Goal: Information Seeking & Learning: Learn about a topic

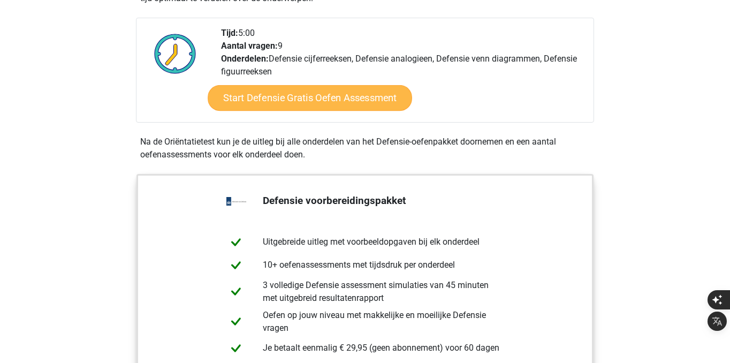
scroll to position [370, 0]
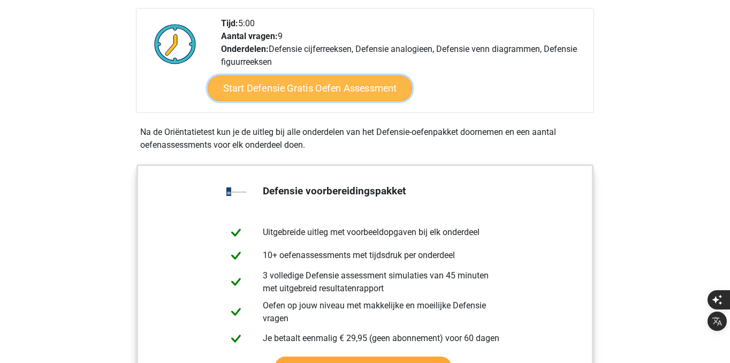
click at [327, 94] on link "Start Defensie Gratis Oefen Assessment" at bounding box center [310, 88] width 204 height 26
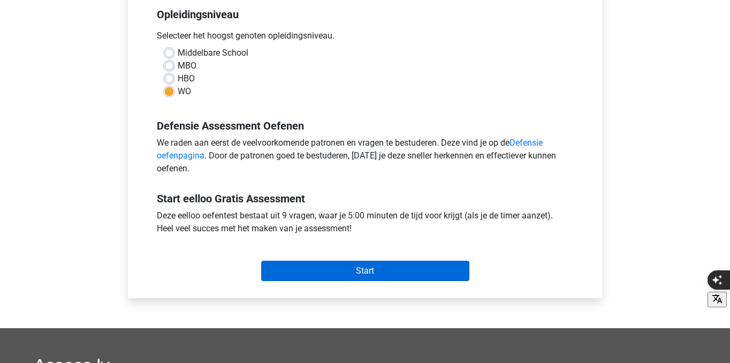
scroll to position [229, 0]
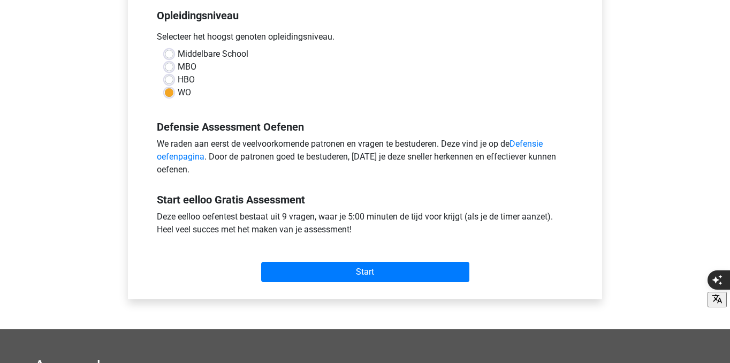
click at [365, 288] on div "Categoriën: eelloo Cijferreeksen , eelloo Analogieën , eelloo Diagrammen , eell…" at bounding box center [365, 98] width 458 height 402
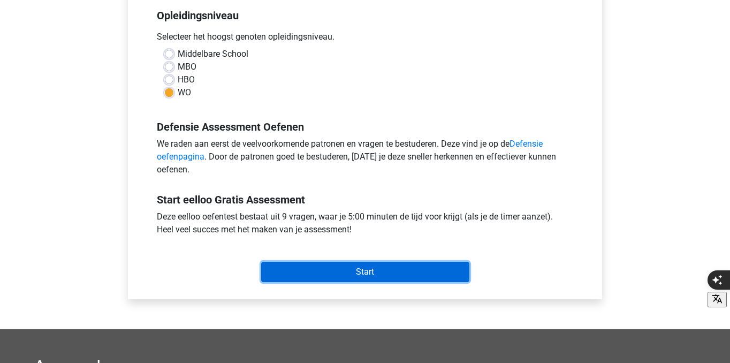
click at [344, 264] on input "Start" at bounding box center [365, 272] width 208 height 20
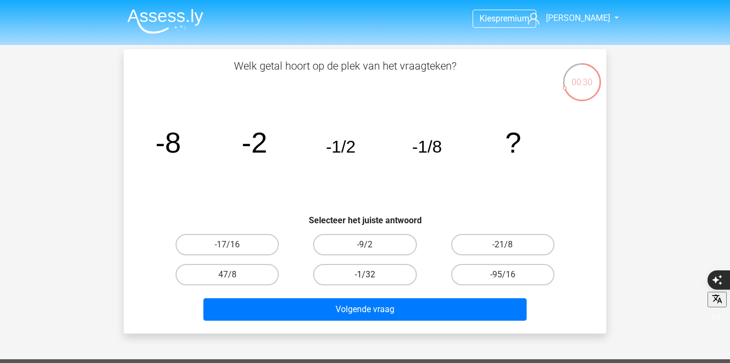
click at [372, 270] on label "-1/32" at bounding box center [364, 274] width 103 height 21
click at [372, 274] on input "-1/32" at bounding box center [368, 277] width 7 height 7
radio input "true"
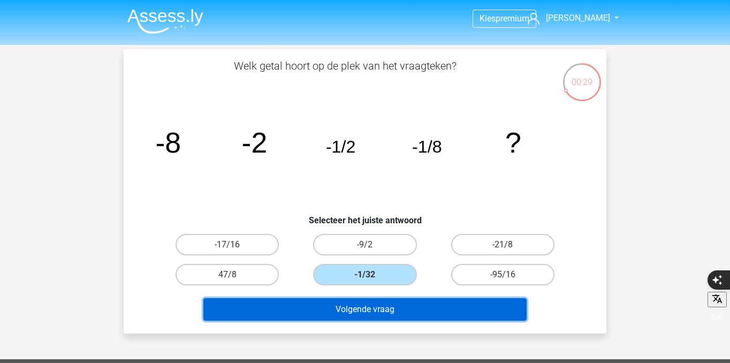
click at [415, 312] on button "Volgende vraag" at bounding box center [365, 309] width 324 height 22
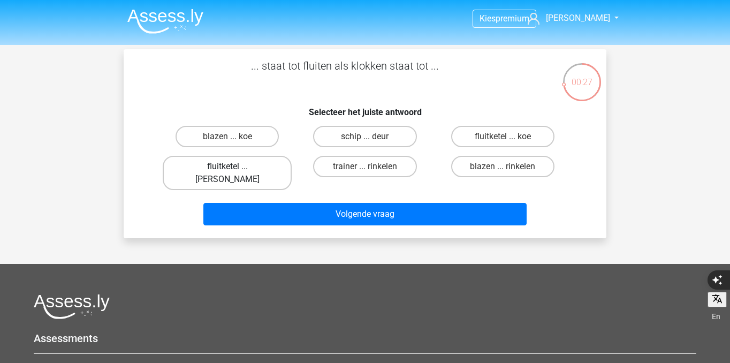
click at [237, 165] on label "fluitketel ... luiden" at bounding box center [227, 173] width 129 height 34
click at [234, 166] on input "fluitketel ... luiden" at bounding box center [230, 169] width 7 height 7
radio input "true"
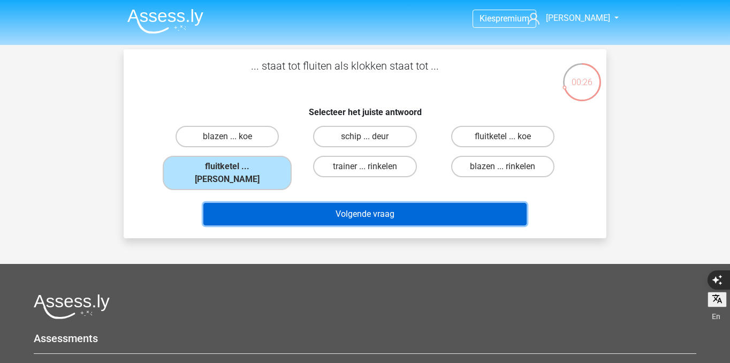
click at [339, 207] on button "Volgende vraag" at bounding box center [365, 214] width 324 height 22
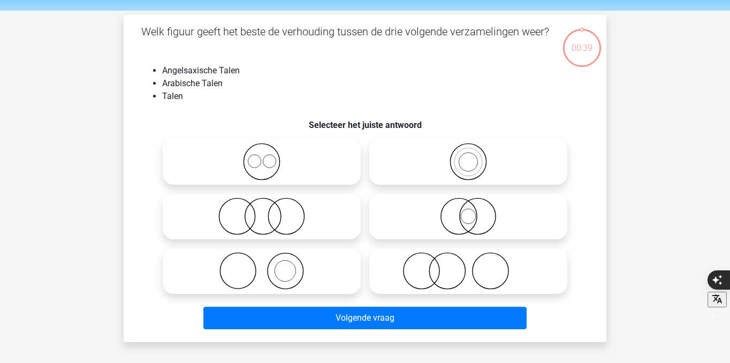
scroll to position [30, 0]
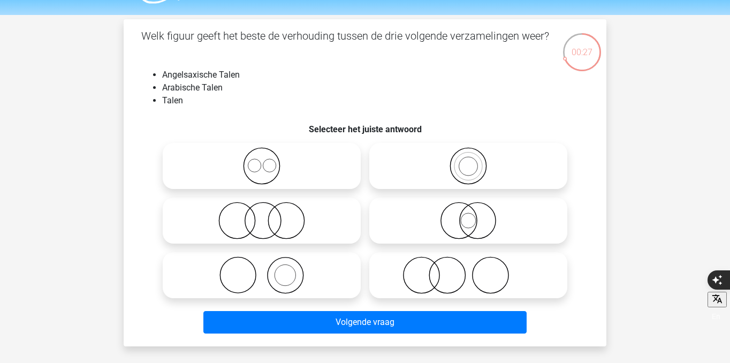
click at [311, 171] on icon at bounding box center [261, 165] width 189 height 37
click at [269, 160] on input "radio" at bounding box center [265, 157] width 7 height 7
radio input "true"
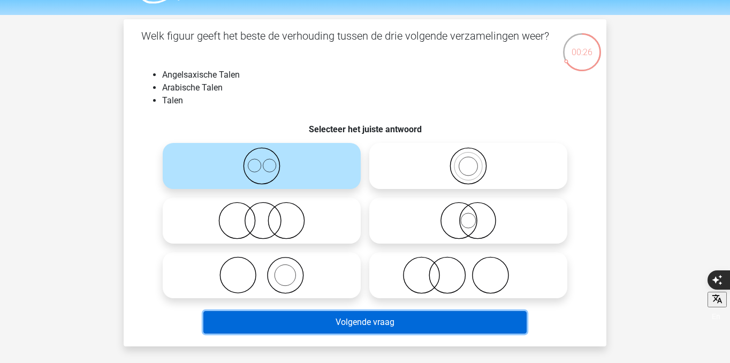
click at [393, 327] on button "Volgende vraag" at bounding box center [365, 322] width 324 height 22
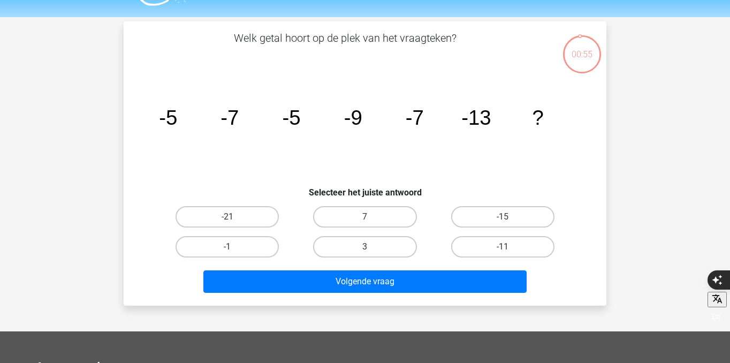
scroll to position [21, 0]
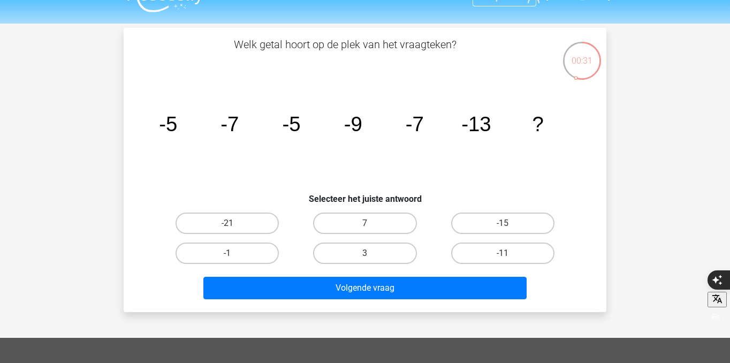
click at [503, 255] on input "-11" at bounding box center [505, 256] width 7 height 7
radio input "true"
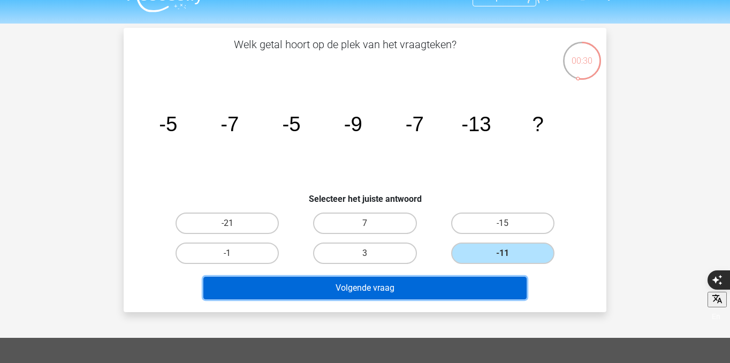
click at [467, 287] on button "Volgende vraag" at bounding box center [365, 288] width 324 height 22
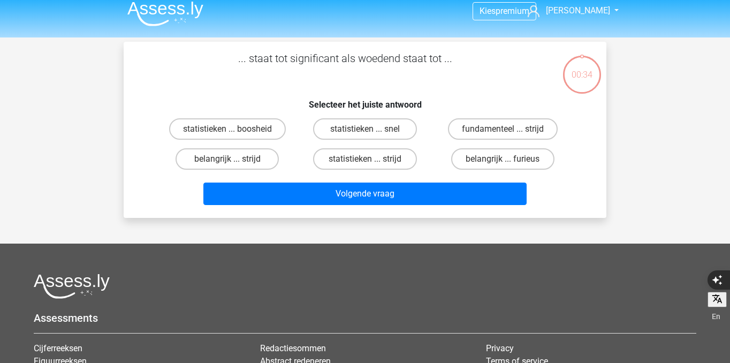
scroll to position [7, 0]
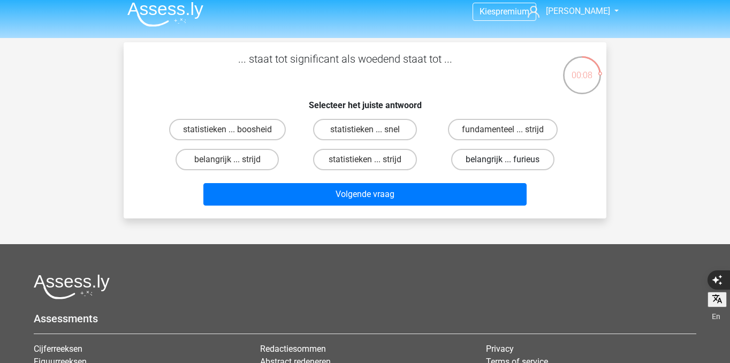
click at [500, 160] on label "belangrijk ... furieus" at bounding box center [502, 159] width 103 height 21
click at [502, 160] on input "belangrijk ... furieus" at bounding box center [505, 162] width 7 height 7
radio input "true"
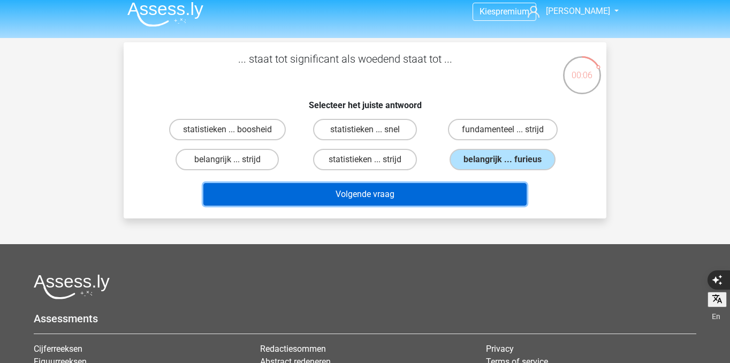
click at [474, 196] on button "Volgende vraag" at bounding box center [365, 194] width 324 height 22
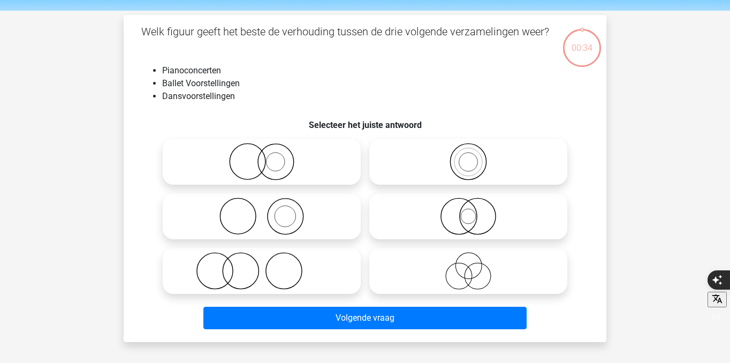
scroll to position [17, 0]
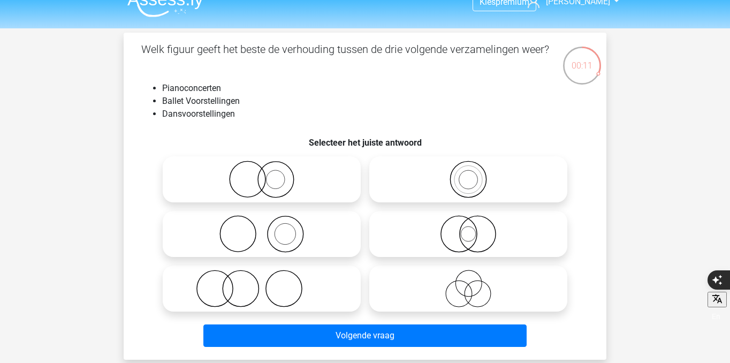
click at [304, 236] on icon at bounding box center [261, 233] width 189 height 37
click at [269, 228] on input "radio" at bounding box center [265, 224] width 7 height 7
radio input "true"
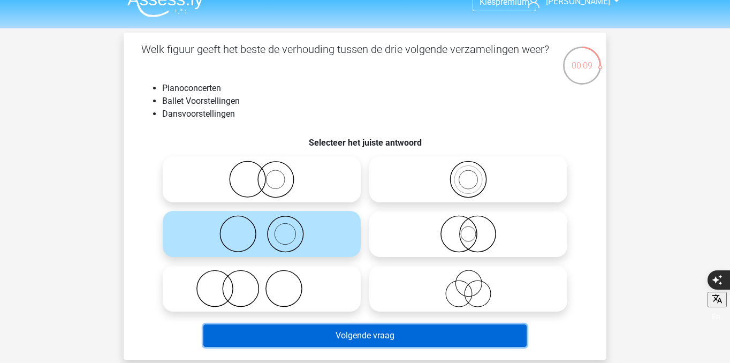
click at [337, 340] on button "Volgende vraag" at bounding box center [365, 335] width 324 height 22
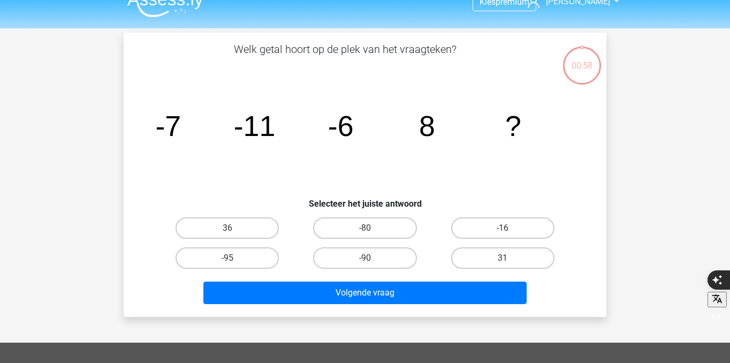
scroll to position [49, 0]
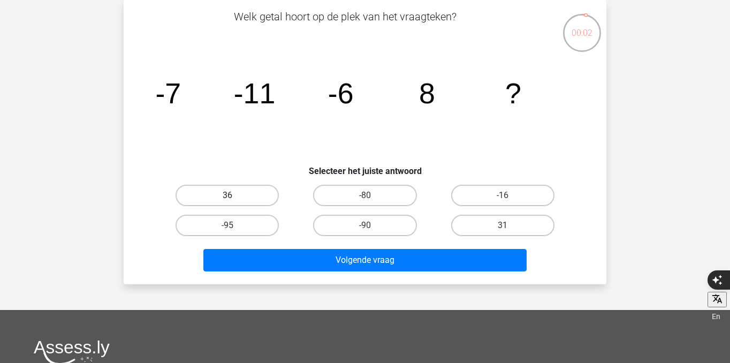
click at [262, 189] on label "36" at bounding box center [226, 195] width 103 height 21
click at [234, 195] on input "36" at bounding box center [230, 198] width 7 height 7
radio input "true"
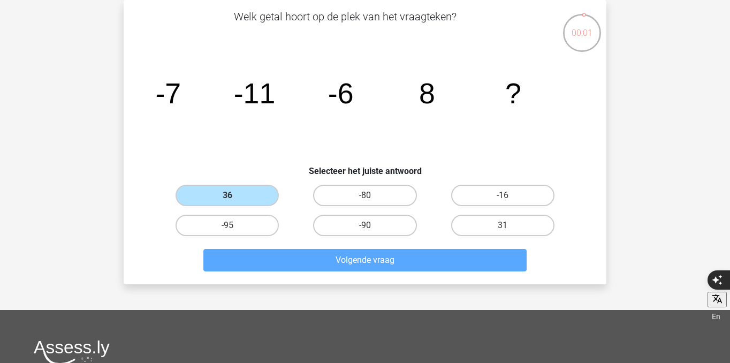
click at [305, 273] on div "Volgende vraag" at bounding box center [364, 262] width 413 height 27
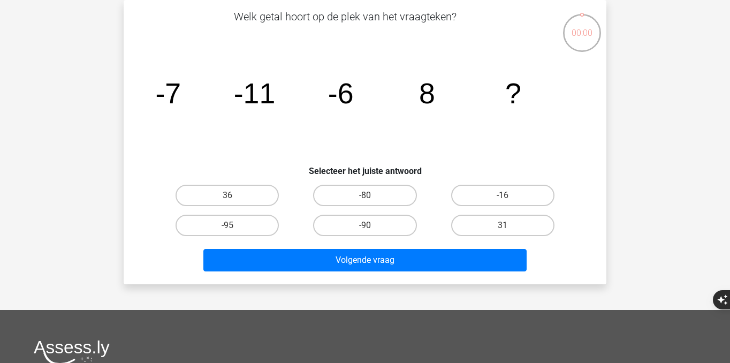
scroll to position [49, 0]
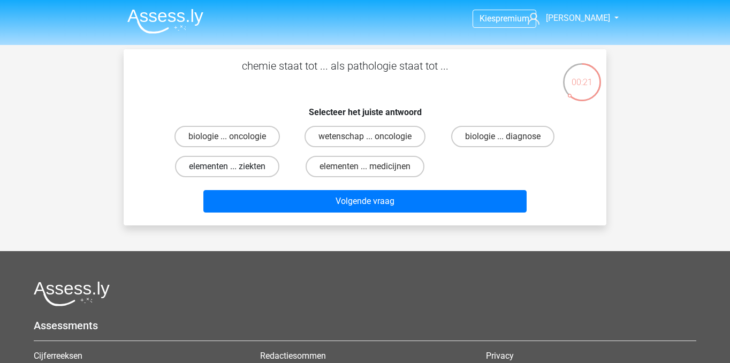
click at [235, 168] on label "elementen ... ziekten" at bounding box center [227, 166] width 104 height 21
click at [234, 168] on input "elementen ... ziekten" at bounding box center [230, 169] width 7 height 7
radio input "true"
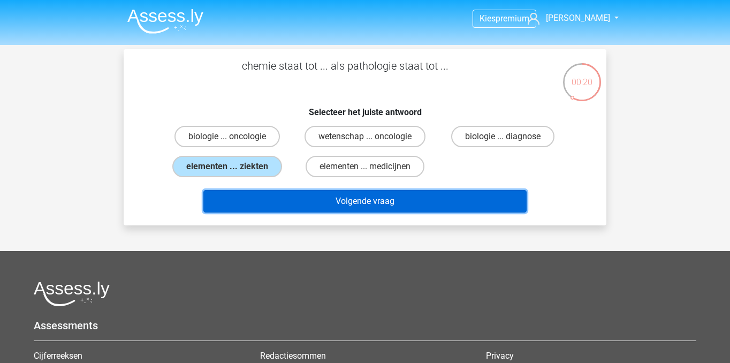
click at [279, 195] on button "Volgende vraag" at bounding box center [365, 201] width 324 height 22
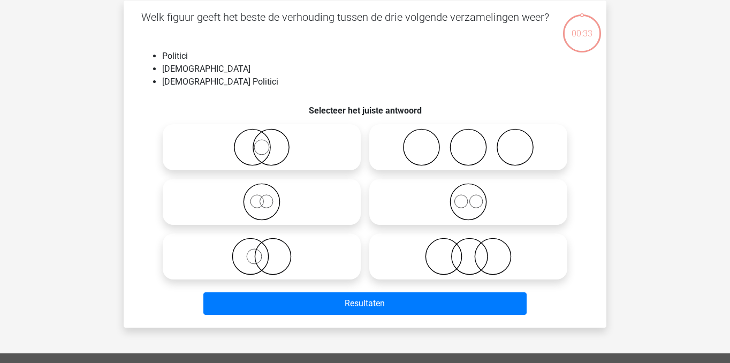
scroll to position [49, 0]
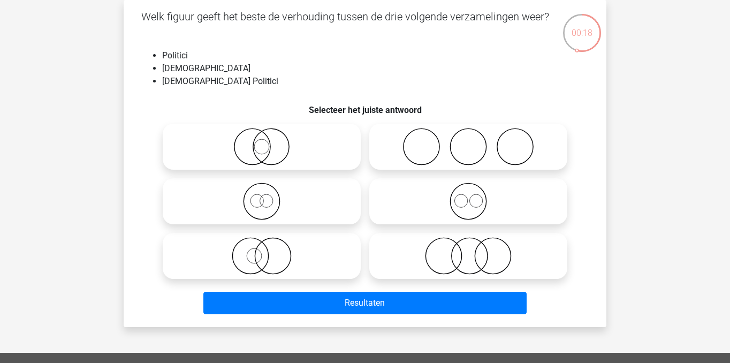
click at [432, 259] on icon at bounding box center [467, 255] width 189 height 37
click at [468, 250] on input "radio" at bounding box center [471, 246] width 7 height 7
radio input "true"
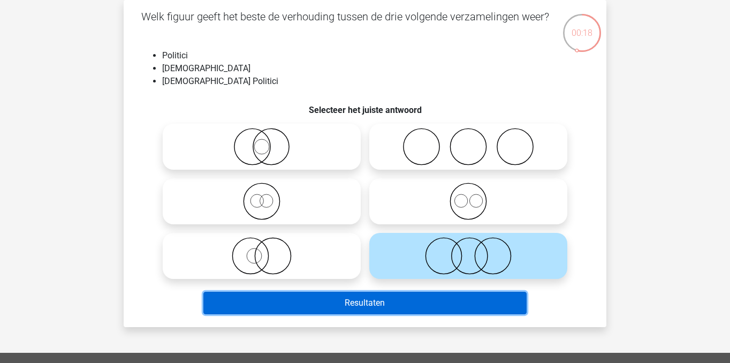
click at [431, 292] on button "Resultaten" at bounding box center [365, 303] width 324 height 22
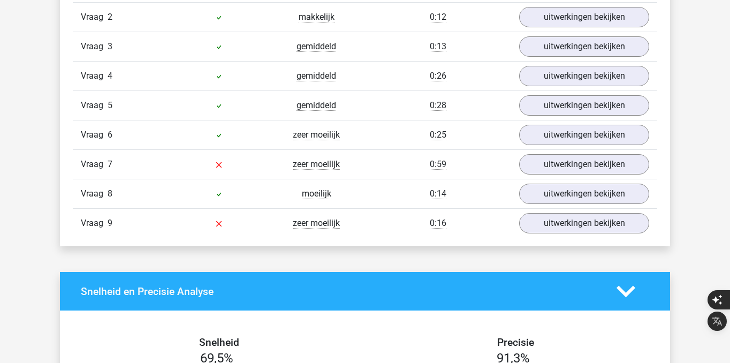
scroll to position [1193, 0]
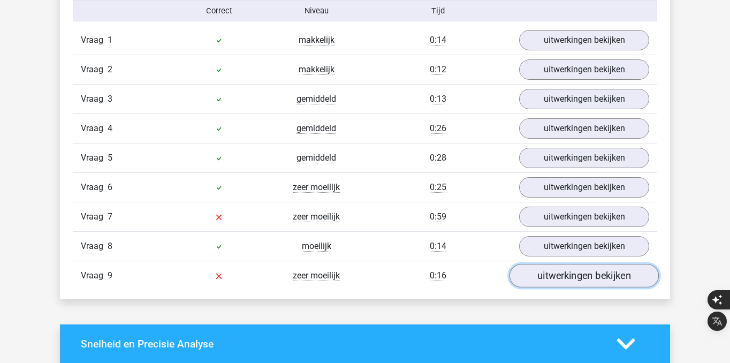
click at [563, 277] on link "uitwerkingen bekijken" at bounding box center [583, 276] width 149 height 24
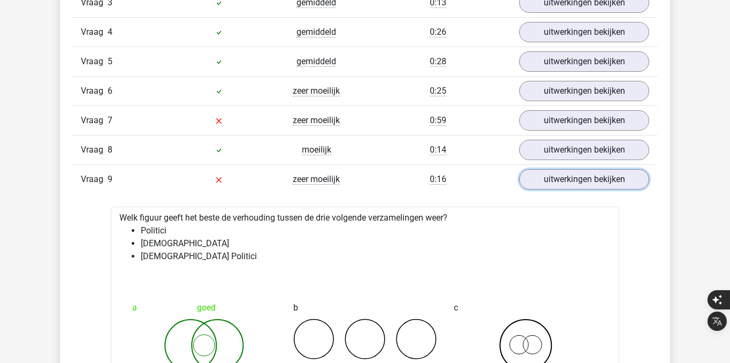
scroll to position [1285, 0]
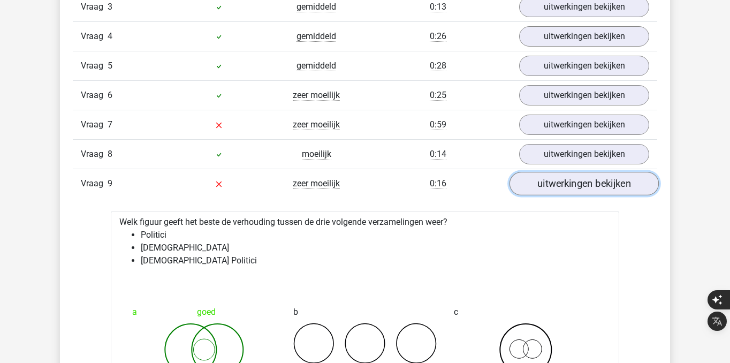
click at [588, 184] on link "uitwerkingen bekijken" at bounding box center [583, 184] width 149 height 24
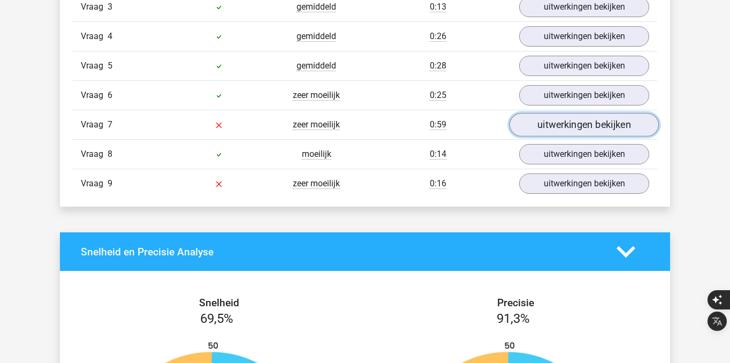
click at [576, 125] on link "uitwerkingen bekijken" at bounding box center [583, 125] width 149 height 24
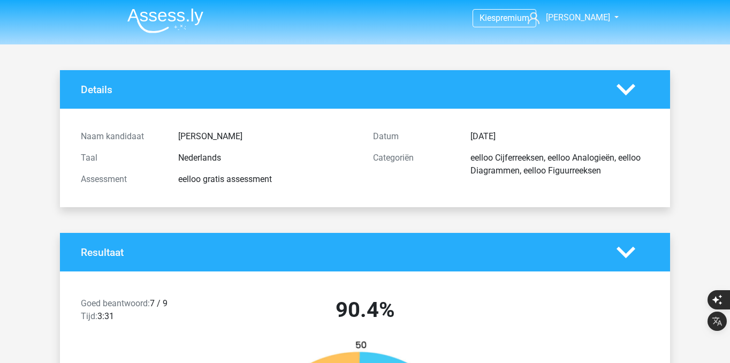
scroll to position [0, 0]
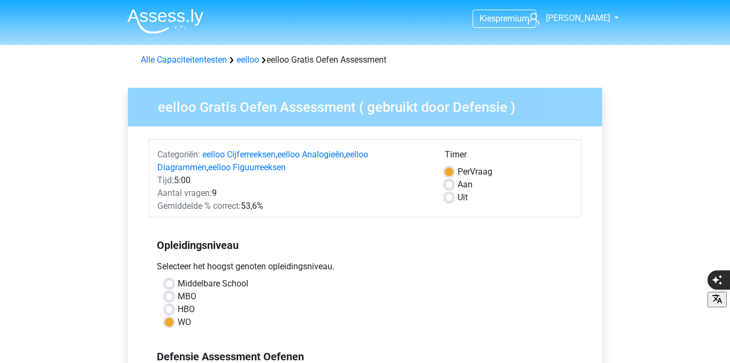
click at [164, 24] on img at bounding box center [165, 21] width 76 height 25
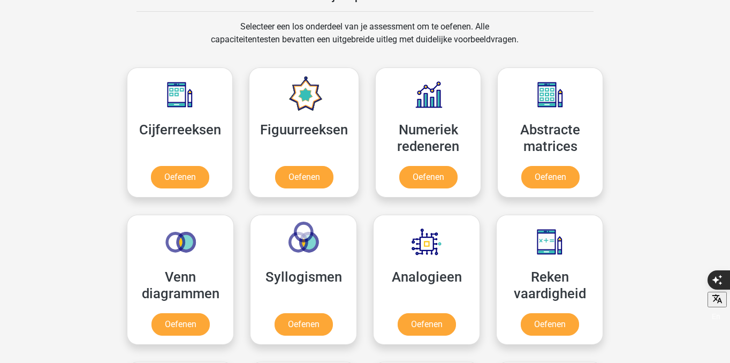
scroll to position [437, 0]
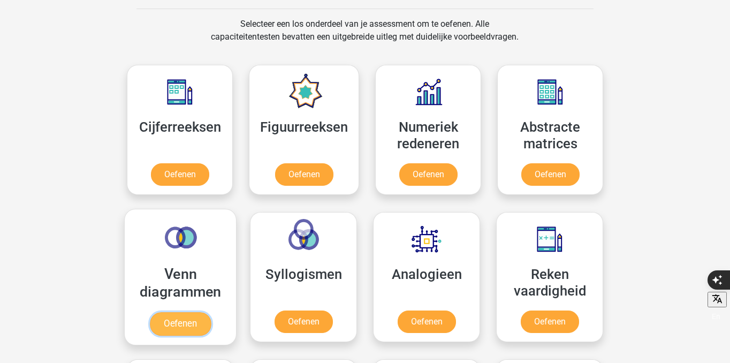
click at [200, 323] on link "Oefenen" at bounding box center [180, 324] width 61 height 24
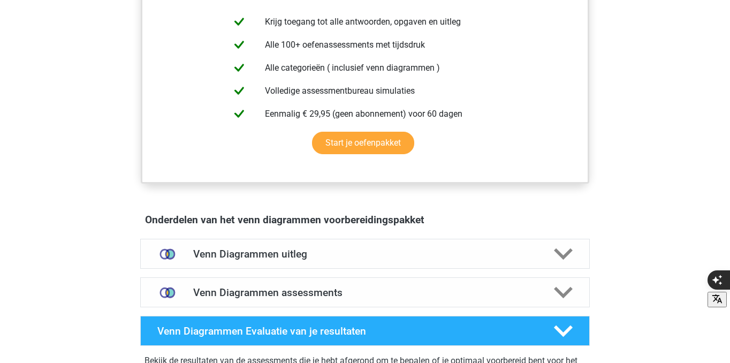
scroll to position [436, 0]
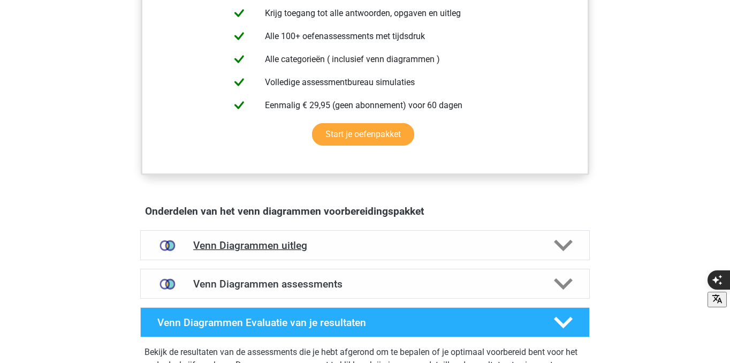
click at [462, 256] on div "Venn Diagrammen uitleg" at bounding box center [364, 245] width 449 height 30
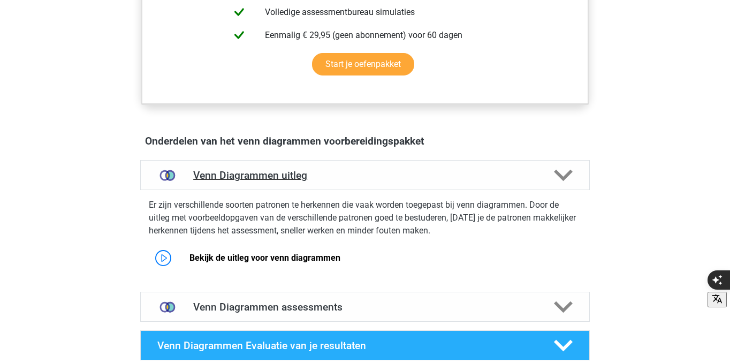
scroll to position [507, 0]
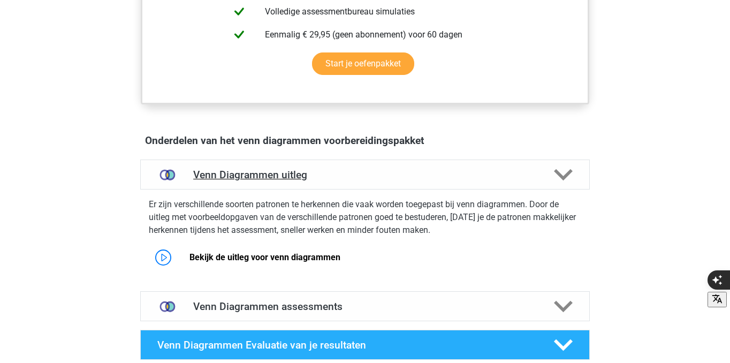
click at [406, 183] on div "Venn Diagrammen uitleg" at bounding box center [364, 174] width 449 height 30
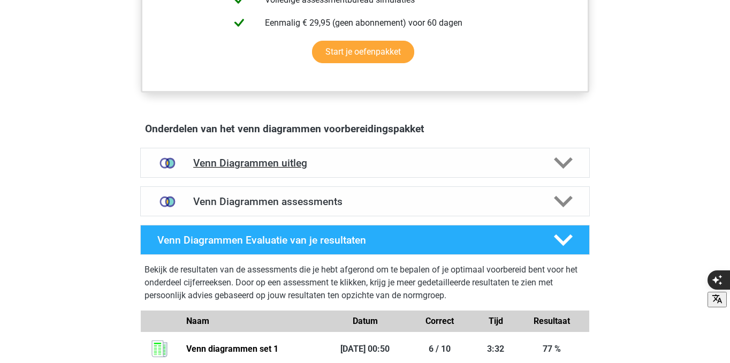
scroll to position [519, 0]
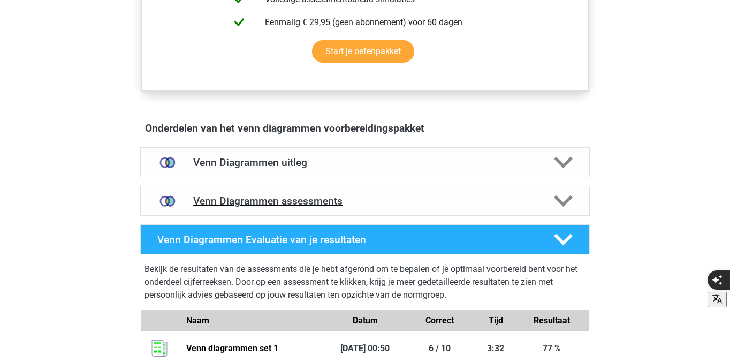
click at [407, 203] on h4 "Venn Diagrammen assessments" at bounding box center [364, 201] width 343 height 12
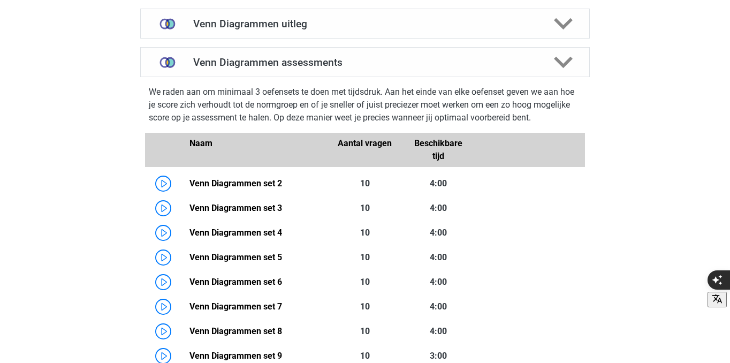
scroll to position [649, 0]
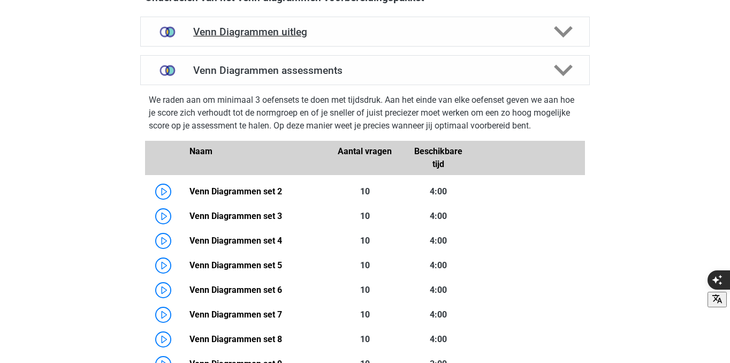
click at [275, 35] on h4 "Venn Diagrammen uitleg" at bounding box center [364, 32] width 343 height 12
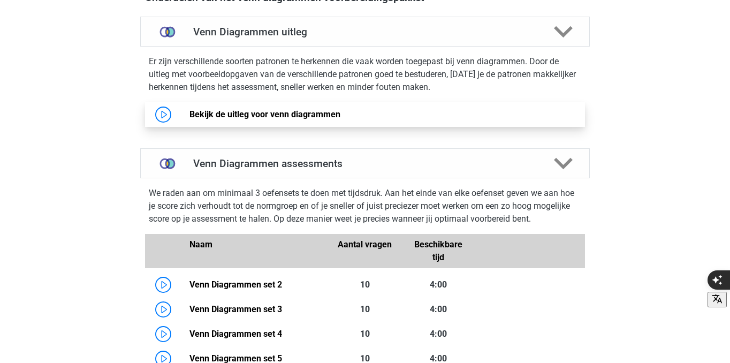
click at [189, 109] on link "Bekijk de uitleg voor venn diagrammen" at bounding box center [264, 114] width 151 height 10
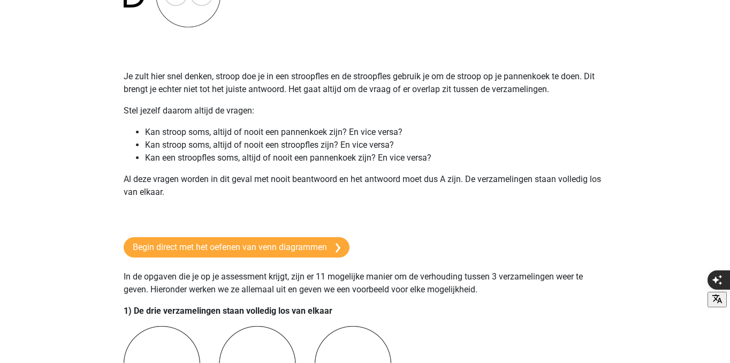
scroll to position [574, 0]
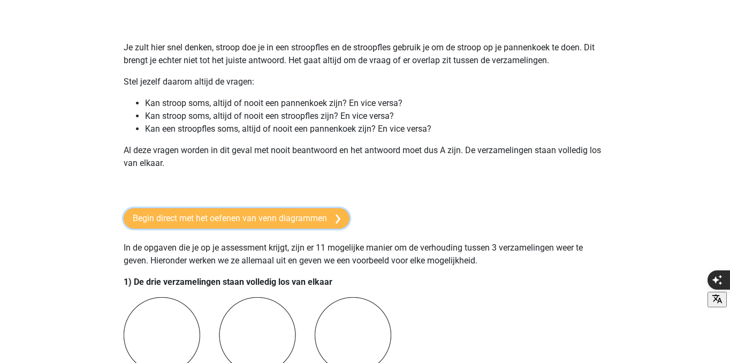
click at [210, 217] on link "Begin direct met het oefenen van venn diagrammen" at bounding box center [237, 218] width 226 height 20
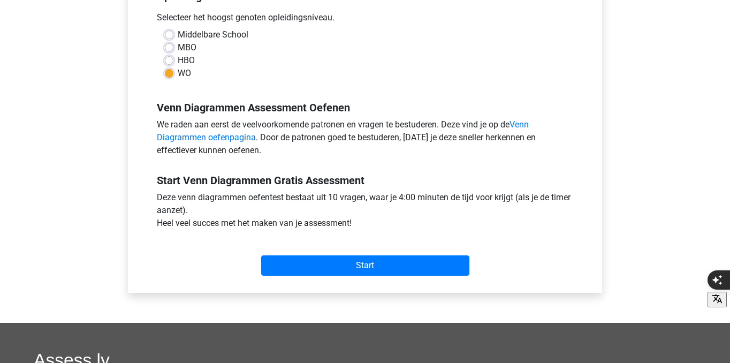
scroll to position [247, 0]
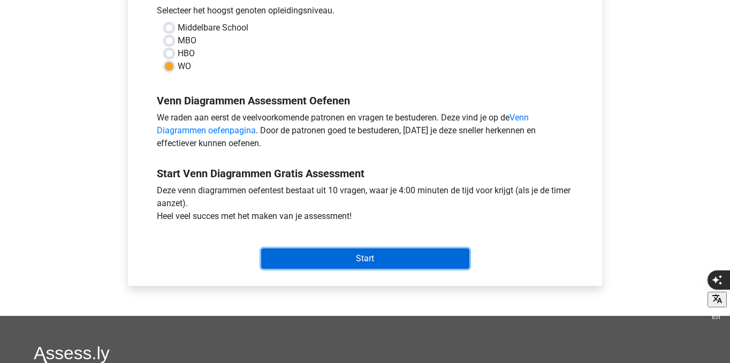
click at [364, 258] on input "Start" at bounding box center [365, 258] width 208 height 20
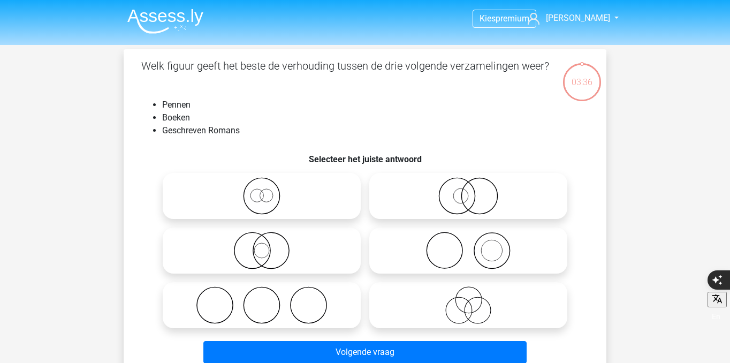
click at [541, 249] on icon at bounding box center [467, 250] width 189 height 37
click at [475, 245] on input "radio" at bounding box center [471, 241] width 7 height 7
radio input "true"
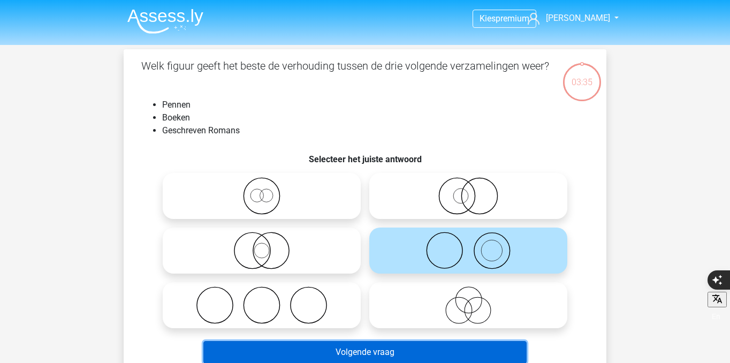
click at [482, 348] on button "Volgende vraag" at bounding box center [365, 352] width 324 height 22
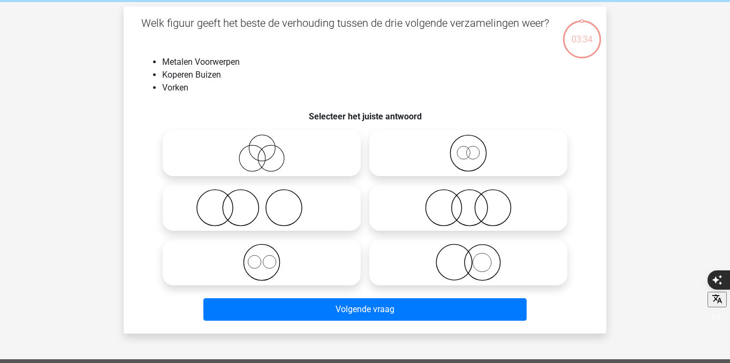
scroll to position [49, 0]
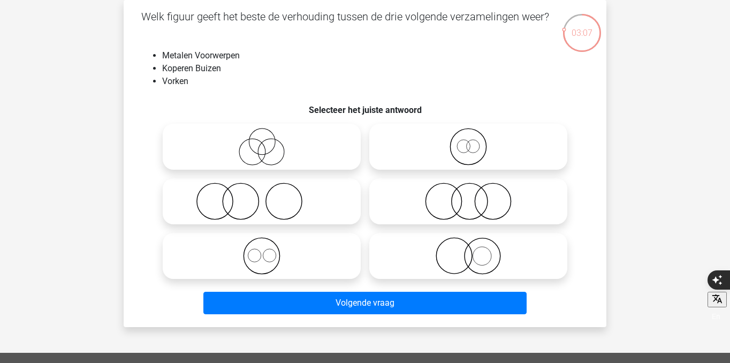
click at [311, 258] on icon at bounding box center [261, 255] width 189 height 37
click at [269, 250] on input "radio" at bounding box center [265, 246] width 7 height 7
radio input "true"
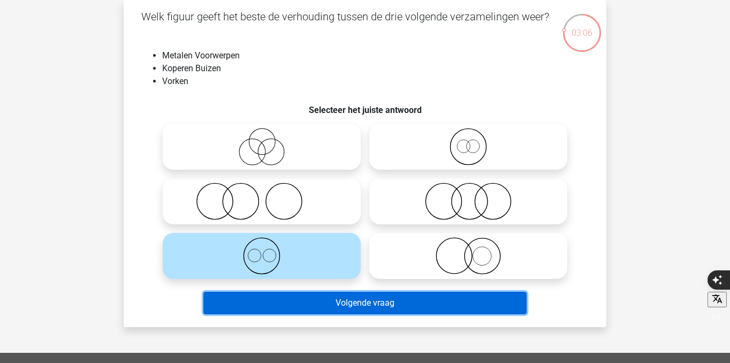
click at [320, 305] on button "Volgende vraag" at bounding box center [365, 303] width 324 height 22
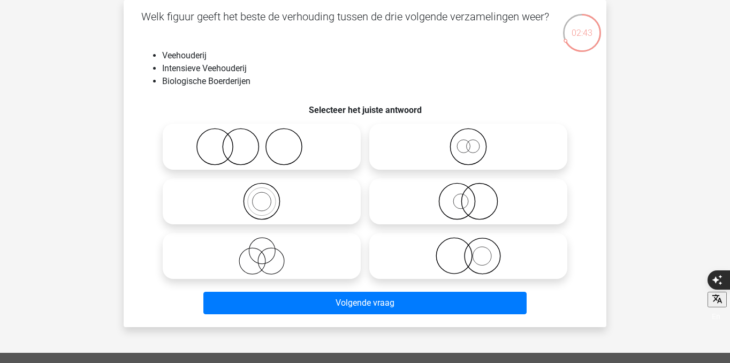
click at [488, 266] on icon at bounding box center [467, 255] width 189 height 37
click at [475, 250] on input "radio" at bounding box center [471, 246] width 7 height 7
radio input "true"
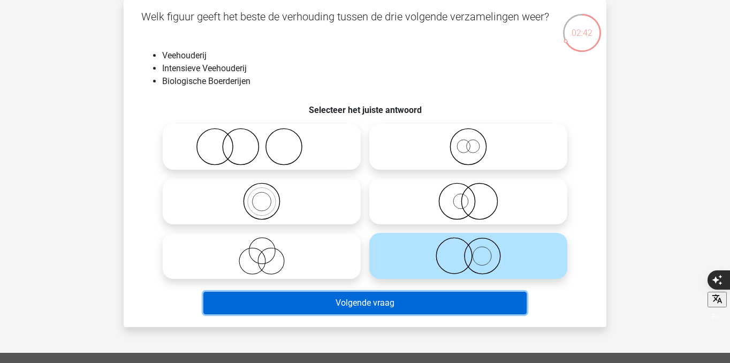
click at [473, 311] on button "Volgende vraag" at bounding box center [365, 303] width 324 height 22
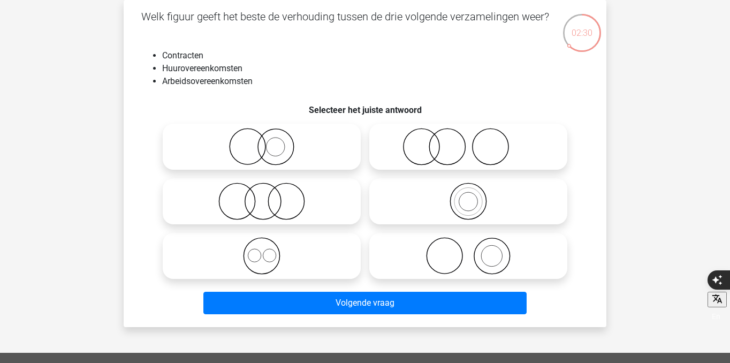
click at [334, 246] on icon at bounding box center [261, 255] width 189 height 37
click at [269, 246] on input "radio" at bounding box center [265, 246] width 7 height 7
radio input "true"
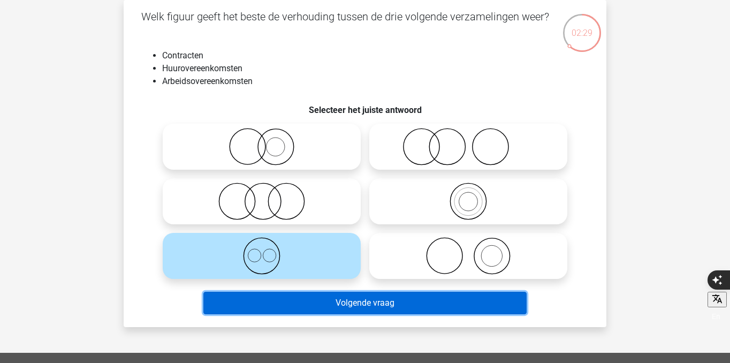
click at [379, 309] on button "Volgende vraag" at bounding box center [365, 303] width 324 height 22
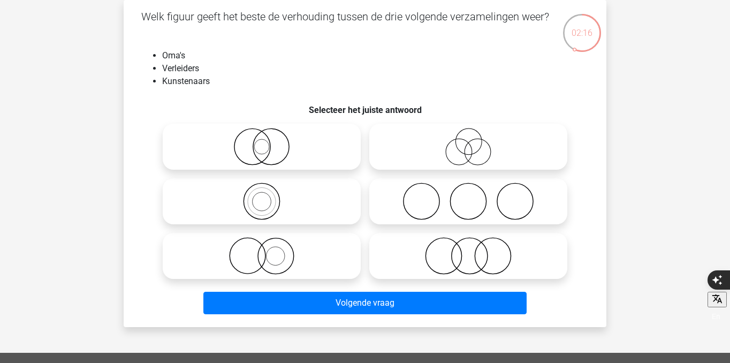
click at [524, 159] on icon at bounding box center [467, 146] width 189 height 37
click at [475, 141] on input "radio" at bounding box center [471, 137] width 7 height 7
radio input "true"
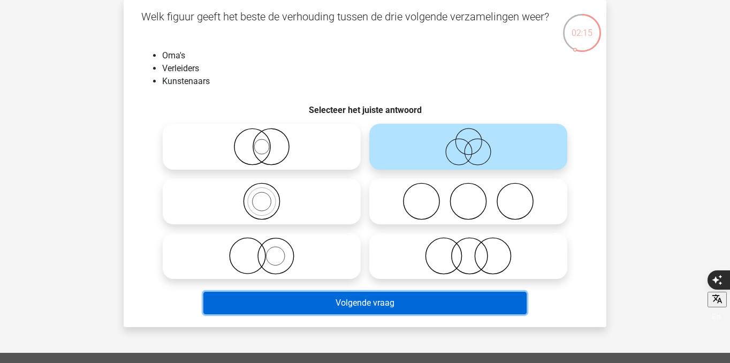
click at [476, 298] on button "Volgende vraag" at bounding box center [365, 303] width 324 height 22
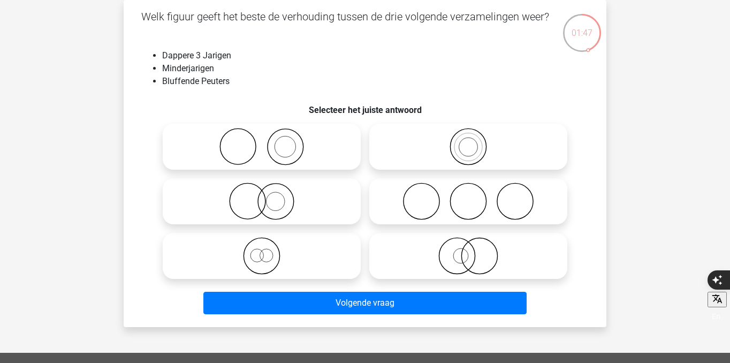
click at [323, 256] on icon at bounding box center [261, 255] width 189 height 37
click at [269, 250] on input "radio" at bounding box center [265, 246] width 7 height 7
radio input "true"
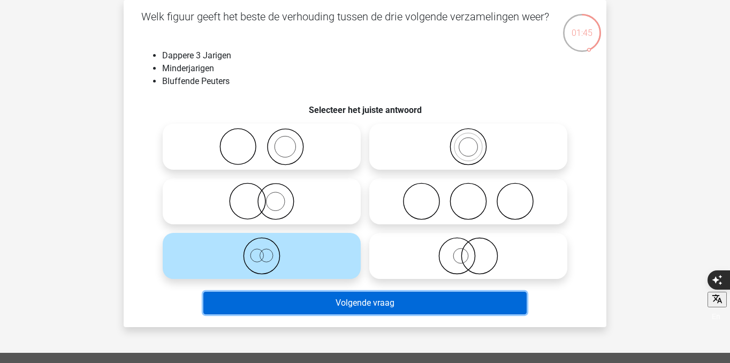
click at [378, 303] on button "Volgende vraag" at bounding box center [365, 303] width 324 height 22
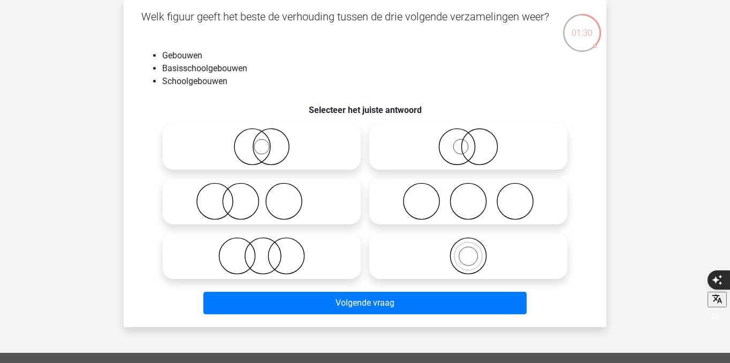
click at [467, 264] on icon at bounding box center [467, 255] width 189 height 37
click at [468, 250] on input "radio" at bounding box center [471, 246] width 7 height 7
radio input "true"
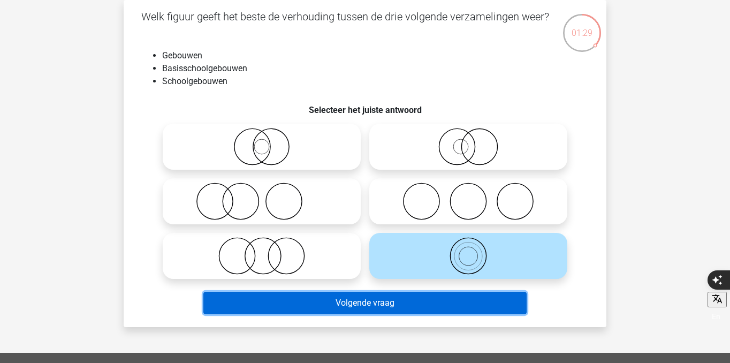
click at [446, 301] on button "Volgende vraag" at bounding box center [365, 303] width 324 height 22
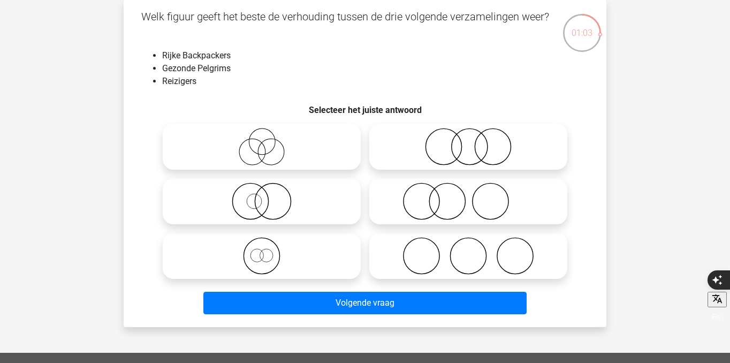
click at [303, 271] on icon at bounding box center [261, 255] width 189 height 37
click at [269, 250] on input "radio" at bounding box center [265, 246] width 7 height 7
radio input "true"
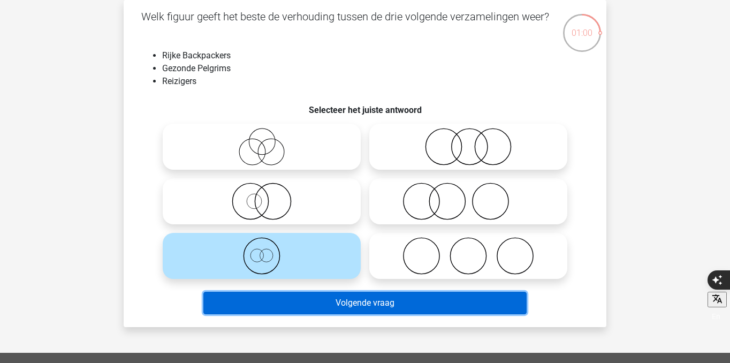
click at [338, 308] on button "Volgende vraag" at bounding box center [365, 303] width 324 height 22
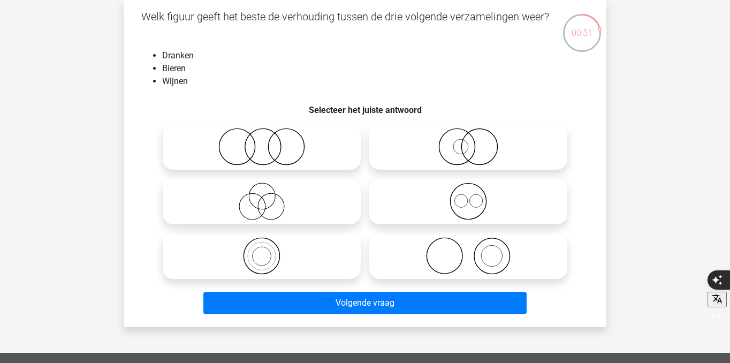
click at [474, 209] on icon at bounding box center [467, 200] width 189 height 37
click at [474, 196] on input "radio" at bounding box center [471, 192] width 7 height 7
radio input "true"
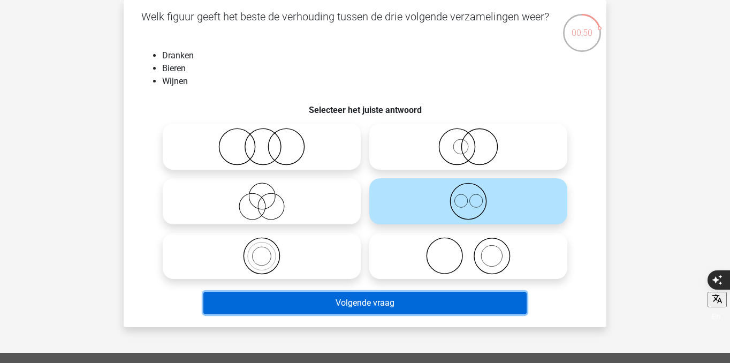
click at [469, 305] on button "Volgende vraag" at bounding box center [365, 303] width 324 height 22
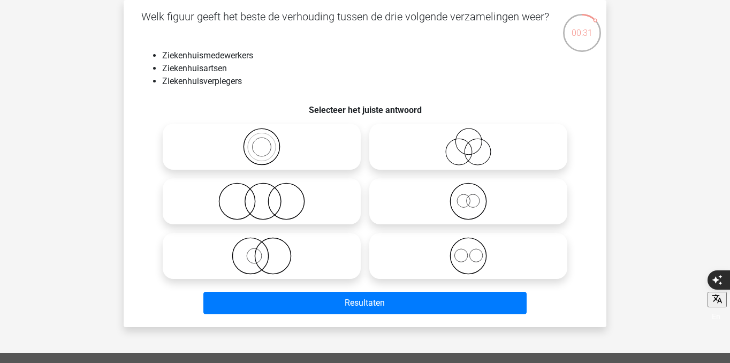
click at [496, 268] on icon at bounding box center [467, 255] width 189 height 37
click at [475, 250] on input "radio" at bounding box center [471, 246] width 7 height 7
radio input "true"
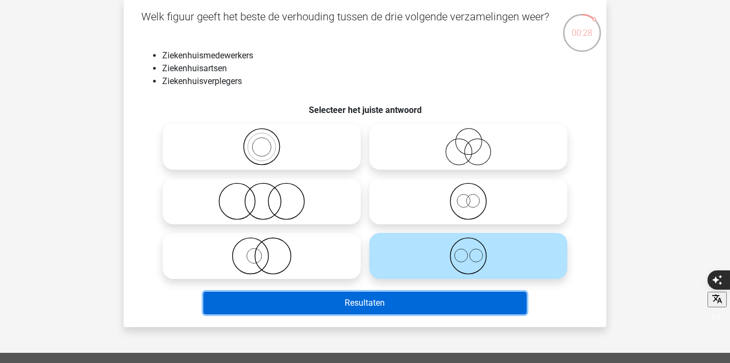
click at [454, 310] on button "Resultaten" at bounding box center [365, 303] width 324 height 22
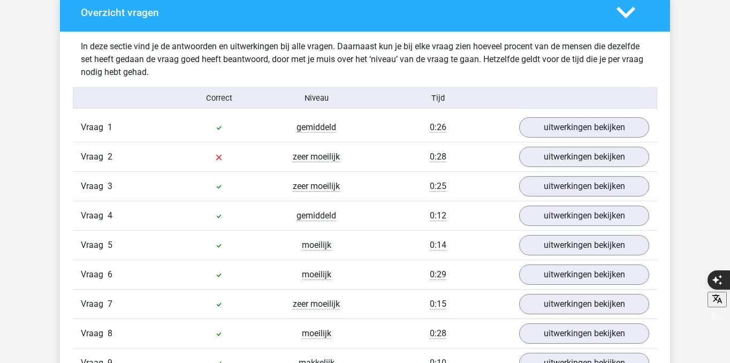
scroll to position [811, 0]
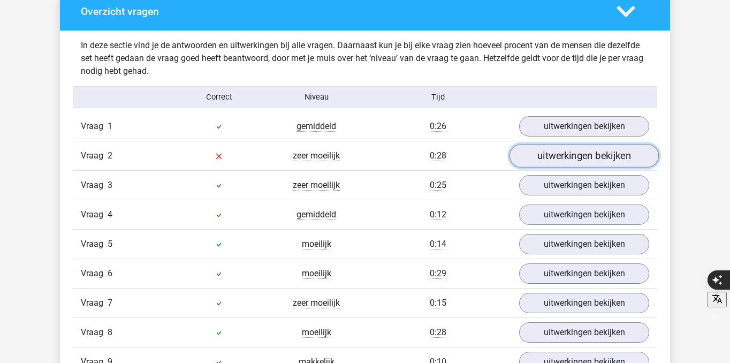
click at [582, 156] on link "uitwerkingen bekijken" at bounding box center [583, 156] width 149 height 24
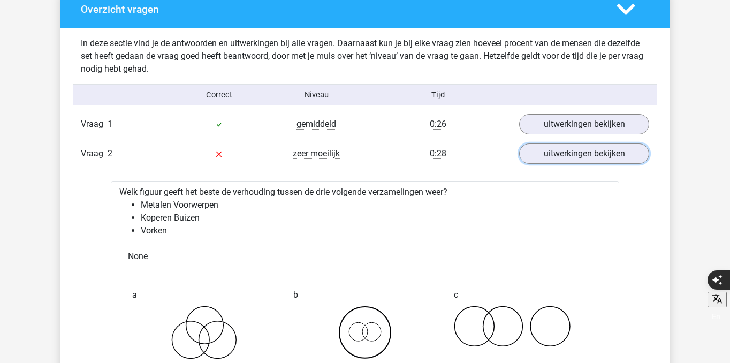
scroll to position [814, 0]
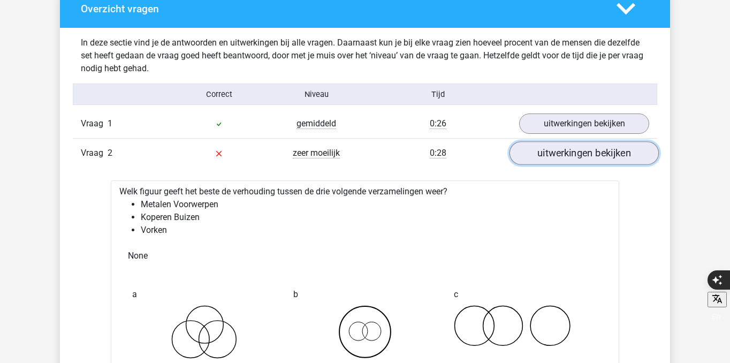
click at [550, 149] on link "uitwerkingen bekijken" at bounding box center [583, 153] width 149 height 24
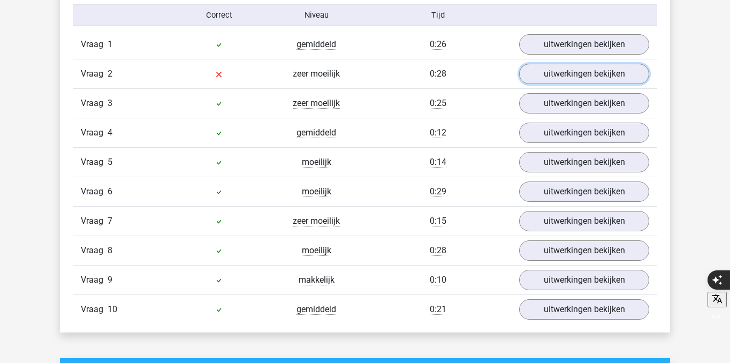
scroll to position [901, 0]
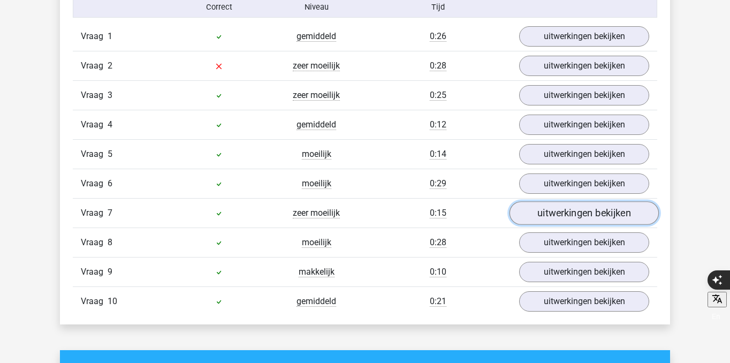
click at [574, 219] on link "uitwerkingen bekijken" at bounding box center [583, 213] width 149 height 24
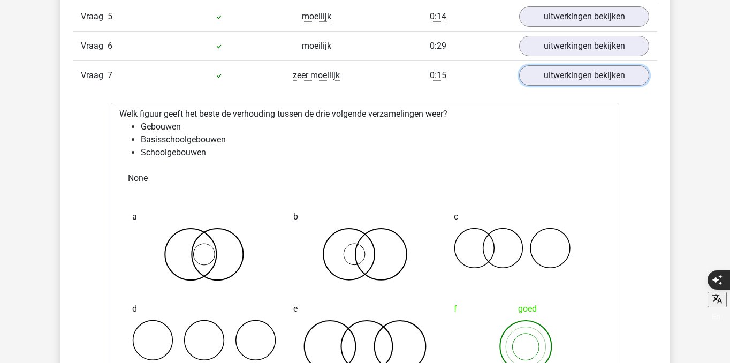
scroll to position [976, 0]
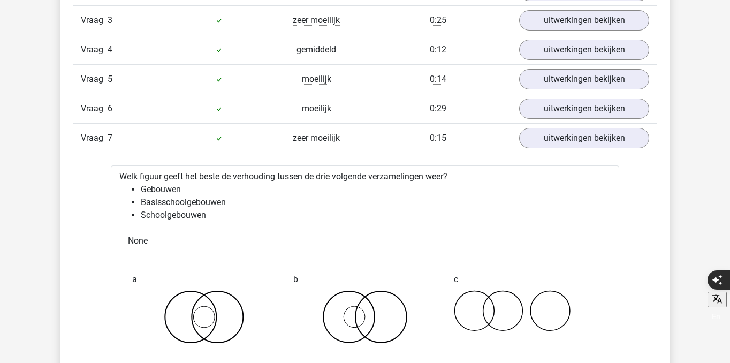
click at [579, 149] on div "Vraag 7 zeer moeilijk 0:15 uitwerkingen bekijken" at bounding box center [365, 137] width 584 height 29
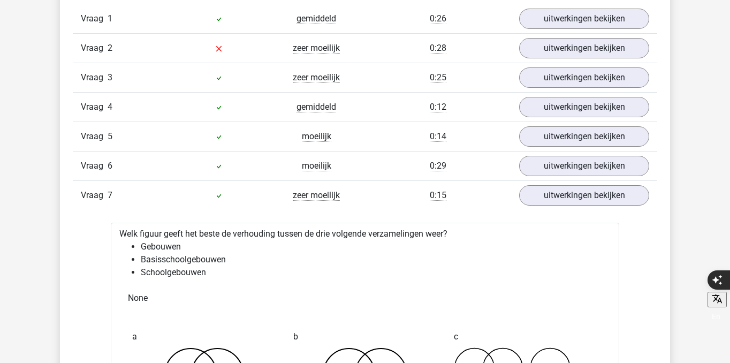
scroll to position [915, 0]
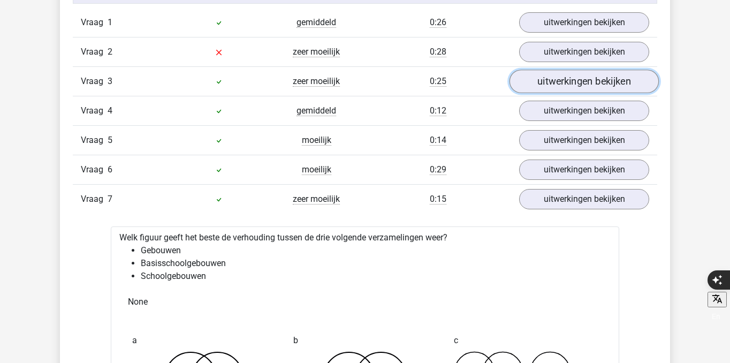
click at [579, 81] on link "uitwerkingen bekijken" at bounding box center [583, 82] width 149 height 24
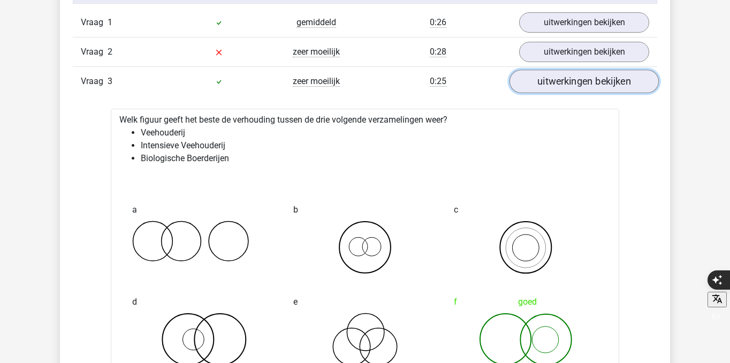
click at [579, 81] on link "uitwerkingen bekijken" at bounding box center [583, 82] width 149 height 24
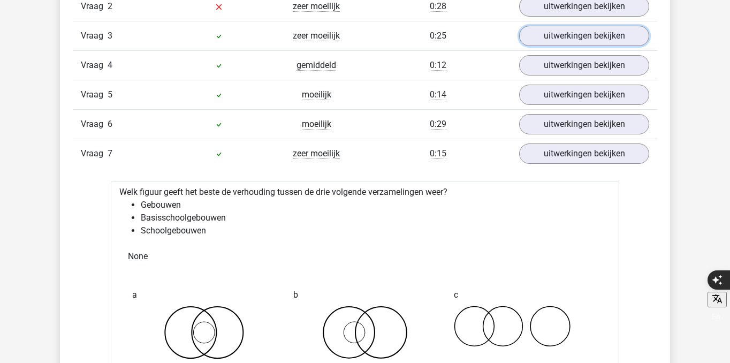
scroll to position [972, 0]
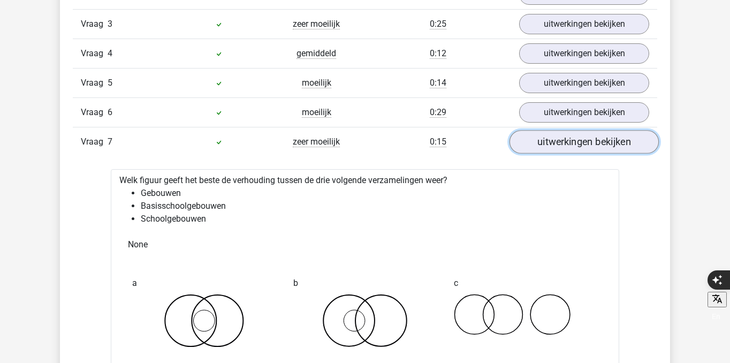
click at [550, 136] on link "uitwerkingen bekijken" at bounding box center [583, 142] width 149 height 24
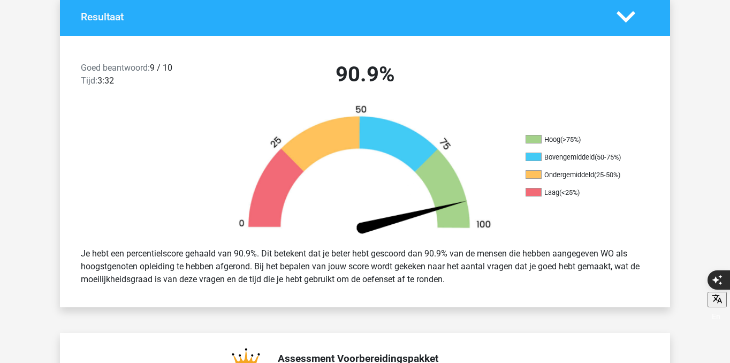
scroll to position [0, 0]
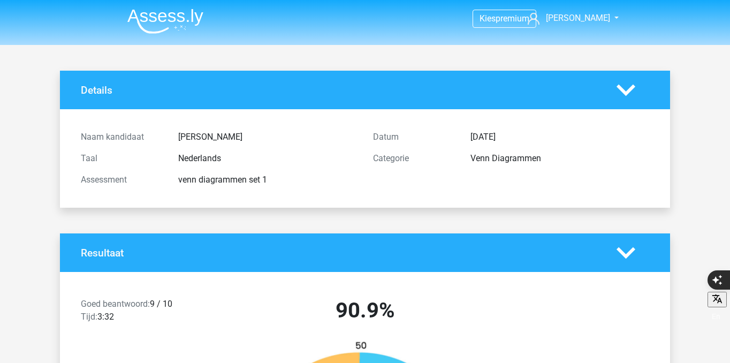
click at [144, 18] on img at bounding box center [165, 21] width 76 height 25
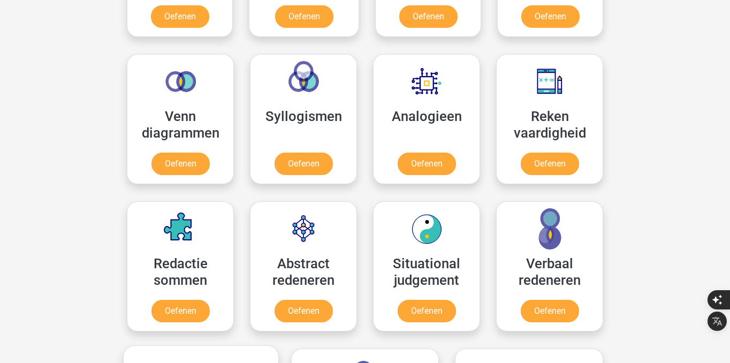
scroll to position [591, 0]
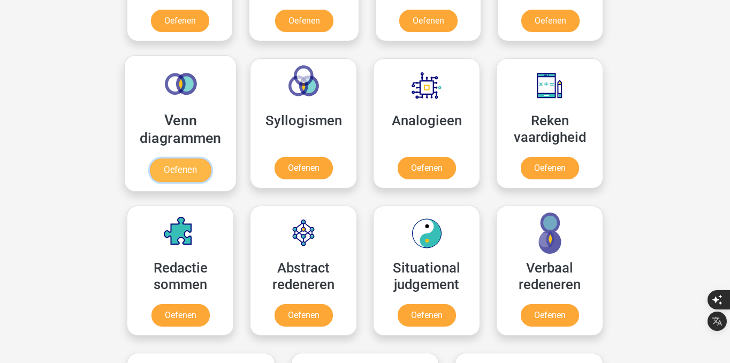
click at [188, 166] on link "Oefenen" at bounding box center [180, 170] width 61 height 24
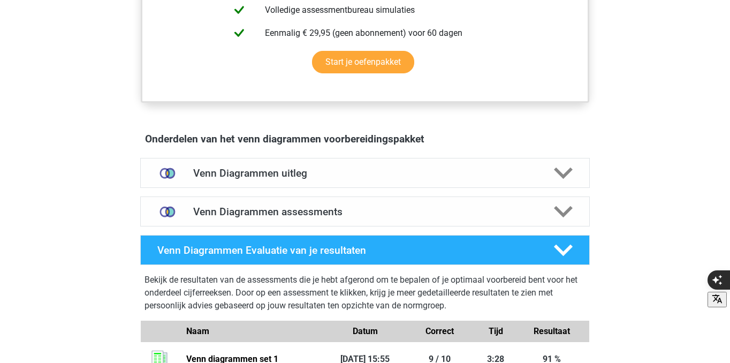
scroll to position [500, 0]
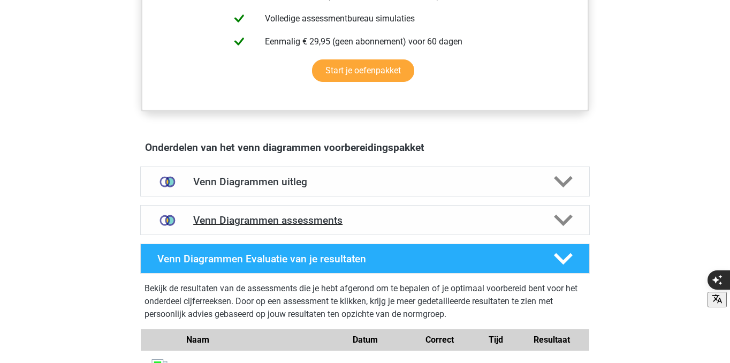
click at [250, 218] on h4 "Venn Diagrammen assessments" at bounding box center [364, 220] width 343 height 12
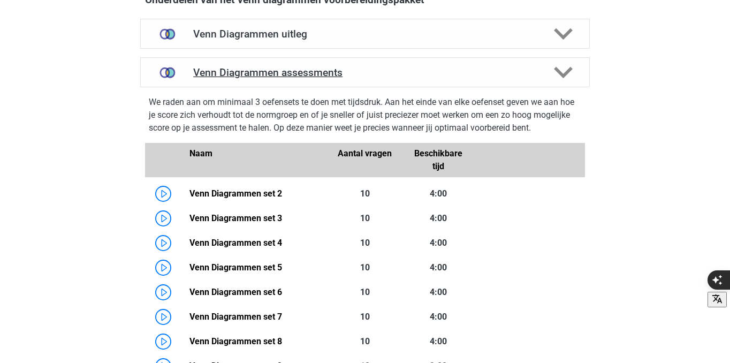
scroll to position [650, 0]
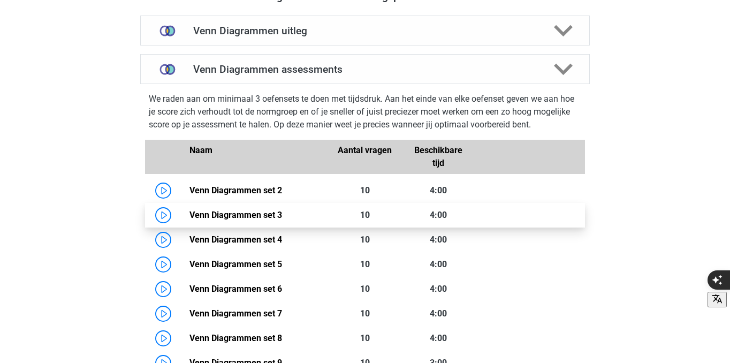
click at [207, 220] on link "Venn Diagrammen set 3" at bounding box center [235, 215] width 93 height 10
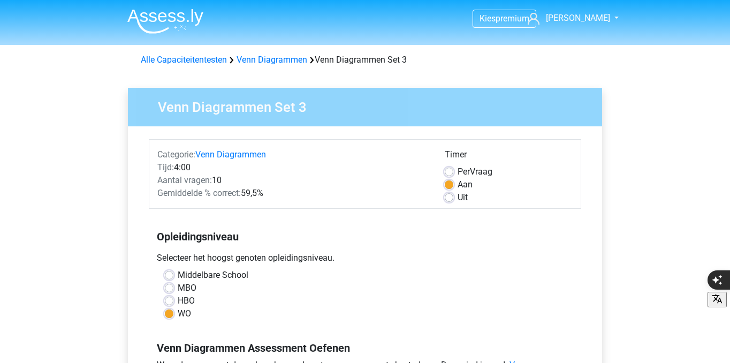
click at [457, 173] on label "Per Vraag" at bounding box center [474, 171] width 35 height 13
click at [451, 173] on input "Per Vraag" at bounding box center [448, 170] width 9 height 11
radio input "true"
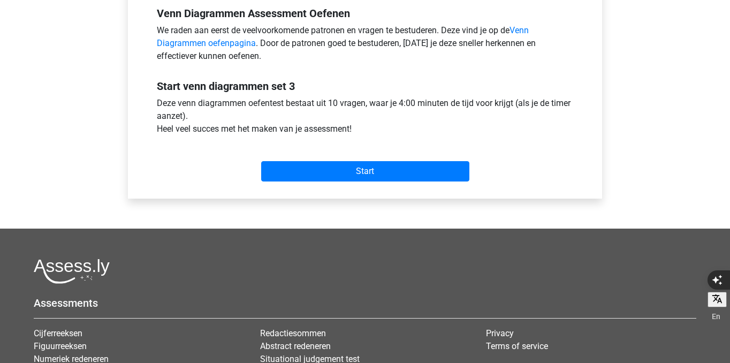
scroll to position [335, 0]
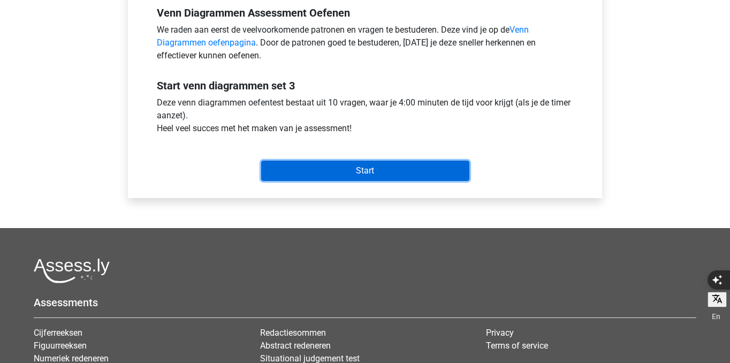
click at [453, 171] on input "Start" at bounding box center [365, 170] width 208 height 20
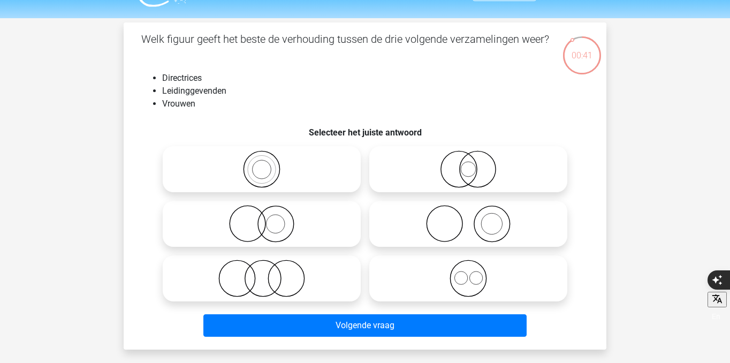
scroll to position [28, 0]
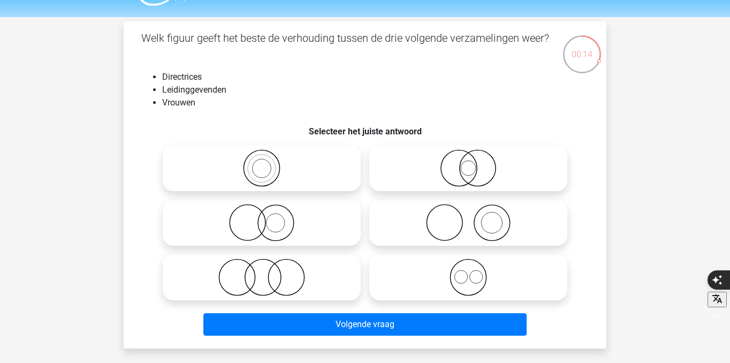
click at [463, 179] on circle at bounding box center [477, 168] width 36 height 36
click at [468, 163] on input "radio" at bounding box center [471, 159] width 7 height 7
radio input "true"
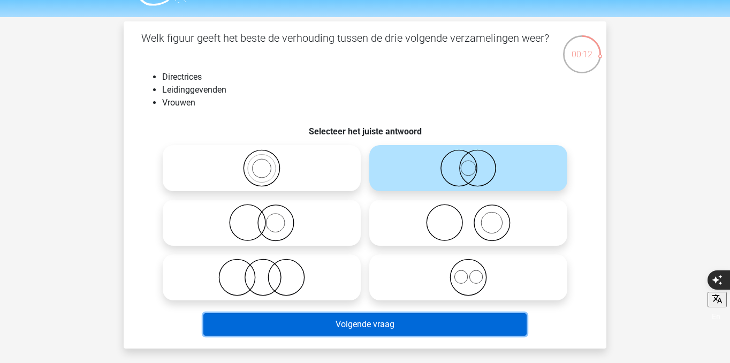
click at [458, 332] on button "Volgende vraag" at bounding box center [365, 324] width 324 height 22
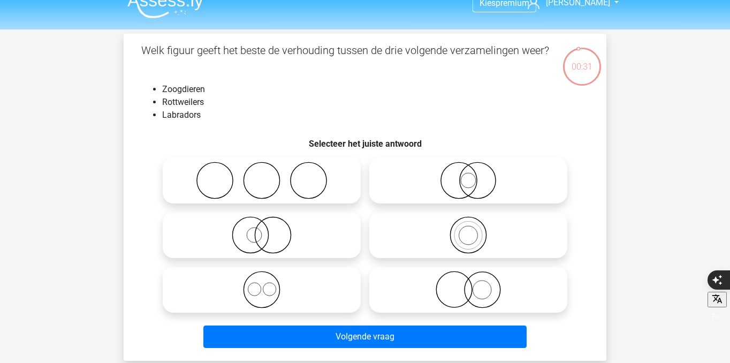
scroll to position [10, 0]
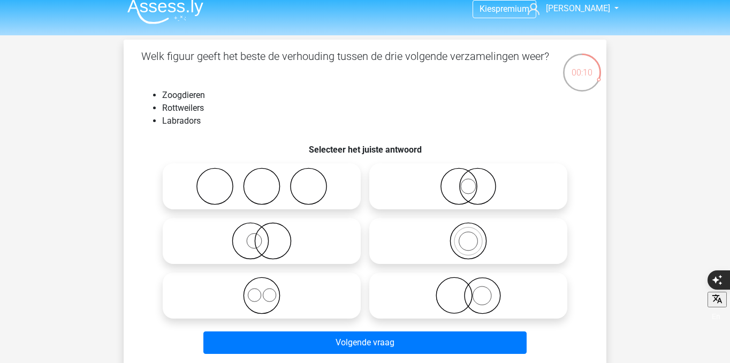
click at [265, 290] on icon at bounding box center [261, 295] width 189 height 37
click at [265, 290] on input "radio" at bounding box center [265, 286] width 7 height 7
radio input "true"
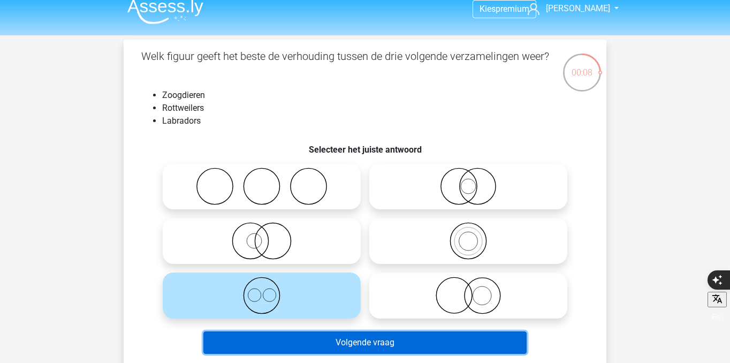
click at [306, 342] on button "Volgende vraag" at bounding box center [365, 342] width 324 height 22
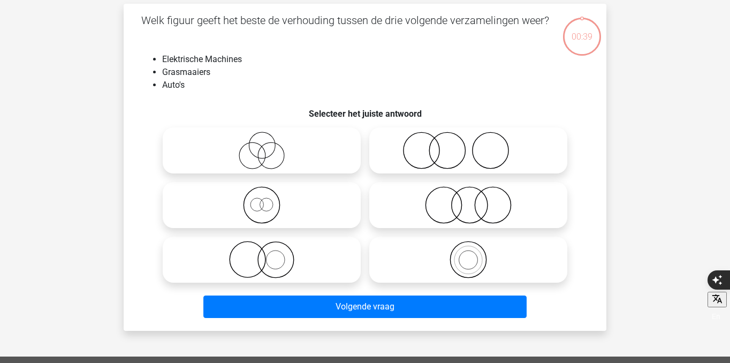
scroll to position [49, 0]
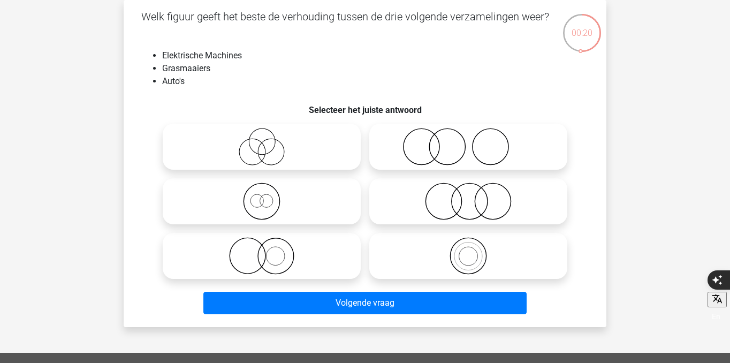
click at [448, 149] on icon at bounding box center [467, 146] width 189 height 37
click at [468, 141] on input "radio" at bounding box center [471, 137] width 7 height 7
radio input "true"
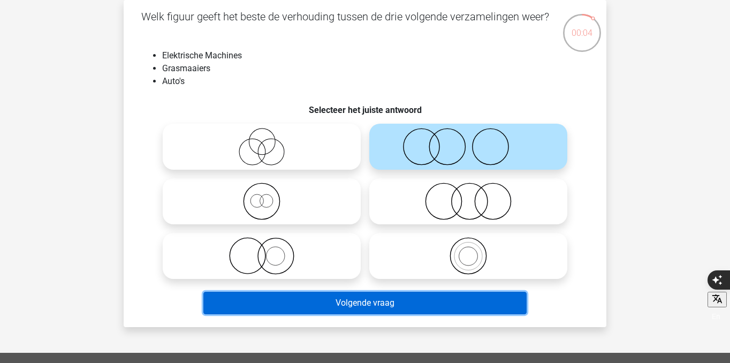
click at [456, 303] on button "Volgende vraag" at bounding box center [365, 303] width 324 height 22
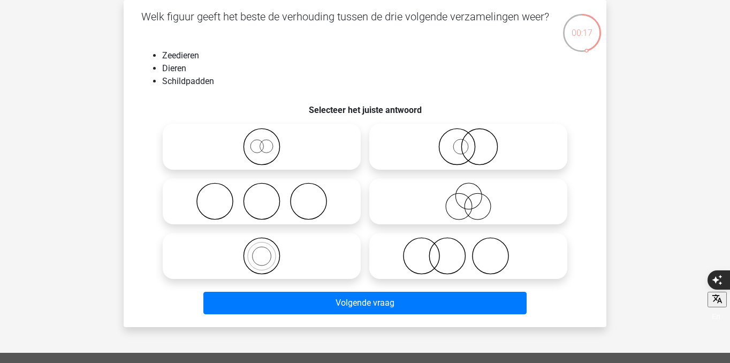
click at [231, 252] on icon at bounding box center [261, 255] width 189 height 37
click at [262, 250] on input "radio" at bounding box center [265, 246] width 7 height 7
radio input "true"
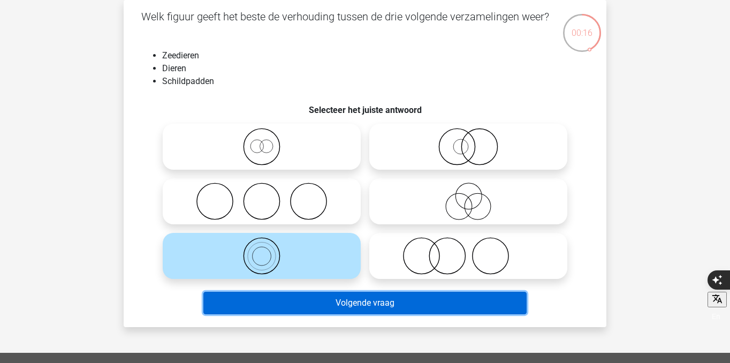
click at [421, 312] on button "Volgende vraag" at bounding box center [365, 303] width 324 height 22
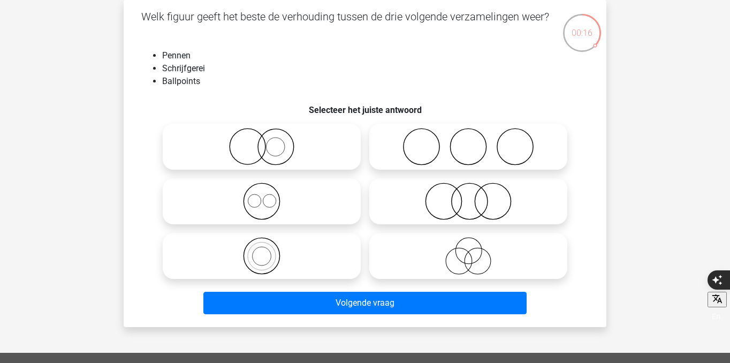
click at [468, 248] on input "radio" at bounding box center [471, 246] width 7 height 7
radio input "true"
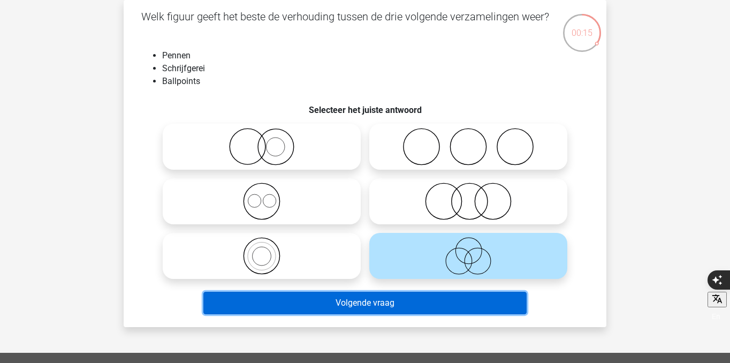
click at [479, 299] on button "Volgende vraag" at bounding box center [365, 303] width 324 height 22
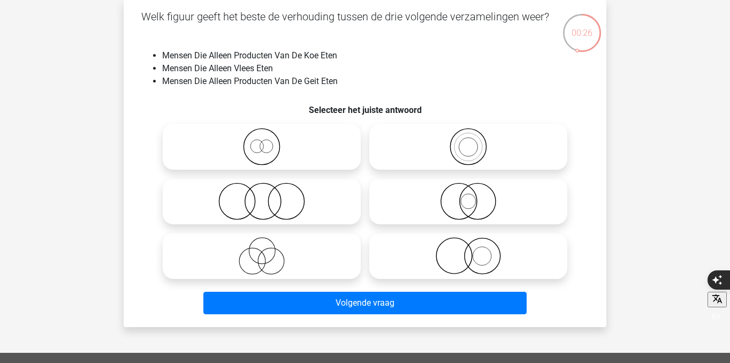
click at [328, 201] on icon at bounding box center [261, 200] width 189 height 37
click at [269, 196] on input "radio" at bounding box center [265, 192] width 7 height 7
radio input "true"
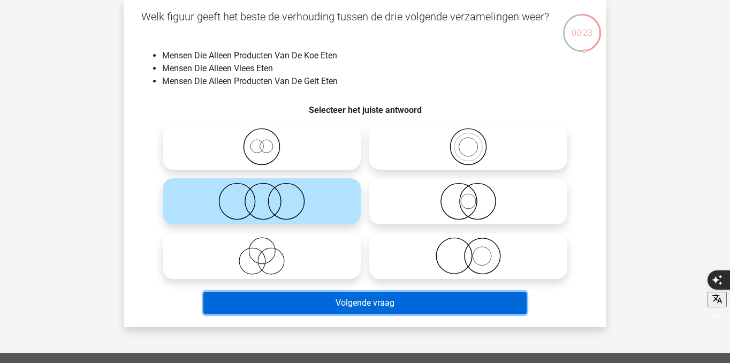
click at [351, 298] on button "Volgende vraag" at bounding box center [365, 303] width 324 height 22
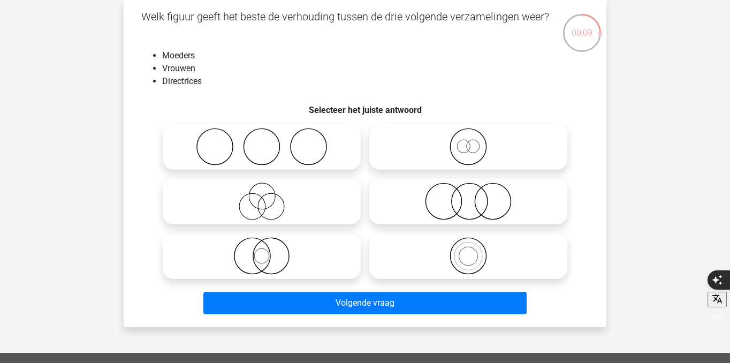
click at [450, 148] on circle at bounding box center [468, 147] width 36 height 36
click at [468, 141] on input "radio" at bounding box center [471, 137] width 7 height 7
radio input "true"
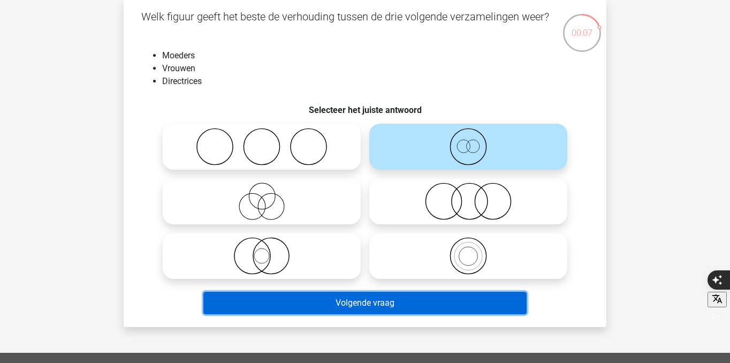
click at [442, 298] on button "Volgende vraag" at bounding box center [365, 303] width 324 height 22
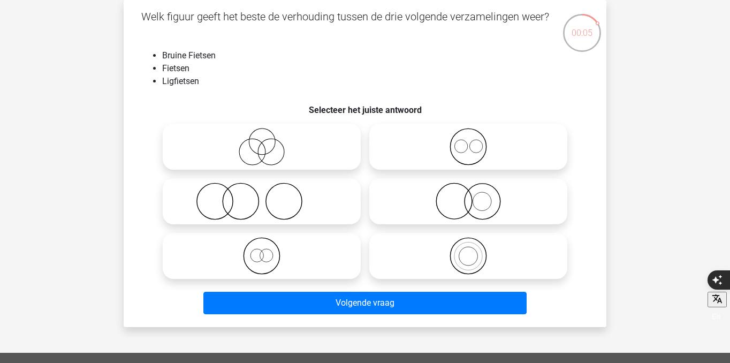
click at [481, 205] on icon at bounding box center [467, 200] width 189 height 37
click at [475, 196] on input "radio" at bounding box center [471, 192] width 7 height 7
radio input "true"
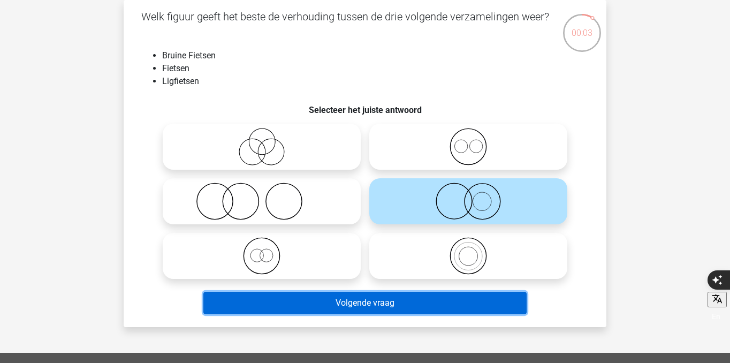
click at [488, 307] on button "Volgende vraag" at bounding box center [365, 303] width 324 height 22
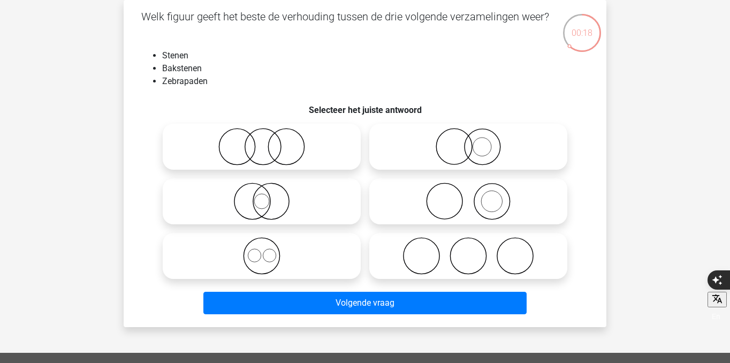
click at [425, 193] on icon at bounding box center [467, 200] width 189 height 37
click at [468, 193] on input "radio" at bounding box center [471, 192] width 7 height 7
radio input "true"
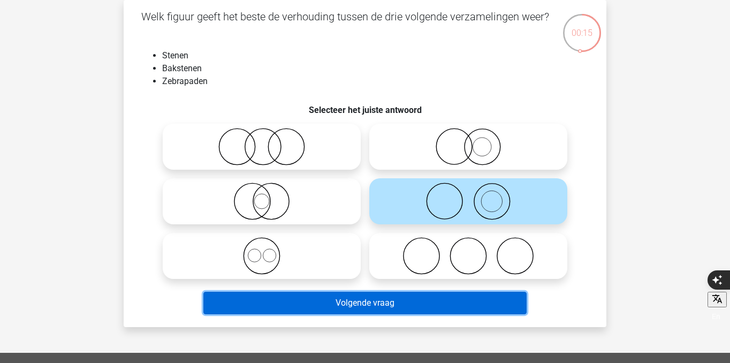
click at [434, 303] on button "Volgende vraag" at bounding box center [365, 303] width 324 height 22
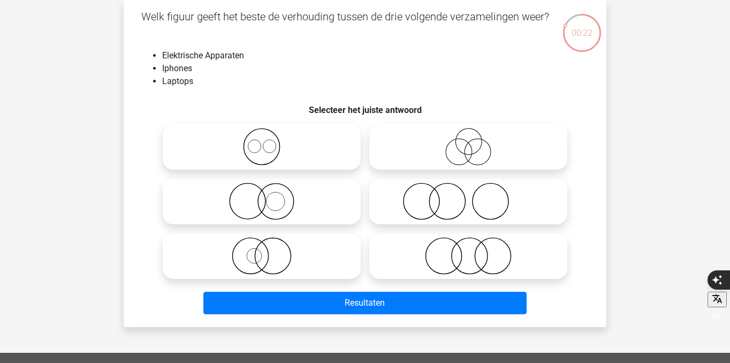
click at [242, 149] on icon at bounding box center [261, 146] width 189 height 37
click at [262, 141] on input "radio" at bounding box center [265, 137] width 7 height 7
radio input "true"
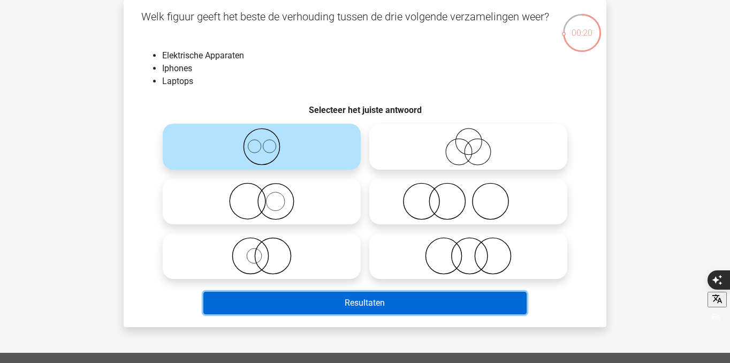
click at [367, 300] on button "Resultaten" at bounding box center [365, 303] width 324 height 22
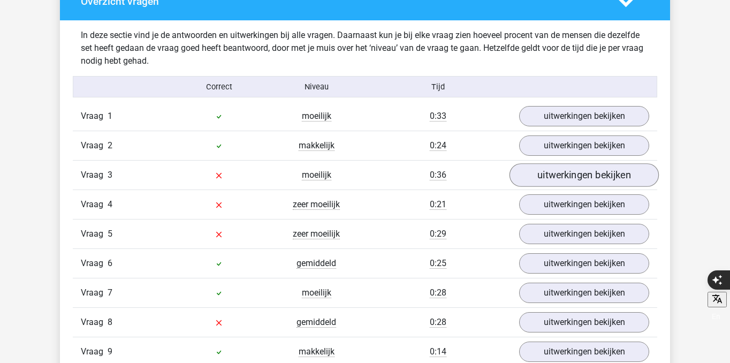
scroll to position [824, 0]
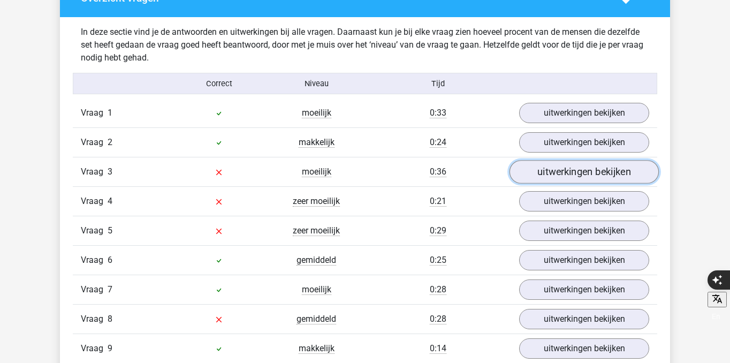
click at [568, 175] on link "uitwerkingen bekijken" at bounding box center [583, 172] width 149 height 24
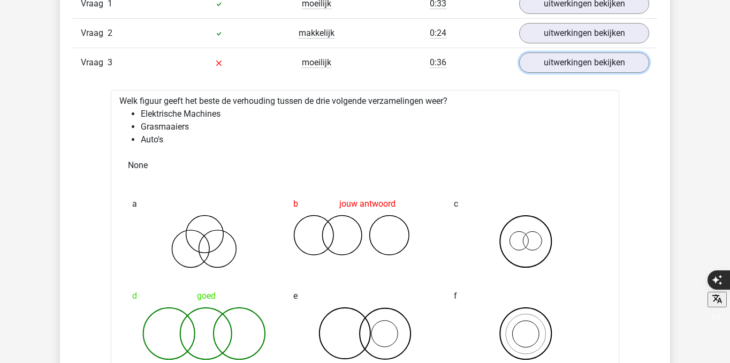
scroll to position [933, 0]
click at [565, 67] on link "uitwerkingen bekijken" at bounding box center [583, 63] width 149 height 24
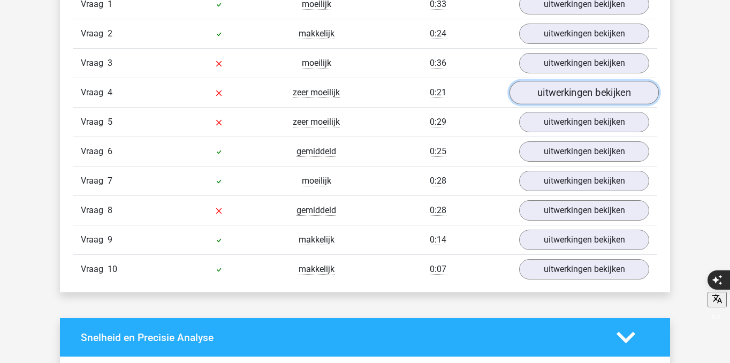
click at [562, 91] on link "uitwerkingen bekijken" at bounding box center [583, 93] width 149 height 24
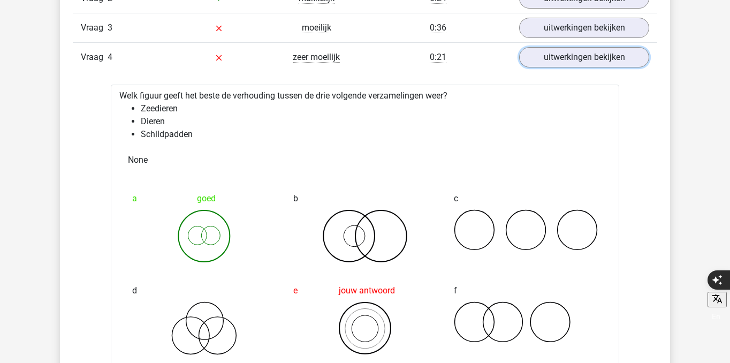
scroll to position [969, 0]
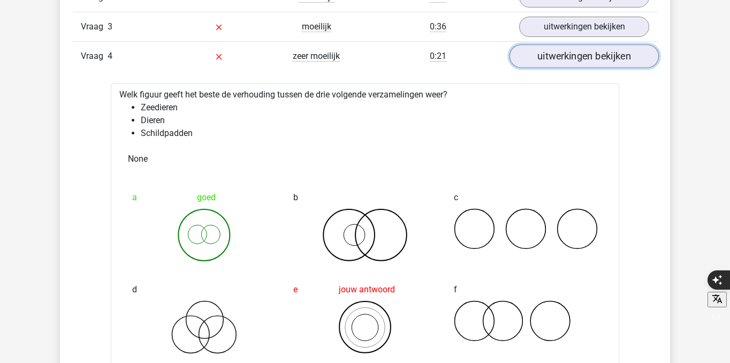
click at [543, 58] on link "uitwerkingen bekijken" at bounding box center [583, 56] width 149 height 24
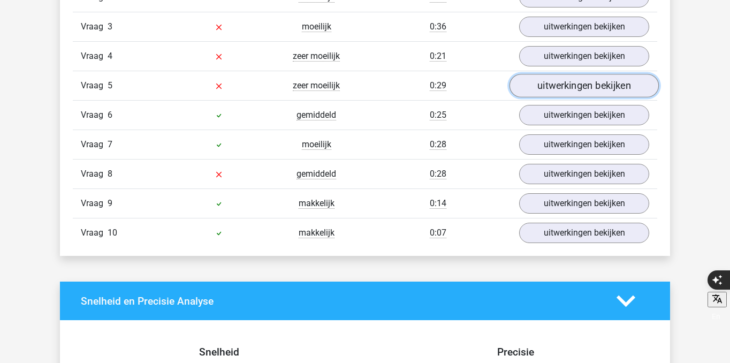
click at [556, 87] on link "uitwerkingen bekijken" at bounding box center [583, 86] width 149 height 24
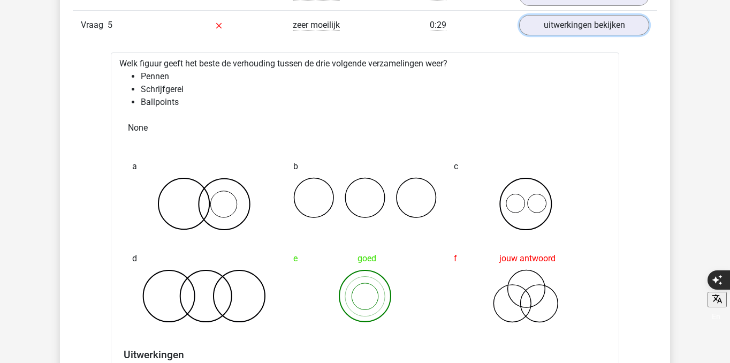
scroll to position [1008, 0]
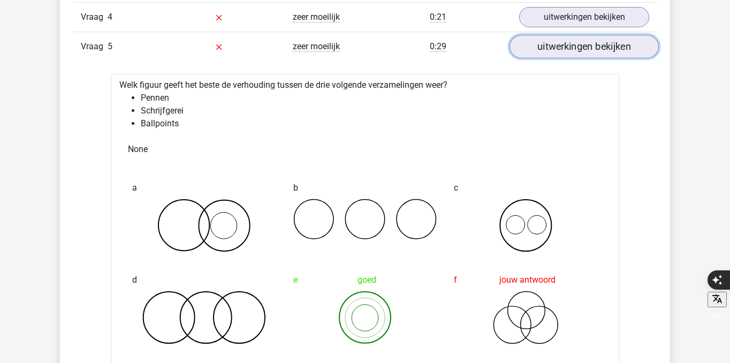
click at [557, 50] on link "uitwerkingen bekijken" at bounding box center [583, 47] width 149 height 24
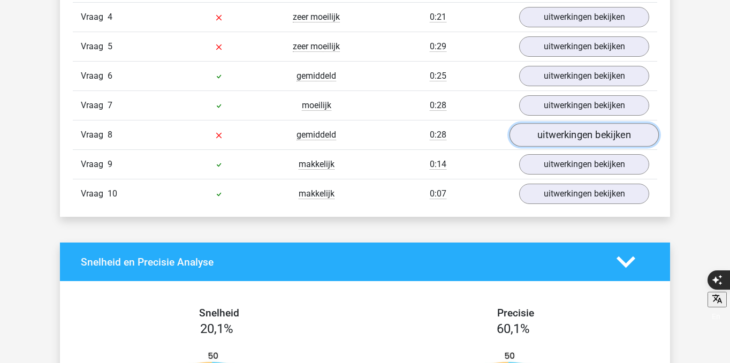
click at [563, 131] on link "uitwerkingen bekijken" at bounding box center [583, 135] width 149 height 24
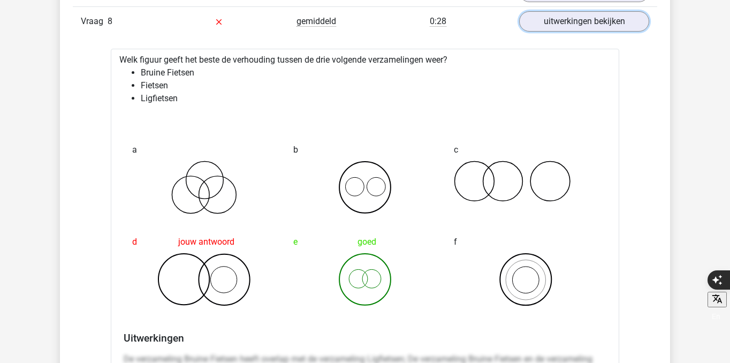
scroll to position [1120, 0]
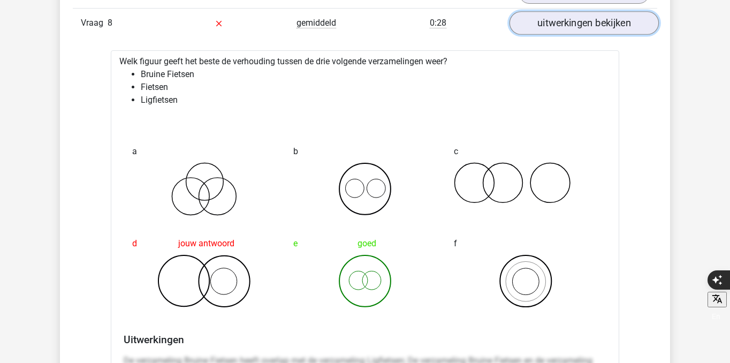
click at [537, 25] on link "uitwerkingen bekijken" at bounding box center [583, 23] width 149 height 24
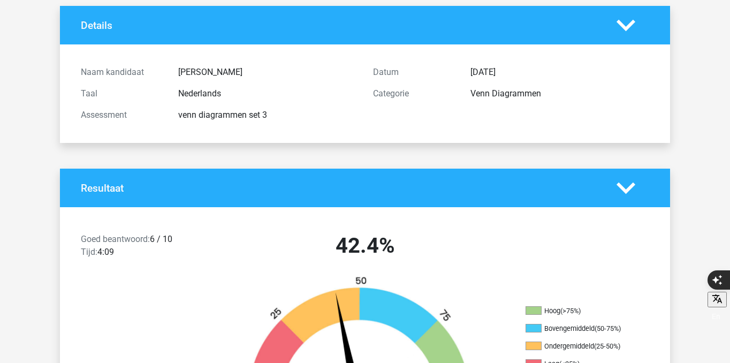
scroll to position [0, 0]
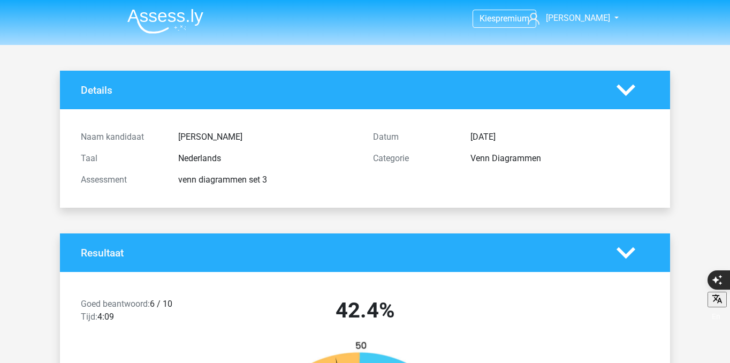
click at [196, 11] on img at bounding box center [165, 21] width 76 height 25
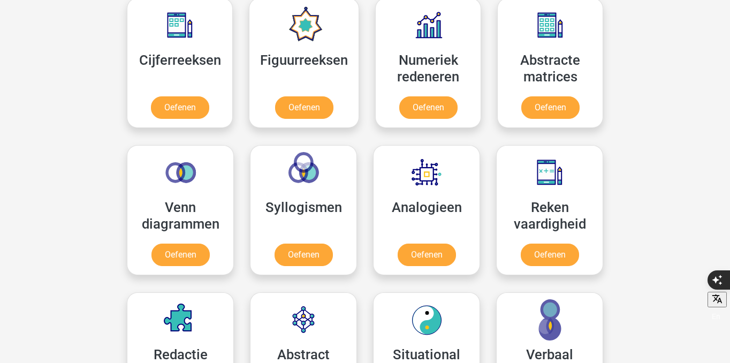
scroll to position [502, 0]
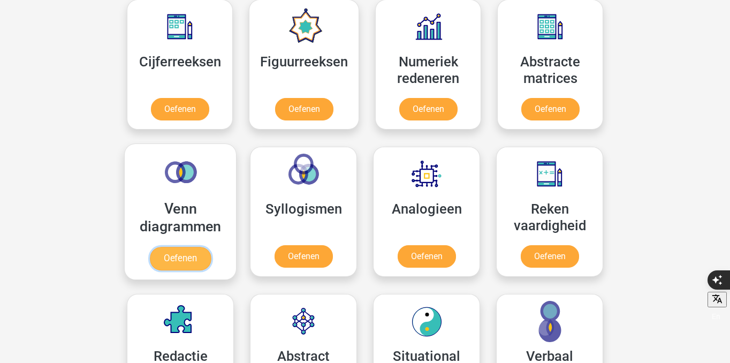
click at [180, 252] on link "Oefenen" at bounding box center [180, 259] width 61 height 24
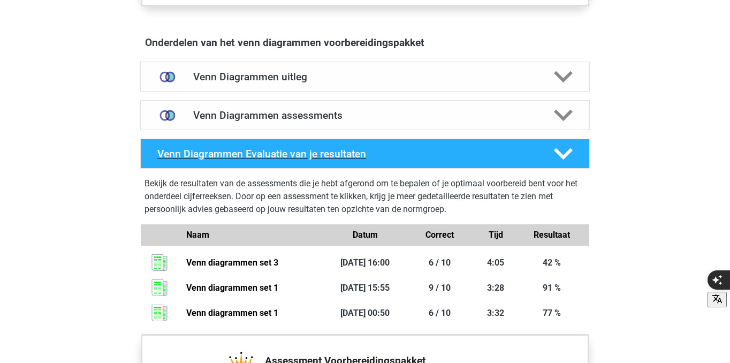
scroll to position [605, 0]
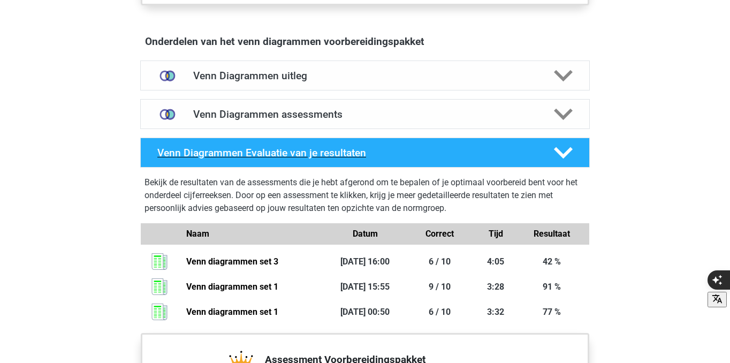
click at [356, 145] on div "Venn Diagrammen Evaluatie van je resultaten" at bounding box center [364, 152] width 449 height 30
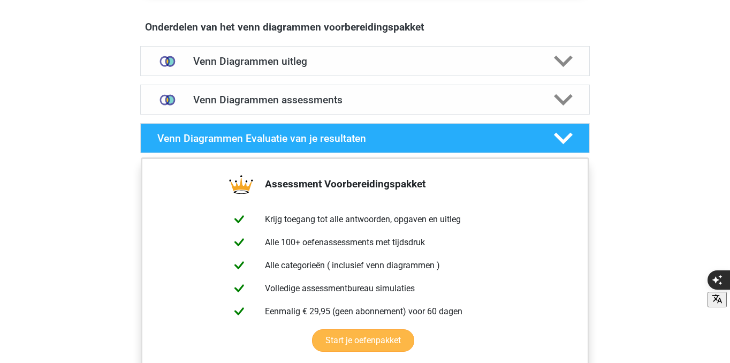
scroll to position [620, 0]
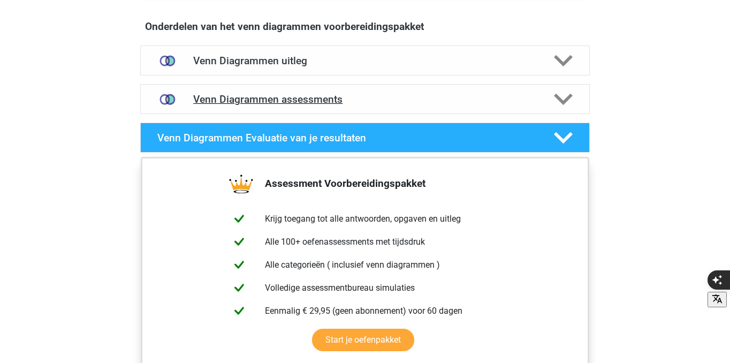
click at [336, 92] on div "Venn Diagrammen assessments" at bounding box center [364, 99] width 449 height 30
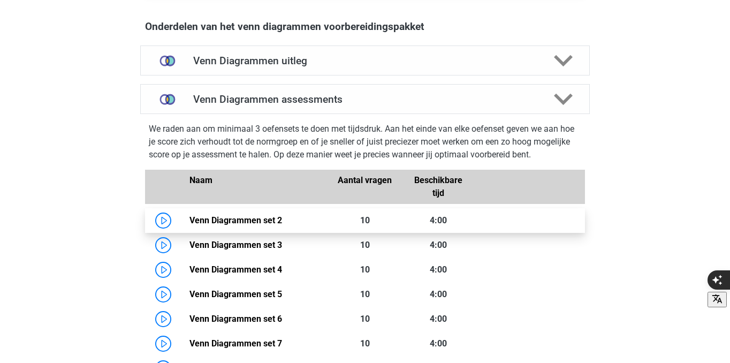
click at [189, 217] on link "Venn Diagrammen set 2" at bounding box center [235, 220] width 93 height 10
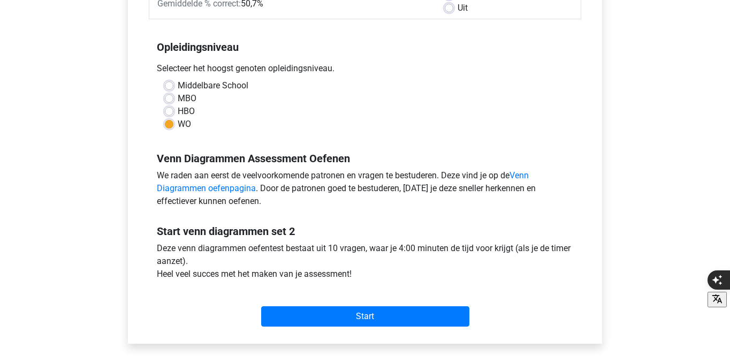
scroll to position [201, 0]
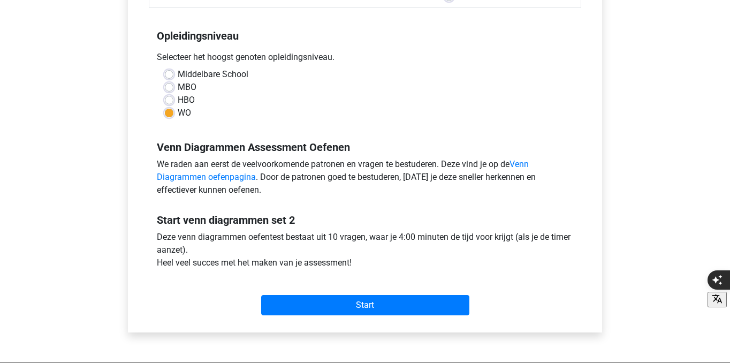
click at [306, 294] on div "Start" at bounding box center [365, 296] width 432 height 37
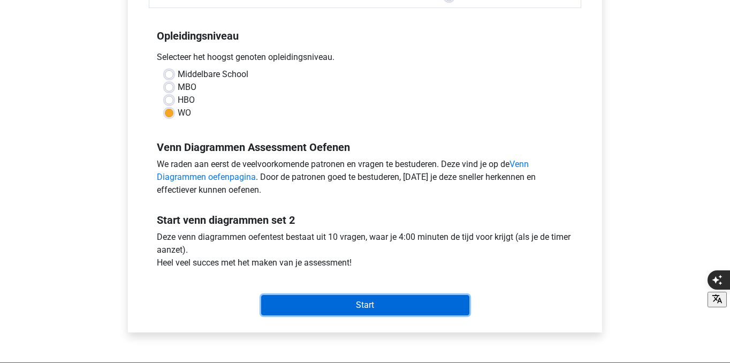
click at [324, 308] on input "Start" at bounding box center [365, 305] width 208 height 20
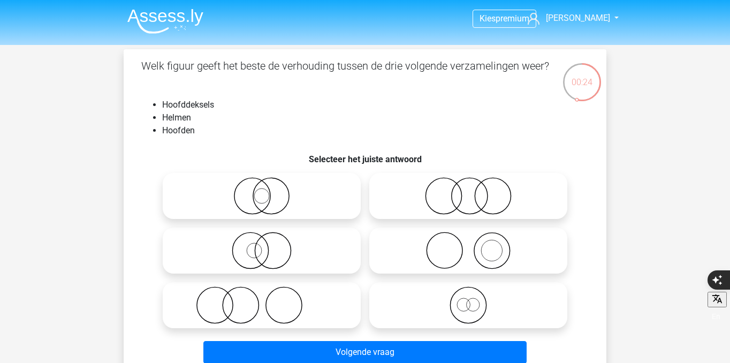
click at [462, 258] on icon at bounding box center [467, 250] width 189 height 37
click at [468, 245] on input "radio" at bounding box center [471, 241] width 7 height 7
radio input "true"
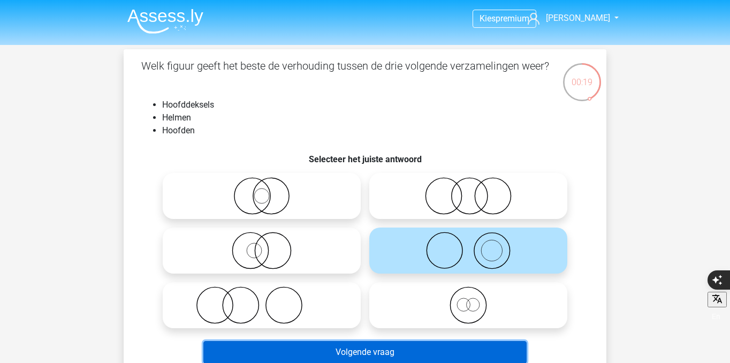
click at [447, 349] on button "Volgende vraag" at bounding box center [365, 352] width 324 height 22
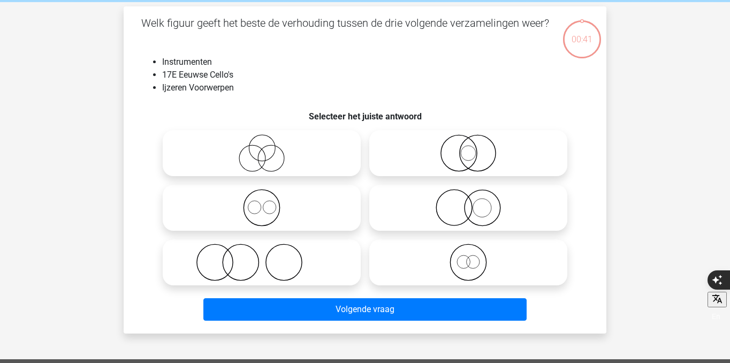
scroll to position [49, 0]
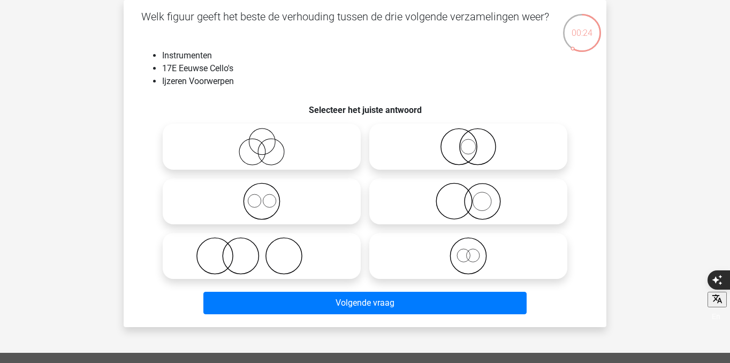
click at [447, 179] on label at bounding box center [468, 201] width 198 height 46
click at [468, 189] on input "radio" at bounding box center [471, 192] width 7 height 7
radio input "true"
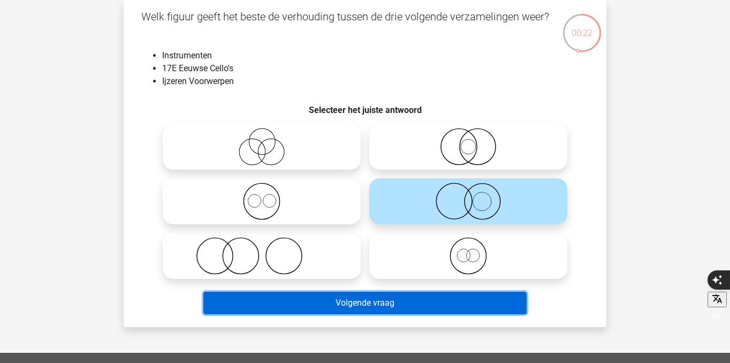
click at [430, 306] on button "Volgende vraag" at bounding box center [365, 303] width 324 height 22
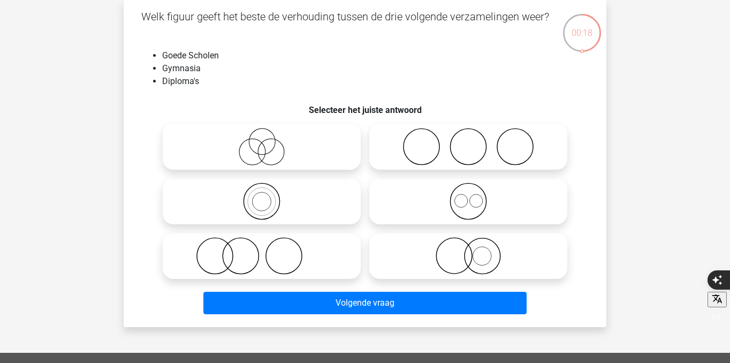
click at [335, 253] on icon at bounding box center [261, 255] width 189 height 37
click at [269, 250] on input "radio" at bounding box center [265, 246] width 7 height 7
radio input "true"
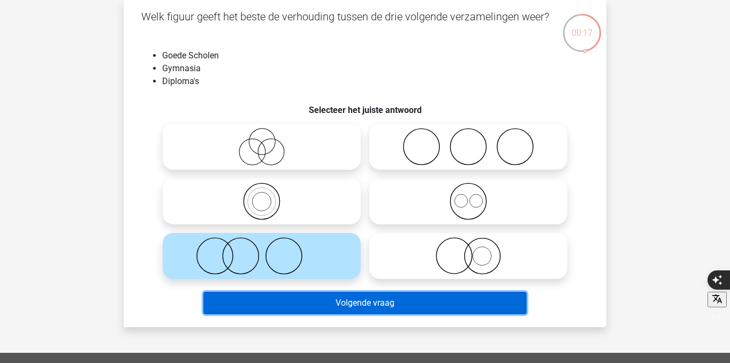
click at [345, 306] on button "Volgende vraag" at bounding box center [365, 303] width 324 height 22
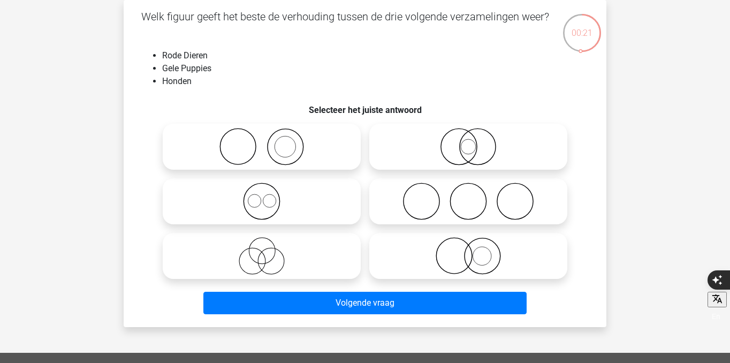
click at [426, 205] on icon at bounding box center [467, 200] width 189 height 37
click at [468, 196] on input "radio" at bounding box center [471, 192] width 7 height 7
radio input "true"
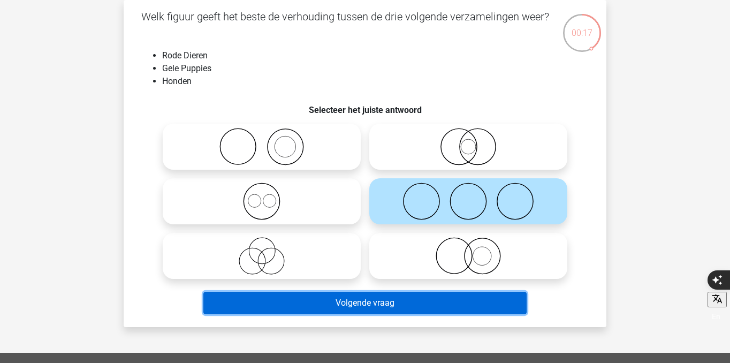
click at [418, 309] on button "Volgende vraag" at bounding box center [365, 303] width 324 height 22
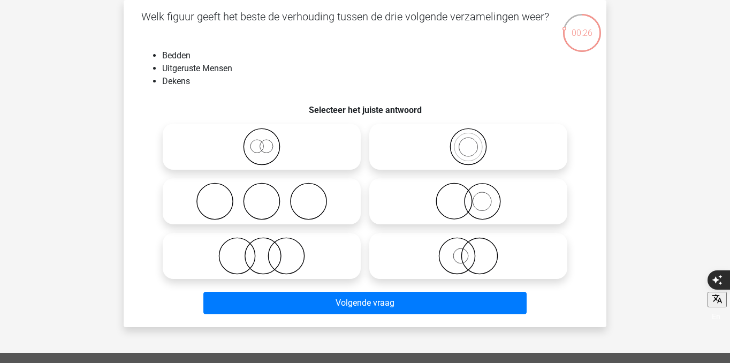
click at [311, 193] on icon at bounding box center [261, 200] width 189 height 37
click at [269, 193] on input "radio" at bounding box center [265, 192] width 7 height 7
radio input "true"
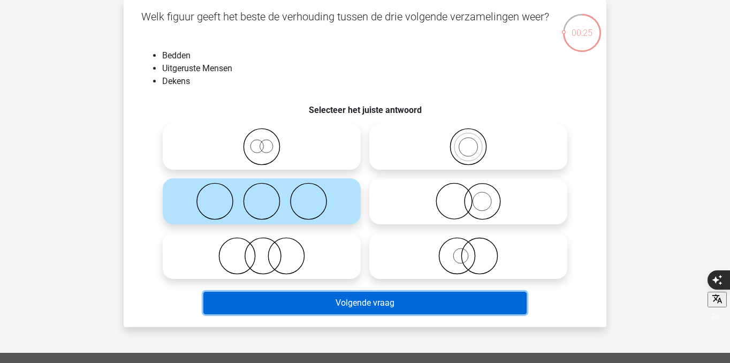
click at [348, 303] on button "Volgende vraag" at bounding box center [365, 303] width 324 height 22
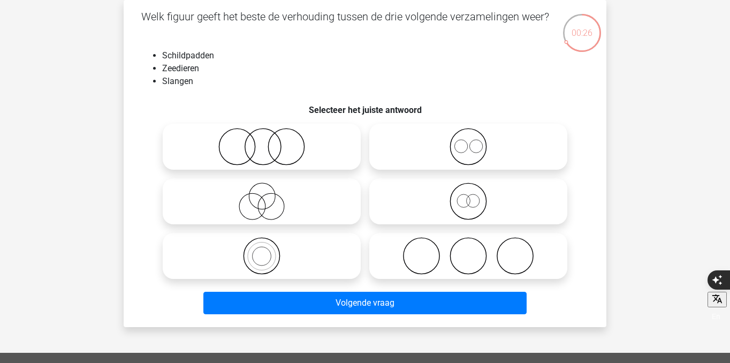
click at [318, 141] on icon at bounding box center [261, 146] width 189 height 37
click at [269, 141] on input "radio" at bounding box center [265, 137] width 7 height 7
radio input "true"
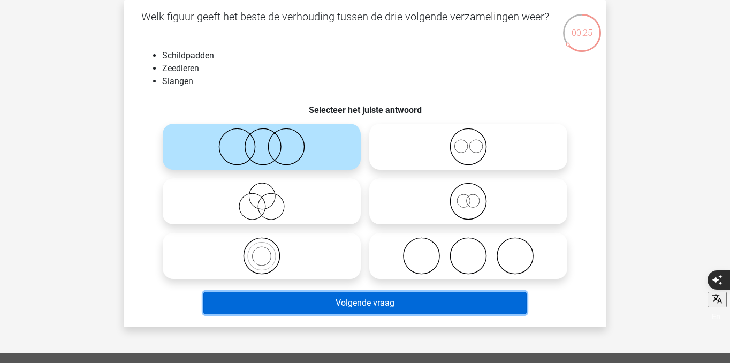
click at [363, 305] on button "Volgende vraag" at bounding box center [365, 303] width 324 height 22
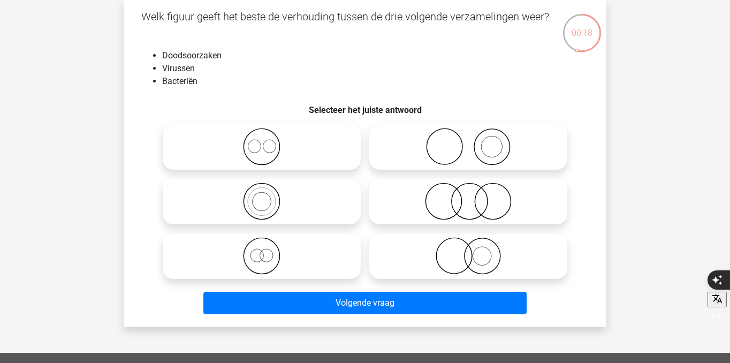
click at [423, 200] on icon at bounding box center [467, 200] width 189 height 37
click at [468, 196] on input "radio" at bounding box center [471, 192] width 7 height 7
radio input "true"
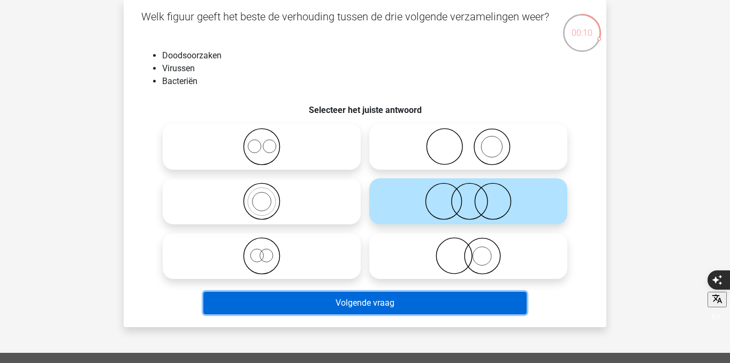
click at [435, 311] on button "Volgende vraag" at bounding box center [365, 303] width 324 height 22
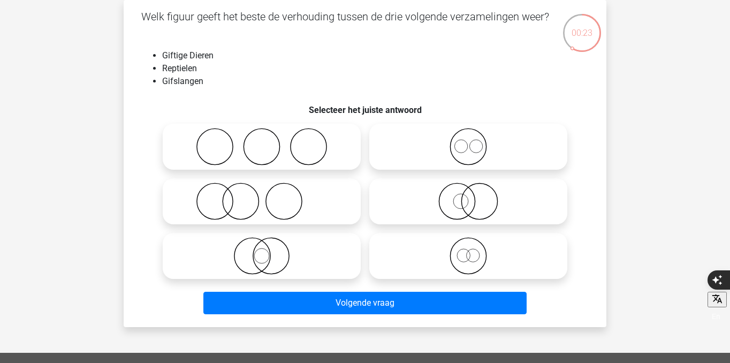
click at [462, 210] on icon at bounding box center [467, 200] width 189 height 37
click at [468, 196] on input "radio" at bounding box center [471, 192] width 7 height 7
radio input "true"
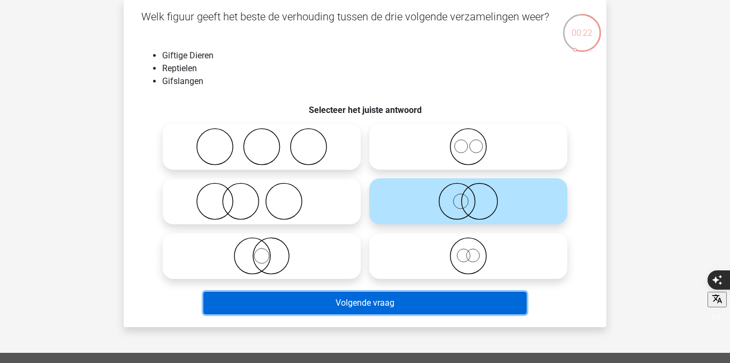
click at [447, 311] on button "Volgende vraag" at bounding box center [365, 303] width 324 height 22
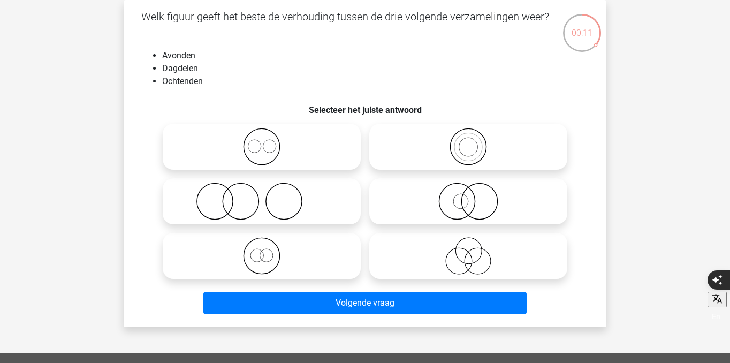
click at [279, 151] on circle at bounding box center [261, 147] width 36 height 36
click at [269, 141] on input "radio" at bounding box center [265, 137] width 7 height 7
radio input "true"
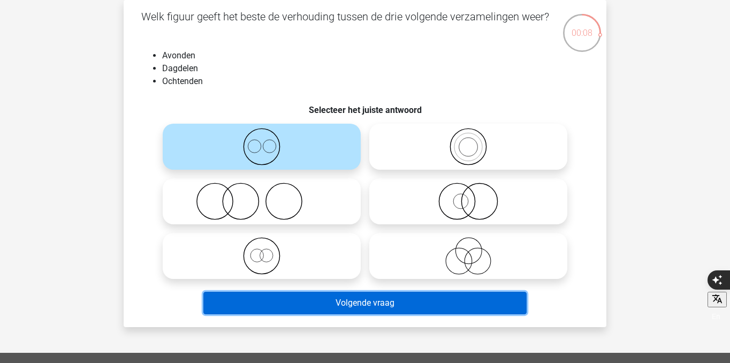
click at [334, 300] on button "Volgende vraag" at bounding box center [365, 303] width 324 height 22
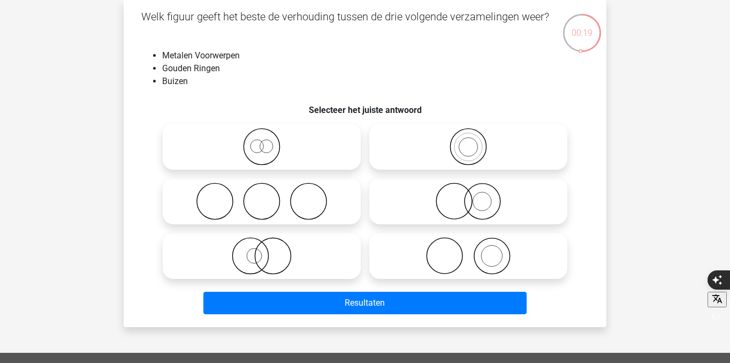
click at [471, 205] on circle at bounding box center [454, 201] width 36 height 36
click at [471, 196] on input "radio" at bounding box center [471, 192] width 7 height 7
radio input "true"
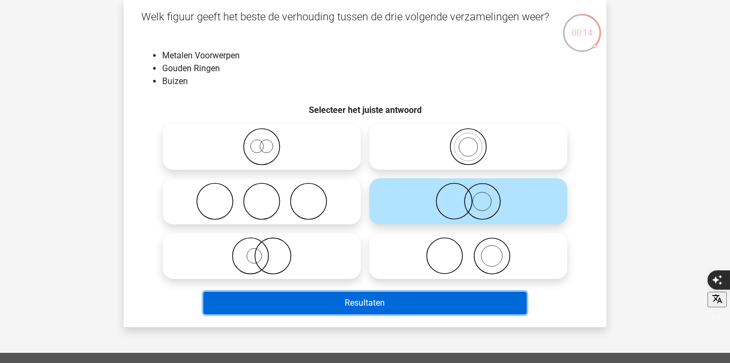
click at [465, 300] on button "Resultaten" at bounding box center [365, 303] width 324 height 22
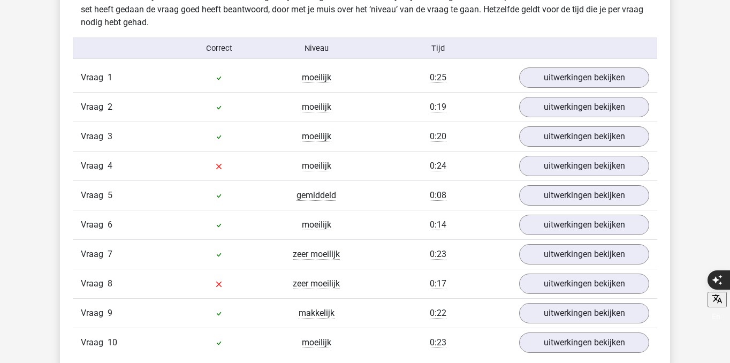
scroll to position [861, 0]
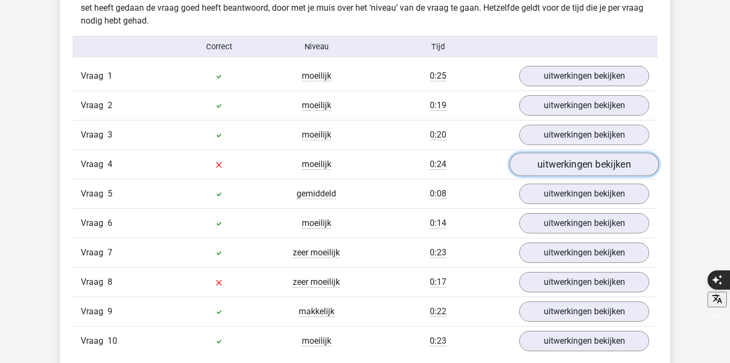
click at [611, 174] on link "uitwerkingen bekijken" at bounding box center [583, 164] width 149 height 24
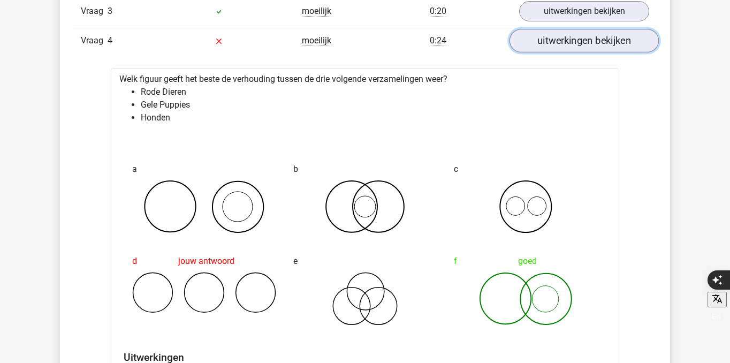
scroll to position [985, 0]
click at [561, 43] on link "uitwerkingen bekijken" at bounding box center [583, 40] width 149 height 24
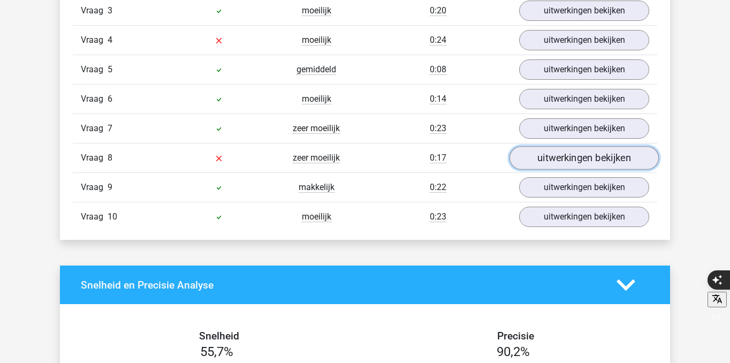
click at [567, 162] on link "uitwerkingen bekijken" at bounding box center [583, 158] width 149 height 24
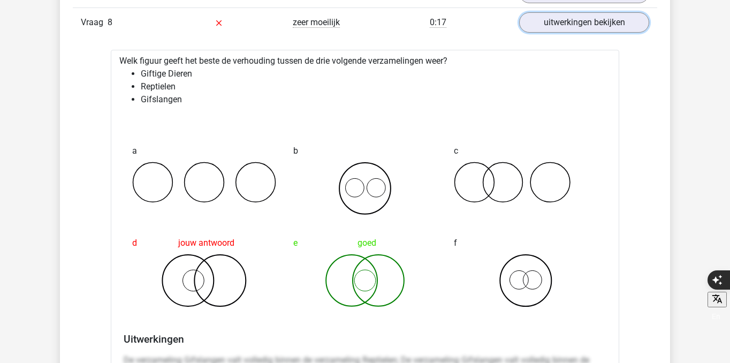
scroll to position [1115, 0]
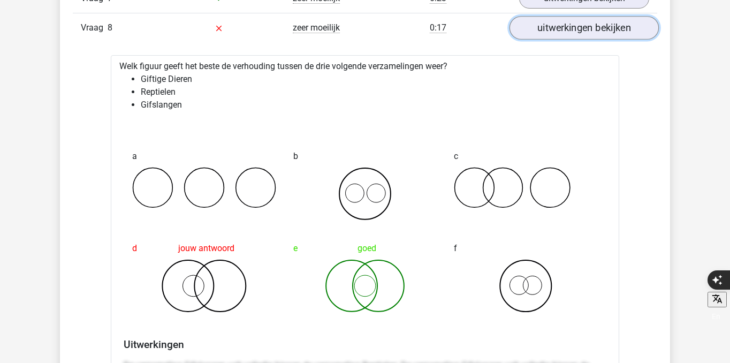
click at [584, 25] on link "uitwerkingen bekijken" at bounding box center [583, 28] width 149 height 24
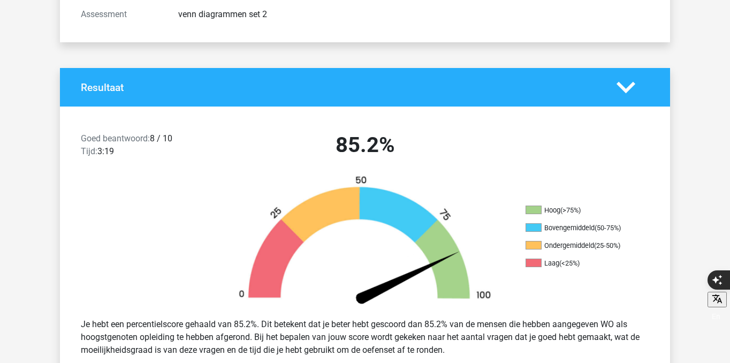
scroll to position [0, 0]
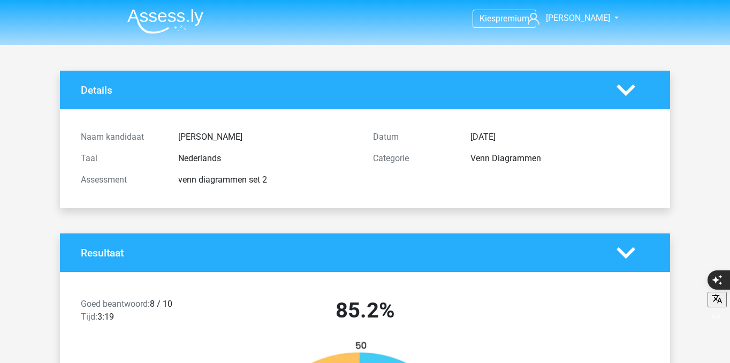
click at [176, 12] on img at bounding box center [165, 21] width 76 height 25
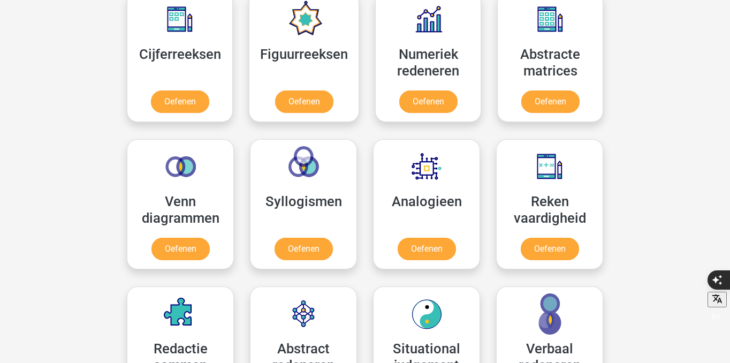
scroll to position [506, 0]
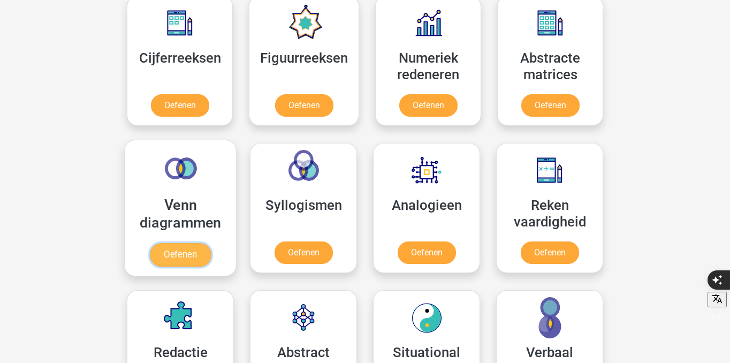
click at [172, 262] on link "Oefenen" at bounding box center [180, 255] width 61 height 24
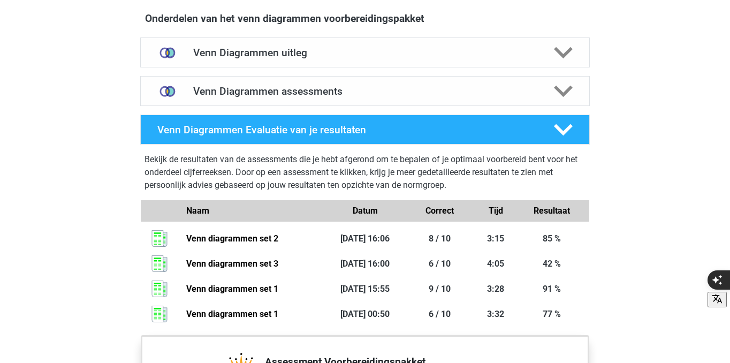
scroll to position [585, 0]
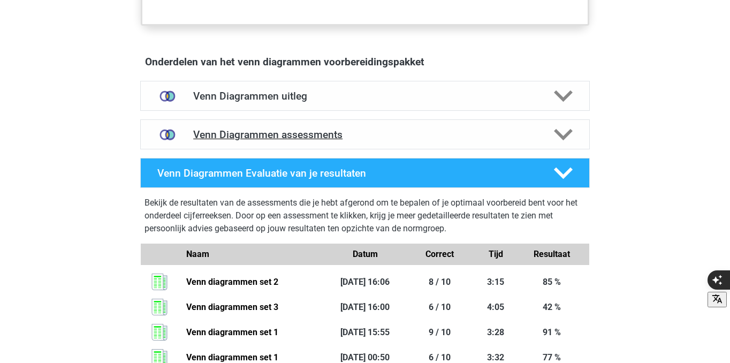
click at [268, 132] on h4 "Venn Diagrammen assessments" at bounding box center [364, 134] width 343 height 12
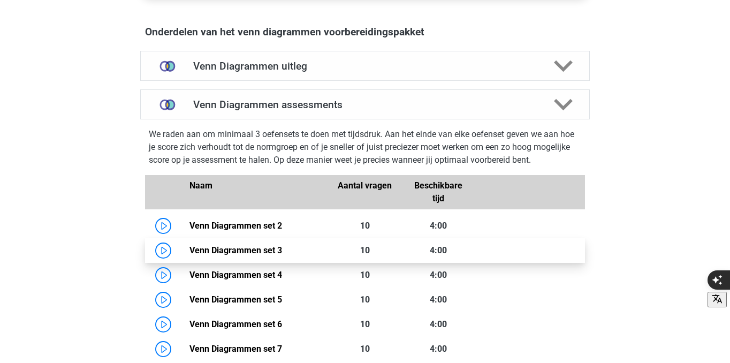
scroll to position [624, 0]
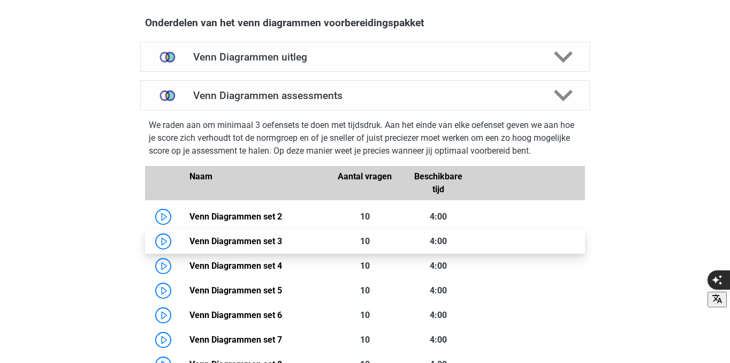
click at [189, 241] on link "Venn Diagrammen set 3" at bounding box center [235, 241] width 93 height 10
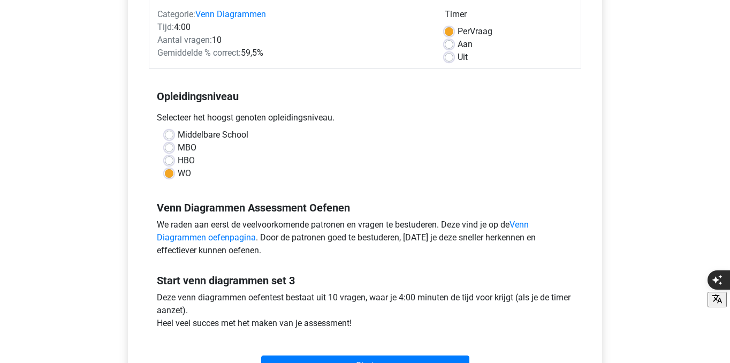
scroll to position [200, 0]
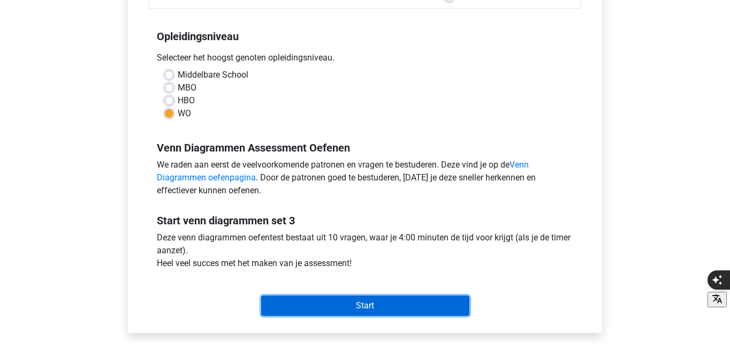
click at [341, 305] on input "Start" at bounding box center [365, 305] width 208 height 20
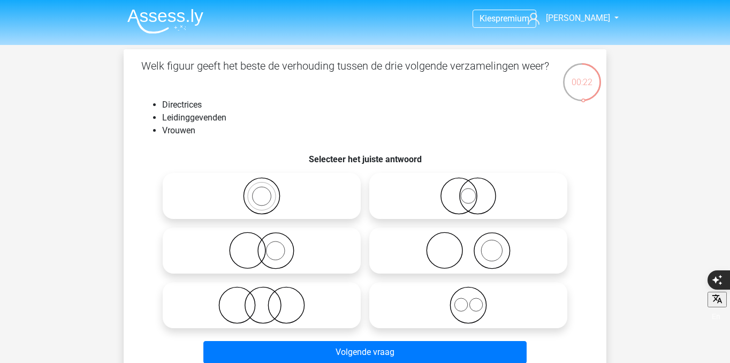
click at [464, 201] on icon at bounding box center [467, 195] width 189 height 37
click at [468, 190] on input "radio" at bounding box center [471, 186] width 7 height 7
radio input "true"
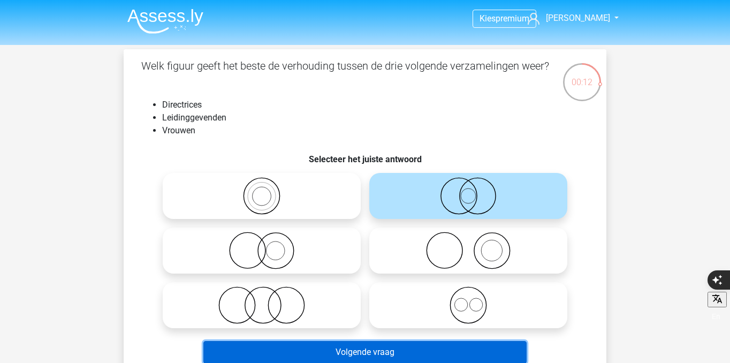
click at [387, 348] on button "Volgende vraag" at bounding box center [365, 352] width 324 height 22
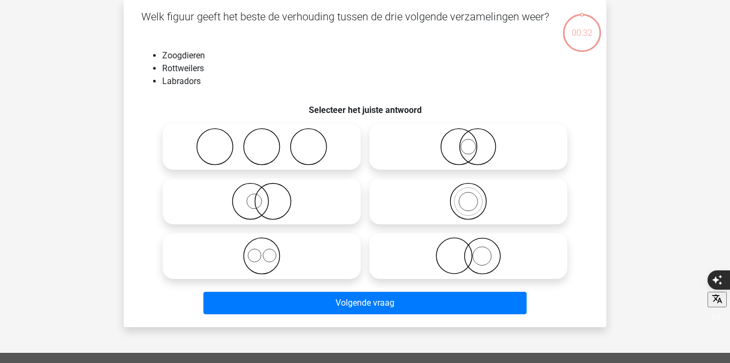
scroll to position [40, 0]
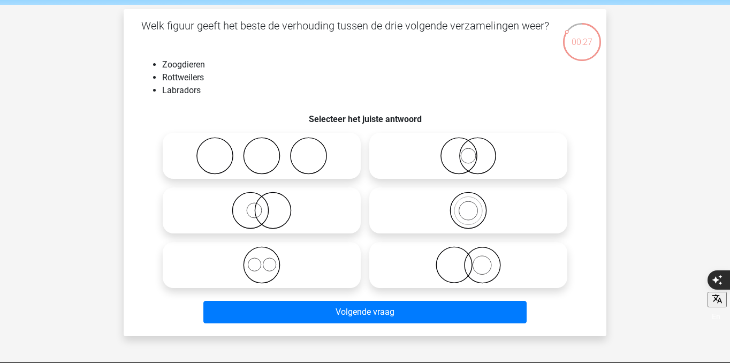
click at [323, 252] on icon at bounding box center [261, 264] width 189 height 37
click at [269, 252] on input "radio" at bounding box center [265, 255] width 7 height 7
radio input "true"
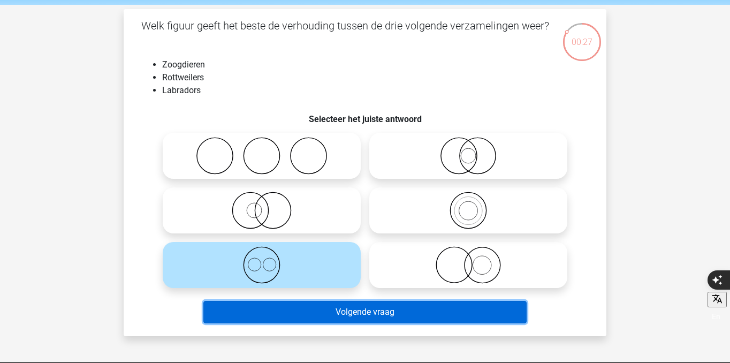
click at [349, 321] on button "Volgende vraag" at bounding box center [365, 312] width 324 height 22
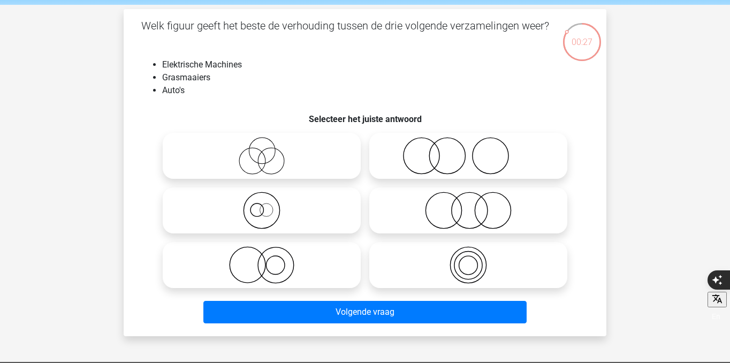
scroll to position [49, 0]
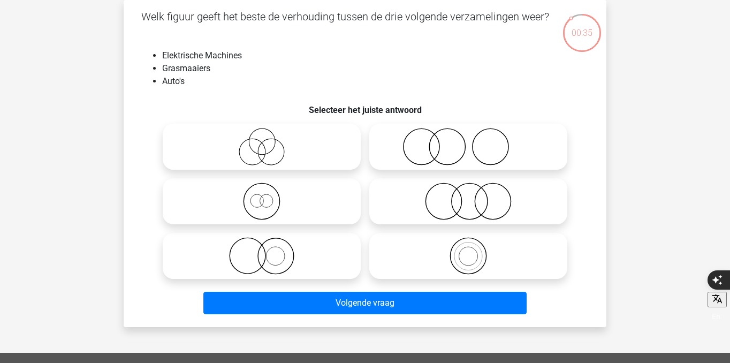
click at [449, 209] on icon at bounding box center [467, 200] width 189 height 37
click at [468, 196] on input "radio" at bounding box center [471, 192] width 7 height 7
radio input "true"
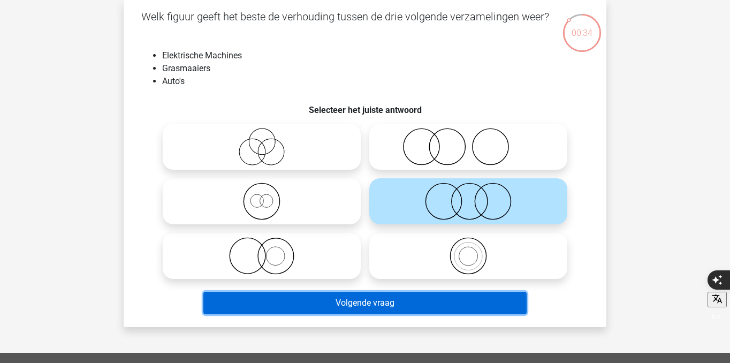
click at [424, 299] on button "Volgende vraag" at bounding box center [365, 303] width 324 height 22
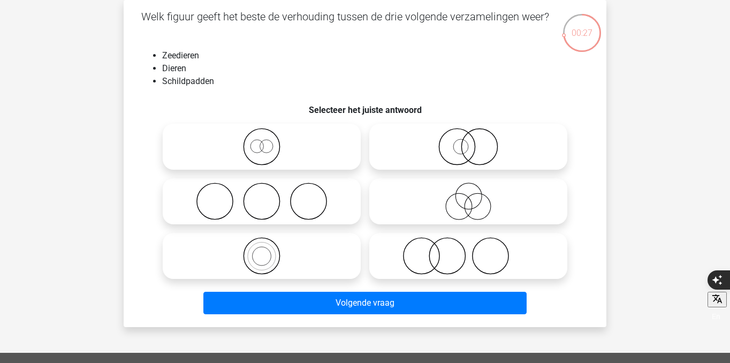
click at [447, 145] on icon at bounding box center [467, 146] width 189 height 37
click at [468, 141] on input "radio" at bounding box center [471, 137] width 7 height 7
radio input "true"
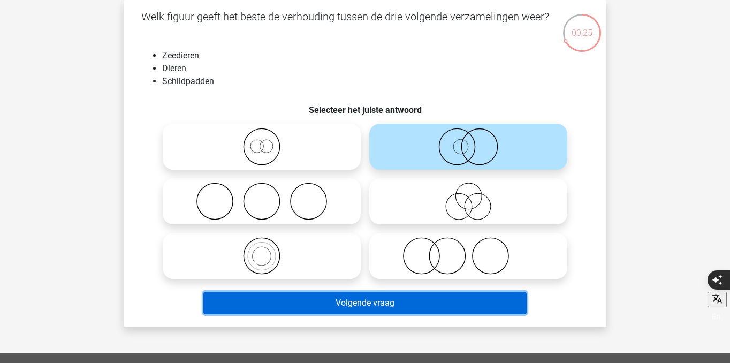
click at [431, 306] on button "Volgende vraag" at bounding box center [365, 303] width 324 height 22
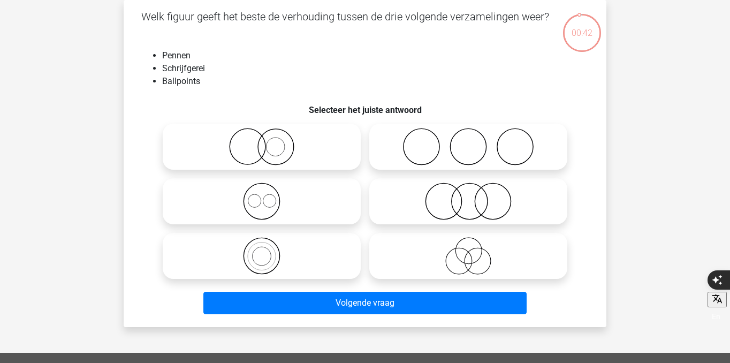
click at [318, 262] on icon at bounding box center [261, 255] width 189 height 37
click at [269, 250] on input "radio" at bounding box center [265, 246] width 7 height 7
radio input "true"
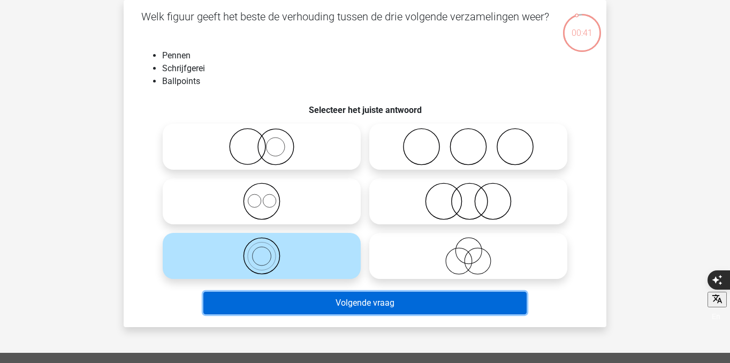
click at [334, 307] on button "Volgende vraag" at bounding box center [365, 303] width 324 height 22
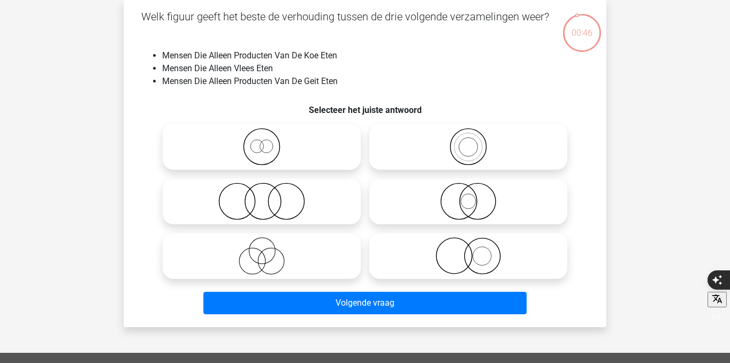
click at [274, 200] on icon at bounding box center [261, 200] width 189 height 37
click at [269, 196] on input "radio" at bounding box center [265, 192] width 7 height 7
radio input "true"
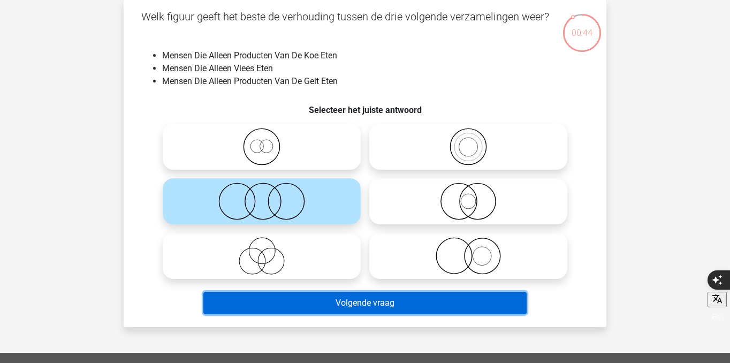
click at [336, 306] on button "Volgende vraag" at bounding box center [365, 303] width 324 height 22
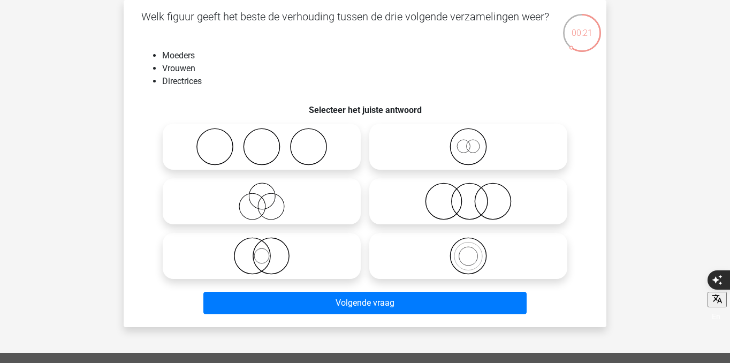
click at [457, 140] on icon at bounding box center [467, 146] width 189 height 37
click at [468, 140] on input "radio" at bounding box center [471, 137] width 7 height 7
radio input "true"
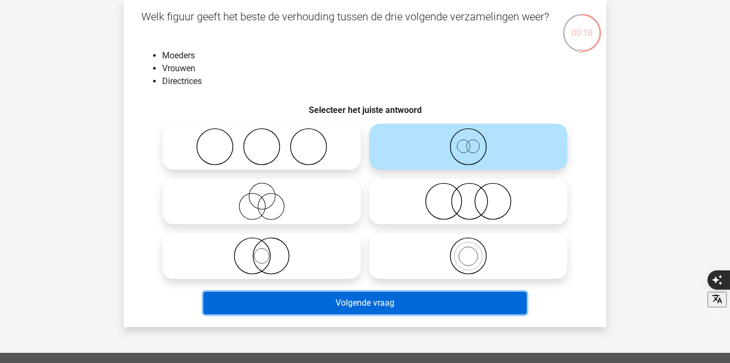
click at [448, 302] on button "Volgende vraag" at bounding box center [365, 303] width 324 height 22
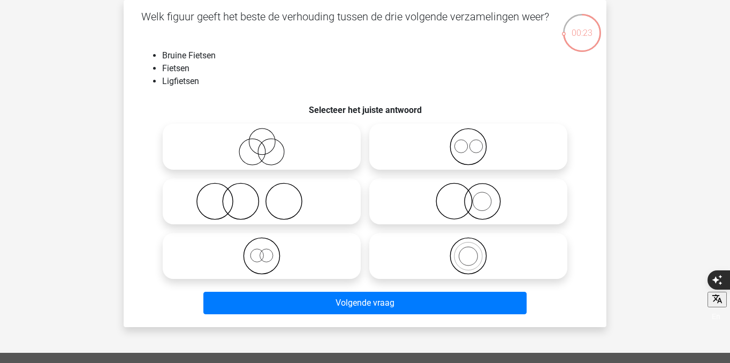
click at [340, 250] on icon at bounding box center [261, 255] width 189 height 37
click at [269, 250] on input "radio" at bounding box center [265, 246] width 7 height 7
radio input "true"
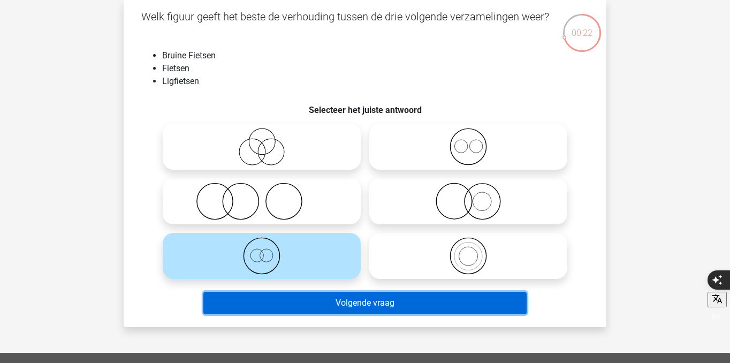
click at [358, 304] on button "Volgende vraag" at bounding box center [365, 303] width 324 height 22
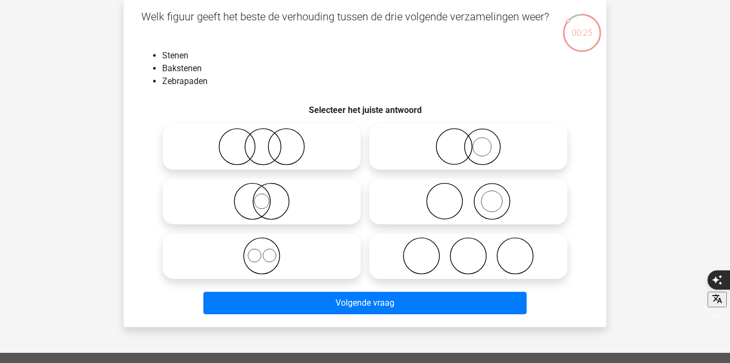
click at [454, 205] on icon at bounding box center [467, 200] width 189 height 37
click at [468, 196] on input "radio" at bounding box center [471, 192] width 7 height 7
radio input "true"
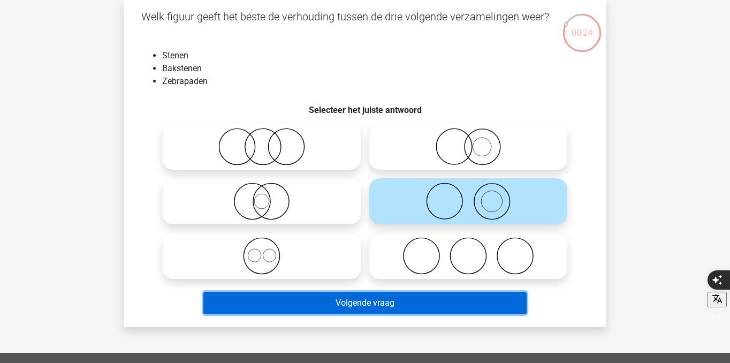
click at [426, 301] on button "Volgende vraag" at bounding box center [365, 303] width 324 height 22
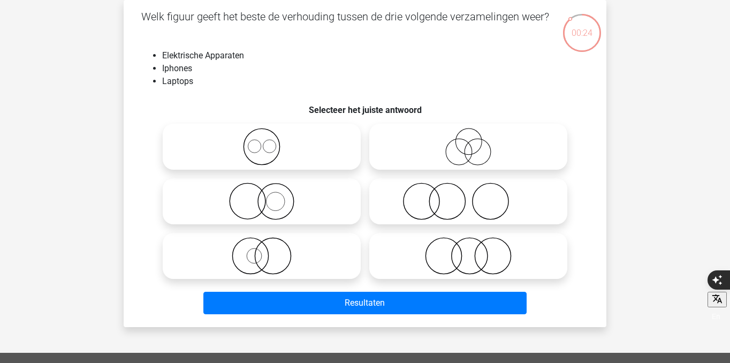
click at [294, 150] on icon at bounding box center [261, 146] width 189 height 37
click at [269, 141] on input "radio" at bounding box center [265, 137] width 7 height 7
radio input "true"
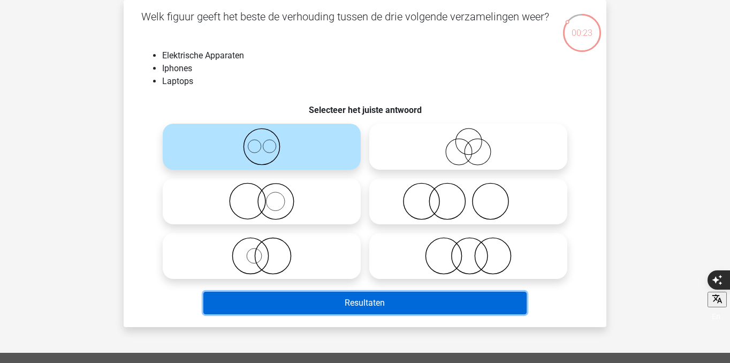
click at [327, 298] on button "Resultaten" at bounding box center [365, 303] width 324 height 22
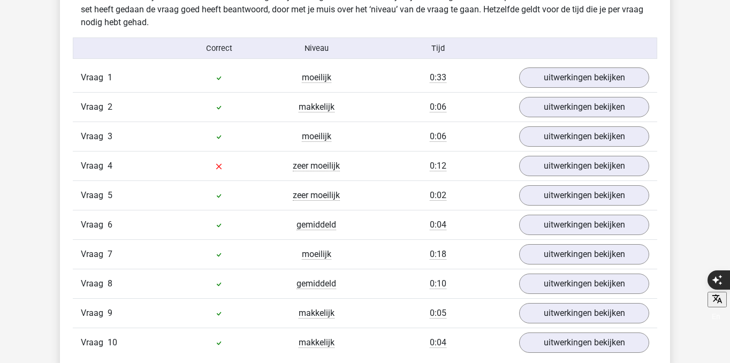
scroll to position [860, 0]
click at [554, 165] on link "uitwerkingen bekijken" at bounding box center [583, 166] width 149 height 24
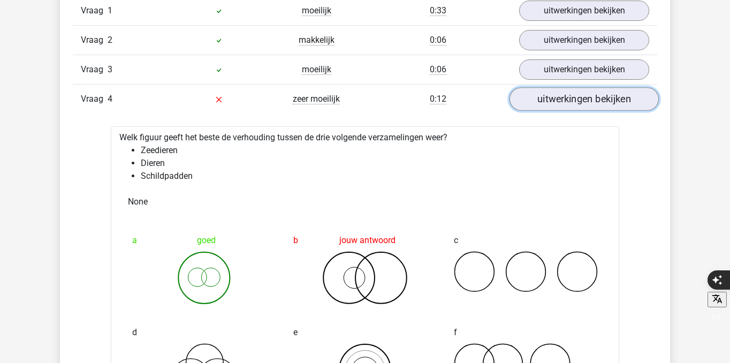
scroll to position [928, 0]
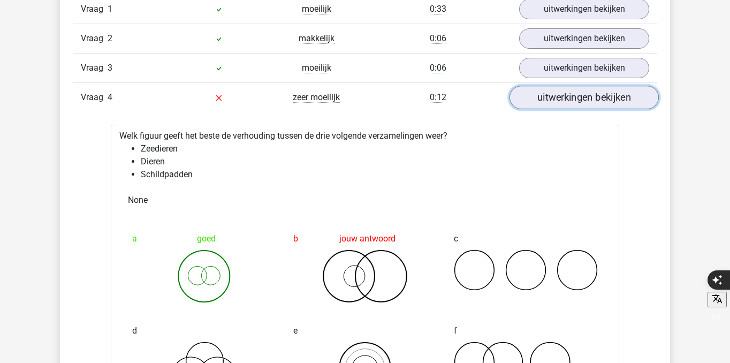
click at [564, 93] on link "uitwerkingen bekijken" at bounding box center [583, 98] width 149 height 24
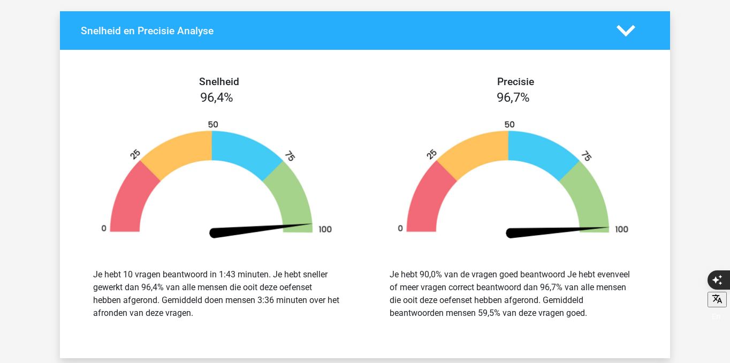
scroll to position [1239, 0]
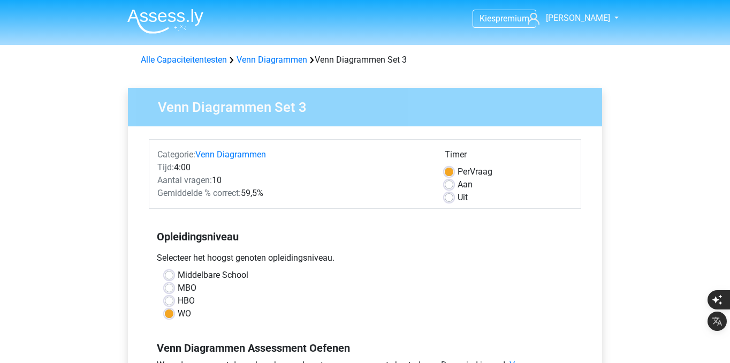
scroll to position [200, 0]
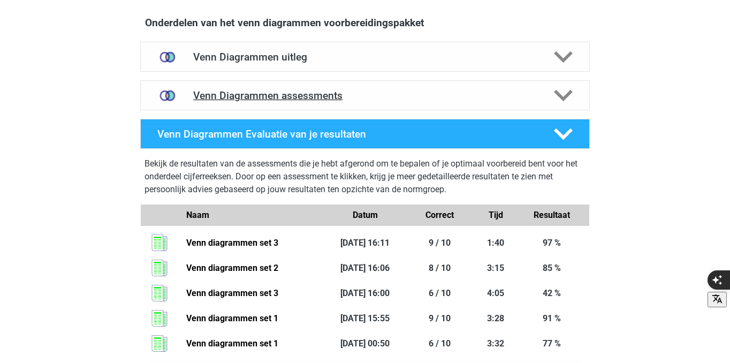
scroll to position [581, 0]
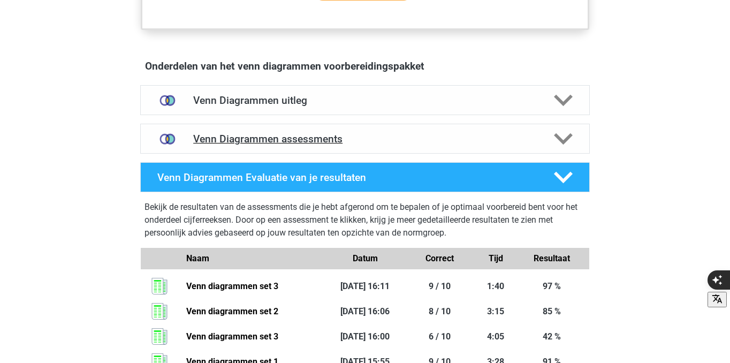
click at [338, 141] on h4 "Venn Diagrammen assessments" at bounding box center [364, 139] width 343 height 12
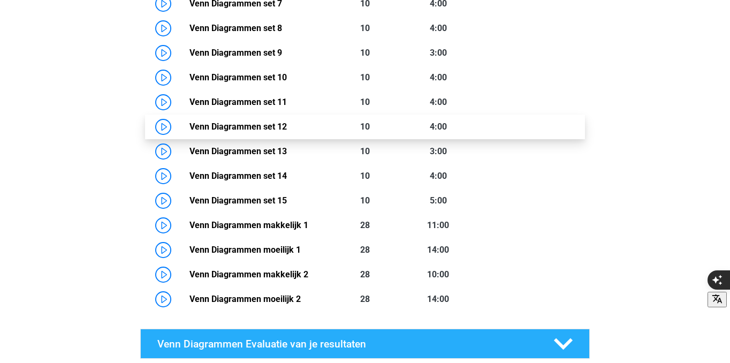
scroll to position [961, 0]
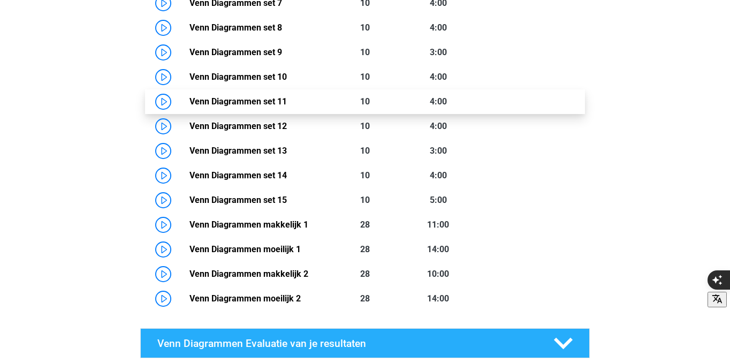
click at [189, 101] on link "Venn Diagrammen set 11" at bounding box center [237, 101] width 97 height 10
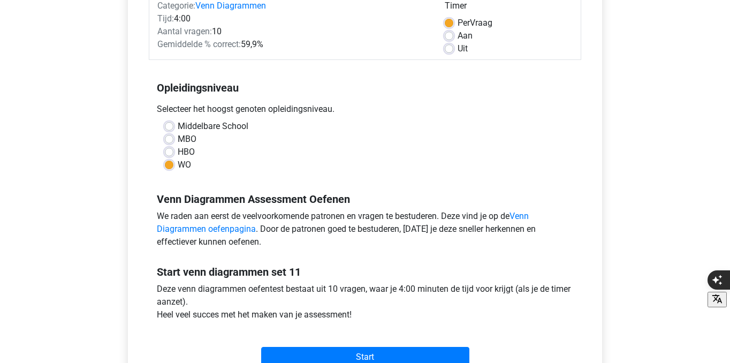
scroll to position [174, 0]
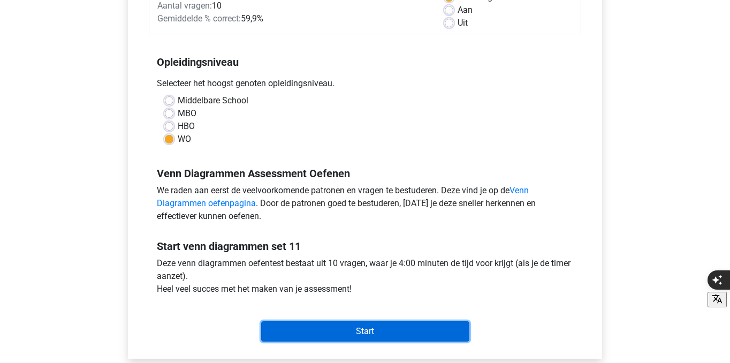
click at [310, 332] on input "Start" at bounding box center [365, 331] width 208 height 20
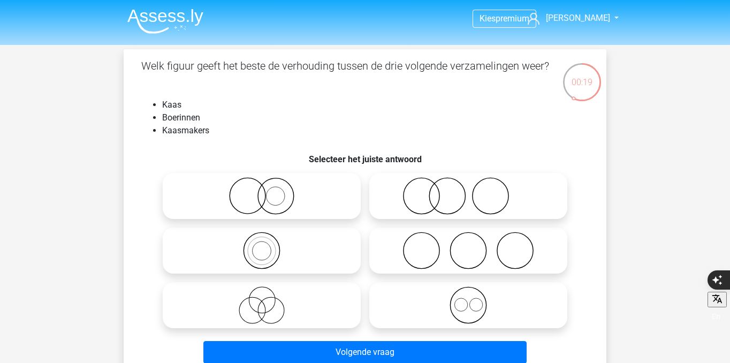
click at [474, 196] on icon at bounding box center [467, 195] width 189 height 37
click at [474, 190] on input "radio" at bounding box center [471, 186] width 7 height 7
radio input "true"
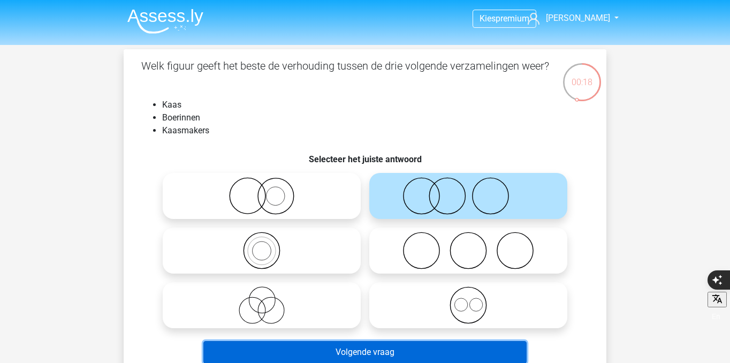
click at [444, 352] on button "Volgende vraag" at bounding box center [365, 352] width 324 height 22
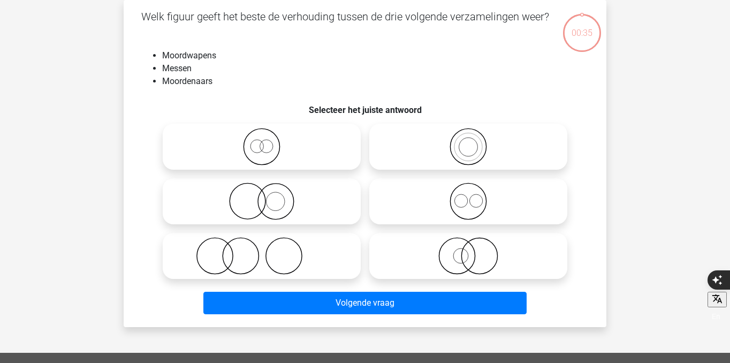
scroll to position [56, 0]
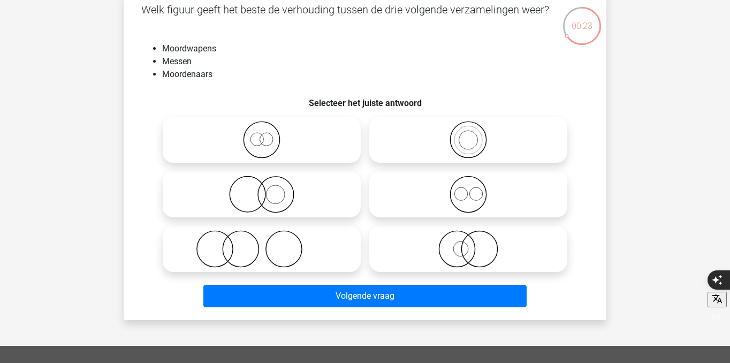
click at [351, 250] on icon at bounding box center [261, 248] width 189 height 37
click at [269, 243] on input "radio" at bounding box center [265, 239] width 7 height 7
radio input "true"
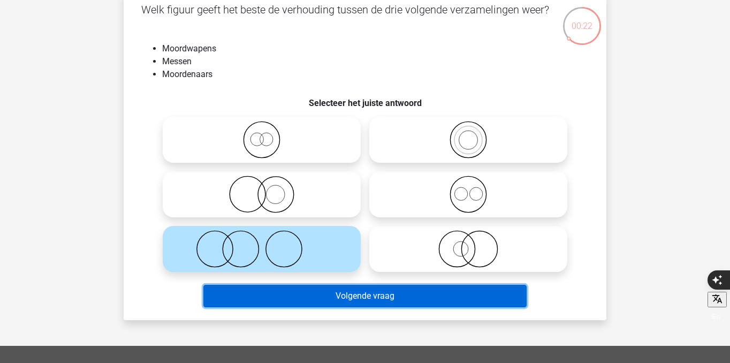
click at [363, 292] on button "Volgende vraag" at bounding box center [365, 296] width 324 height 22
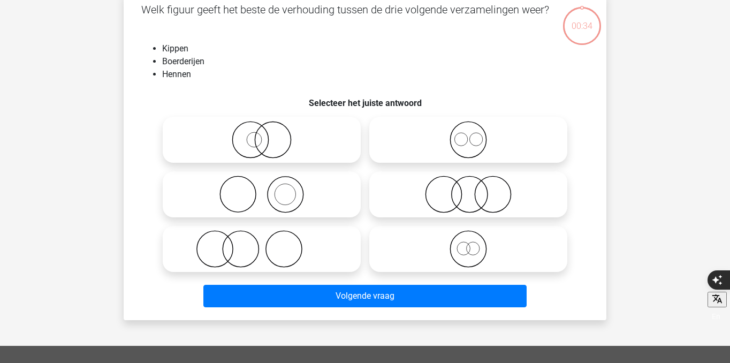
scroll to position [49, 0]
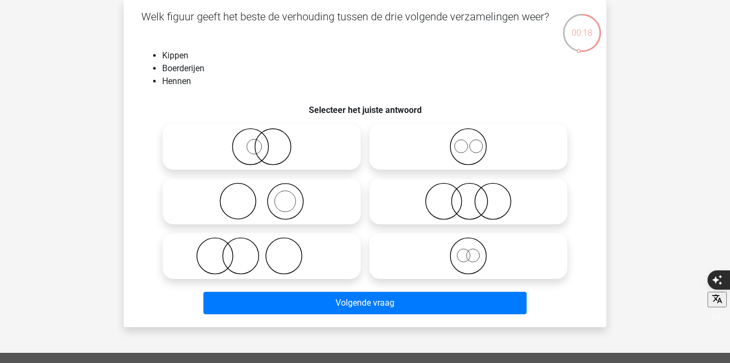
click at [339, 250] on icon at bounding box center [261, 255] width 189 height 37
click at [269, 250] on input "radio" at bounding box center [265, 246] width 7 height 7
radio input "true"
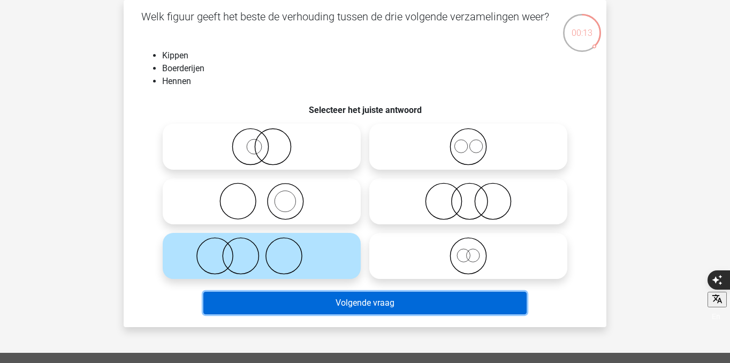
click at [353, 305] on button "Volgende vraag" at bounding box center [365, 303] width 324 height 22
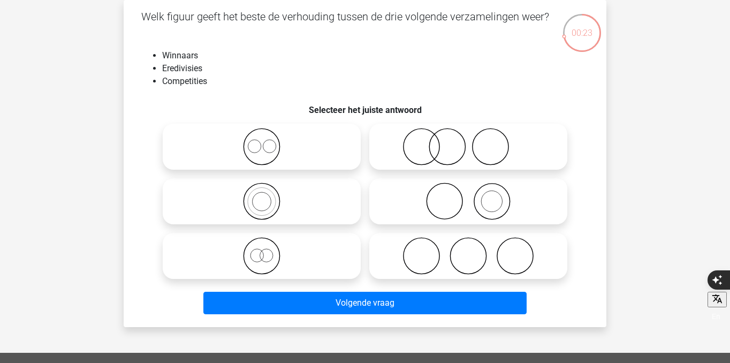
click at [424, 142] on icon at bounding box center [467, 146] width 189 height 37
click at [468, 141] on input "radio" at bounding box center [471, 137] width 7 height 7
radio input "true"
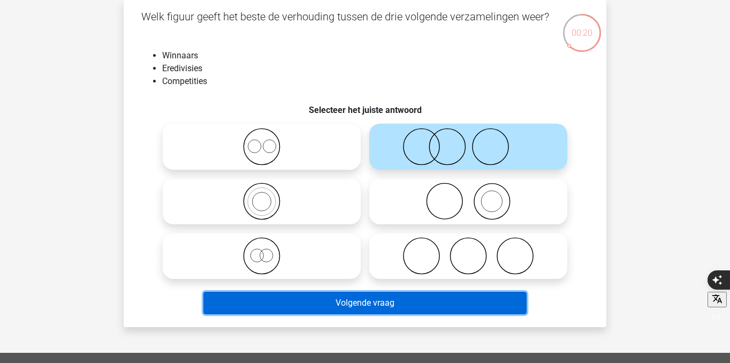
click at [393, 303] on button "Volgende vraag" at bounding box center [365, 303] width 324 height 22
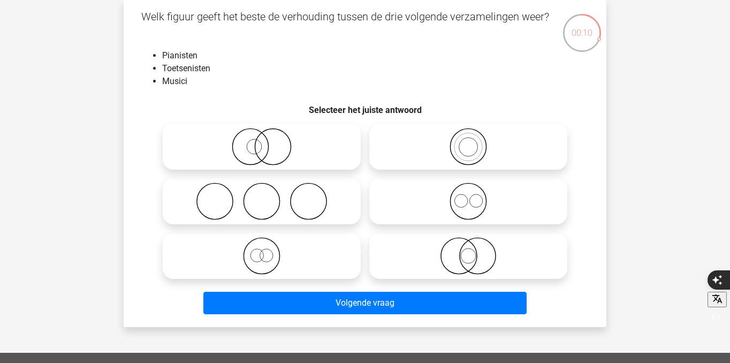
click at [448, 265] on icon at bounding box center [467, 255] width 189 height 37
click at [468, 250] on input "radio" at bounding box center [471, 246] width 7 height 7
radio input "true"
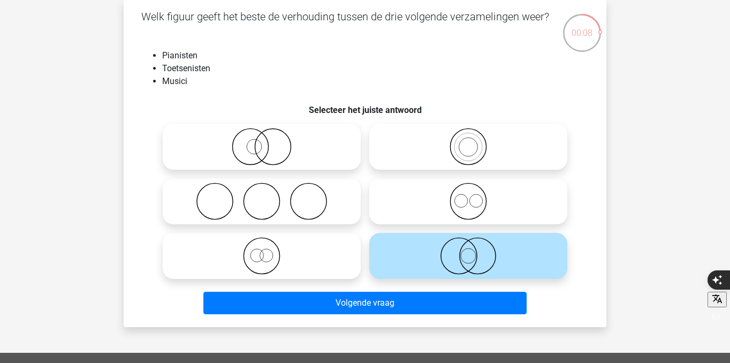
click at [449, 197] on icon at bounding box center [467, 200] width 189 height 37
click at [468, 196] on input "radio" at bounding box center [471, 192] width 7 height 7
radio input "true"
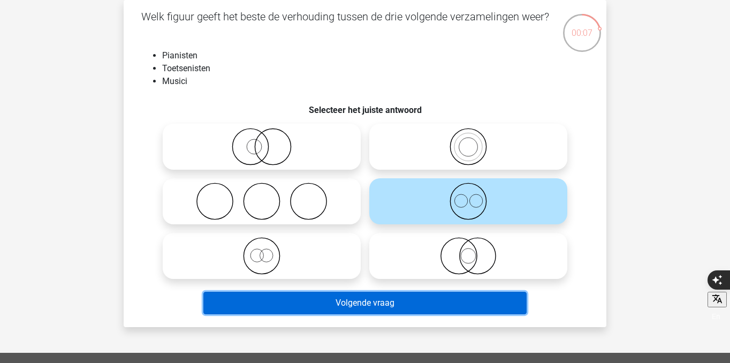
click at [402, 303] on button "Volgende vraag" at bounding box center [365, 303] width 324 height 22
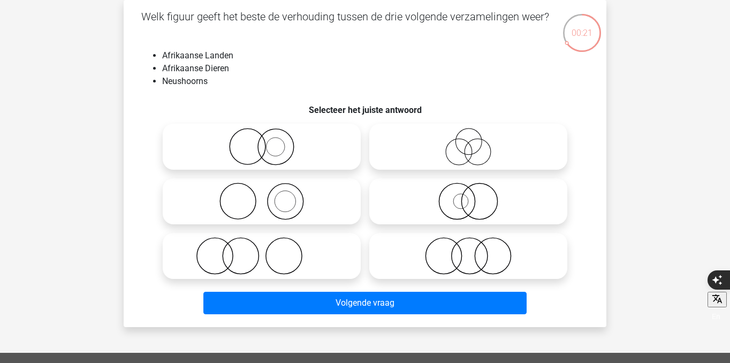
click at [300, 198] on icon at bounding box center [261, 200] width 189 height 37
click at [269, 196] on input "radio" at bounding box center [265, 192] width 7 height 7
radio input "true"
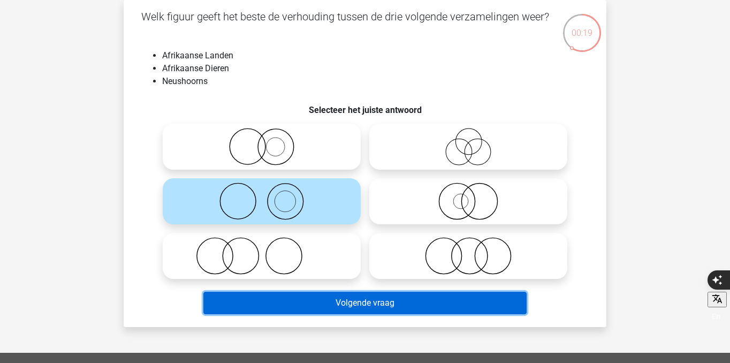
click at [308, 296] on button "Volgende vraag" at bounding box center [365, 303] width 324 height 22
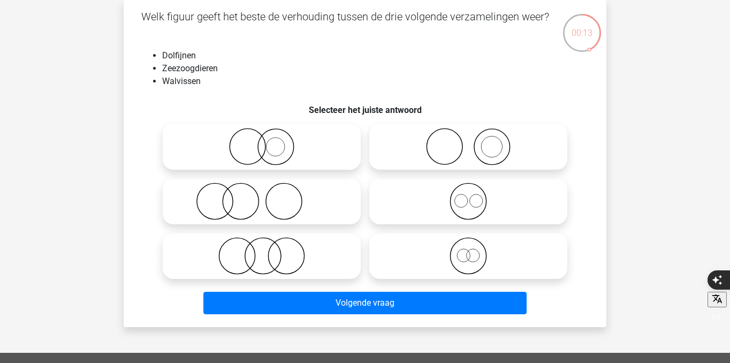
click at [425, 180] on label at bounding box center [468, 201] width 198 height 46
click at [468, 189] on input "radio" at bounding box center [471, 192] width 7 height 7
radio input "true"
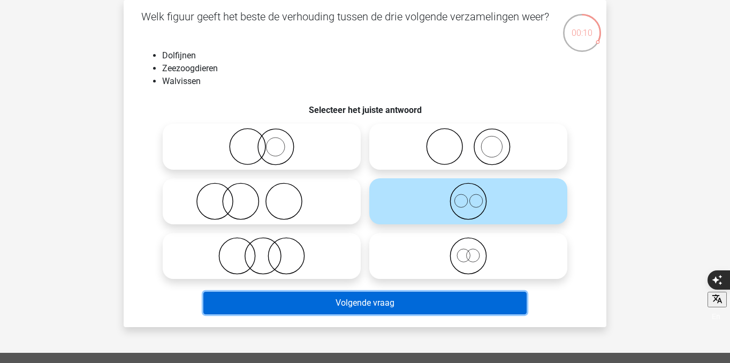
click at [377, 299] on button "Volgende vraag" at bounding box center [365, 303] width 324 height 22
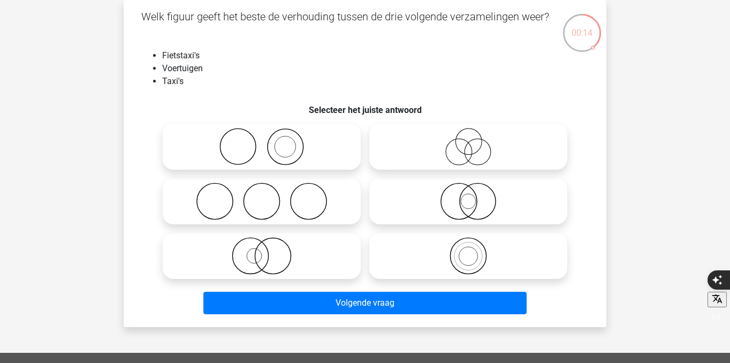
click at [457, 204] on icon at bounding box center [467, 200] width 189 height 37
click at [468, 196] on input "radio" at bounding box center [471, 192] width 7 height 7
radio input "true"
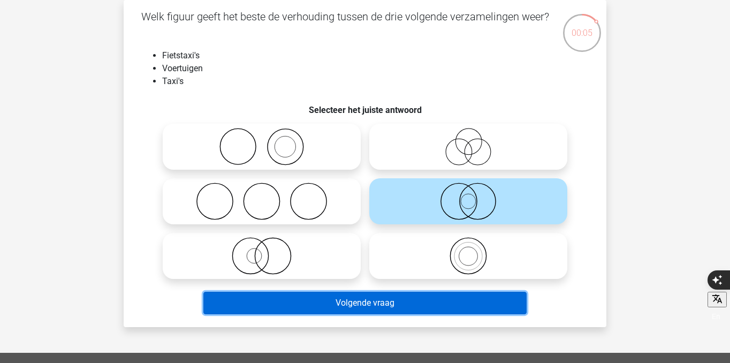
click at [453, 304] on button "Volgende vraag" at bounding box center [365, 303] width 324 height 22
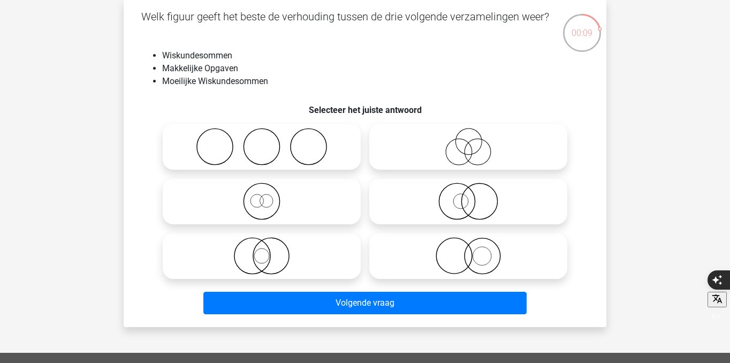
click at [467, 152] on icon at bounding box center [467, 146] width 189 height 37
click at [468, 141] on input "radio" at bounding box center [471, 137] width 7 height 7
radio input "true"
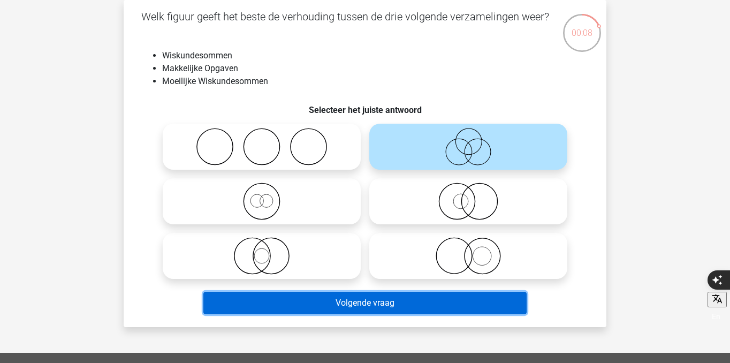
click at [451, 306] on button "Volgende vraag" at bounding box center [365, 303] width 324 height 22
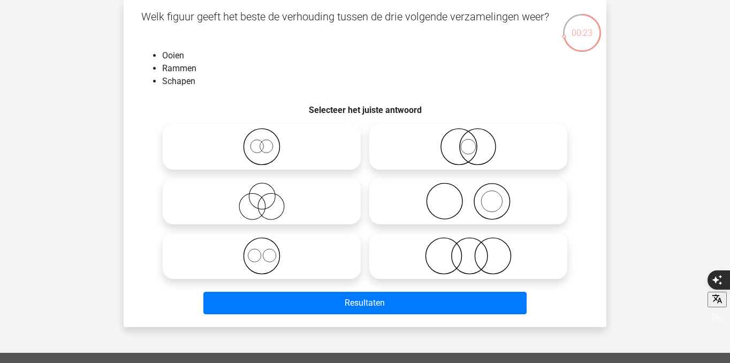
click at [439, 256] on icon at bounding box center [467, 255] width 189 height 37
click at [468, 250] on input "radio" at bounding box center [471, 246] width 7 height 7
radio input "true"
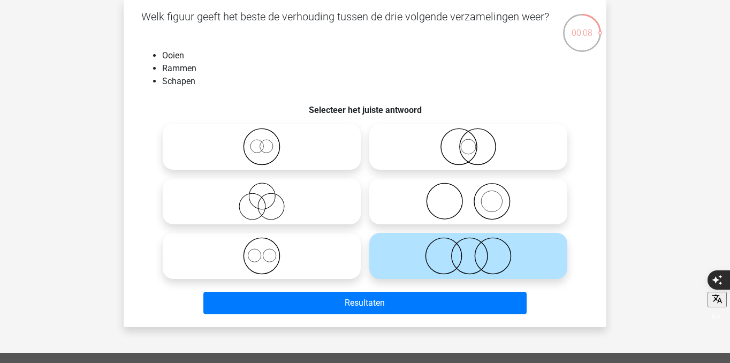
click at [427, 200] on icon at bounding box center [467, 200] width 189 height 37
click at [468, 196] on input "radio" at bounding box center [471, 192] width 7 height 7
radio input "true"
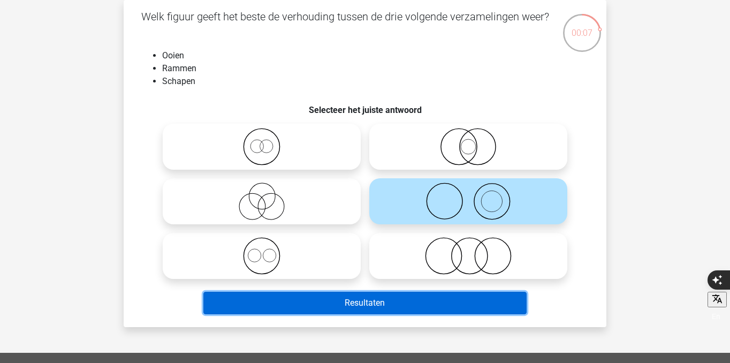
click at [429, 308] on button "Resultaten" at bounding box center [365, 303] width 324 height 22
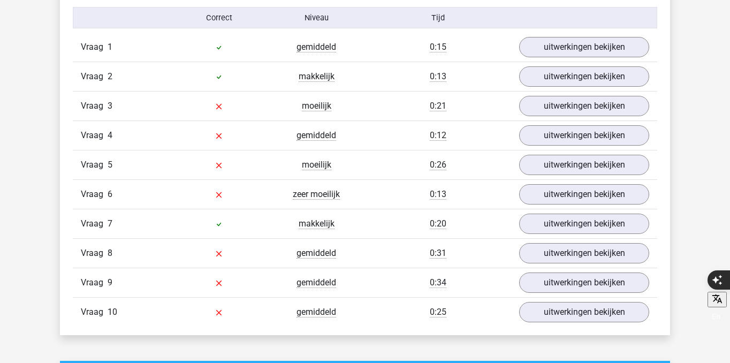
scroll to position [902, 0]
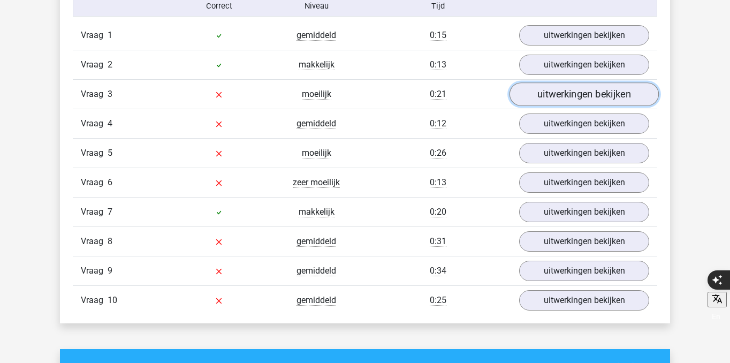
click at [554, 98] on link "uitwerkingen bekijken" at bounding box center [583, 94] width 149 height 24
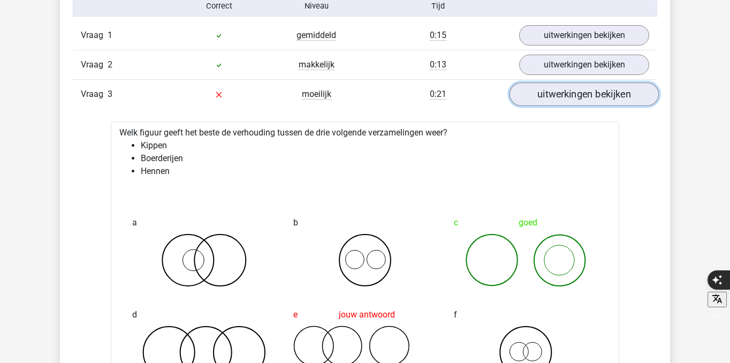
click at [554, 98] on link "uitwerkingen bekijken" at bounding box center [583, 94] width 149 height 24
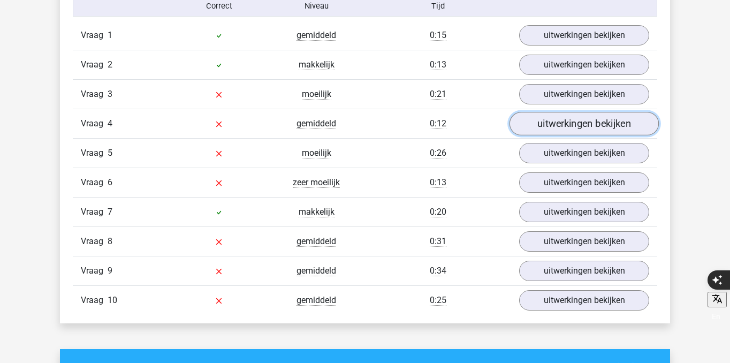
click at [558, 120] on link "uitwerkingen bekijken" at bounding box center [583, 124] width 149 height 24
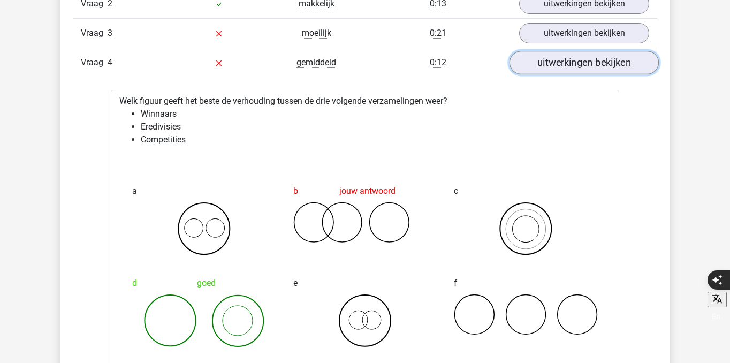
scroll to position [967, 0]
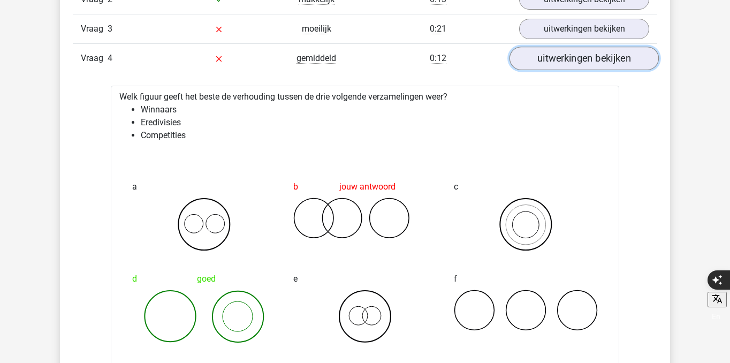
click at [592, 58] on link "uitwerkingen bekijken" at bounding box center [583, 59] width 149 height 24
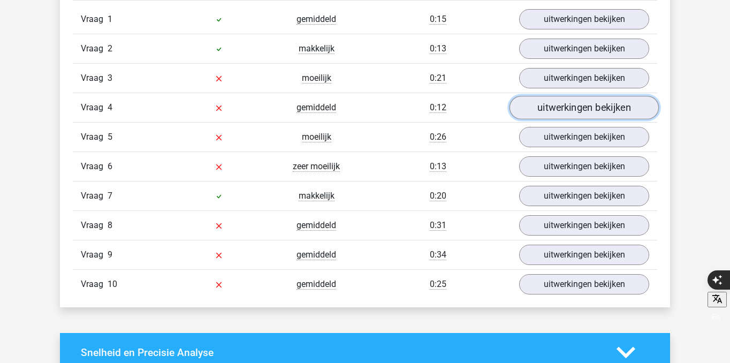
scroll to position [924, 0]
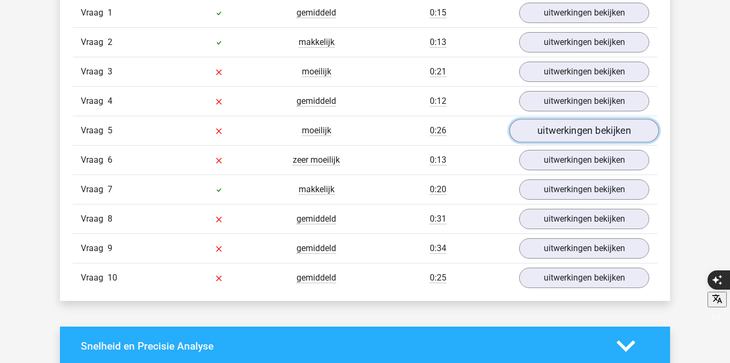
click at [577, 127] on link "uitwerkingen bekijken" at bounding box center [583, 131] width 149 height 24
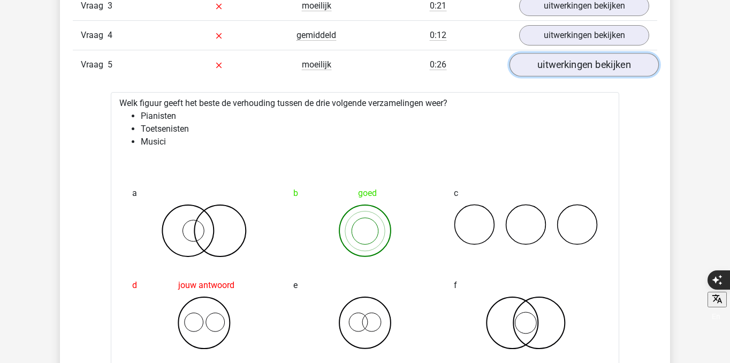
scroll to position [992, 0]
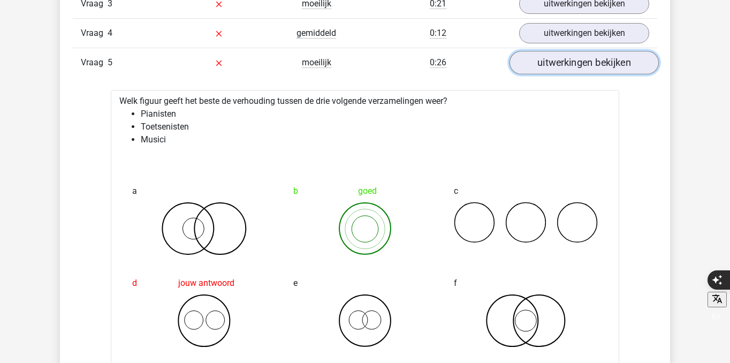
click at [578, 62] on link "uitwerkingen bekijken" at bounding box center [583, 63] width 149 height 24
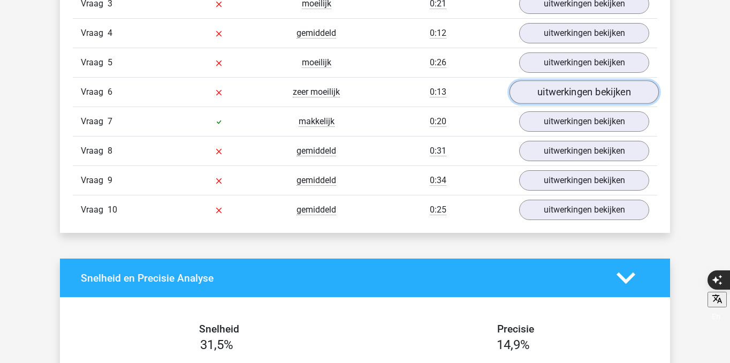
click at [579, 91] on link "uitwerkingen bekijken" at bounding box center [583, 92] width 149 height 24
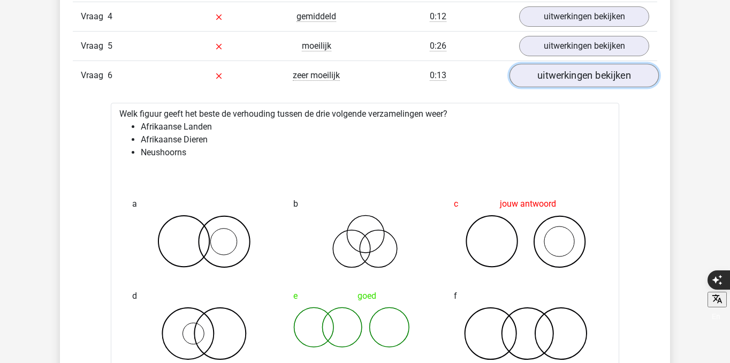
scroll to position [1009, 0]
click at [581, 69] on link "uitwerkingen bekijken" at bounding box center [583, 75] width 149 height 24
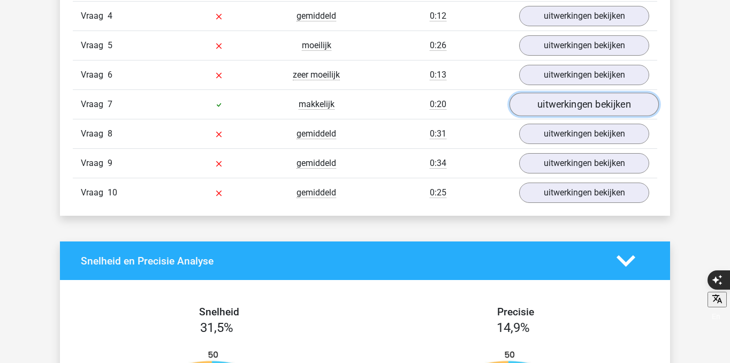
click at [582, 101] on link "uitwerkingen bekijken" at bounding box center [583, 105] width 149 height 24
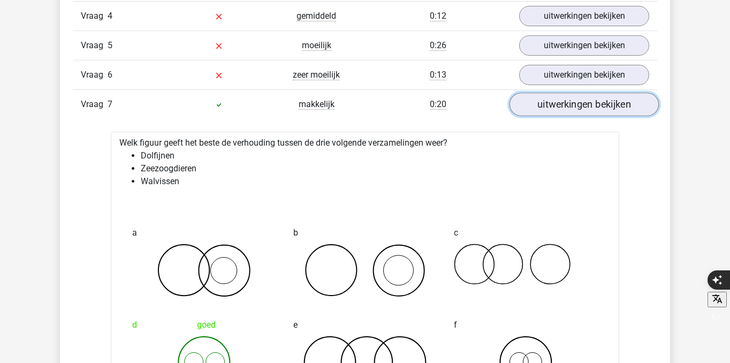
scroll to position [1020, 0]
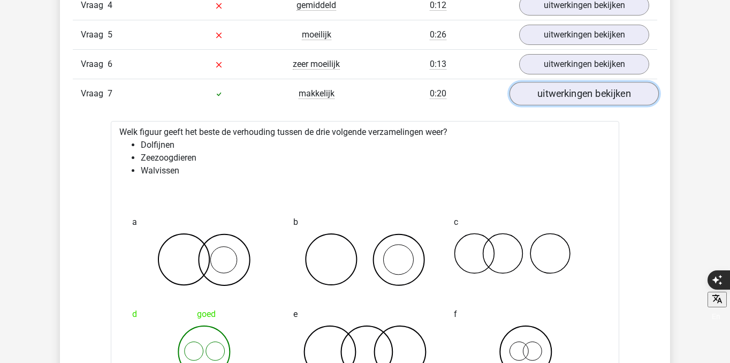
click at [582, 101] on link "uitwerkingen bekijken" at bounding box center [583, 94] width 149 height 24
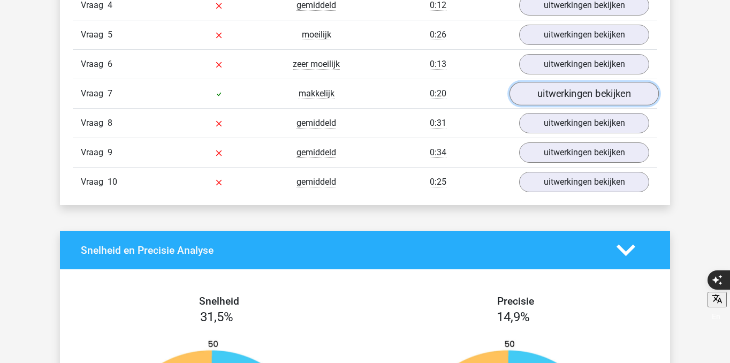
click at [580, 94] on link "uitwerkingen bekijken" at bounding box center [583, 94] width 149 height 24
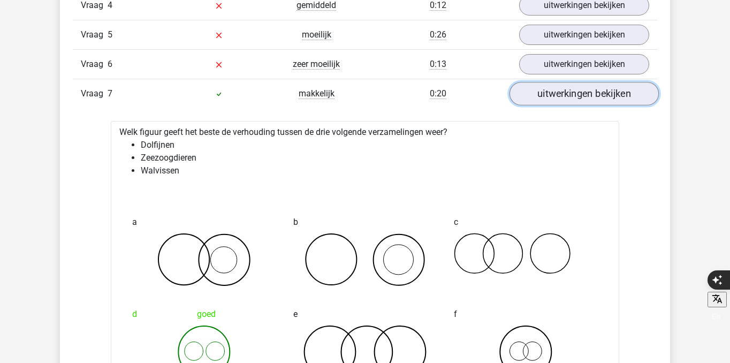
click at [580, 94] on link "uitwerkingen bekijken" at bounding box center [583, 94] width 149 height 24
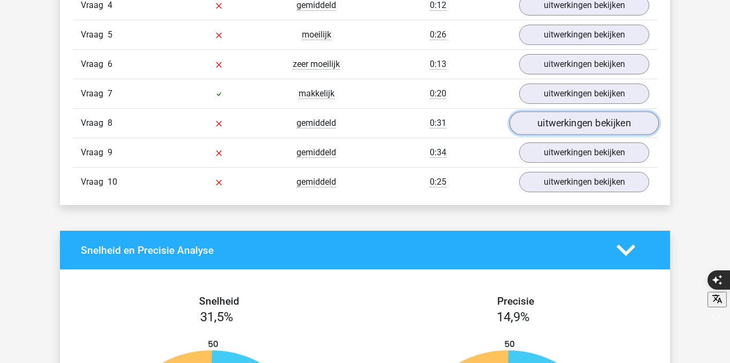
click at [581, 126] on link "uitwerkingen bekijken" at bounding box center [583, 123] width 149 height 24
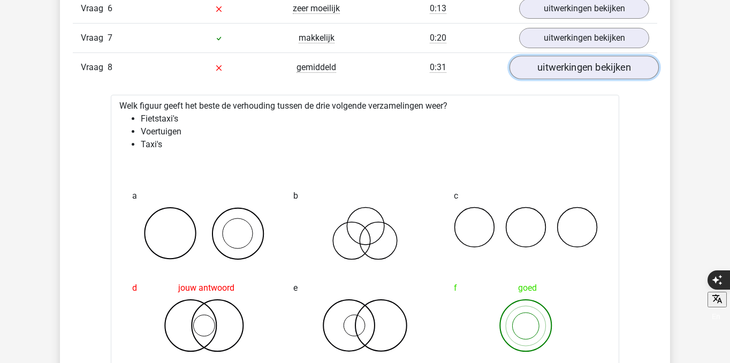
scroll to position [1078, 0]
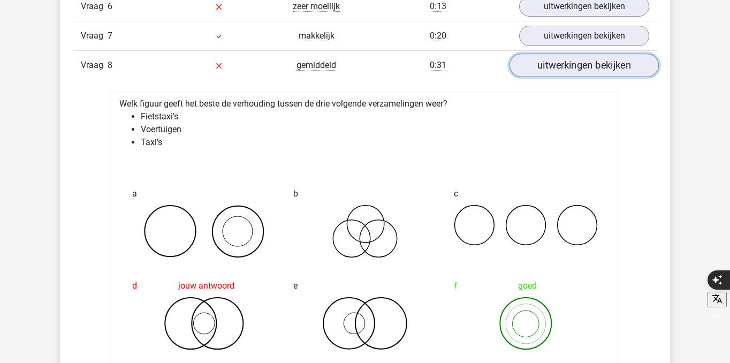
click at [602, 64] on link "uitwerkingen bekijken" at bounding box center [583, 65] width 149 height 24
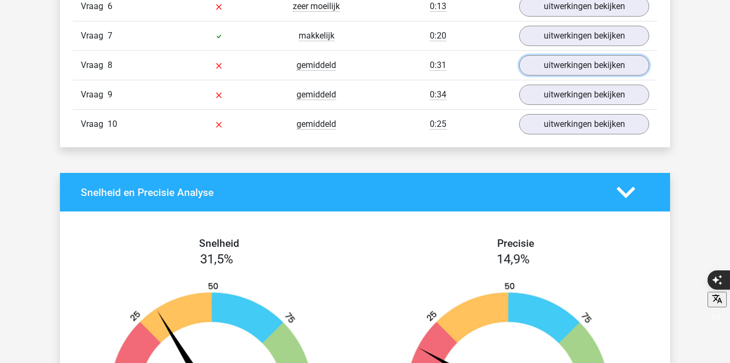
scroll to position [1083, 0]
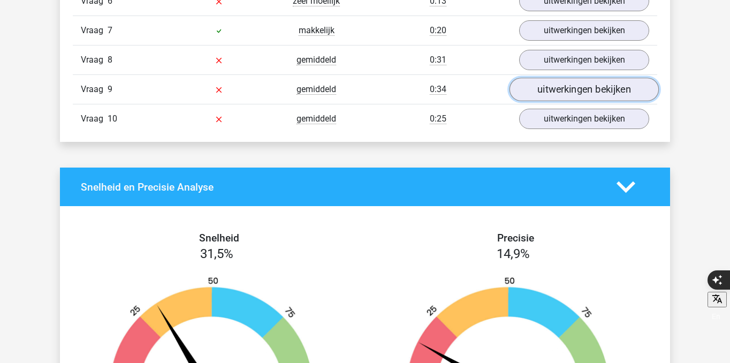
click at [560, 97] on link "uitwerkingen bekijken" at bounding box center [583, 90] width 149 height 24
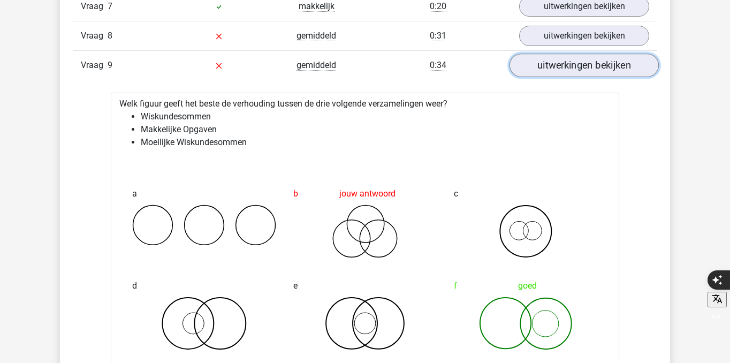
scroll to position [1110, 0]
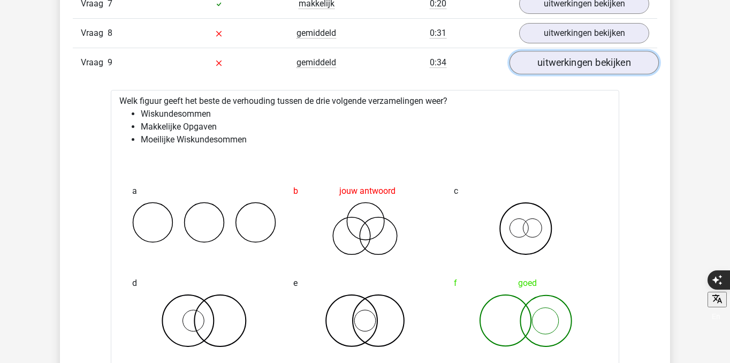
click at [554, 67] on link "uitwerkingen bekijken" at bounding box center [583, 63] width 149 height 24
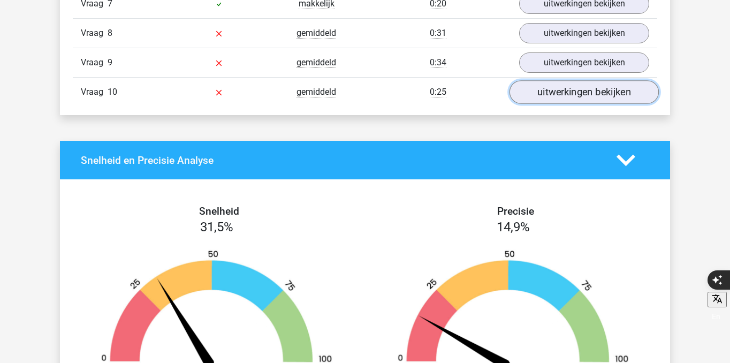
click at [556, 94] on link "uitwerkingen bekijken" at bounding box center [583, 92] width 149 height 24
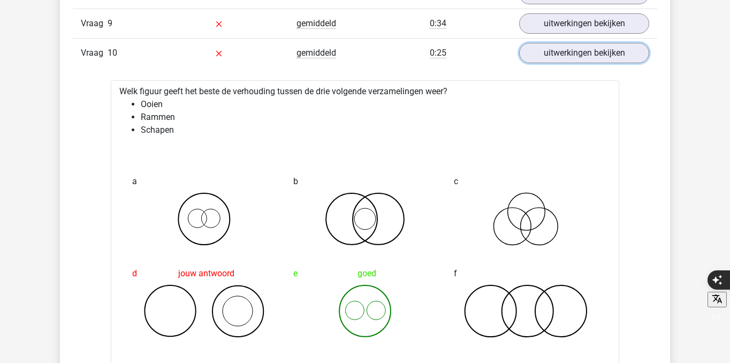
scroll to position [1149, 0]
click at [559, 52] on link "uitwerkingen bekijken" at bounding box center [583, 53] width 149 height 24
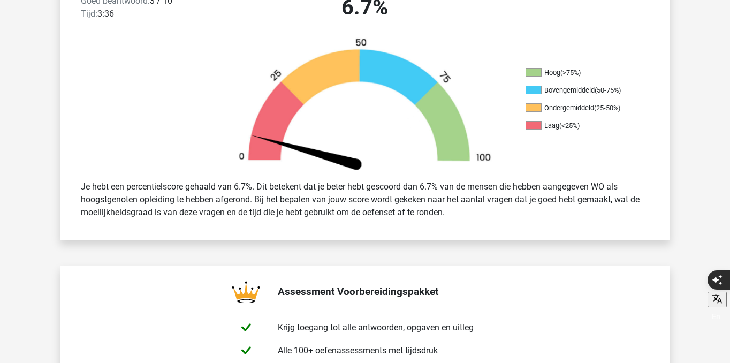
scroll to position [0, 0]
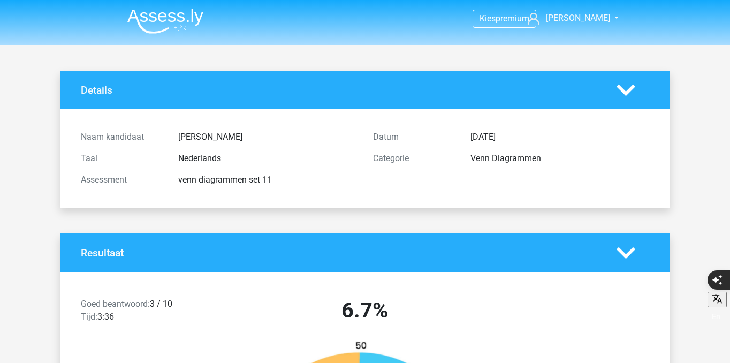
click at [156, 16] on img at bounding box center [165, 21] width 76 height 25
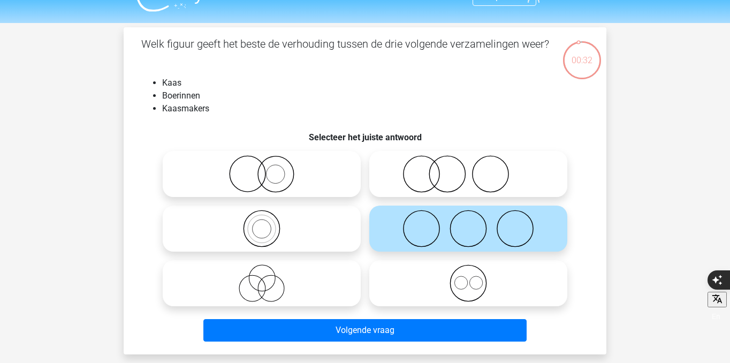
scroll to position [26, 0]
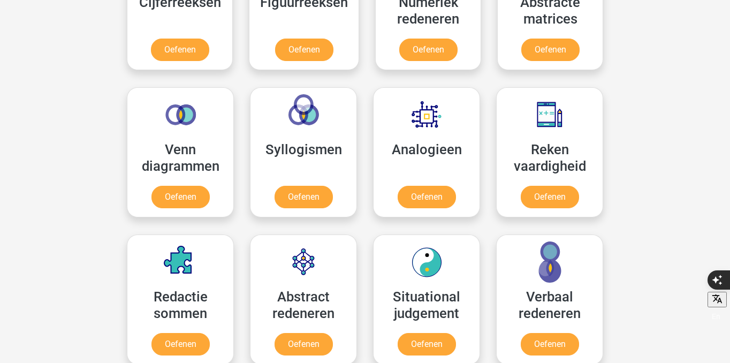
scroll to position [504, 0]
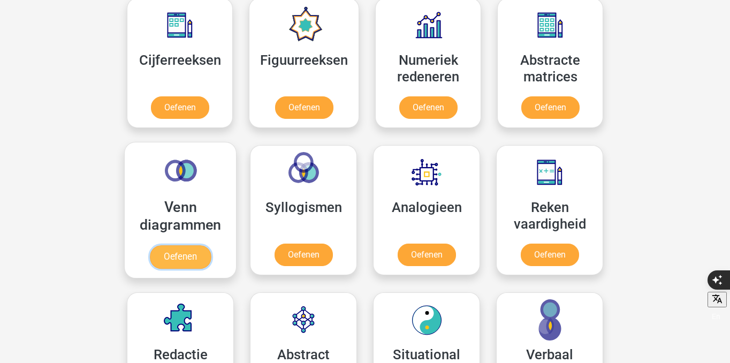
click at [201, 269] on link "Oefenen" at bounding box center [180, 257] width 61 height 24
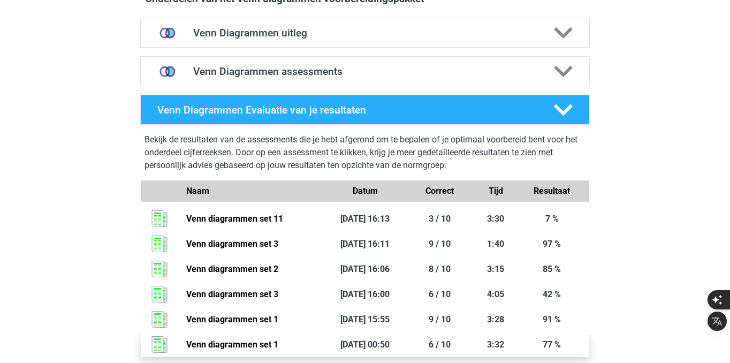
scroll to position [605, 0]
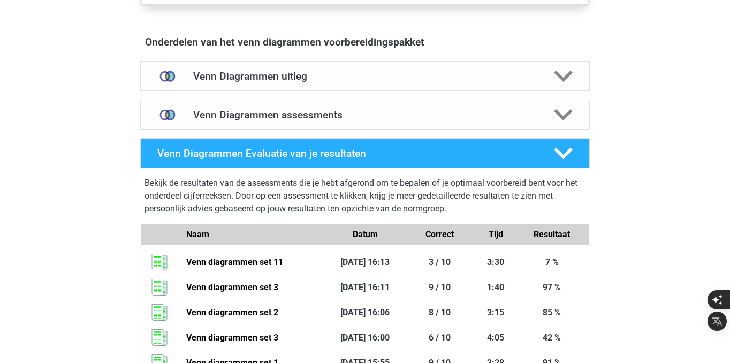
click at [324, 112] on h4 "Venn Diagrammen assessments" at bounding box center [364, 115] width 343 height 12
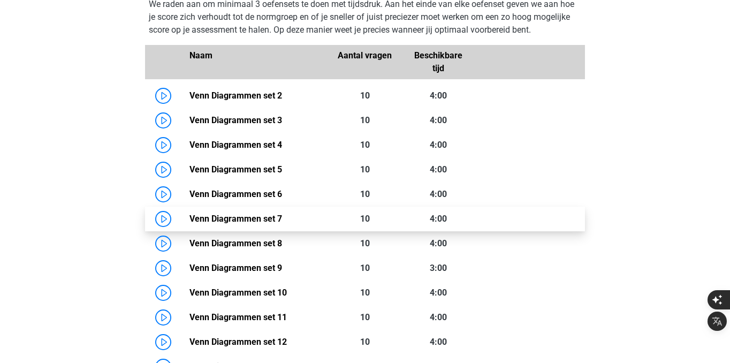
scroll to position [746, 0]
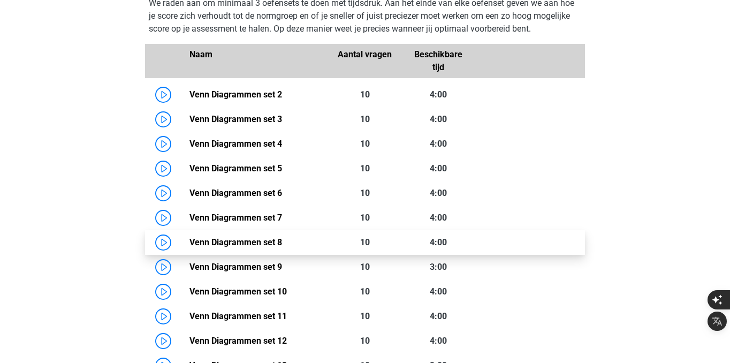
click at [189, 241] on link "Venn Diagrammen set 8" at bounding box center [235, 242] width 93 height 10
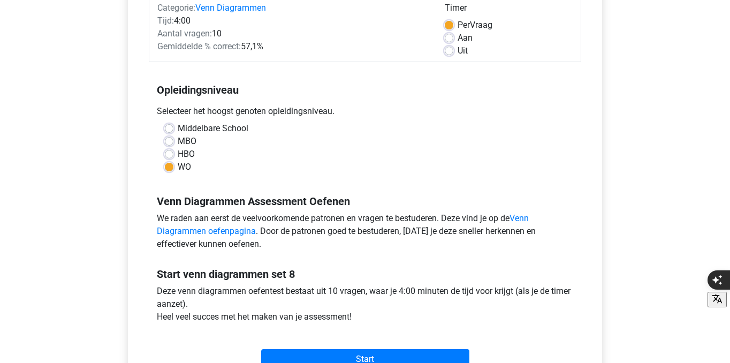
scroll to position [205, 0]
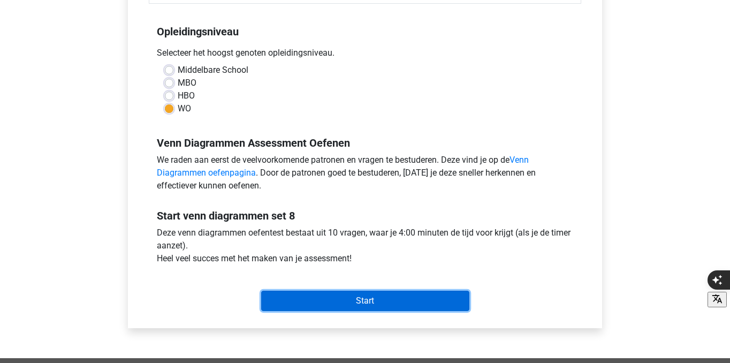
click at [340, 294] on input "Start" at bounding box center [365, 300] width 208 height 20
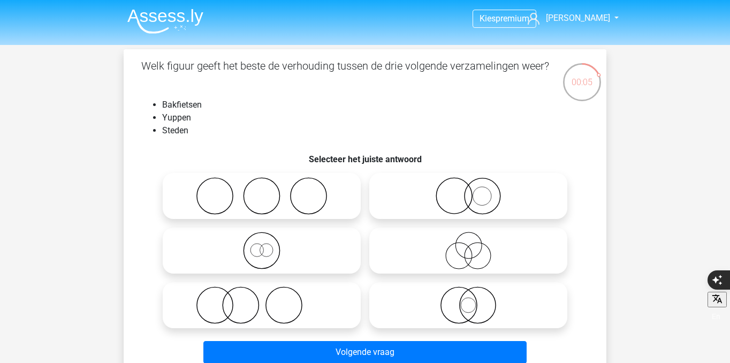
click at [320, 308] on icon at bounding box center [261, 304] width 189 height 37
click at [269, 300] on input "radio" at bounding box center [265, 296] width 7 height 7
radio input "true"
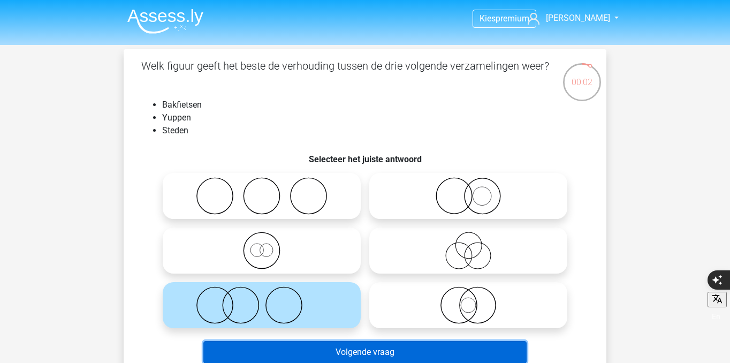
click at [387, 354] on button "Volgende vraag" at bounding box center [365, 352] width 324 height 22
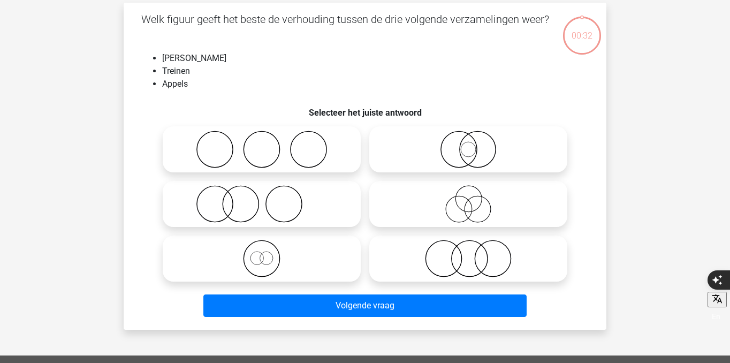
scroll to position [42, 0]
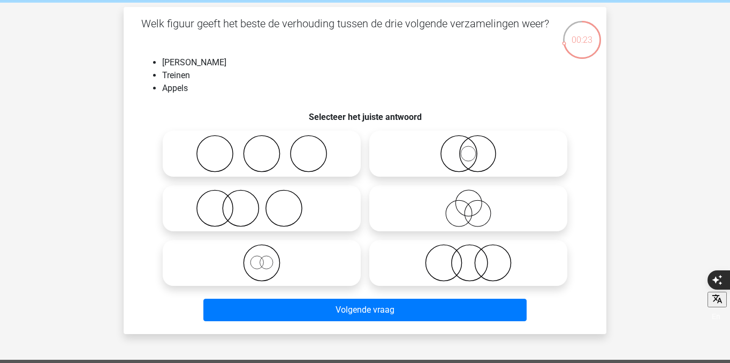
click at [490, 271] on icon at bounding box center [467, 262] width 189 height 37
click at [475, 257] on input "radio" at bounding box center [471, 253] width 7 height 7
radio input "true"
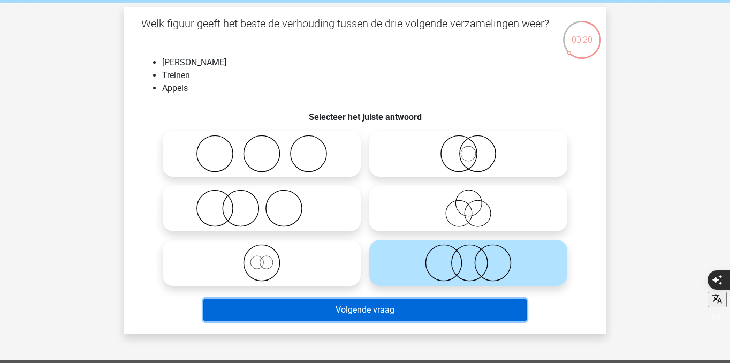
click at [480, 320] on button "Volgende vraag" at bounding box center [365, 309] width 324 height 22
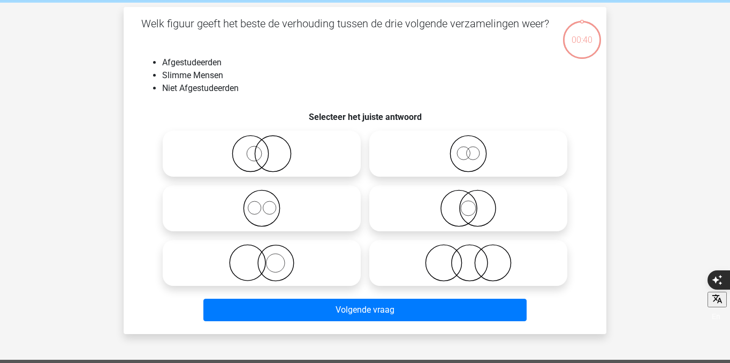
scroll to position [49, 0]
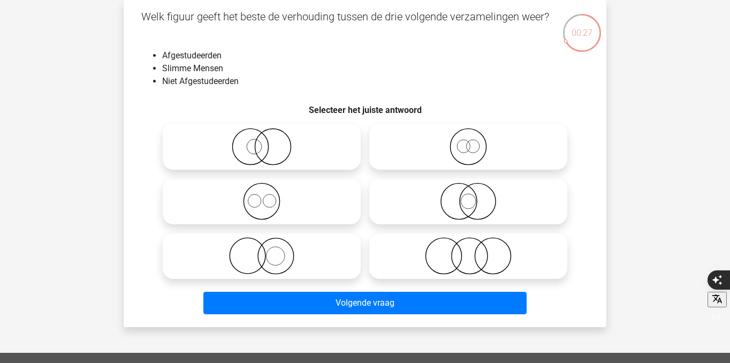
click at [510, 258] on circle at bounding box center [492, 256] width 36 height 36
click at [475, 250] on input "radio" at bounding box center [471, 246] width 7 height 7
radio input "true"
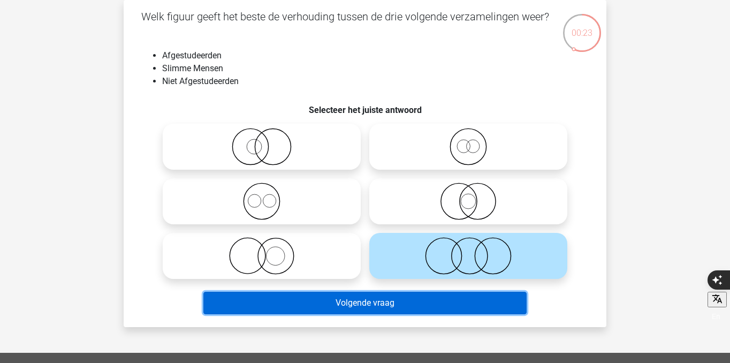
click at [484, 299] on button "Volgende vraag" at bounding box center [365, 303] width 324 height 22
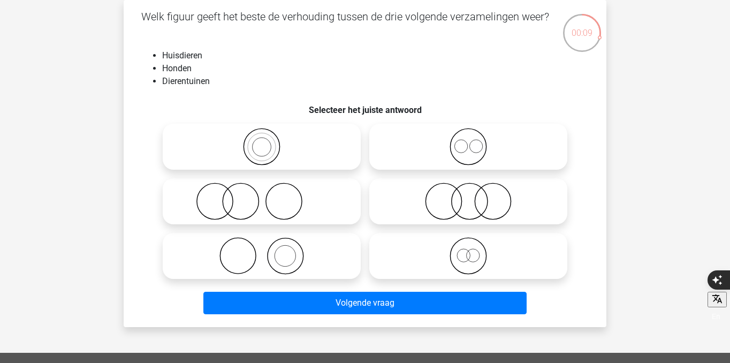
click at [307, 206] on icon at bounding box center [261, 200] width 189 height 37
click at [269, 196] on input "radio" at bounding box center [265, 192] width 7 height 7
radio input "true"
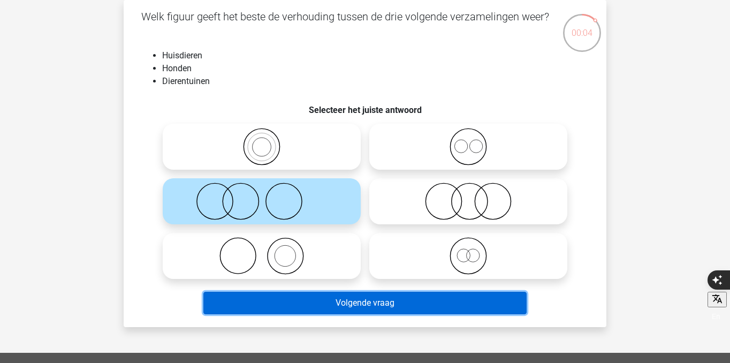
click at [318, 310] on button "Volgende vraag" at bounding box center [365, 303] width 324 height 22
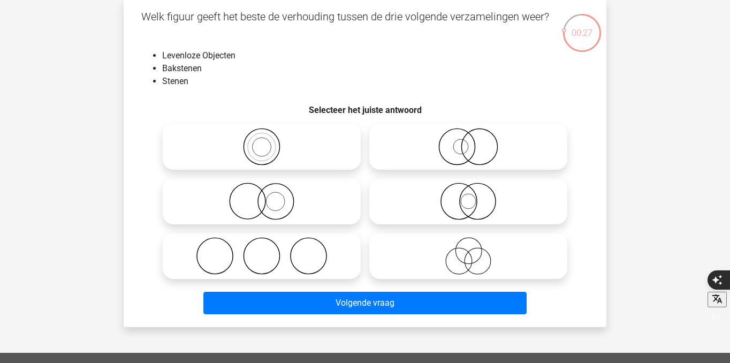
click at [314, 156] on icon at bounding box center [261, 146] width 189 height 37
click at [269, 141] on input "radio" at bounding box center [265, 137] width 7 height 7
radio input "true"
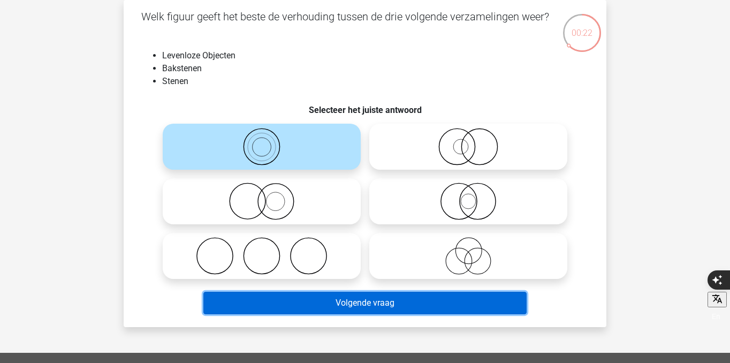
click at [389, 312] on button "Volgende vraag" at bounding box center [365, 303] width 324 height 22
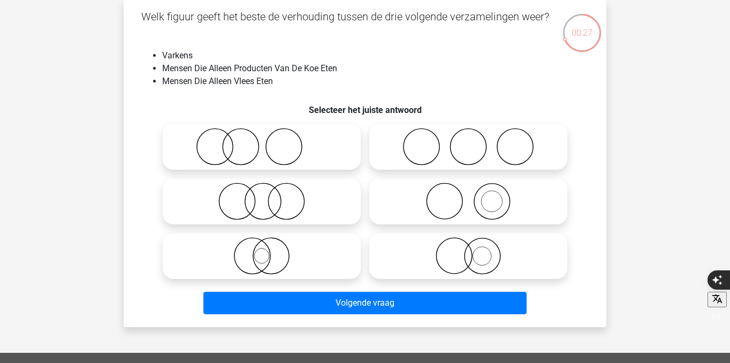
click at [332, 156] on icon at bounding box center [261, 146] width 189 height 37
click at [269, 141] on input "radio" at bounding box center [265, 137] width 7 height 7
radio input "true"
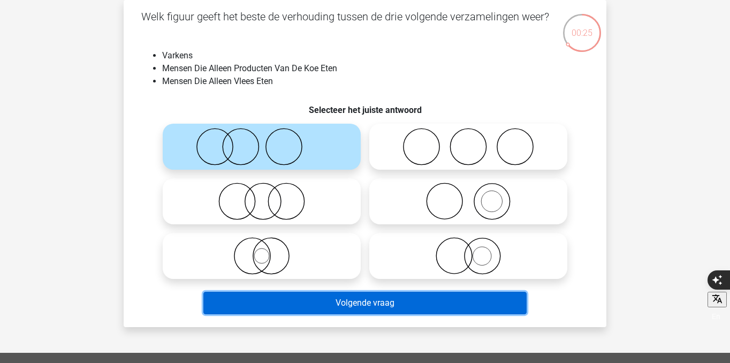
click at [373, 302] on button "Volgende vraag" at bounding box center [365, 303] width 324 height 22
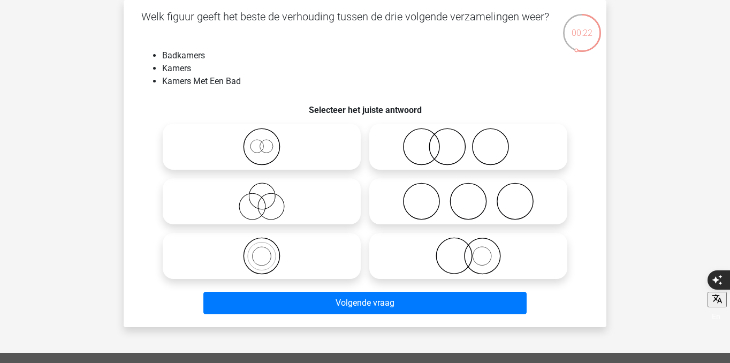
click at [260, 145] on icon at bounding box center [261, 146] width 189 height 37
click at [262, 141] on input "radio" at bounding box center [265, 137] width 7 height 7
radio input "true"
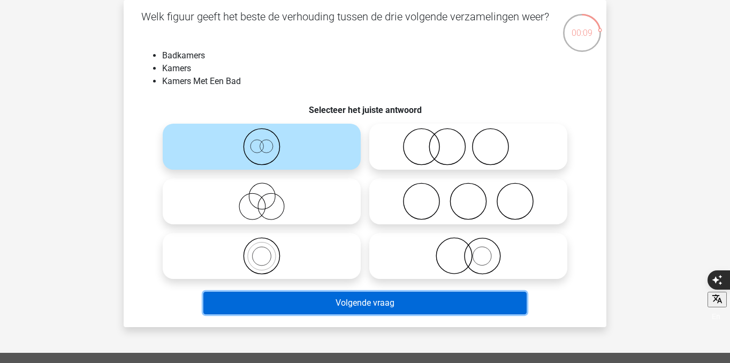
click at [355, 312] on button "Volgende vraag" at bounding box center [365, 303] width 324 height 22
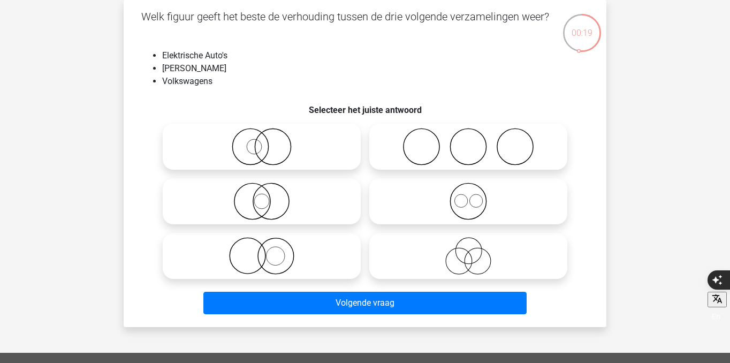
click at [322, 256] on icon at bounding box center [261, 255] width 189 height 37
click at [269, 250] on input "radio" at bounding box center [265, 246] width 7 height 7
radio input "true"
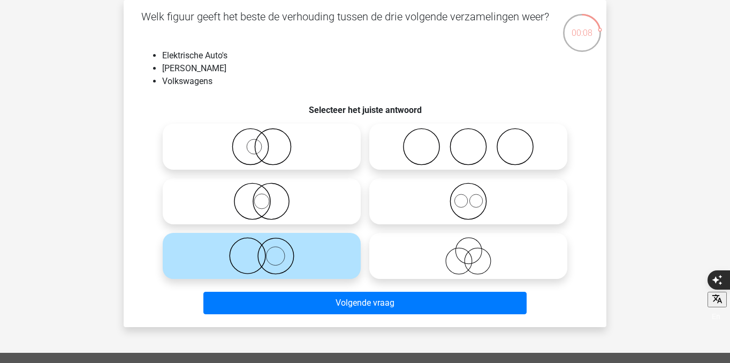
click at [295, 208] on icon at bounding box center [261, 200] width 189 height 37
click at [269, 196] on input "radio" at bounding box center [265, 192] width 7 height 7
radio input "true"
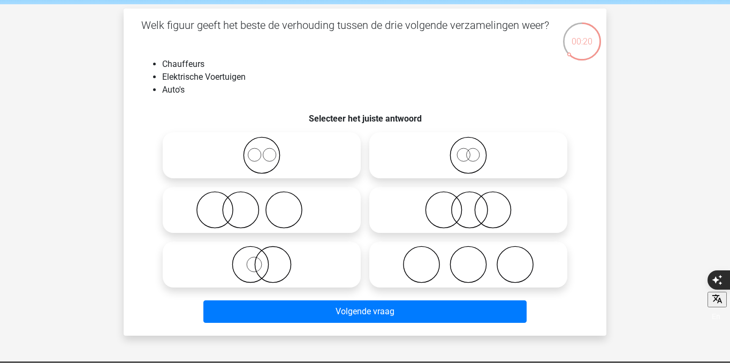
scroll to position [42, 0]
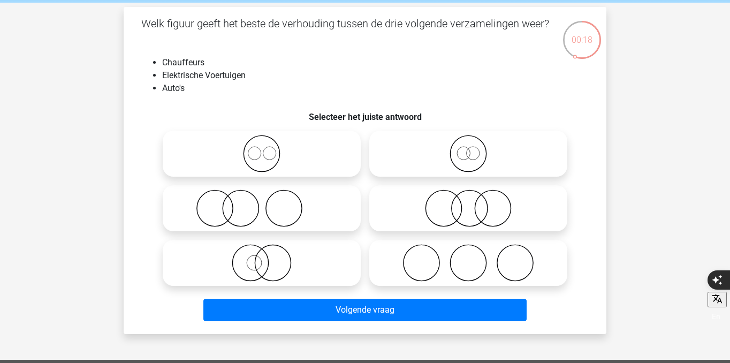
click at [302, 209] on icon at bounding box center [261, 207] width 189 height 37
click at [269, 203] on input "radio" at bounding box center [265, 199] width 7 height 7
radio input "true"
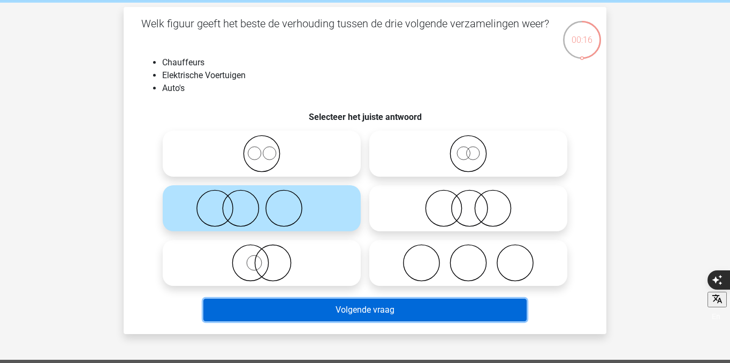
click at [376, 314] on button "Volgende vraag" at bounding box center [365, 309] width 324 height 22
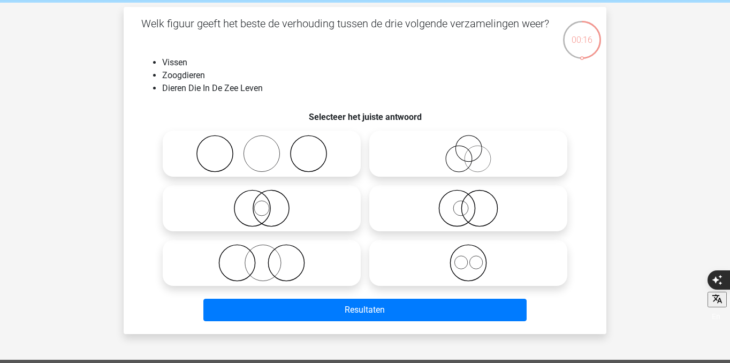
scroll to position [49, 0]
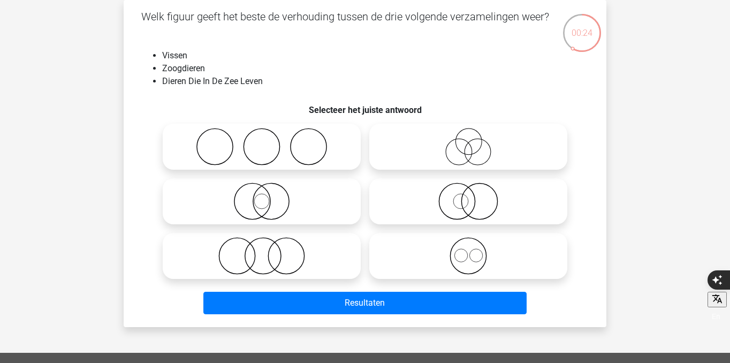
click at [458, 212] on icon at bounding box center [467, 200] width 189 height 37
click at [468, 196] on input "radio" at bounding box center [471, 192] width 7 height 7
radio input "true"
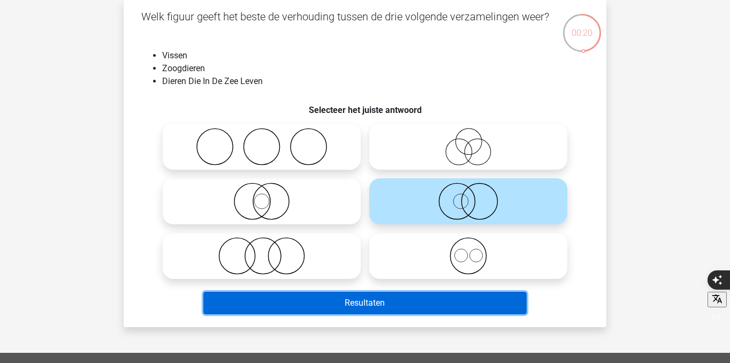
click at [470, 298] on button "Resultaten" at bounding box center [365, 303] width 324 height 22
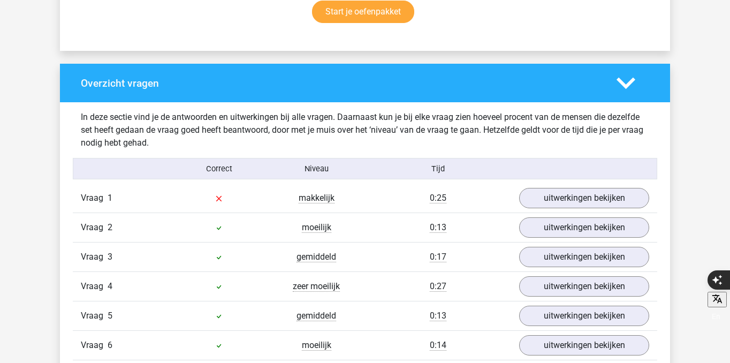
scroll to position [745, 0]
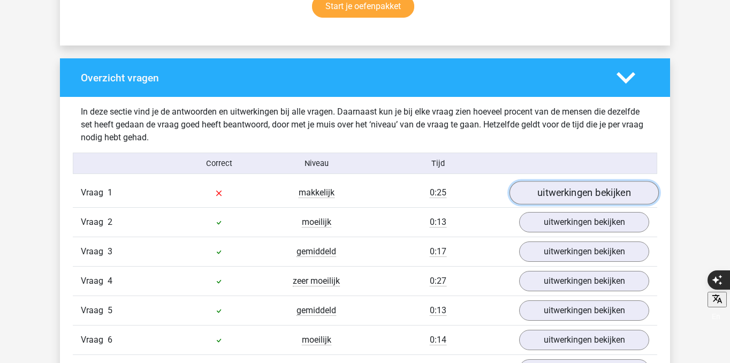
click at [550, 194] on link "uitwerkingen bekijken" at bounding box center [583, 193] width 149 height 24
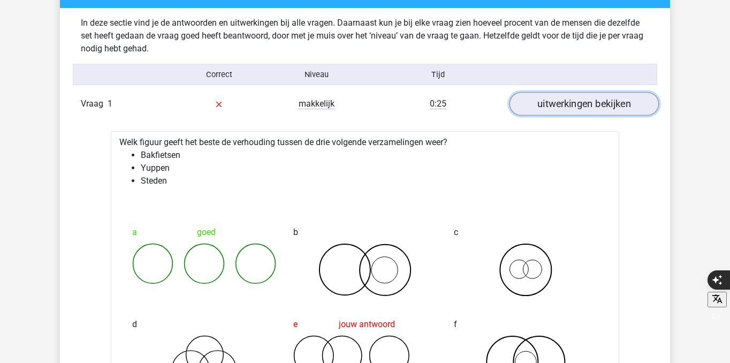
scroll to position [834, 0]
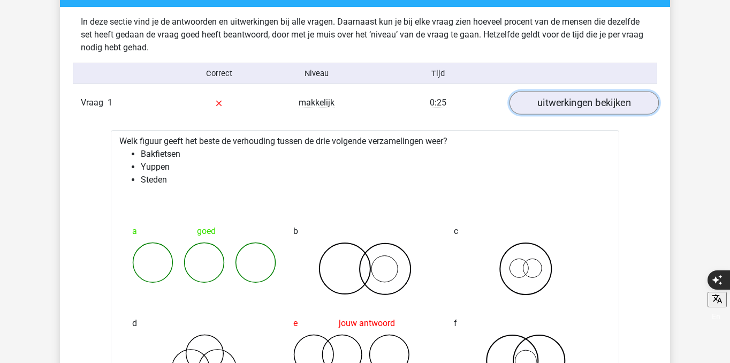
click at [587, 97] on link "uitwerkingen bekijken" at bounding box center [583, 103] width 149 height 24
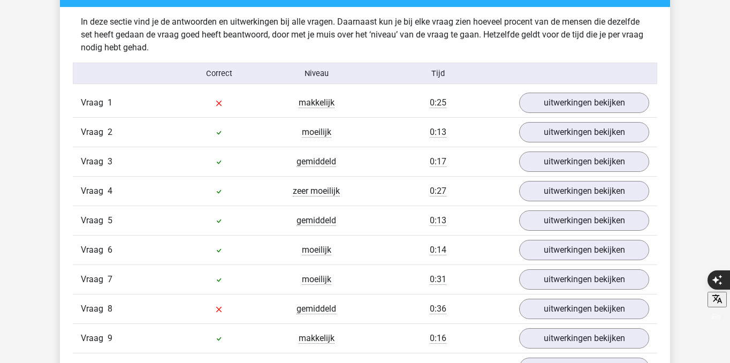
click at [517, 185] on div "uitwerkingen bekijken" at bounding box center [584, 191] width 146 height 20
click at [528, 186] on link "uitwerkingen bekijken" at bounding box center [583, 191] width 149 height 24
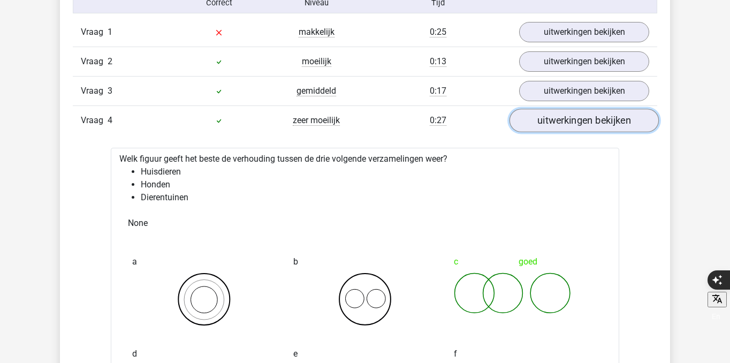
scroll to position [908, 0]
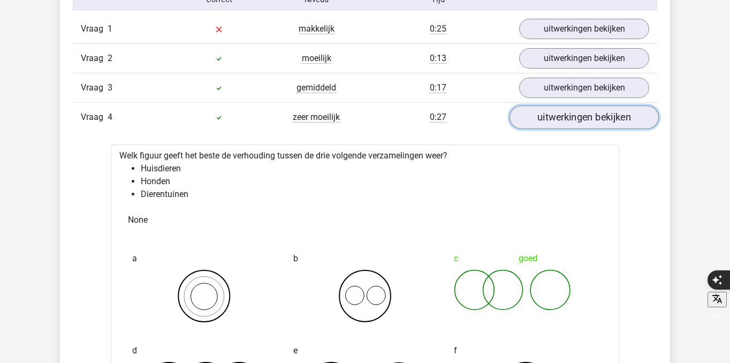
click at [578, 112] on link "uitwerkingen bekijken" at bounding box center [583, 117] width 149 height 24
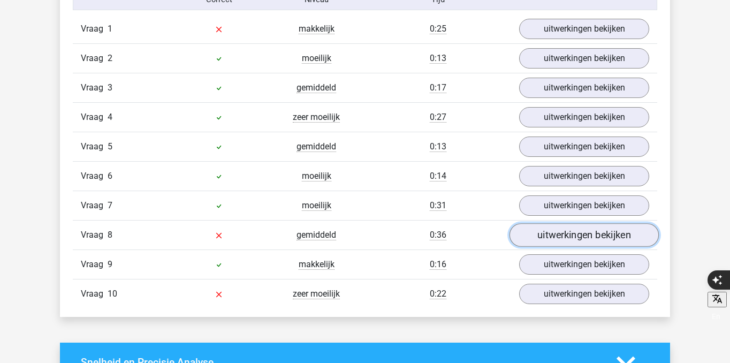
click at [572, 235] on link "uitwerkingen bekijken" at bounding box center [583, 235] width 149 height 24
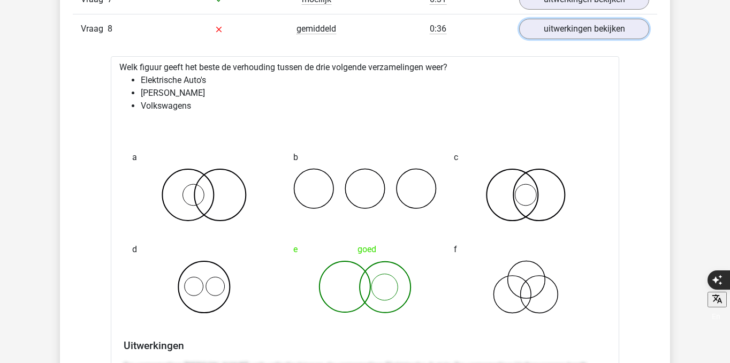
scroll to position [1110, 0]
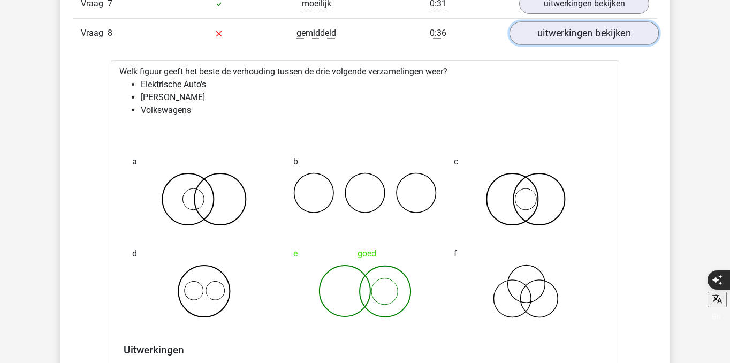
click at [572, 35] on link "uitwerkingen bekijken" at bounding box center [583, 33] width 149 height 24
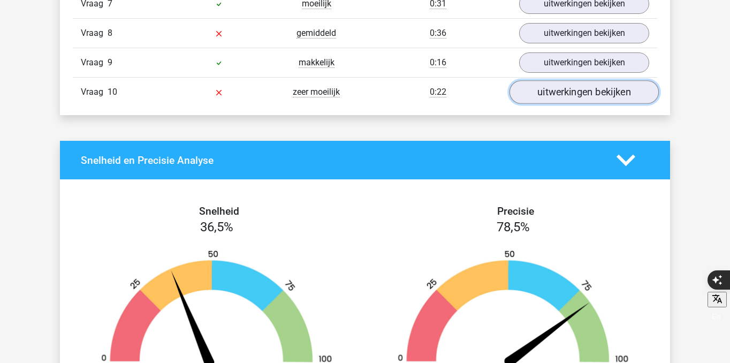
click at [587, 94] on link "uitwerkingen bekijken" at bounding box center [583, 92] width 149 height 24
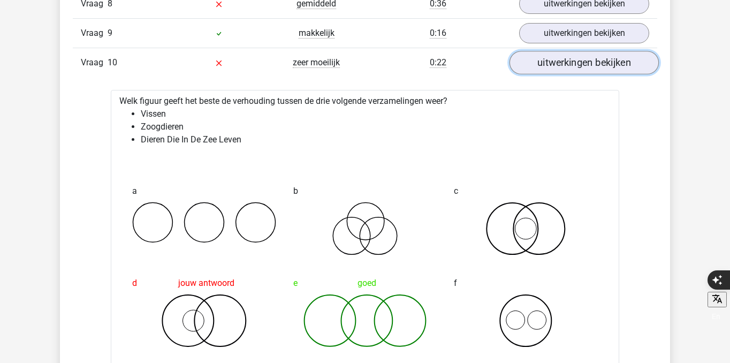
scroll to position [1149, 0]
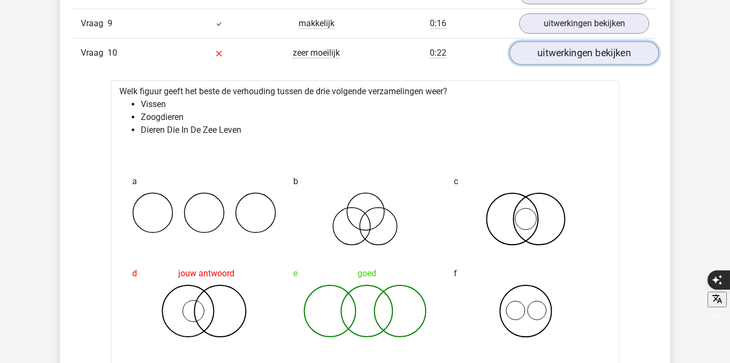
click at [623, 53] on link "uitwerkingen bekijken" at bounding box center [583, 53] width 149 height 24
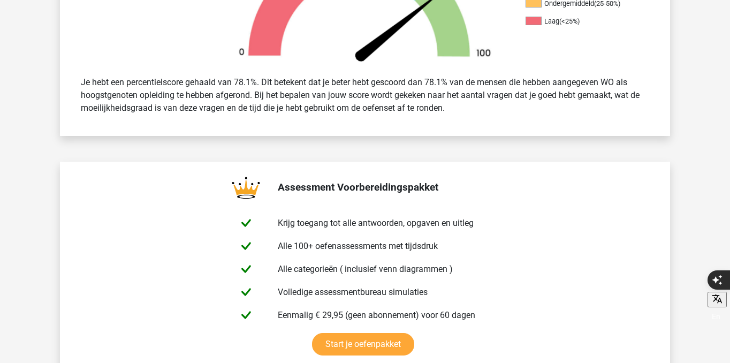
scroll to position [0, 0]
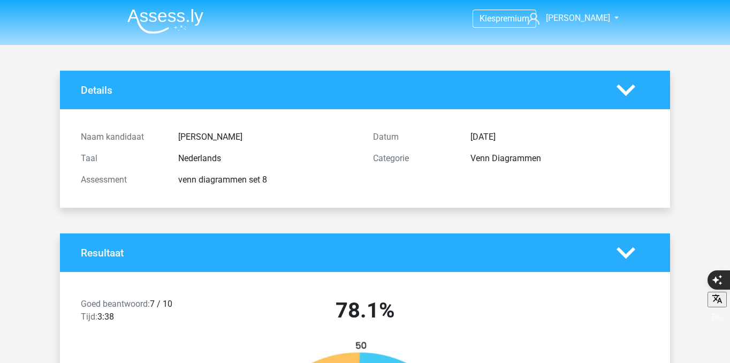
click at [163, 21] on img at bounding box center [165, 21] width 76 height 25
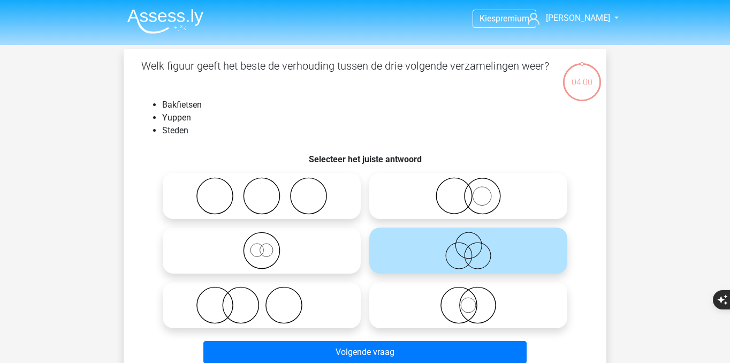
scroll to position [49, 0]
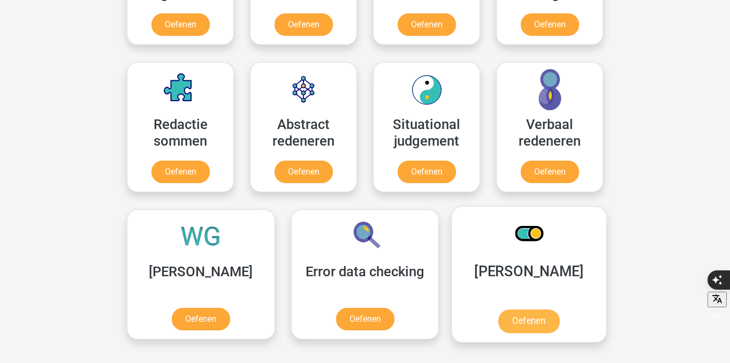
scroll to position [739, 0]
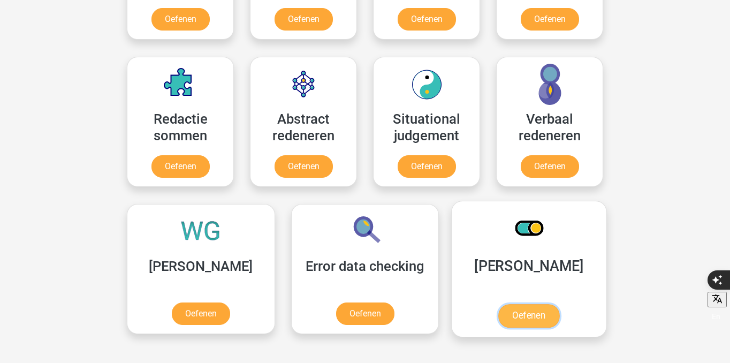
click at [498, 314] on link "Oefenen" at bounding box center [528, 316] width 61 height 24
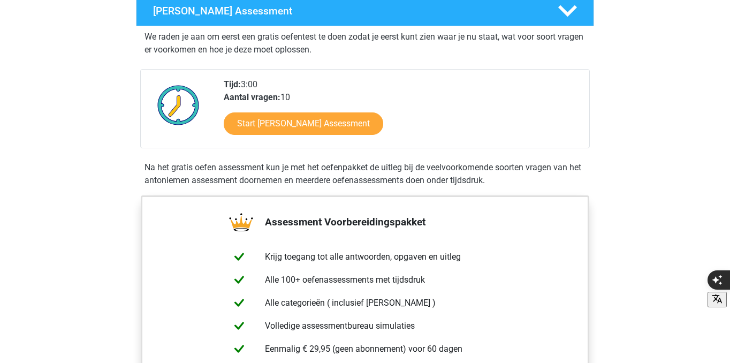
scroll to position [133, 0]
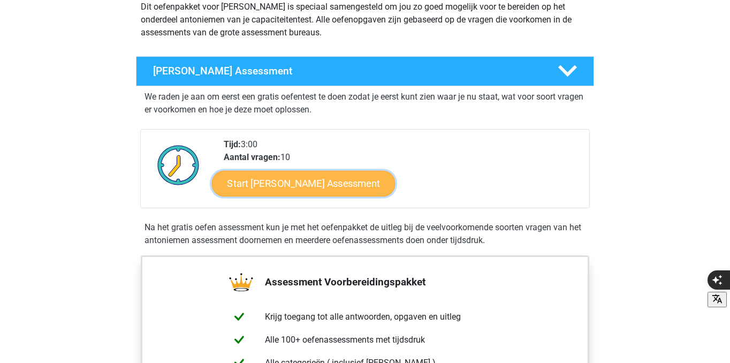
click at [351, 189] on link "Start [PERSON_NAME] Assessment" at bounding box center [303, 183] width 183 height 26
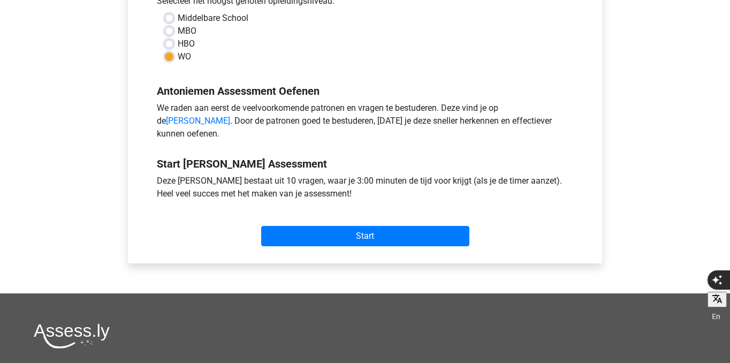
scroll to position [344, 0]
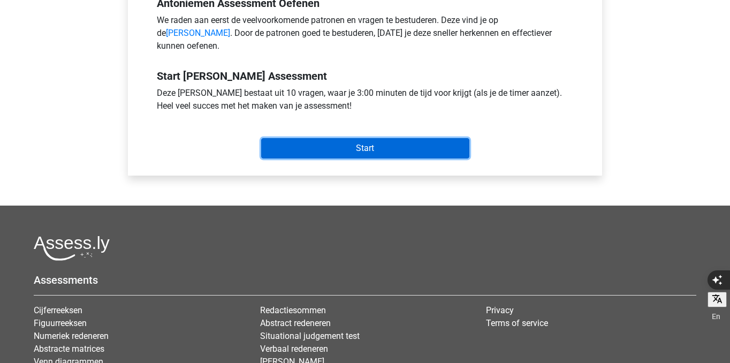
click at [381, 158] on input "Start" at bounding box center [365, 148] width 208 height 20
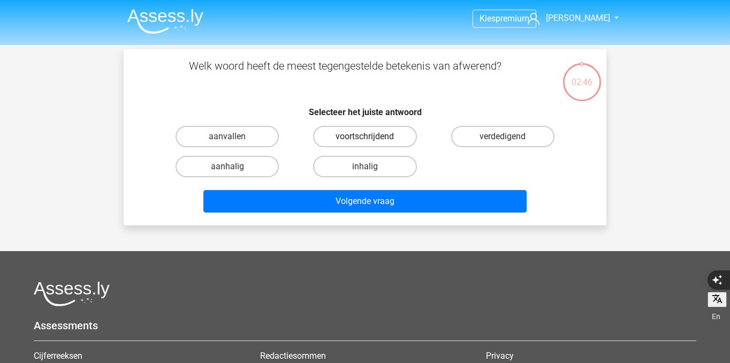
click at [352, 138] on label "voortschrijdend" at bounding box center [364, 136] width 103 height 21
click at [365, 138] on input "voortschrijdend" at bounding box center [368, 139] width 7 height 7
radio input "true"
click at [247, 166] on label "aanhalig" at bounding box center [226, 166] width 103 height 21
click at [234, 166] on input "aanhalig" at bounding box center [230, 169] width 7 height 7
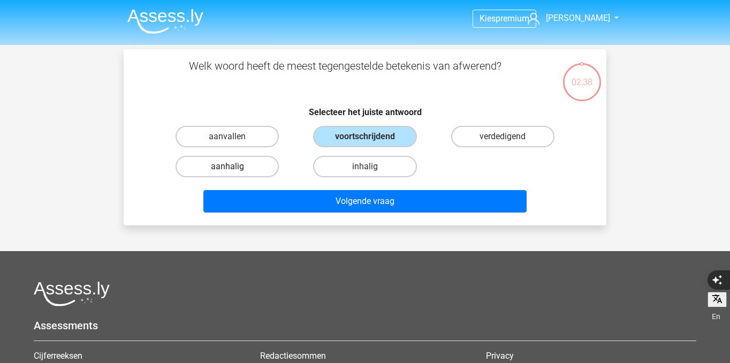
radio input "true"
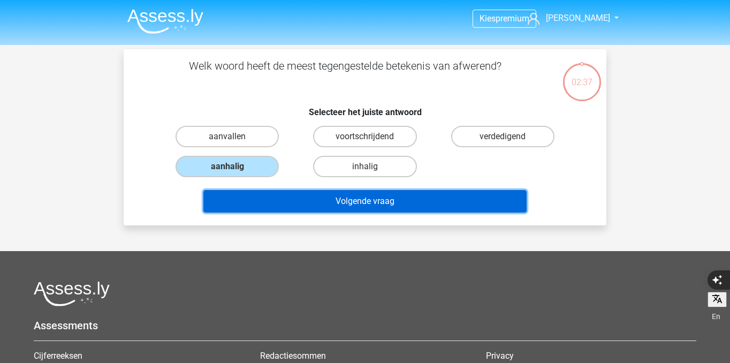
click at [318, 211] on button "Volgende vraag" at bounding box center [365, 201] width 324 height 22
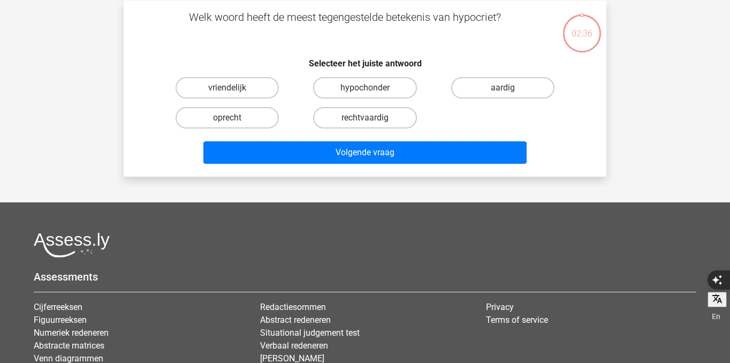
scroll to position [49, 0]
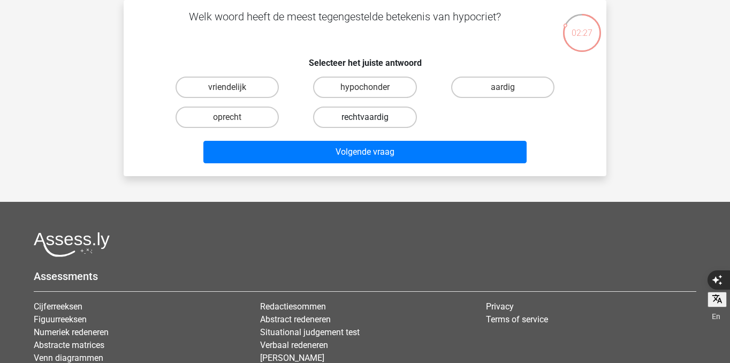
click at [386, 122] on label "rechtvaardig" at bounding box center [364, 116] width 103 height 21
click at [372, 122] on input "rechtvaardig" at bounding box center [368, 120] width 7 height 7
radio input "true"
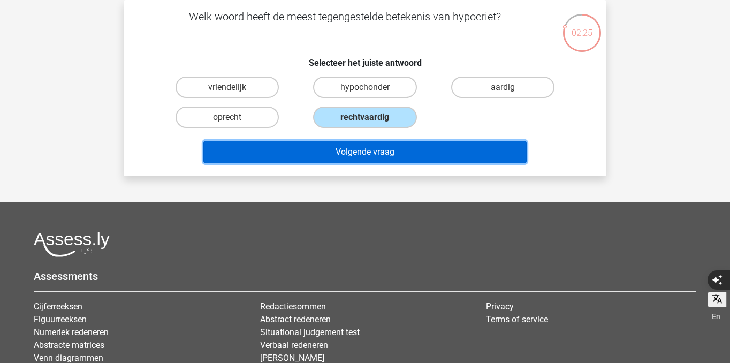
click at [399, 159] on button "Volgende vraag" at bounding box center [365, 152] width 324 height 22
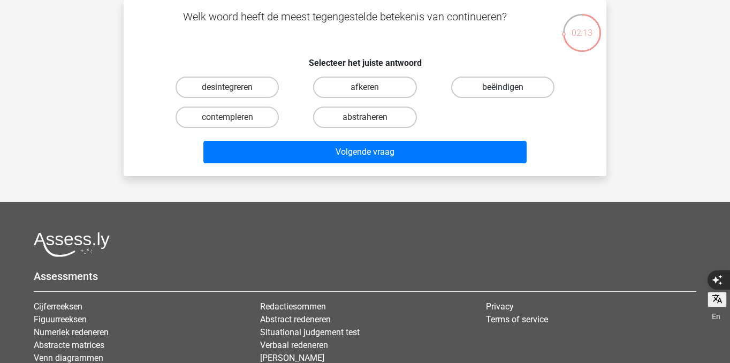
click at [521, 89] on label "beëindigen" at bounding box center [502, 86] width 103 height 21
click at [509, 89] on input "beëindigen" at bounding box center [505, 90] width 7 height 7
radio input "true"
click at [489, 164] on div "Volgende vraag" at bounding box center [364, 154] width 413 height 27
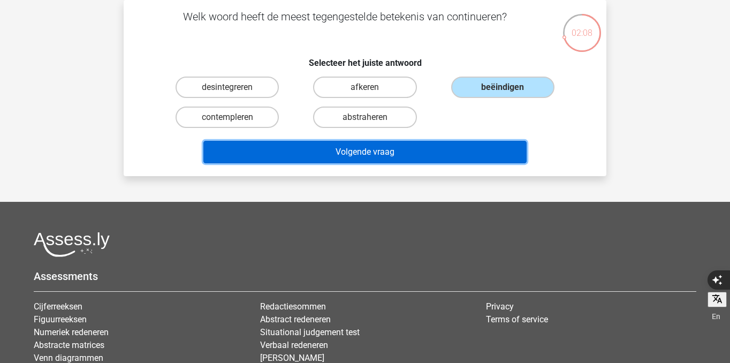
click at [485, 152] on button "Volgende vraag" at bounding box center [365, 152] width 324 height 22
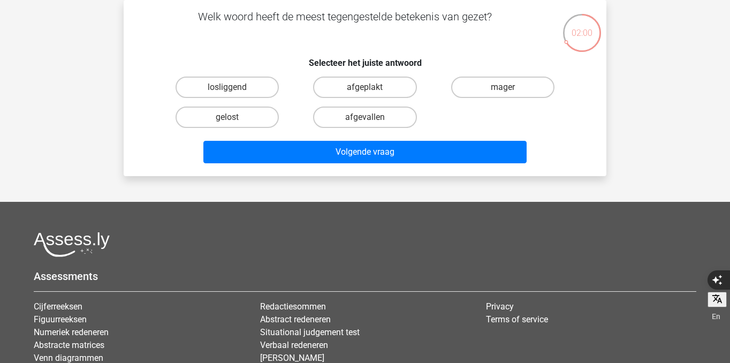
click at [475, 99] on div "mager" at bounding box center [502, 87] width 137 height 30
click at [475, 89] on label "mager" at bounding box center [502, 86] width 103 height 21
click at [502, 89] on input "mager" at bounding box center [505, 90] width 7 height 7
radio input "true"
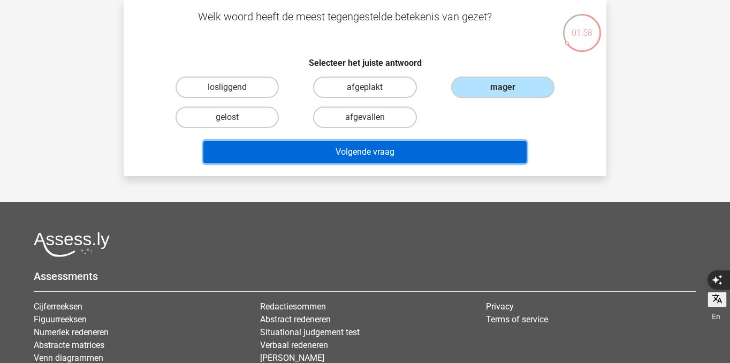
click at [473, 146] on button "Volgende vraag" at bounding box center [365, 152] width 324 height 22
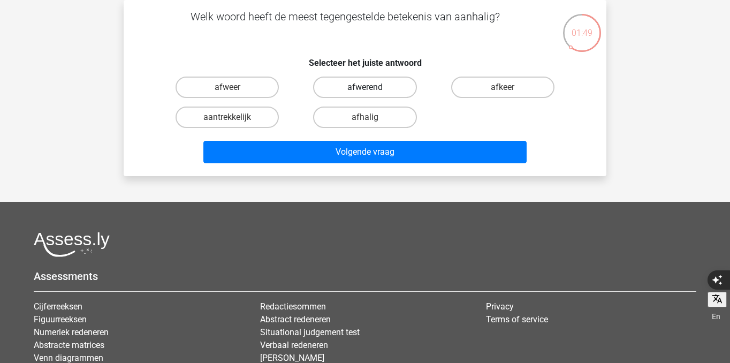
click at [402, 91] on label "afwerend" at bounding box center [364, 86] width 103 height 21
click at [372, 91] on input "afwerend" at bounding box center [368, 90] width 7 height 7
radio input "true"
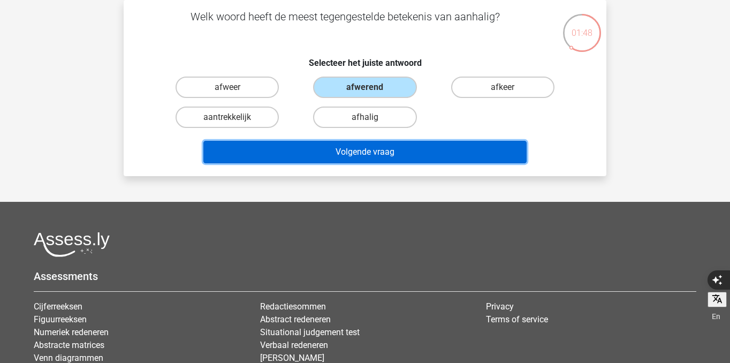
click at [428, 145] on button "Volgende vraag" at bounding box center [365, 152] width 324 height 22
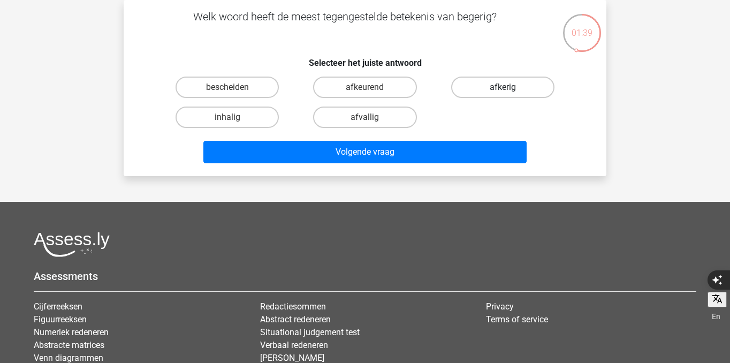
click at [515, 87] on label "afkerig" at bounding box center [502, 86] width 103 height 21
click at [509, 87] on input "afkerig" at bounding box center [505, 90] width 7 height 7
radio input "true"
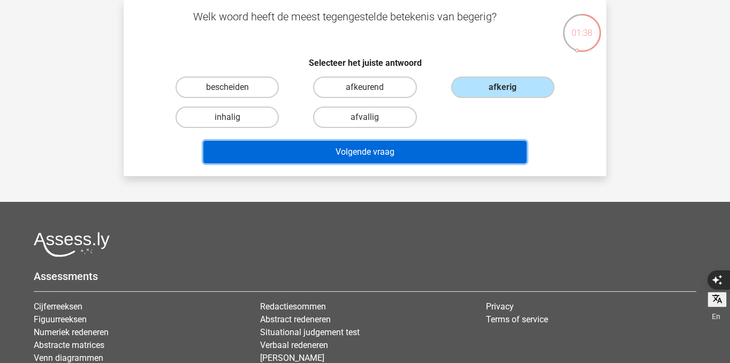
click at [496, 158] on button "Volgende vraag" at bounding box center [365, 152] width 324 height 22
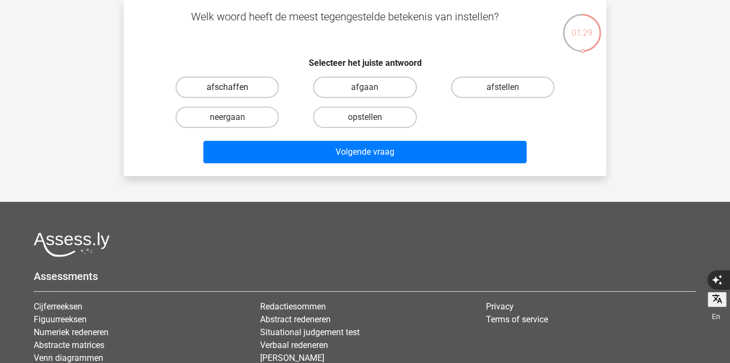
click at [272, 88] on label "afschaffen" at bounding box center [226, 86] width 103 height 21
click at [234, 88] on input "afschaffen" at bounding box center [230, 90] width 7 height 7
radio input "true"
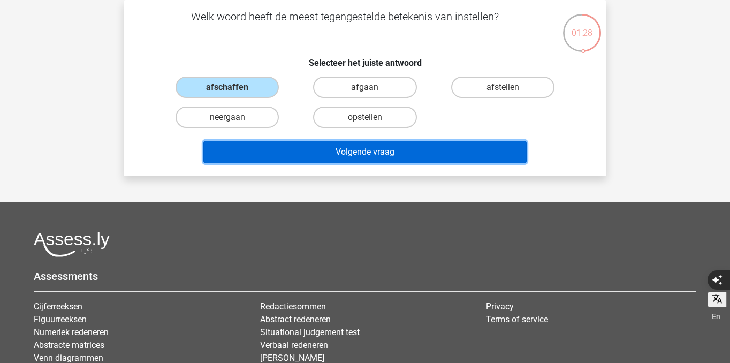
click at [421, 158] on button "Volgende vraag" at bounding box center [365, 152] width 324 height 22
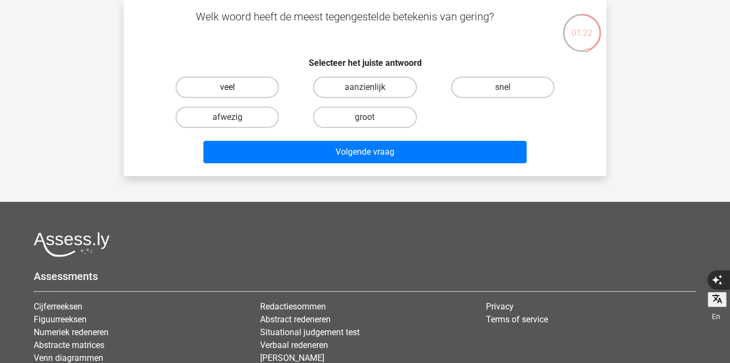
click at [259, 79] on label "veel" at bounding box center [226, 86] width 103 height 21
click at [234, 87] on input "veel" at bounding box center [230, 90] width 7 height 7
radio input "true"
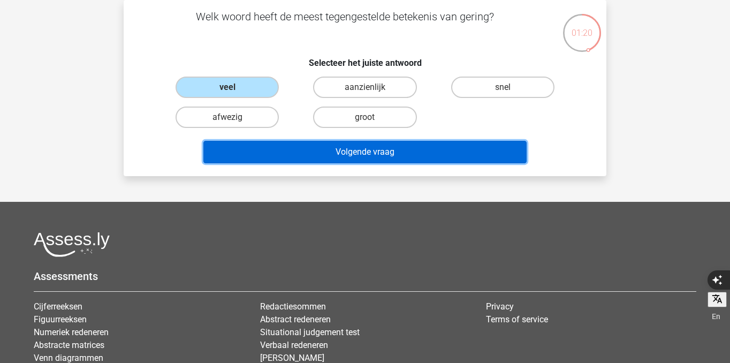
click at [380, 159] on button "Volgende vraag" at bounding box center [365, 152] width 324 height 22
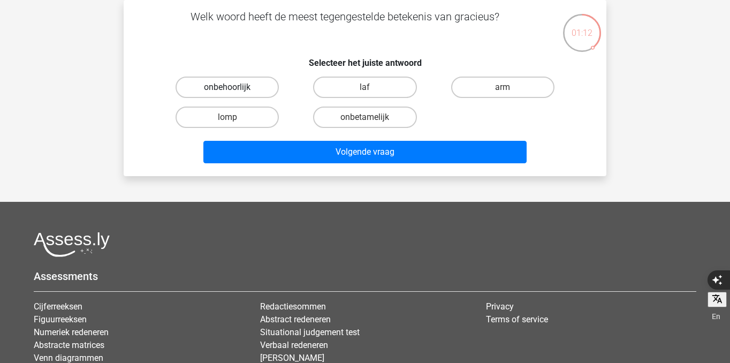
click at [252, 87] on label "onbehoorlijk" at bounding box center [226, 86] width 103 height 21
click at [234, 87] on input "onbehoorlijk" at bounding box center [230, 90] width 7 height 7
radio input "true"
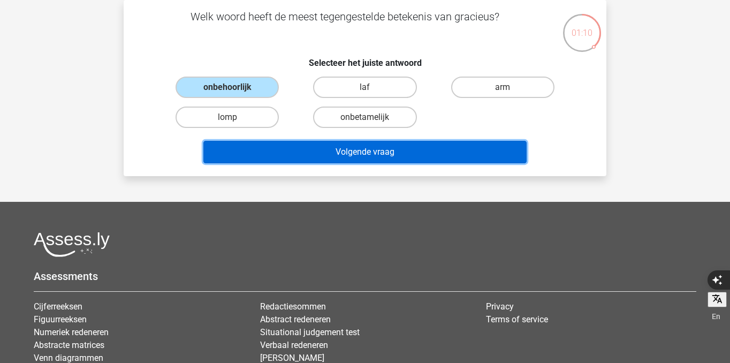
click at [383, 157] on button "Volgende vraag" at bounding box center [365, 152] width 324 height 22
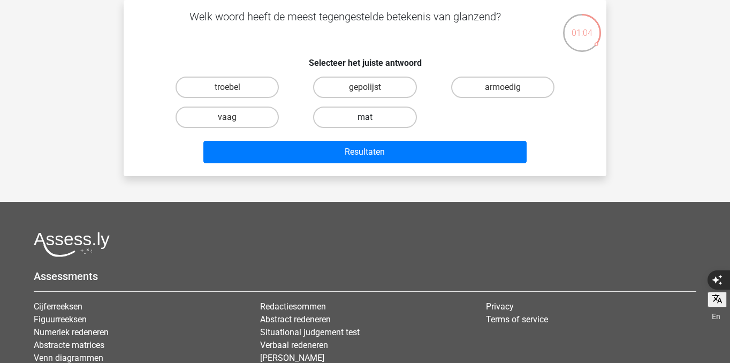
click at [356, 117] on label "mat" at bounding box center [364, 116] width 103 height 21
click at [365, 117] on input "mat" at bounding box center [368, 120] width 7 height 7
radio input "true"
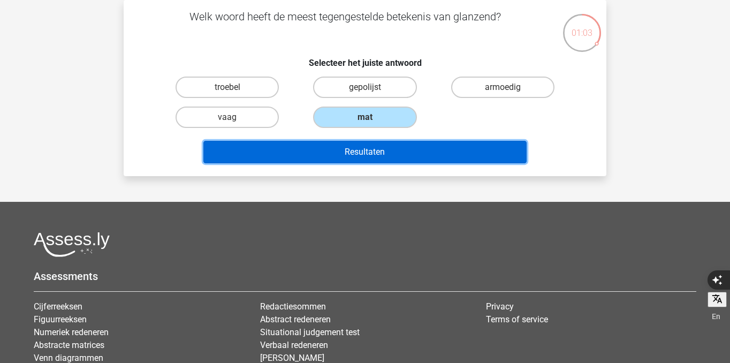
click at [372, 157] on button "Resultaten" at bounding box center [365, 152] width 324 height 22
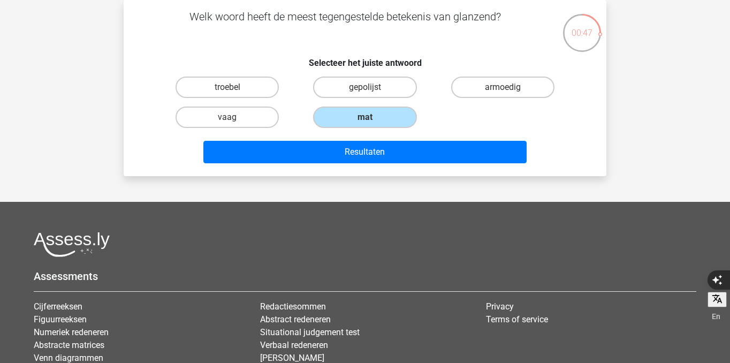
scroll to position [0, 0]
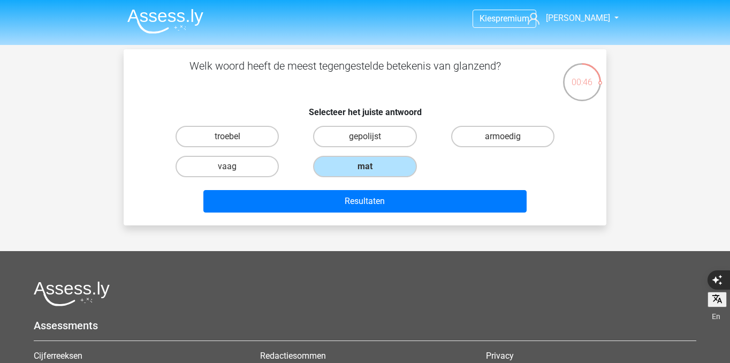
click at [163, 3] on nav "Kies premium Norman n-thai@live.com" at bounding box center [365, 19] width 492 height 35
click at [163, 11] on img at bounding box center [165, 21] width 76 height 25
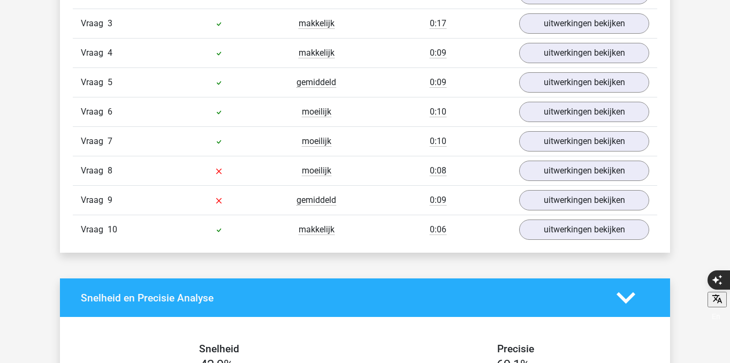
scroll to position [884, 0]
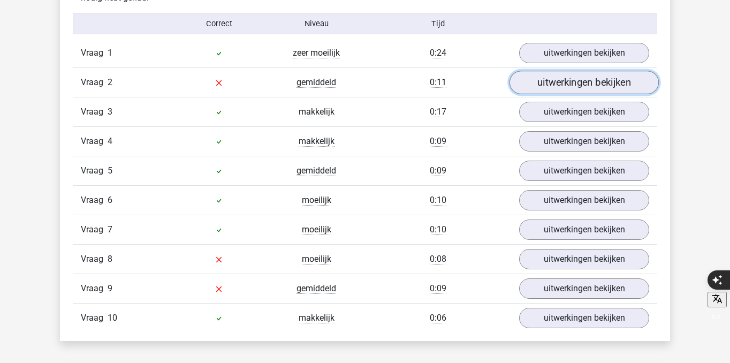
click at [566, 81] on link "uitwerkingen bekijken" at bounding box center [583, 83] width 149 height 24
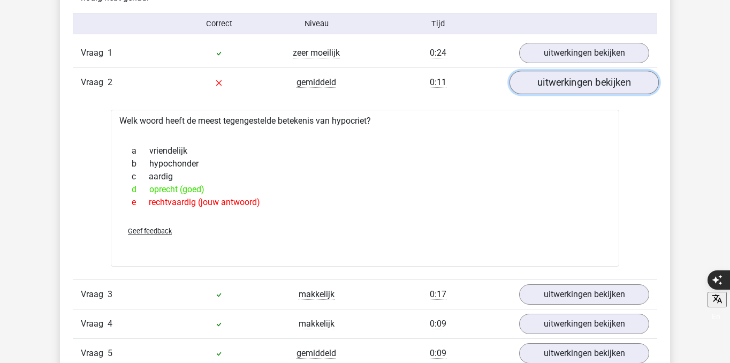
click at [566, 81] on link "uitwerkingen bekijken" at bounding box center [583, 83] width 149 height 24
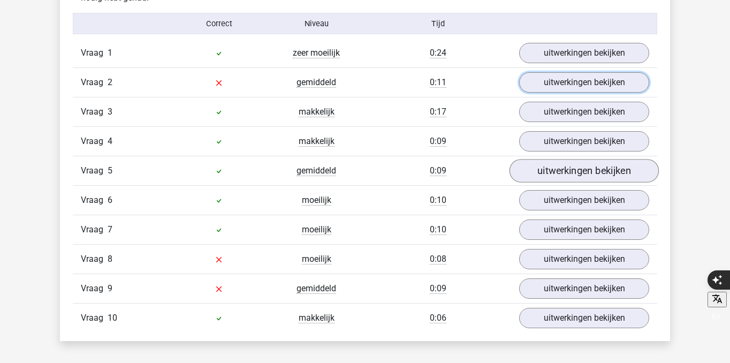
scroll to position [961, 0]
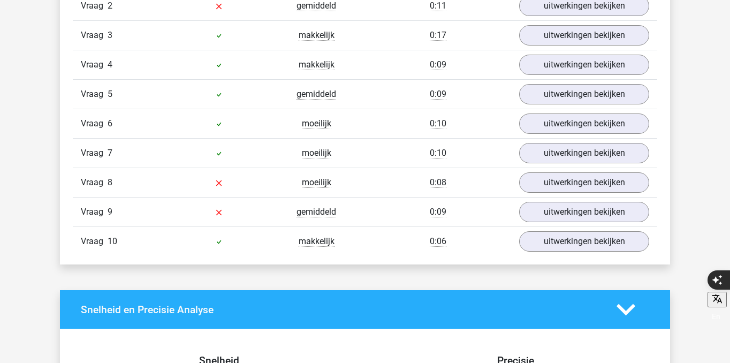
click at [552, 196] on div "Vraag 8 moeilijk 0:08 uitwerkingen bekijken" at bounding box center [365, 181] width 584 height 29
click at [552, 192] on link "uitwerkingen bekijken" at bounding box center [583, 183] width 149 height 24
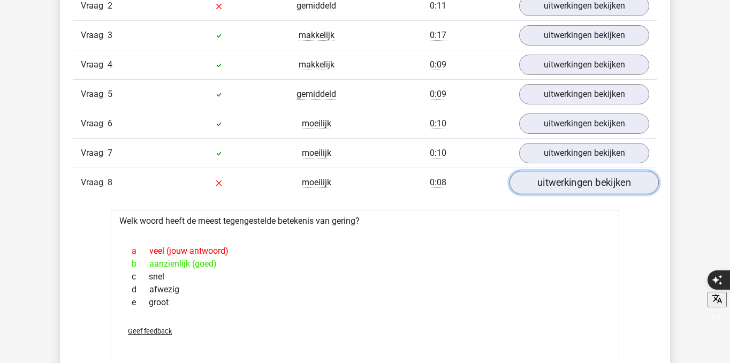
click at [552, 192] on link "uitwerkingen bekijken" at bounding box center [583, 183] width 149 height 24
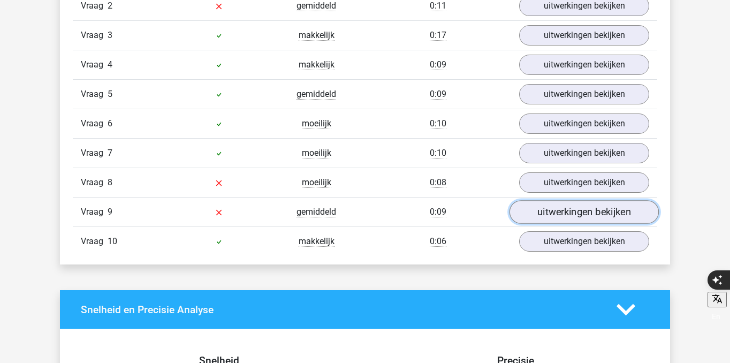
click at [551, 207] on link "uitwerkingen bekijken" at bounding box center [583, 212] width 149 height 24
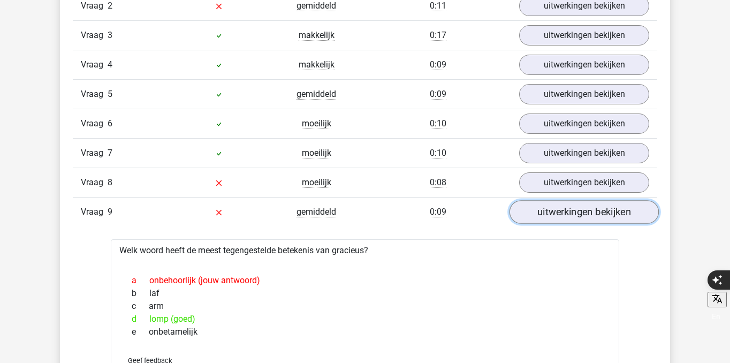
click at [551, 207] on link "uitwerkingen bekijken" at bounding box center [583, 212] width 149 height 24
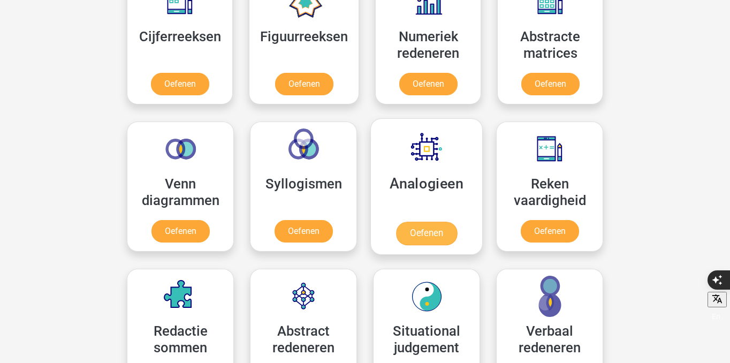
scroll to position [605, 0]
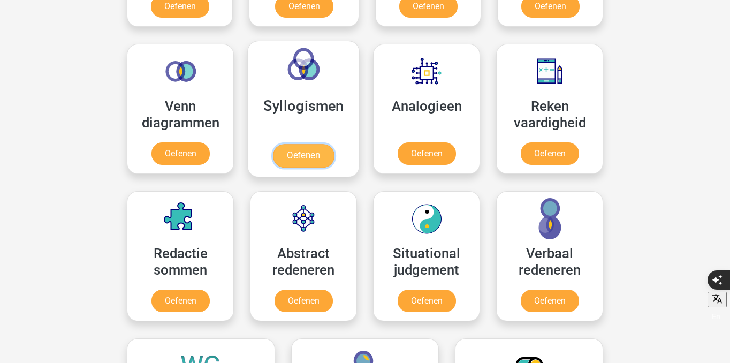
click at [325, 161] on link "Oefenen" at bounding box center [303, 156] width 61 height 24
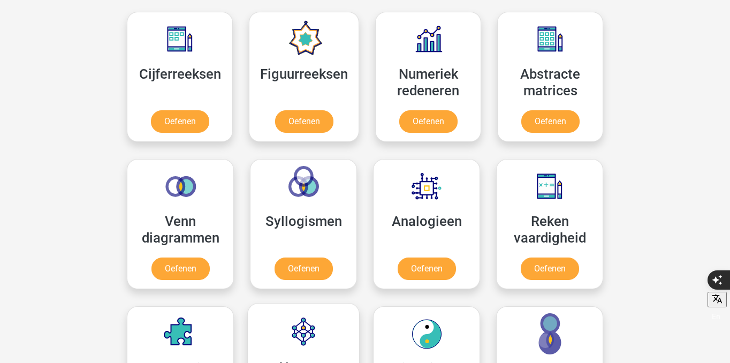
scroll to position [467, 0]
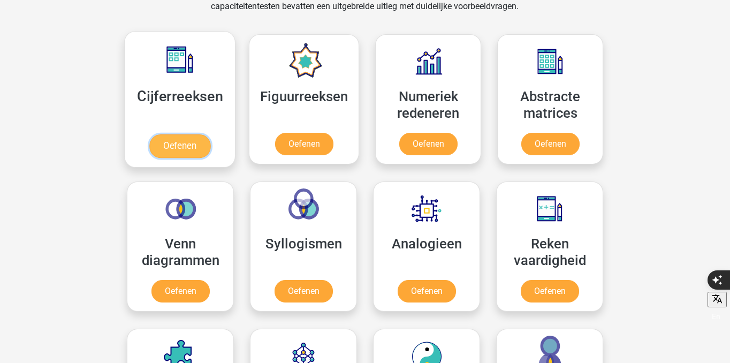
click at [201, 152] on link "Oefenen" at bounding box center [179, 146] width 61 height 24
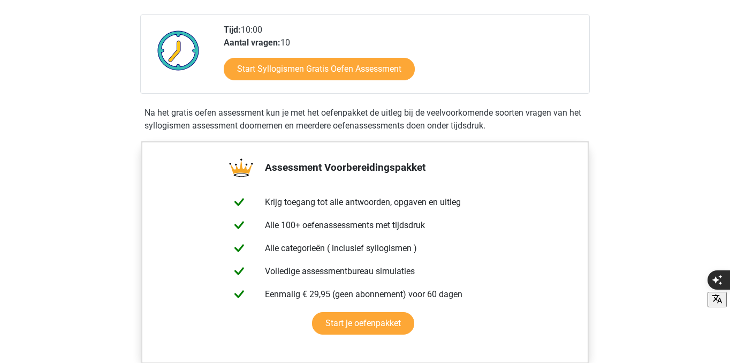
scroll to position [271, 0]
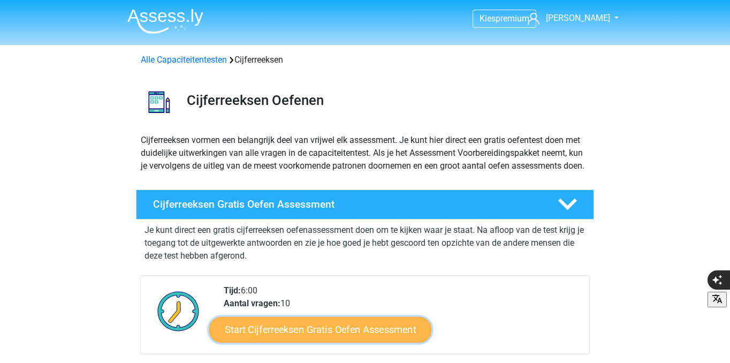
click at [354, 336] on link "Start Cijferreeksen Gratis Oefen Assessment" at bounding box center [320, 329] width 222 height 26
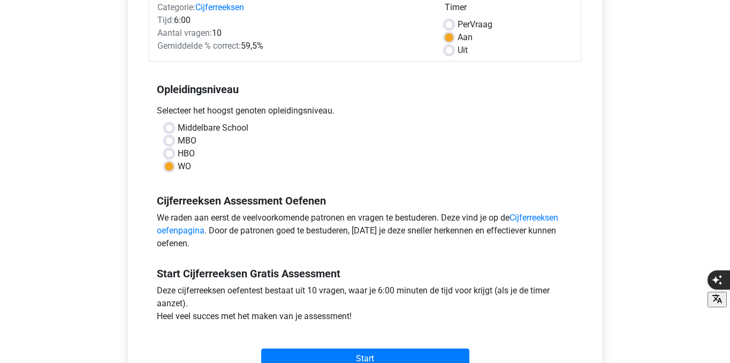
scroll to position [149, 0]
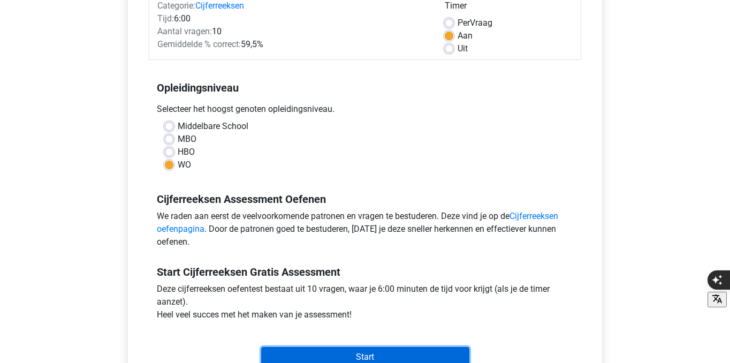
click at [363, 350] on input "Start" at bounding box center [365, 357] width 208 height 20
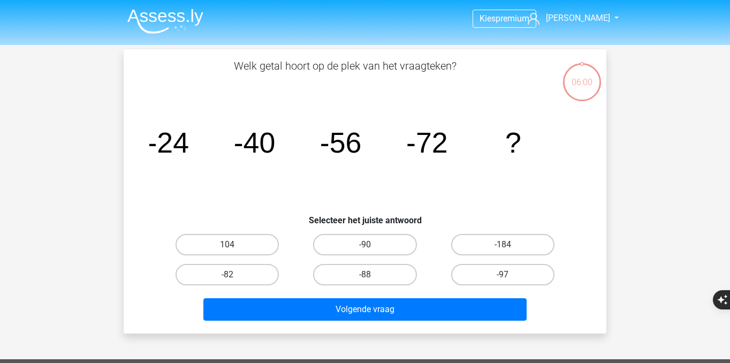
scroll to position [67, 0]
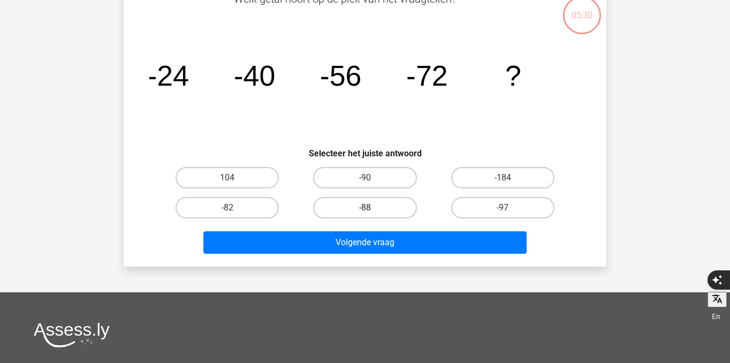
click at [362, 211] on label "-88" at bounding box center [364, 207] width 103 height 21
click at [365, 211] on input "-88" at bounding box center [368, 211] width 7 height 7
radio input "true"
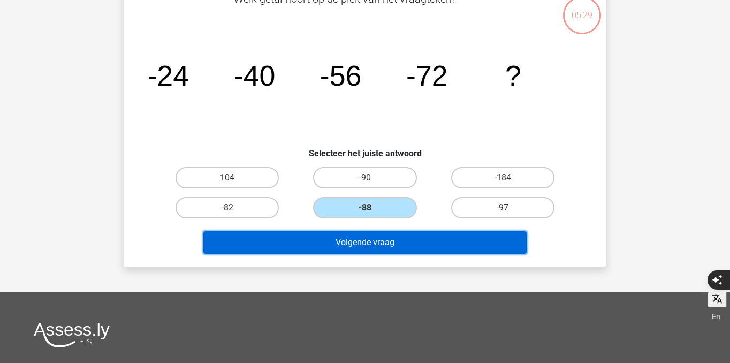
click at [373, 238] on button "Volgende vraag" at bounding box center [365, 242] width 324 height 22
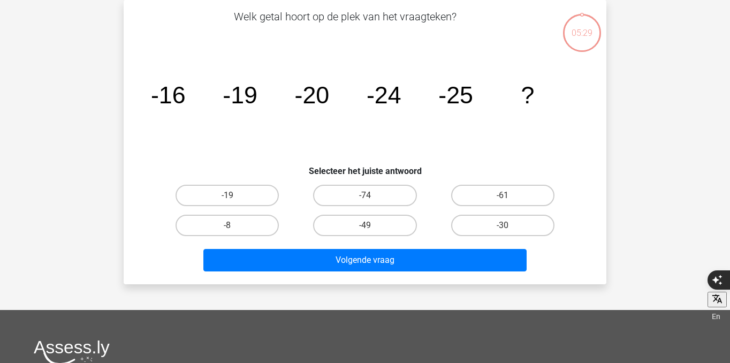
scroll to position [49, 0]
click at [495, 225] on label "-30" at bounding box center [502, 224] width 103 height 21
click at [502, 225] on input "-30" at bounding box center [505, 228] width 7 height 7
radio input "true"
click at [495, 243] on div "Volgende vraag" at bounding box center [365, 257] width 448 height 35
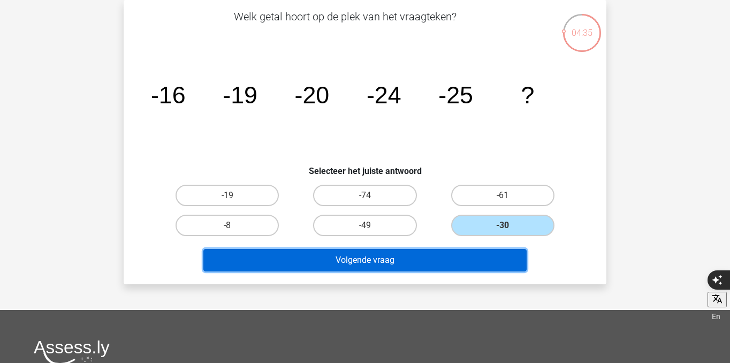
click at [495, 254] on button "Volgende vraag" at bounding box center [365, 260] width 324 height 22
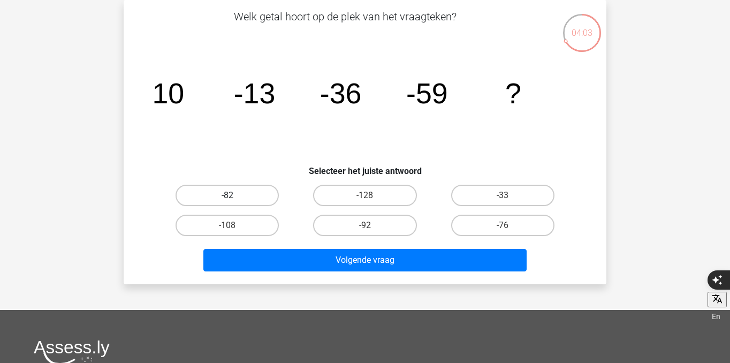
click at [229, 190] on label "-82" at bounding box center [226, 195] width 103 height 21
click at [229, 195] on input "-82" at bounding box center [230, 198] width 7 height 7
radio input "true"
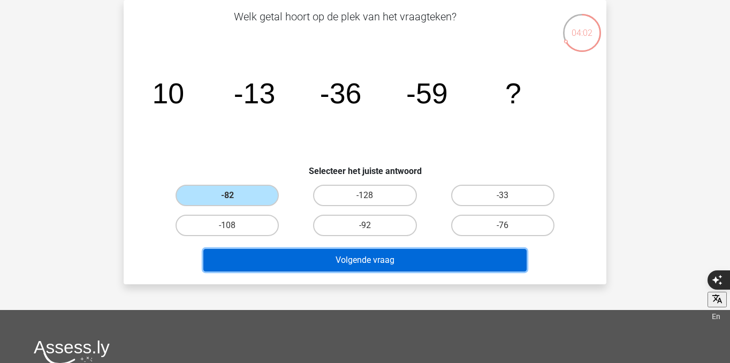
click at [342, 266] on button "Volgende vraag" at bounding box center [365, 260] width 324 height 22
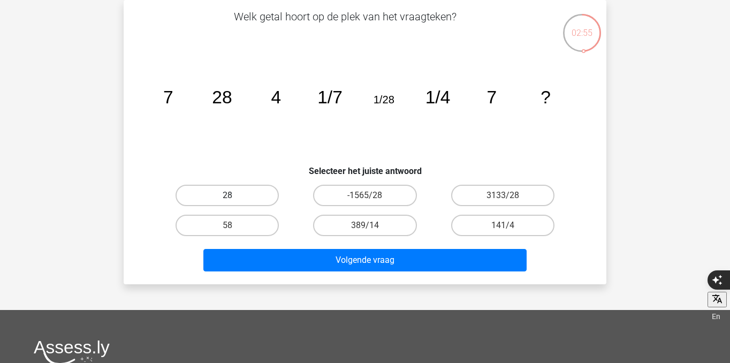
click at [235, 202] on label "28" at bounding box center [226, 195] width 103 height 21
click at [234, 202] on input "28" at bounding box center [230, 198] width 7 height 7
radio input "true"
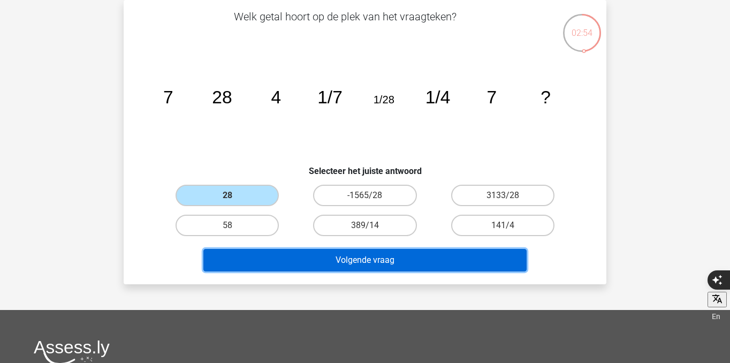
click at [344, 258] on button "Volgende vraag" at bounding box center [365, 260] width 324 height 22
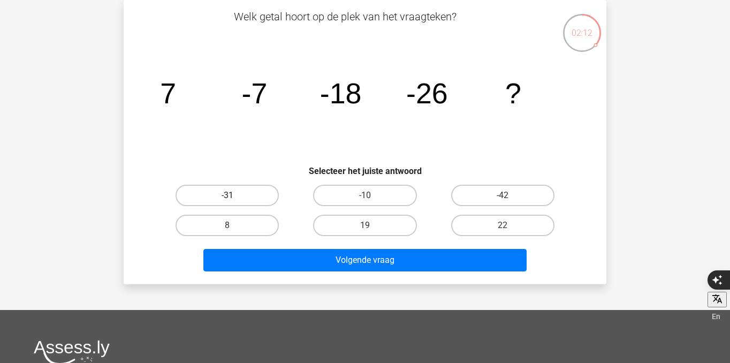
click at [270, 197] on label "-31" at bounding box center [226, 195] width 103 height 21
click at [234, 197] on input "-31" at bounding box center [230, 198] width 7 height 7
radio input "true"
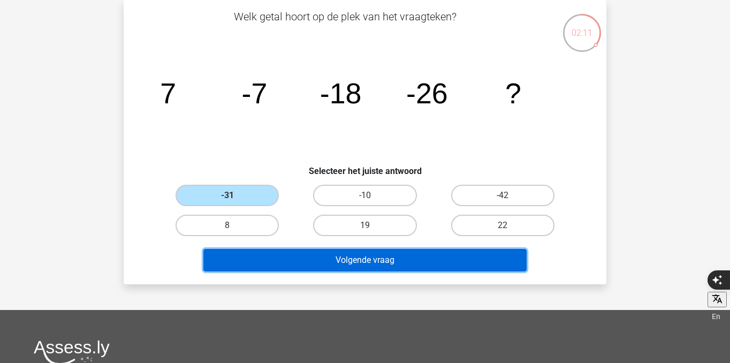
click at [326, 254] on button "Volgende vraag" at bounding box center [365, 260] width 324 height 22
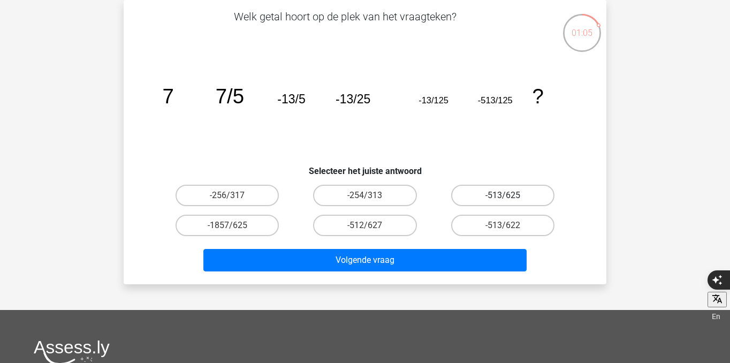
click at [462, 204] on label "-513/625" at bounding box center [502, 195] width 103 height 21
click at [502, 202] on input "-513/625" at bounding box center [505, 198] width 7 height 7
radio input "true"
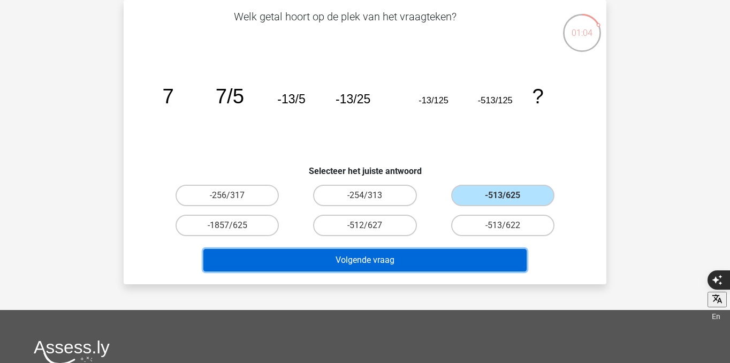
click at [424, 263] on button "Volgende vraag" at bounding box center [365, 260] width 324 height 22
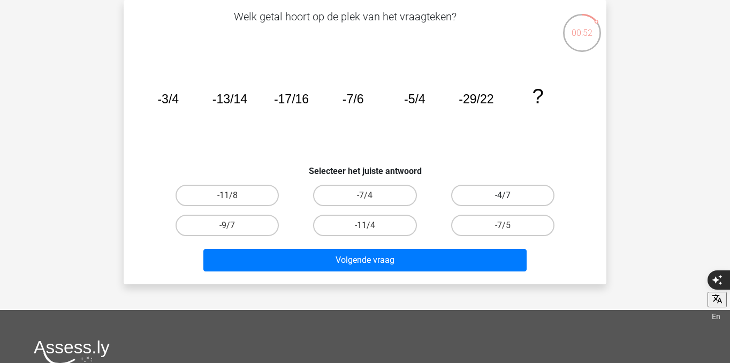
click at [527, 203] on label "-4/7" at bounding box center [502, 195] width 103 height 21
click at [509, 202] on input "-4/7" at bounding box center [505, 198] width 7 height 7
radio input "true"
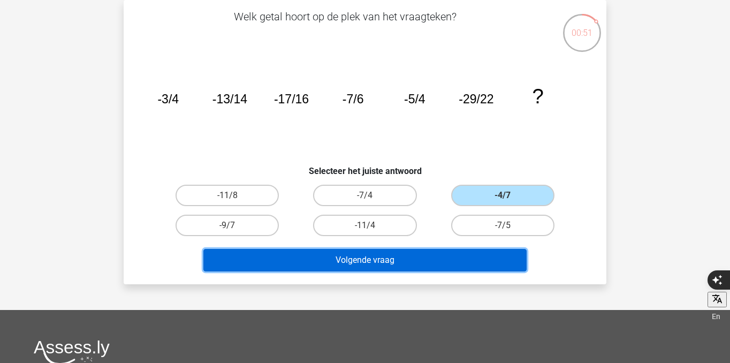
click at [492, 257] on button "Volgende vraag" at bounding box center [365, 260] width 324 height 22
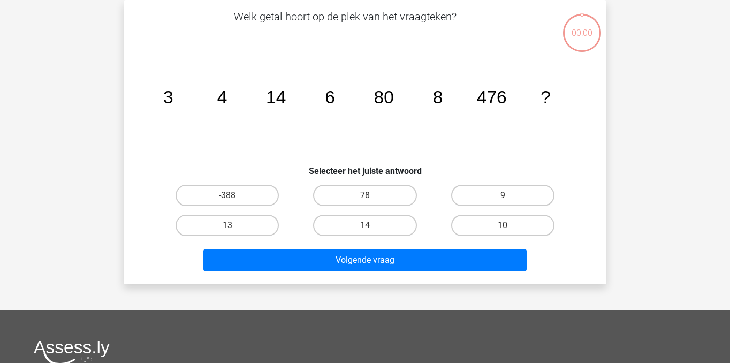
scroll to position [49, 0]
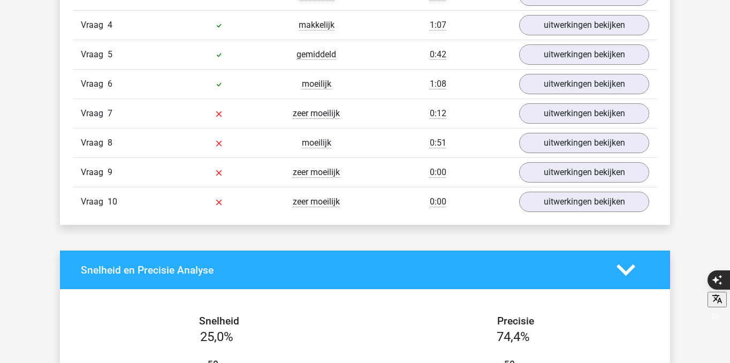
scroll to position [996, 0]
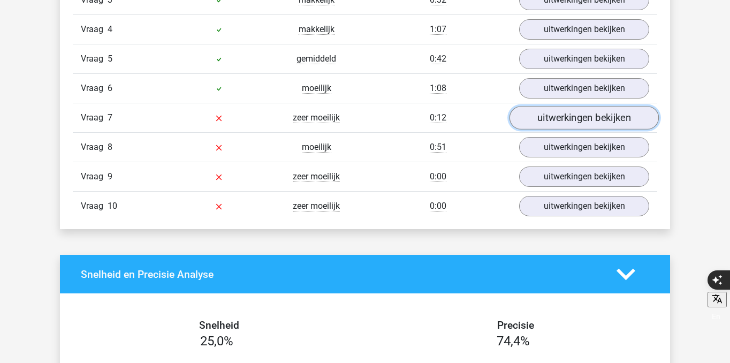
click at [560, 111] on link "uitwerkingen bekijken" at bounding box center [583, 118] width 149 height 24
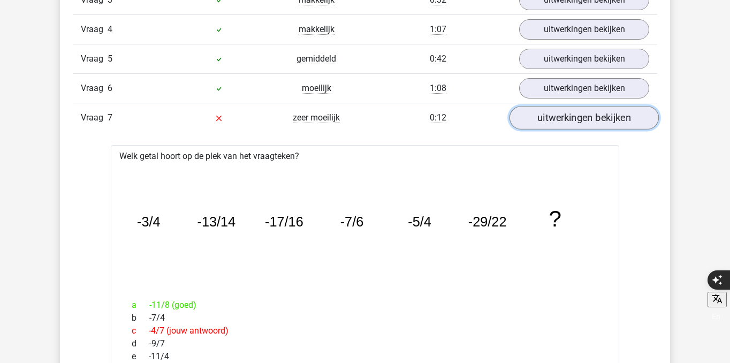
click at [559, 113] on link "uitwerkingen bekijken" at bounding box center [583, 118] width 149 height 24
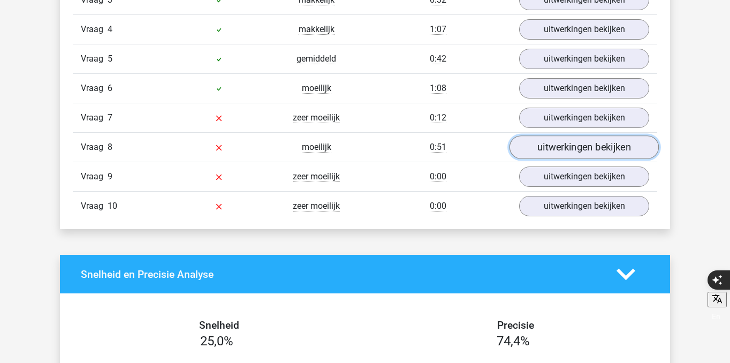
click at [551, 141] on link "uitwerkingen bekijken" at bounding box center [583, 147] width 149 height 24
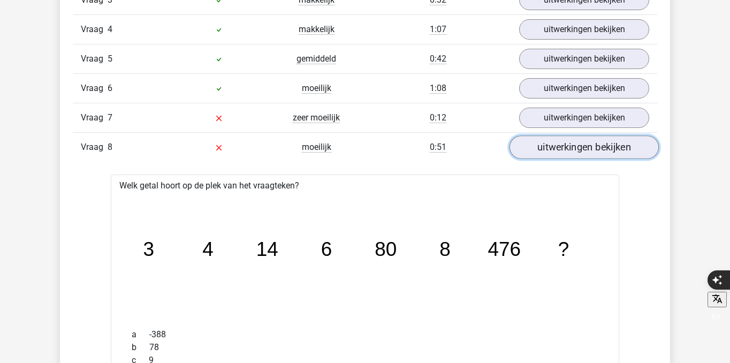
click at [551, 141] on link "uitwerkingen bekijken" at bounding box center [583, 147] width 149 height 24
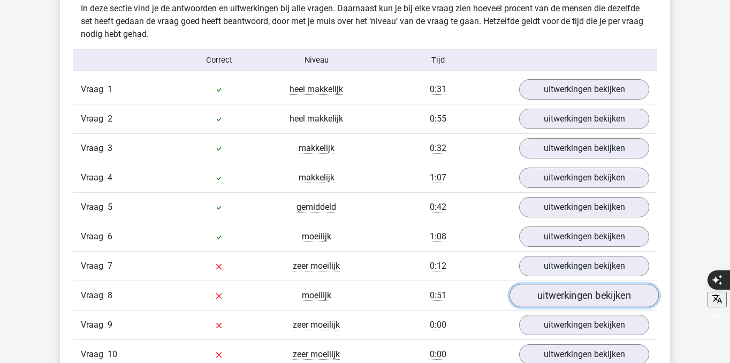
scroll to position [845, 0]
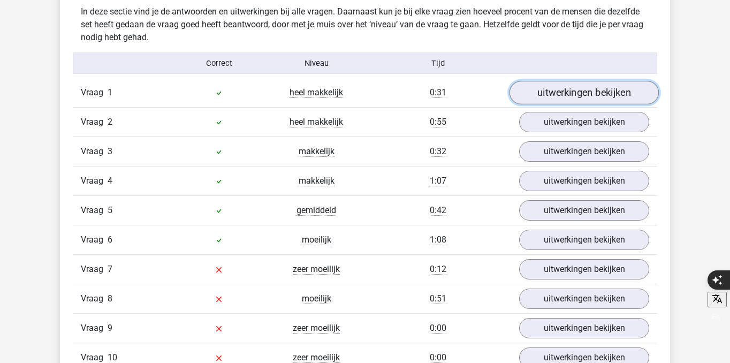
click at [562, 88] on link "uitwerkingen bekijken" at bounding box center [583, 93] width 149 height 24
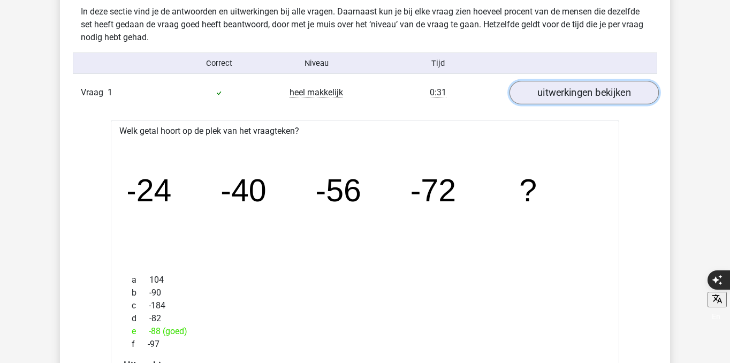
click at [562, 88] on link "uitwerkingen bekijken" at bounding box center [583, 93] width 149 height 24
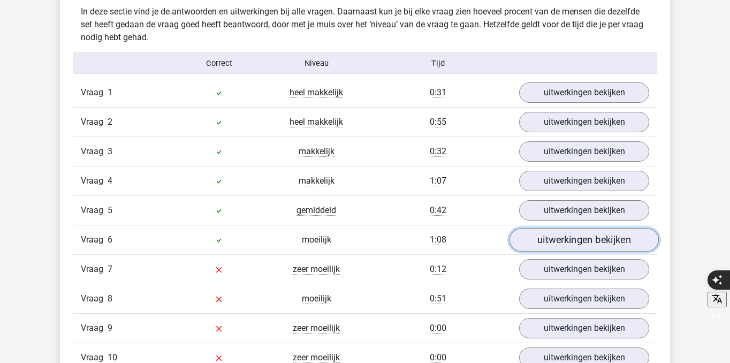
click at [554, 243] on link "uitwerkingen bekijken" at bounding box center [583, 240] width 149 height 24
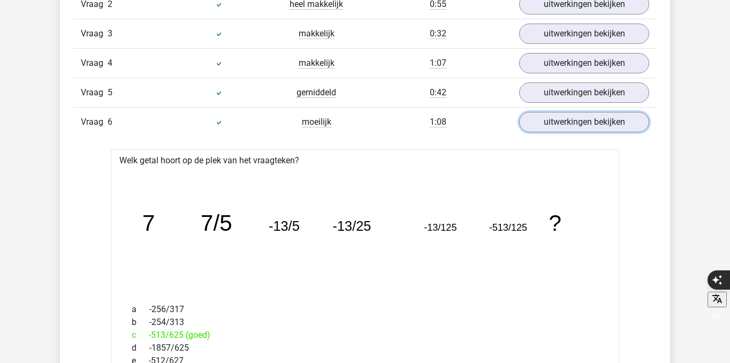
scroll to position [955, 0]
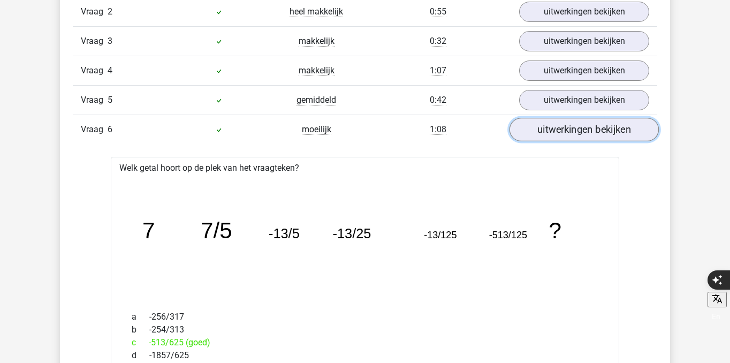
click at [551, 125] on link "uitwerkingen bekijken" at bounding box center [583, 130] width 149 height 24
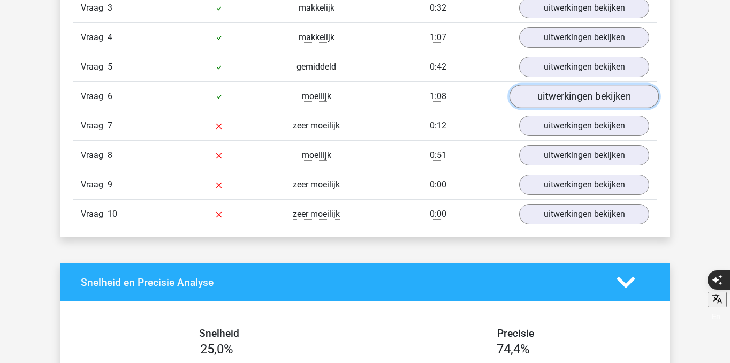
scroll to position [992, 0]
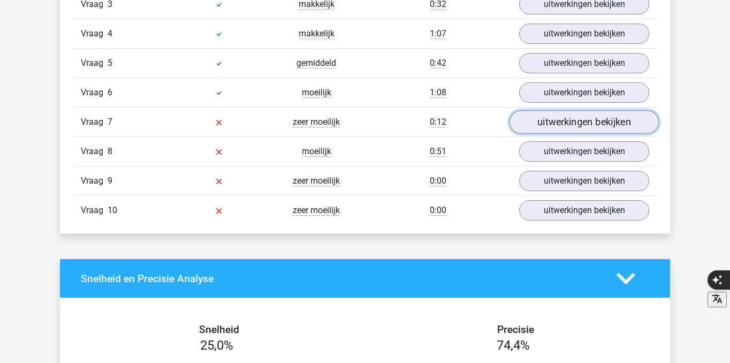
click at [551, 129] on link "uitwerkingen bekijken" at bounding box center [583, 122] width 149 height 24
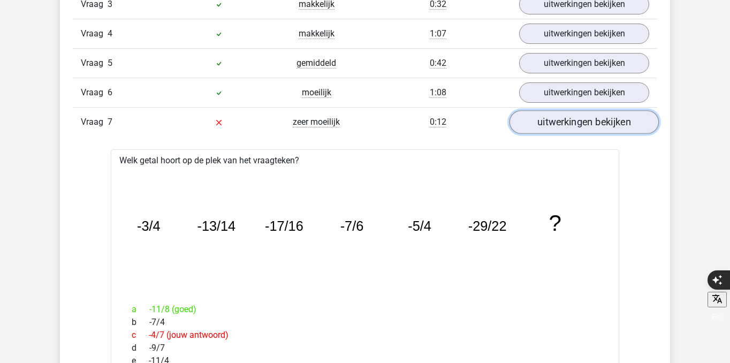
click at [551, 129] on link "uitwerkingen bekijken" at bounding box center [583, 122] width 149 height 24
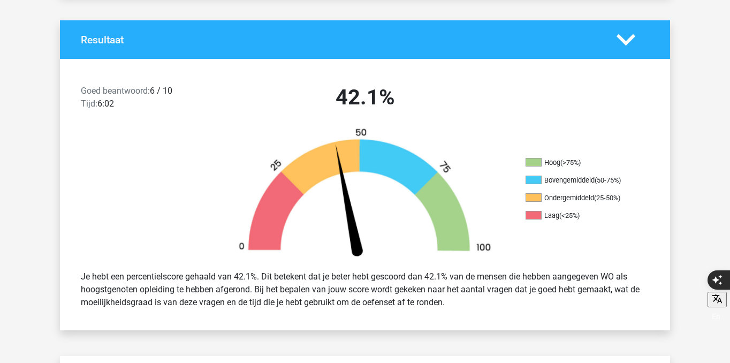
scroll to position [0, 0]
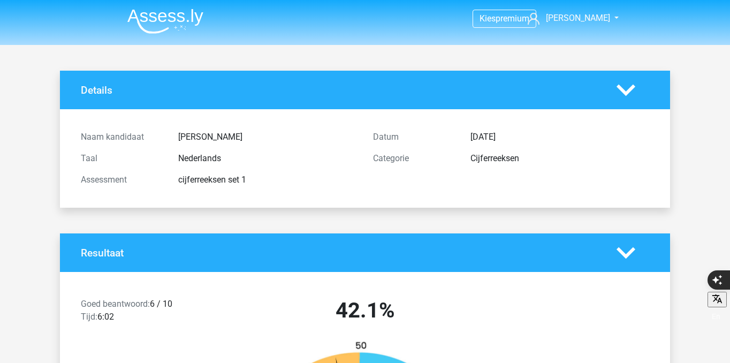
click at [142, 34] on img at bounding box center [165, 21] width 76 height 25
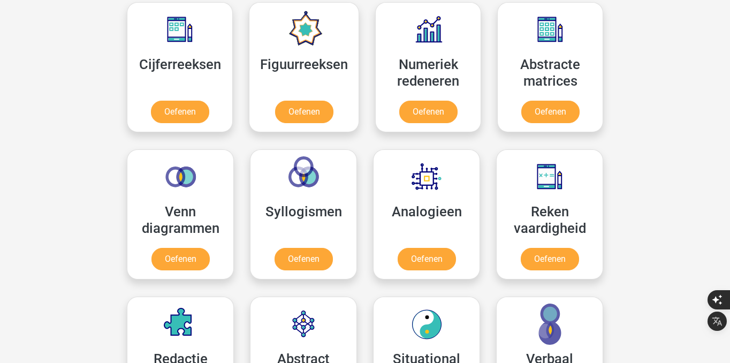
scroll to position [477, 0]
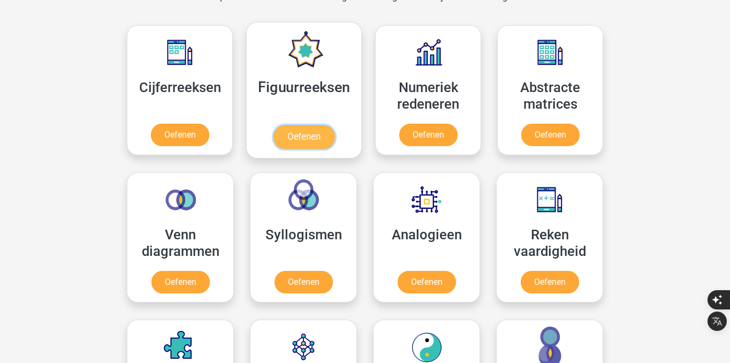
click at [316, 136] on link "Oefenen" at bounding box center [303, 137] width 61 height 24
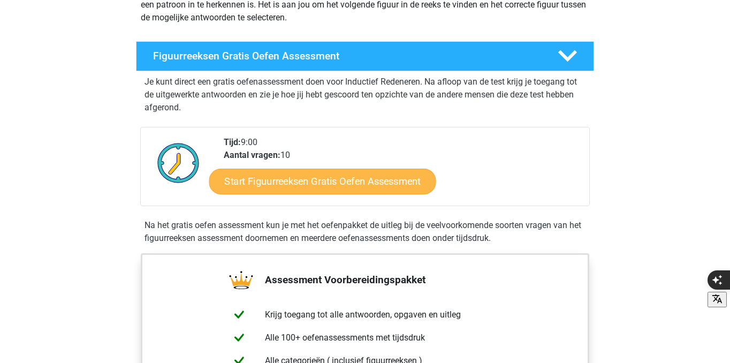
scroll to position [79, 0]
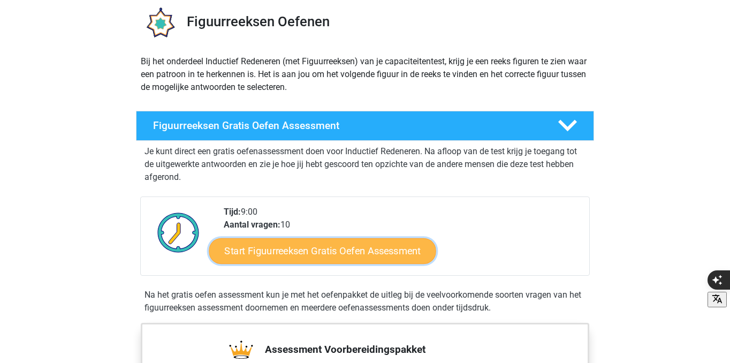
click at [345, 254] on link "Start Figuurreeksen Gratis Oefen Assessment" at bounding box center [322, 250] width 227 height 26
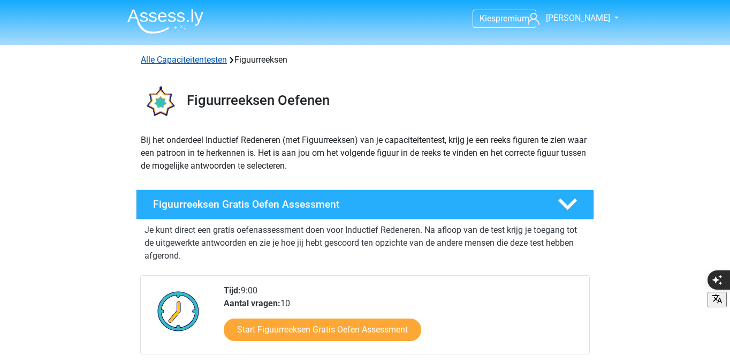
click at [197, 60] on link "Alle Capaciteitentesten" at bounding box center [184, 60] width 86 height 10
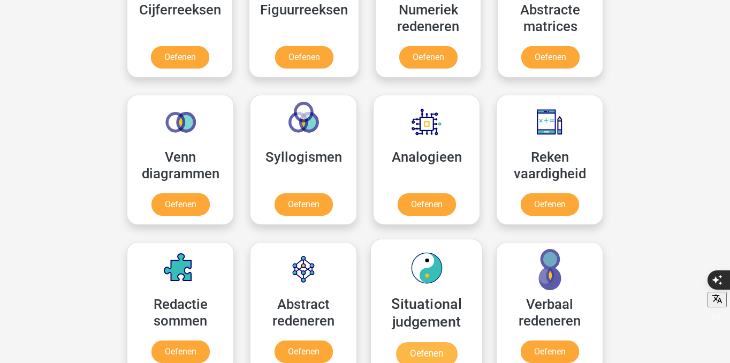
scroll to position [542, 0]
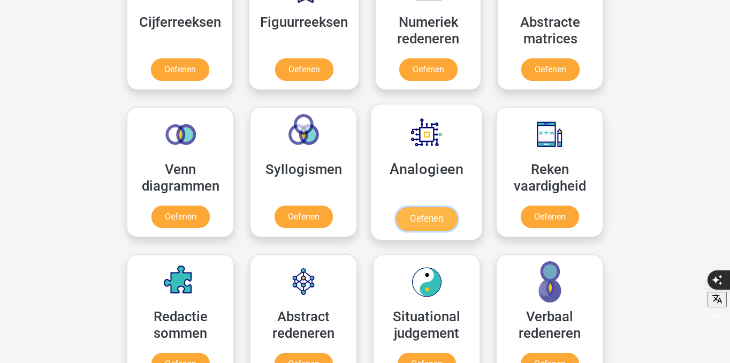
click at [427, 220] on link "Oefenen" at bounding box center [426, 219] width 61 height 24
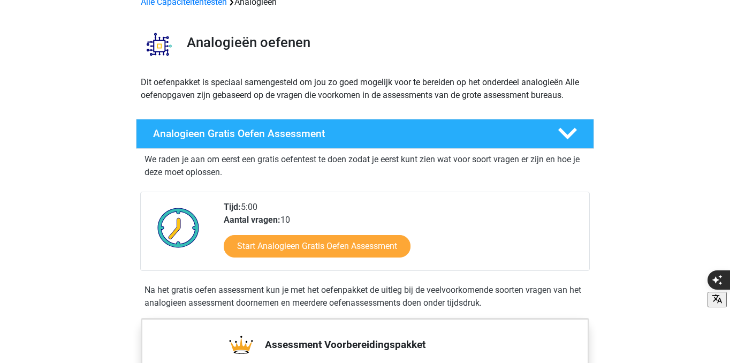
scroll to position [67, 0]
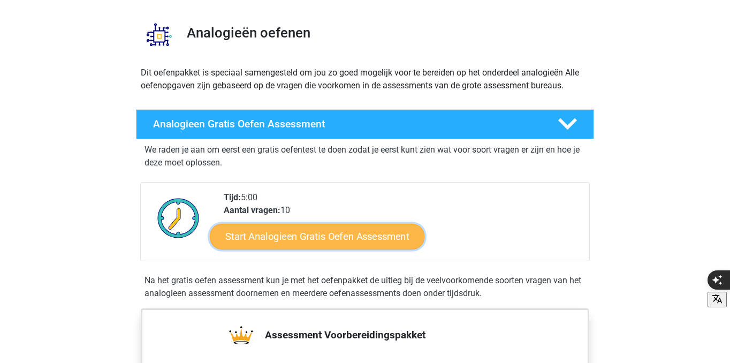
click at [381, 236] on link "Start Analogieen Gratis Oefen Assessment" at bounding box center [317, 236] width 214 height 26
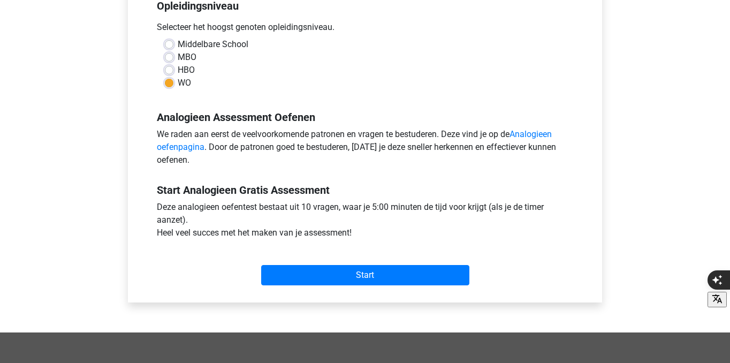
scroll to position [259, 0]
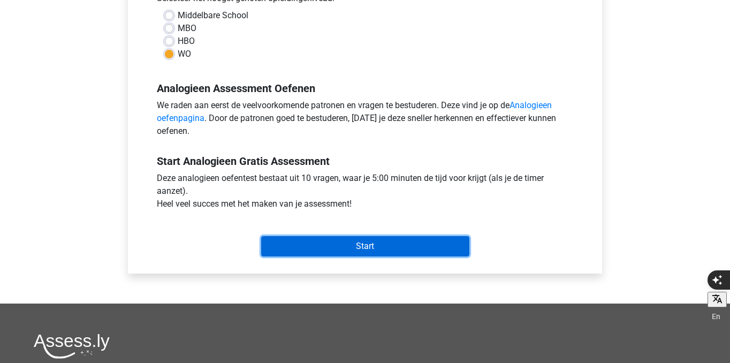
click at [315, 236] on input "Start" at bounding box center [365, 246] width 208 height 20
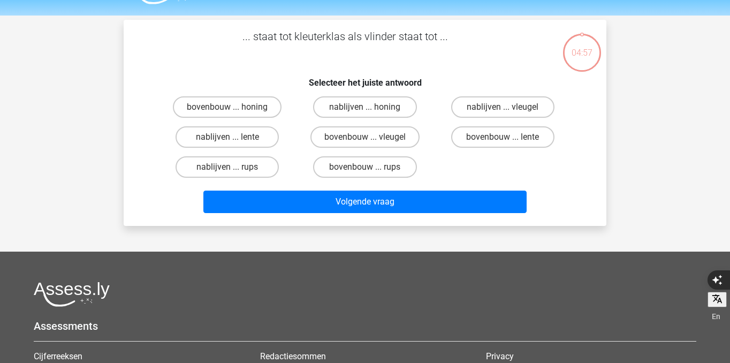
scroll to position [29, 0]
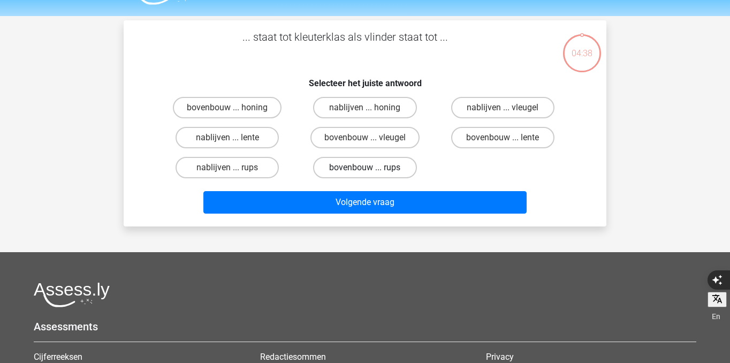
click at [399, 172] on label "bovenbouw ... rups" at bounding box center [364, 167] width 103 height 21
click at [372, 172] on input "bovenbouw ... rups" at bounding box center [368, 170] width 7 height 7
radio input "true"
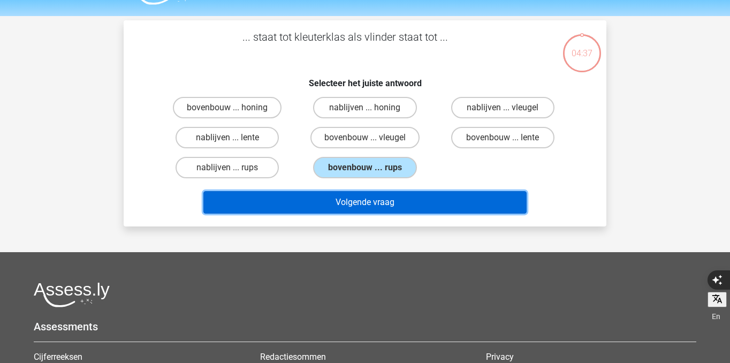
click at [426, 206] on button "Volgende vraag" at bounding box center [365, 202] width 324 height 22
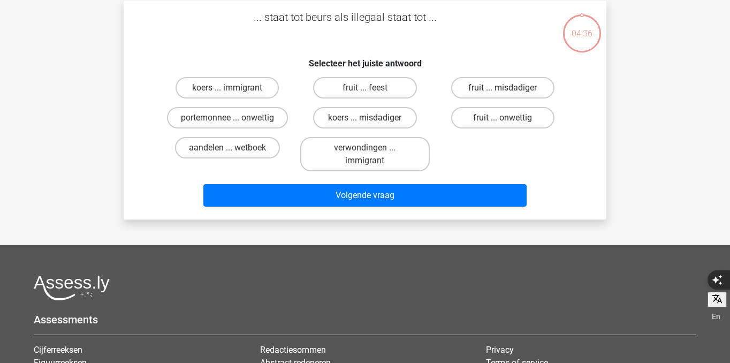
scroll to position [49, 0]
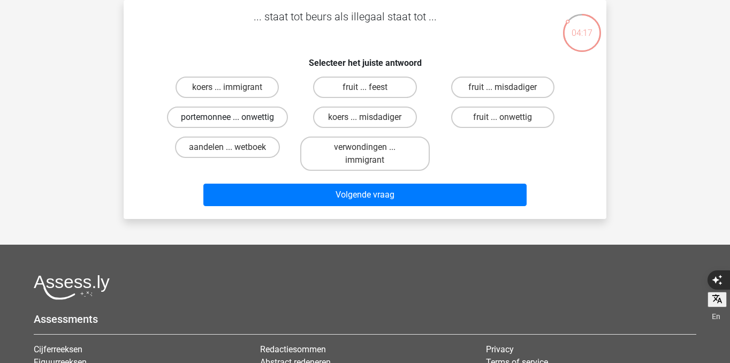
click at [242, 122] on label "portemonnee ... onwettig" at bounding box center [227, 116] width 121 height 21
click at [234, 122] on input "portemonnee ... onwettig" at bounding box center [230, 120] width 7 height 7
radio input "true"
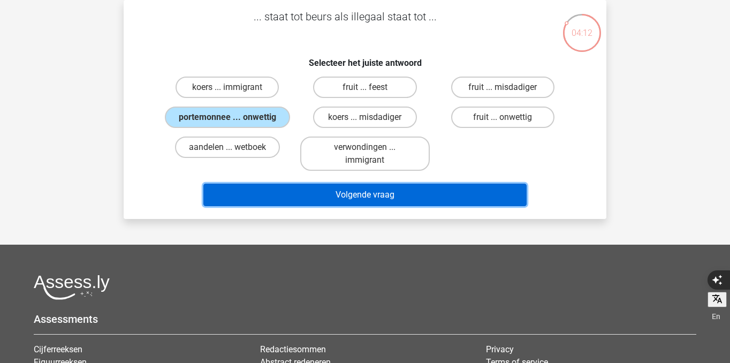
click at [349, 196] on button "Volgende vraag" at bounding box center [365, 194] width 324 height 22
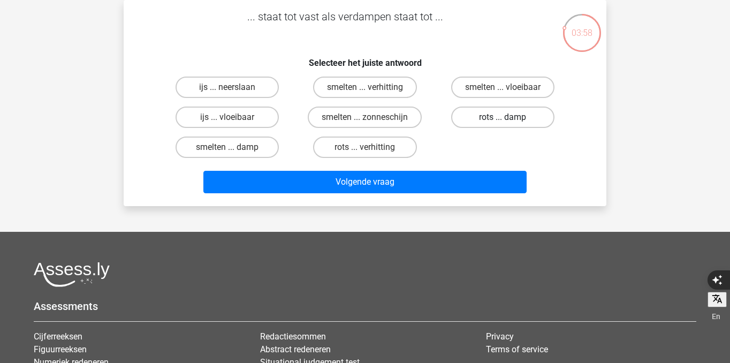
click at [475, 122] on label "rots ... damp" at bounding box center [502, 116] width 103 height 21
click at [502, 122] on input "rots ... damp" at bounding box center [505, 120] width 7 height 7
radio input "true"
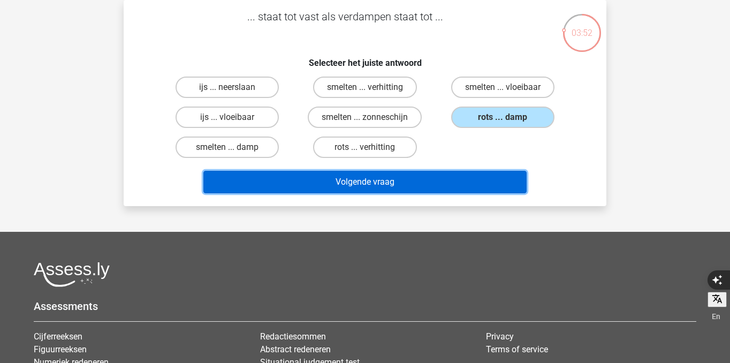
click at [464, 182] on button "Volgende vraag" at bounding box center [365, 182] width 324 height 22
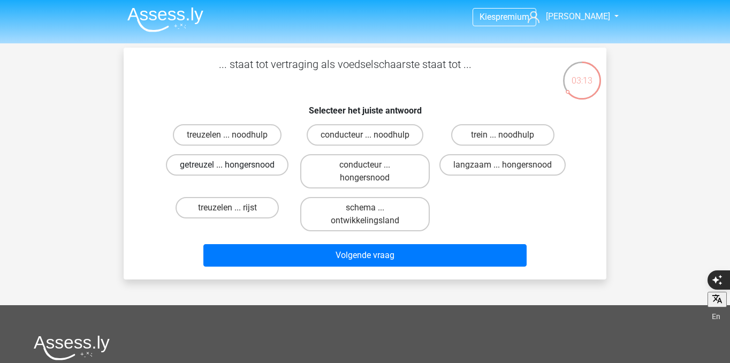
scroll to position [0, 0]
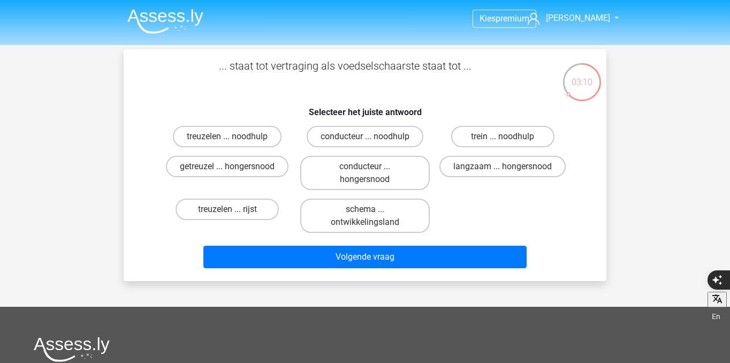
click at [153, 11] on img at bounding box center [165, 21] width 76 height 25
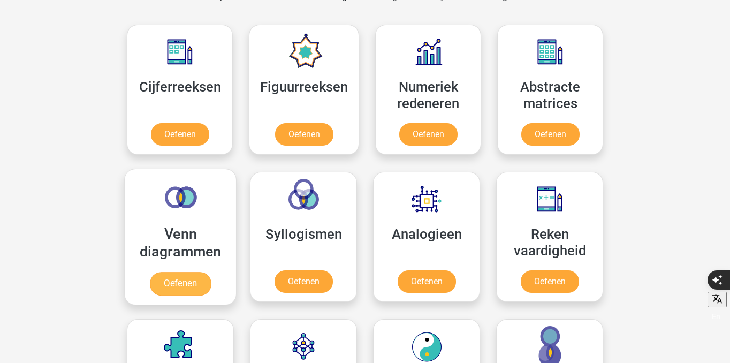
scroll to position [462, 0]
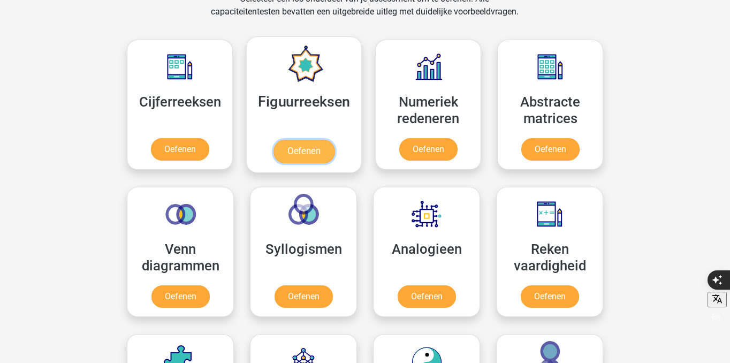
click at [282, 140] on link "Oefenen" at bounding box center [303, 152] width 61 height 24
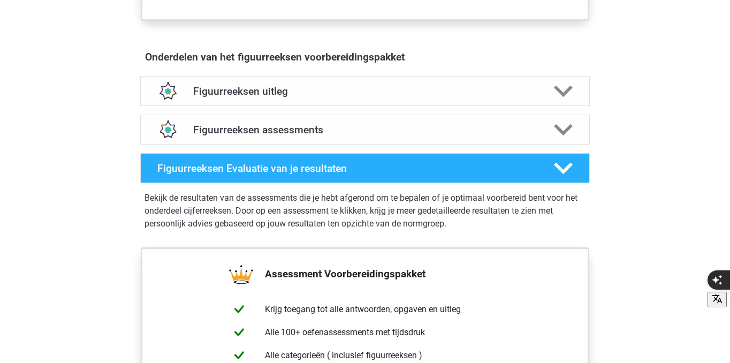
scroll to position [633, 0]
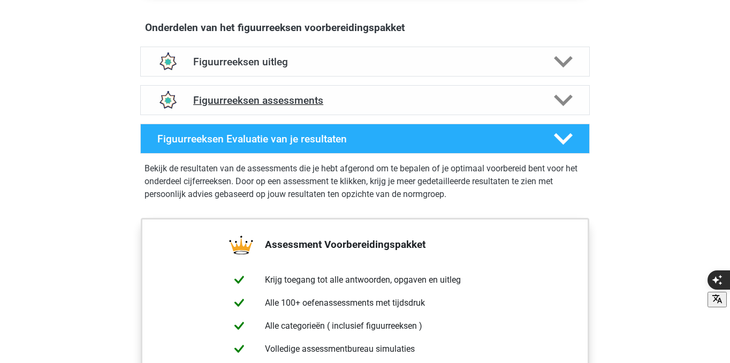
click at [344, 94] on div "Figuurreeksen assessments" at bounding box center [364, 100] width 449 height 30
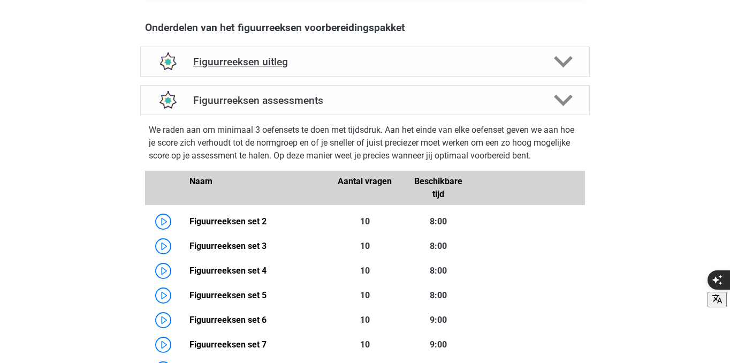
click at [321, 49] on div "Figuurreeksen uitleg" at bounding box center [364, 62] width 449 height 30
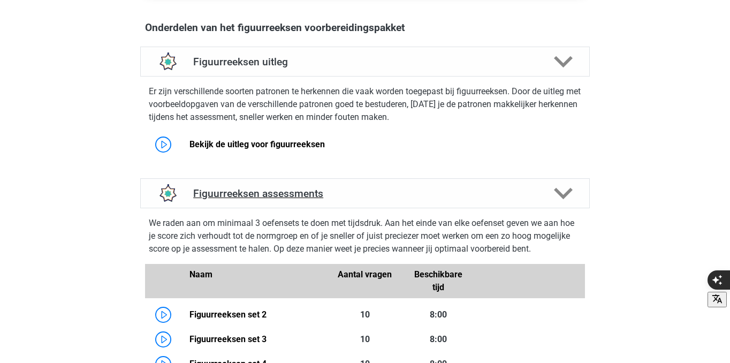
click at [366, 194] on h4 "Figuurreeksen assessments" at bounding box center [364, 193] width 343 height 12
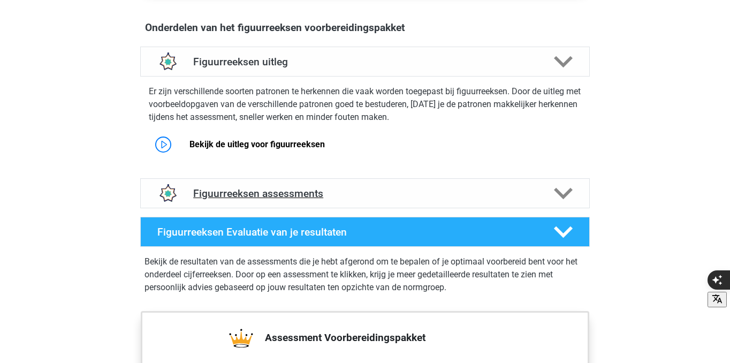
click at [366, 194] on h4 "Figuurreeksen assessments" at bounding box center [364, 193] width 343 height 12
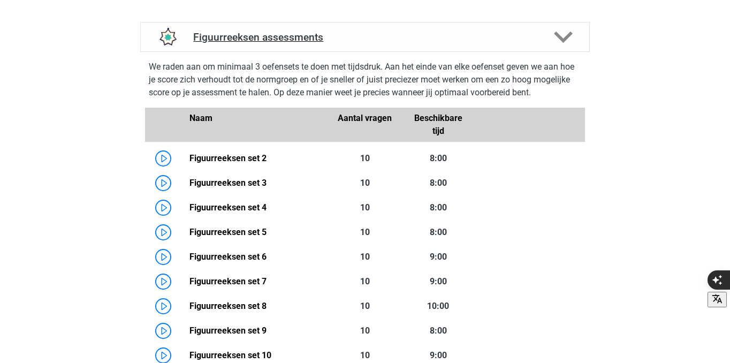
scroll to position [786, 0]
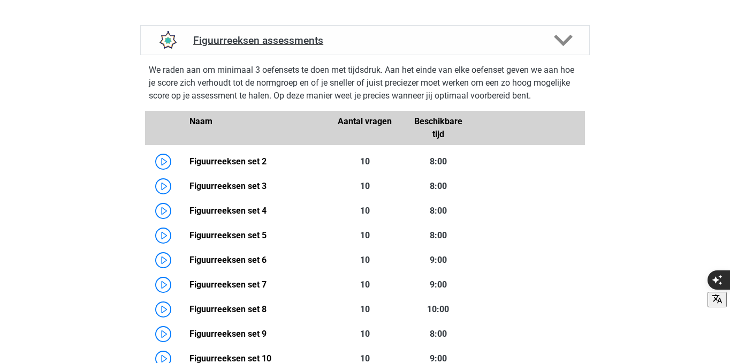
click at [372, 41] on h4 "Figuurreeksen assessments" at bounding box center [364, 40] width 343 height 12
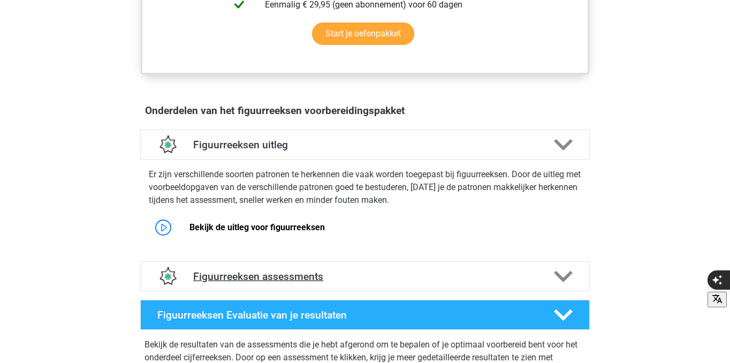
scroll to position [548, 0]
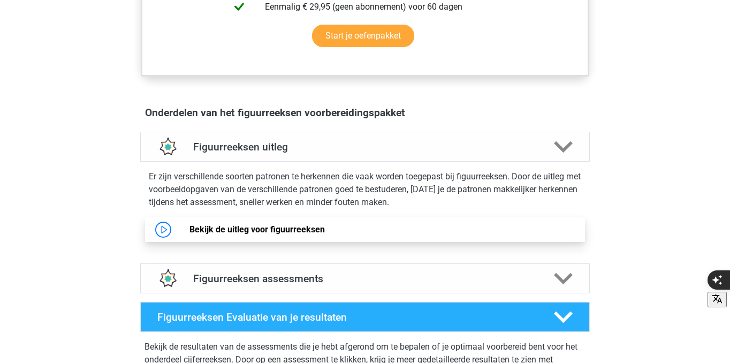
click at [189, 230] on link "Bekijk de uitleg voor figuurreeksen" at bounding box center [256, 229] width 135 height 10
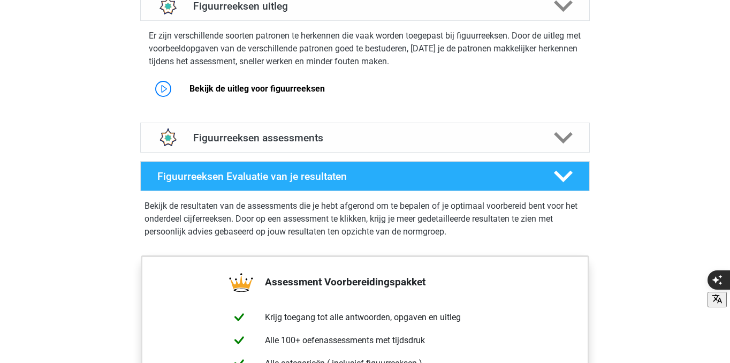
scroll to position [709, 0]
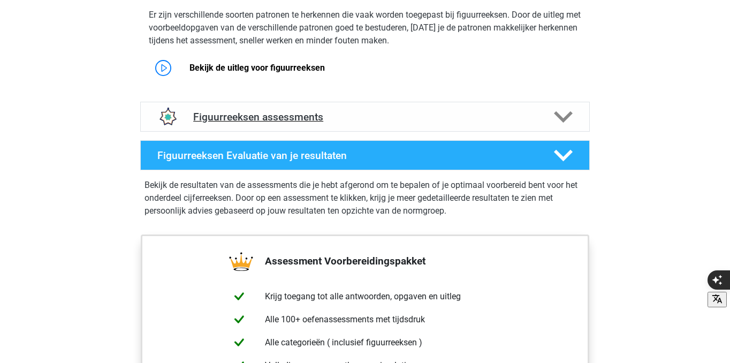
click at [335, 115] on h4 "Figuurreeksen assessments" at bounding box center [364, 117] width 343 height 12
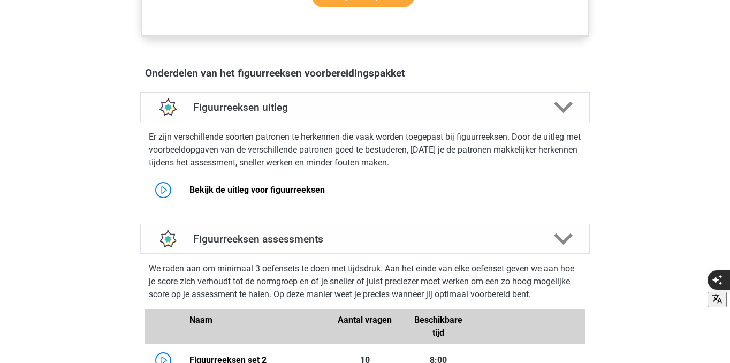
scroll to position [0, 0]
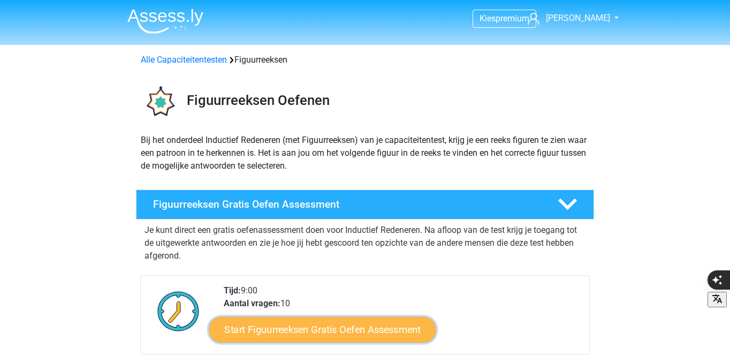
click at [356, 336] on link "Start Figuurreeksen Gratis Oefen Assessment" at bounding box center [322, 329] width 227 height 26
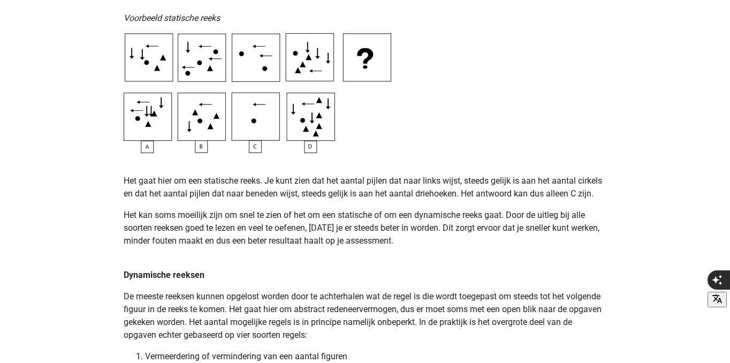
scroll to position [582, 0]
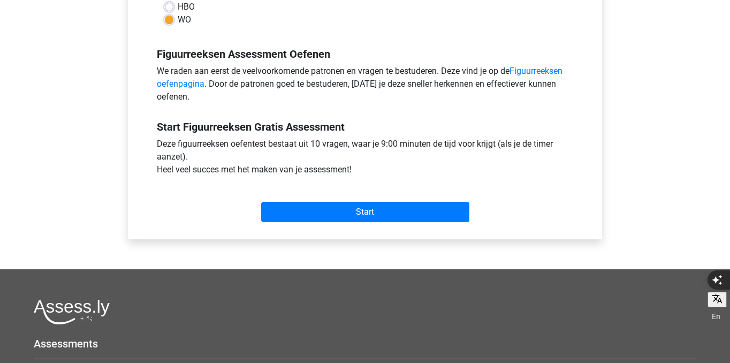
scroll to position [310, 0]
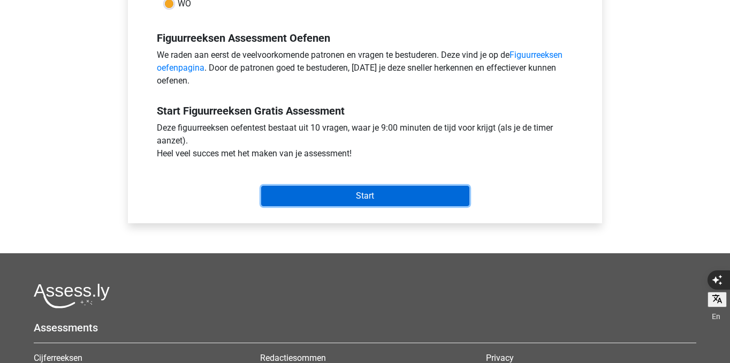
click at [344, 199] on input "Start" at bounding box center [365, 196] width 208 height 20
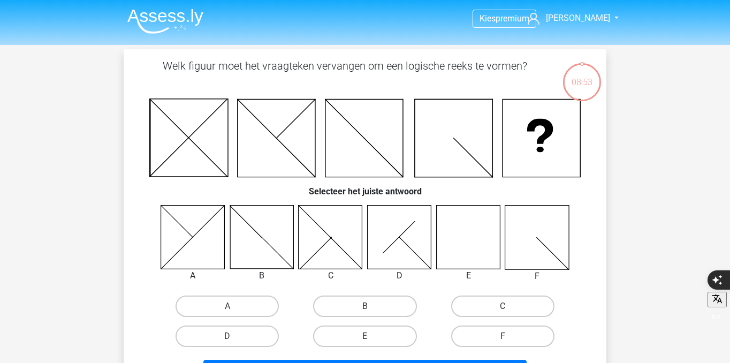
click at [463, 227] on icon at bounding box center [468, 237] width 64 height 64
click at [379, 336] on label "E" at bounding box center [364, 335] width 103 height 21
click at [372, 336] on input "E" at bounding box center [368, 339] width 7 height 7
radio input "true"
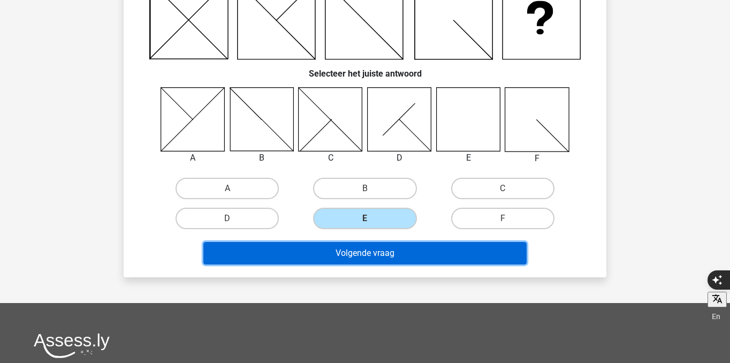
click at [398, 248] on button "Volgende vraag" at bounding box center [365, 253] width 324 height 22
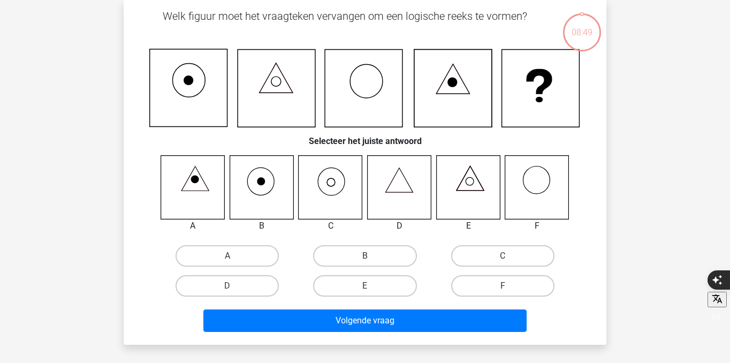
scroll to position [49, 0]
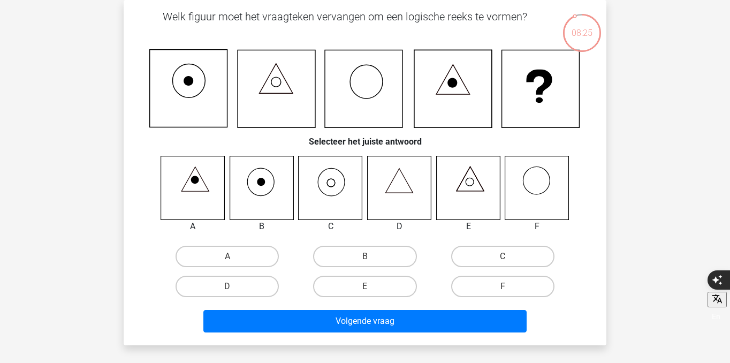
click at [328, 188] on icon at bounding box center [330, 188] width 64 height 64
click at [513, 263] on label "C" at bounding box center [502, 256] width 103 height 21
click at [509, 263] on input "C" at bounding box center [505, 259] width 7 height 7
radio input "true"
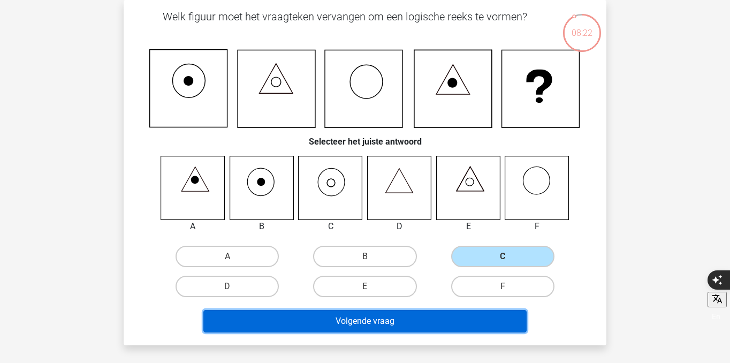
click at [480, 328] on button "Volgende vraag" at bounding box center [365, 321] width 324 height 22
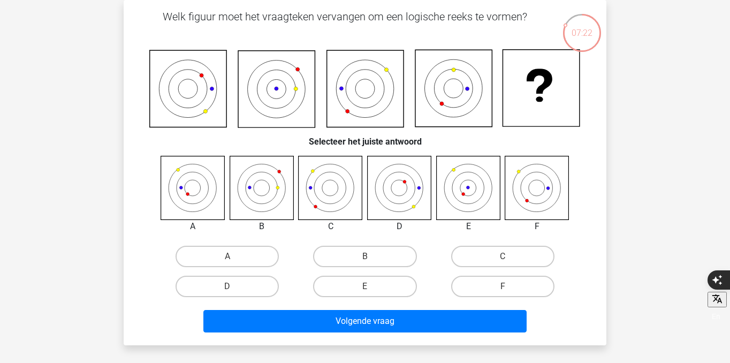
click at [336, 196] on icon at bounding box center [330, 188] width 64 height 64
click at [528, 251] on label "C" at bounding box center [502, 256] width 103 height 21
click at [509, 256] on input "C" at bounding box center [505, 259] width 7 height 7
radio input "true"
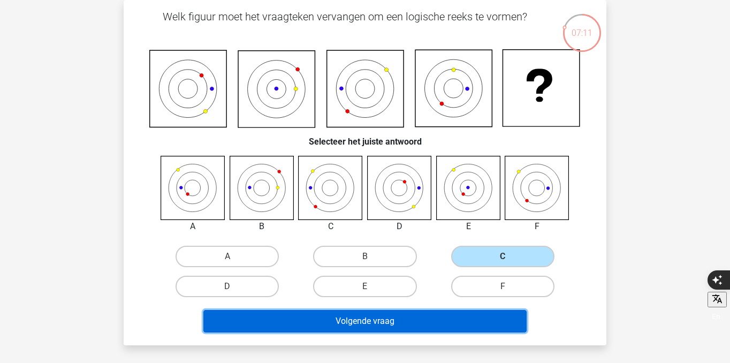
click at [493, 326] on button "Volgende vraag" at bounding box center [365, 321] width 324 height 22
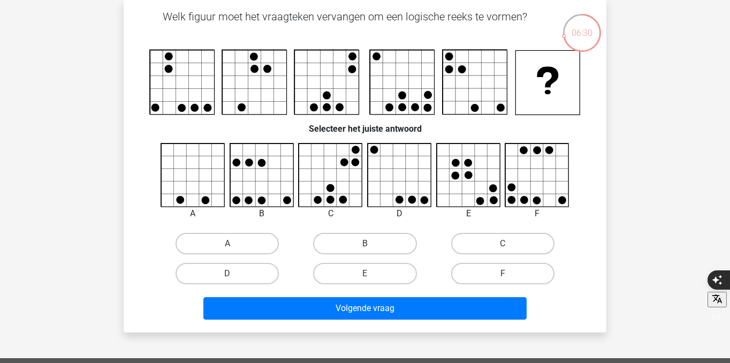
click at [337, 175] on icon at bounding box center [331, 175] width 64 height 64
click at [235, 264] on label "D" at bounding box center [226, 273] width 103 height 21
click at [234, 273] on input "D" at bounding box center [230, 276] width 7 height 7
radio input "true"
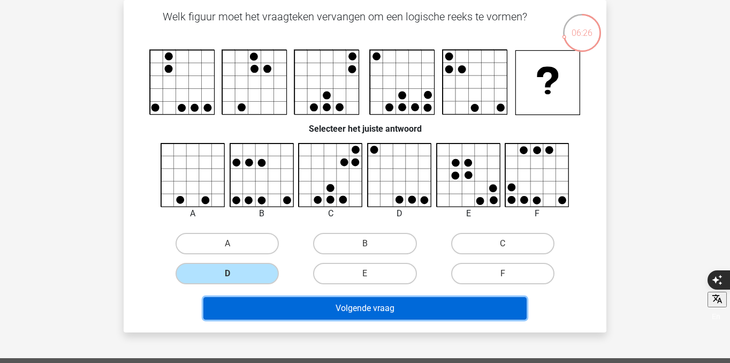
click at [352, 303] on button "Volgende vraag" at bounding box center [365, 308] width 324 height 22
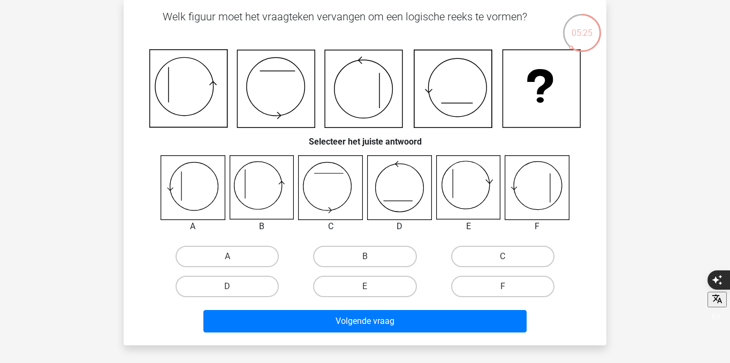
drag, startPoint x: 482, startPoint y: 209, endPoint x: 457, endPoint y: 209, distance: 24.6
click at [469, 209] on icon at bounding box center [468, 187] width 65 height 65
click at [348, 286] on label "E" at bounding box center [364, 285] width 103 height 21
click at [365, 286] on input "E" at bounding box center [368, 289] width 7 height 7
radio input "true"
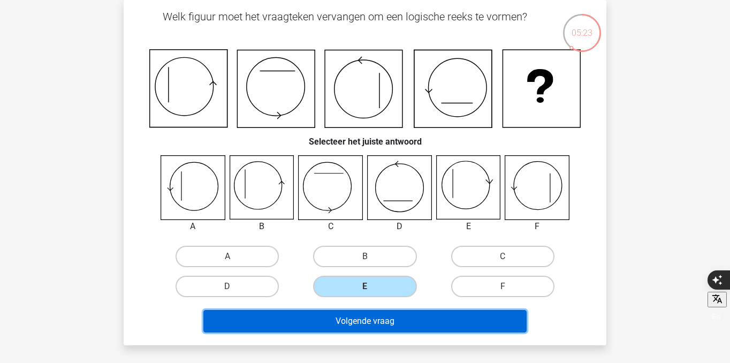
click at [352, 312] on button "Volgende vraag" at bounding box center [365, 321] width 324 height 22
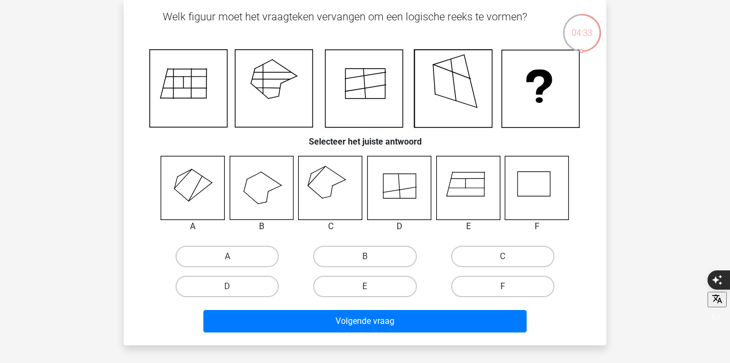
click at [406, 209] on icon at bounding box center [399, 188] width 64 height 64
click at [255, 290] on label "D" at bounding box center [226, 285] width 103 height 21
click at [234, 290] on input "D" at bounding box center [230, 289] width 7 height 7
radio input "true"
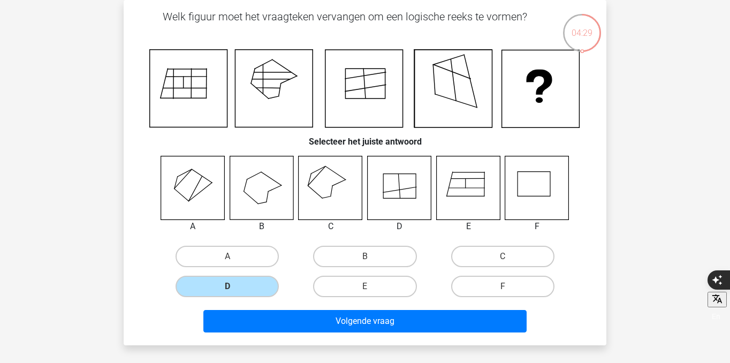
click at [268, 306] on div "Volgende vraag" at bounding box center [365, 318] width 448 height 35
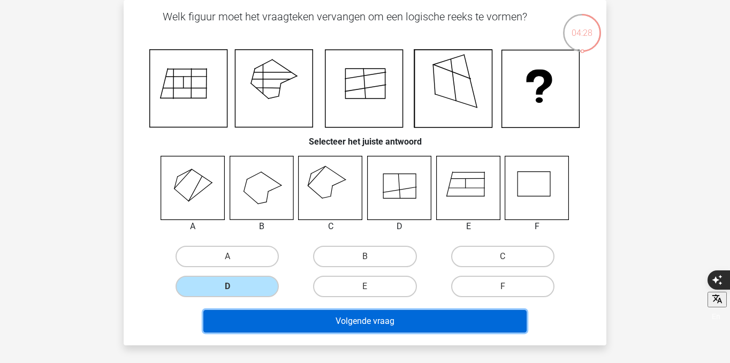
click at [277, 328] on button "Volgende vraag" at bounding box center [365, 321] width 324 height 22
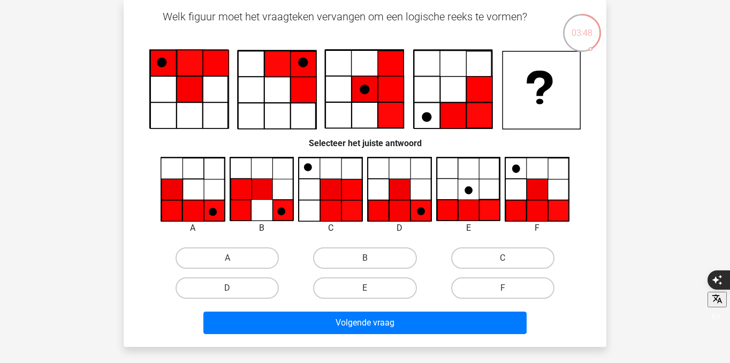
click at [410, 195] on icon at bounding box center [398, 189] width 63 height 63
click at [197, 287] on label "D" at bounding box center [226, 287] width 103 height 21
click at [227, 288] on input "D" at bounding box center [230, 291] width 7 height 7
radio input "true"
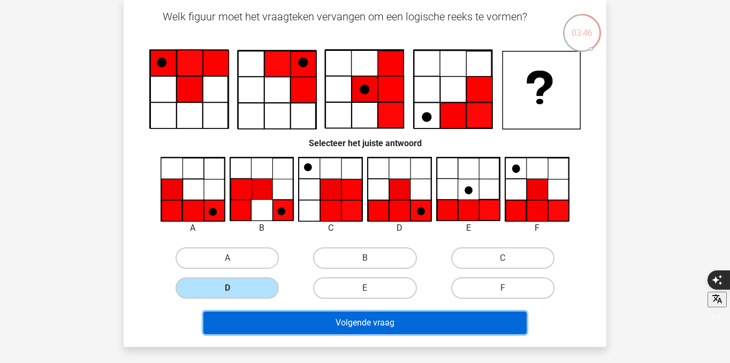
click at [248, 312] on button "Volgende vraag" at bounding box center [365, 322] width 324 height 22
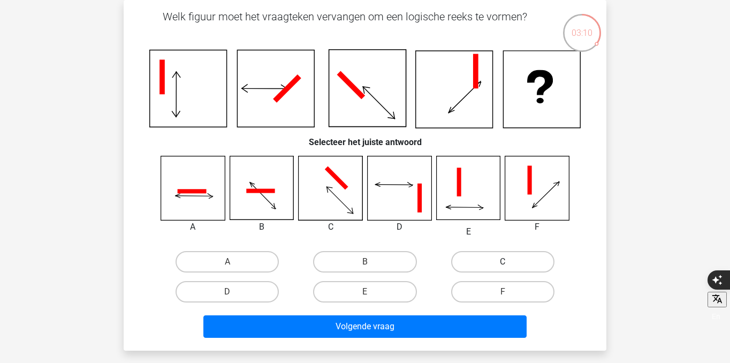
click at [536, 263] on label "C" at bounding box center [502, 261] width 103 height 21
click at [509, 263] on input "C" at bounding box center [505, 265] width 7 height 7
radio input "true"
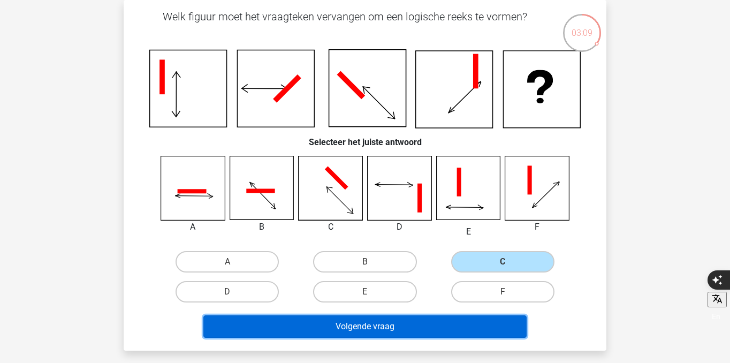
click at [495, 323] on button "Volgende vraag" at bounding box center [365, 326] width 324 height 22
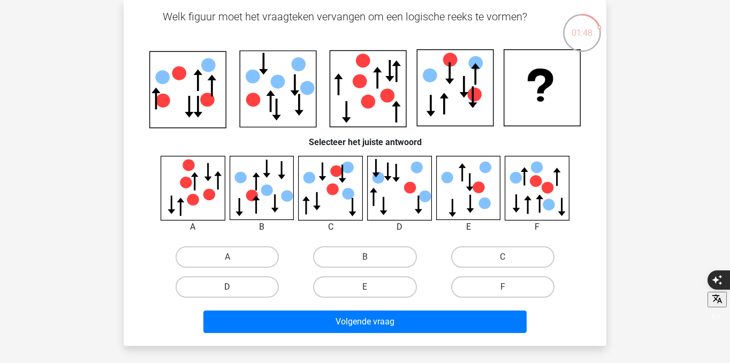
click at [236, 288] on label "D" at bounding box center [226, 286] width 103 height 21
click at [234, 288] on input "D" at bounding box center [230, 290] width 7 height 7
radio input "true"
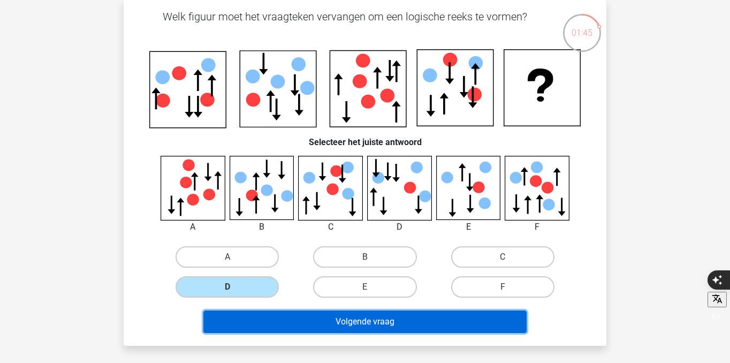
click at [338, 319] on button "Volgende vraag" at bounding box center [365, 321] width 324 height 22
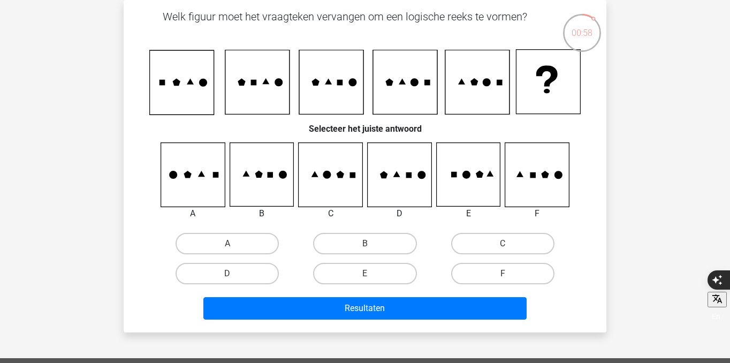
click at [203, 183] on icon at bounding box center [193, 175] width 64 height 64
click at [251, 248] on label "A" at bounding box center [226, 243] width 103 height 21
click at [234, 248] on input "A" at bounding box center [230, 246] width 7 height 7
radio input "true"
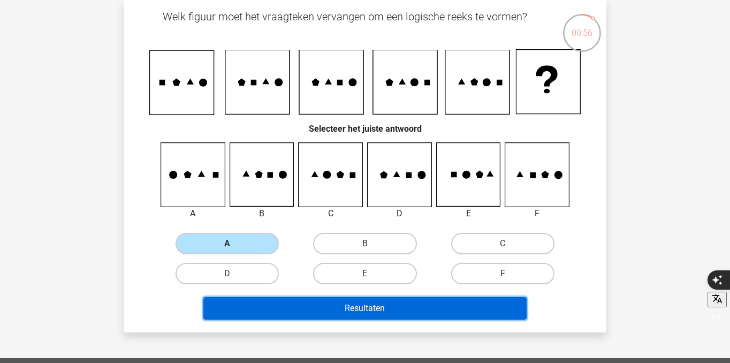
click at [294, 301] on button "Resultaten" at bounding box center [365, 308] width 324 height 22
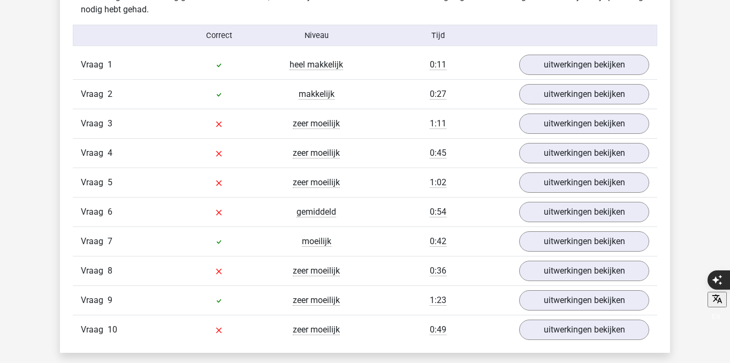
scroll to position [877, 0]
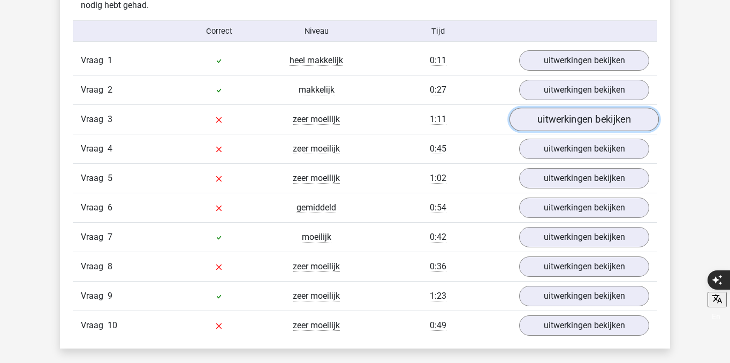
click at [585, 123] on link "uitwerkingen bekijken" at bounding box center [583, 120] width 149 height 24
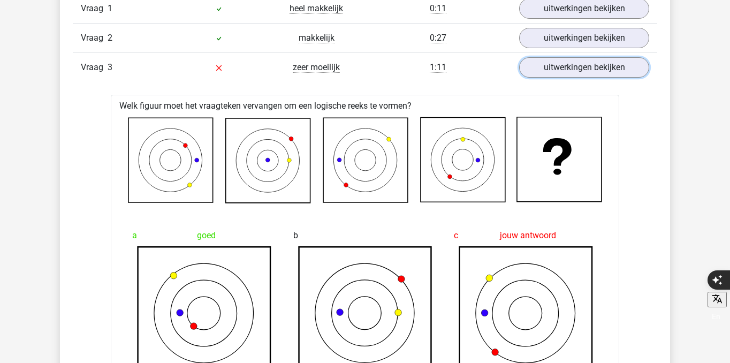
scroll to position [926, 0]
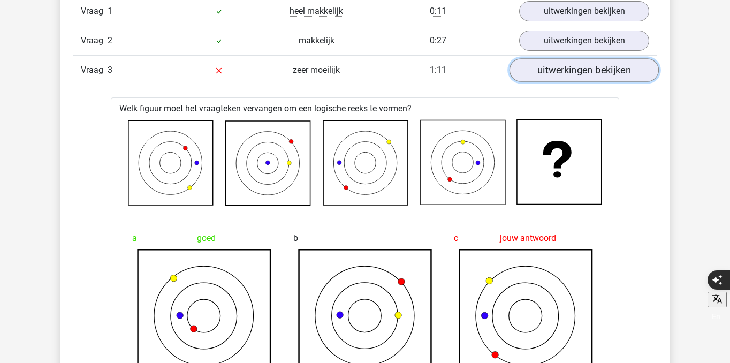
click at [599, 65] on link "uitwerkingen bekijken" at bounding box center [583, 70] width 149 height 24
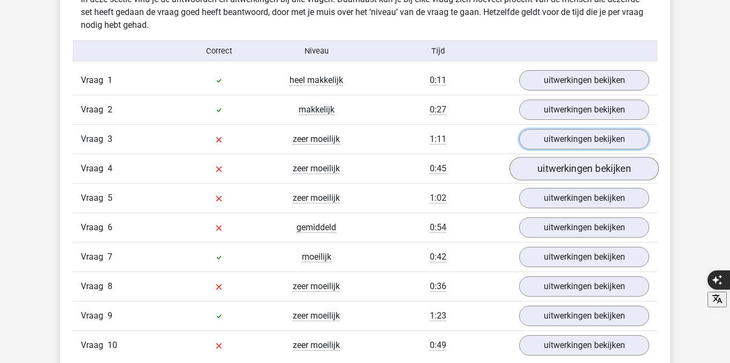
scroll to position [856, 0]
click at [568, 177] on link "uitwerkingen bekijken" at bounding box center [583, 169] width 149 height 24
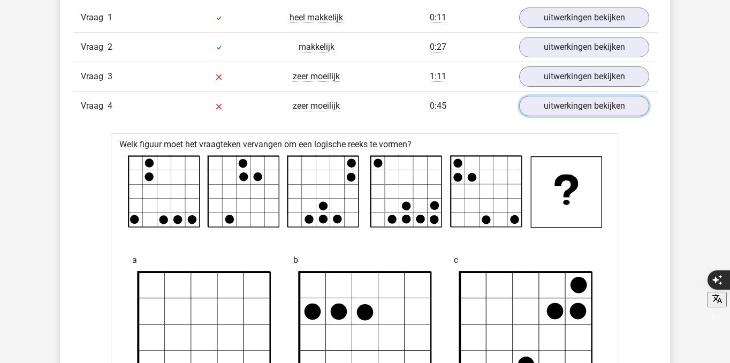
scroll to position [920, 0]
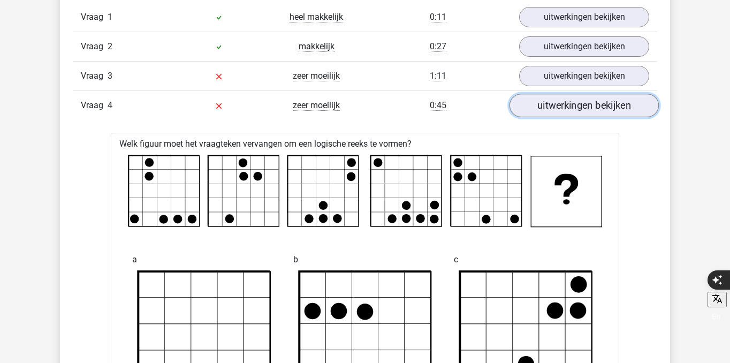
click at [618, 106] on link "uitwerkingen bekijken" at bounding box center [583, 106] width 149 height 24
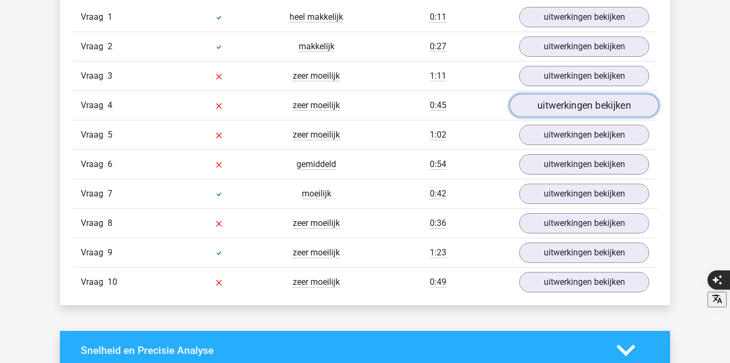
click at [618, 106] on link "uitwerkingen bekijken" at bounding box center [583, 106] width 149 height 24
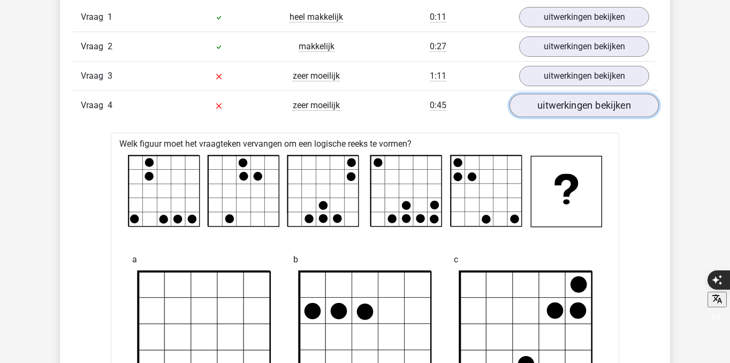
click at [618, 106] on link "uitwerkingen bekijken" at bounding box center [583, 106] width 149 height 24
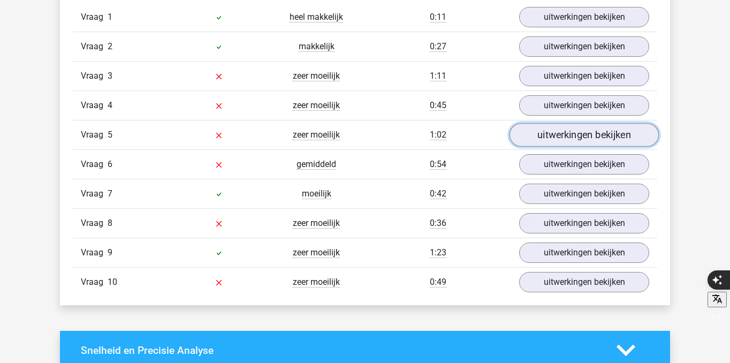
click at [613, 142] on link "uitwerkingen bekijken" at bounding box center [583, 135] width 149 height 24
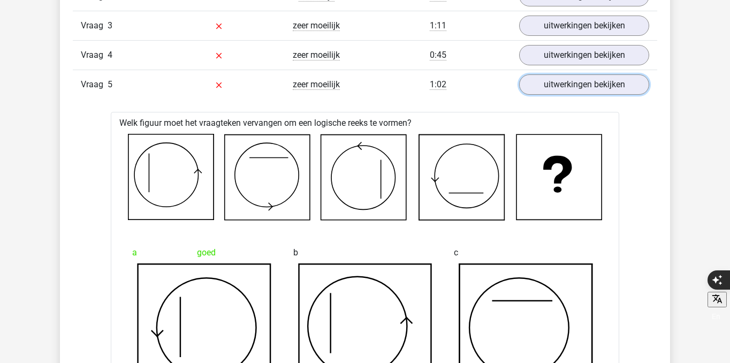
scroll to position [970, 0]
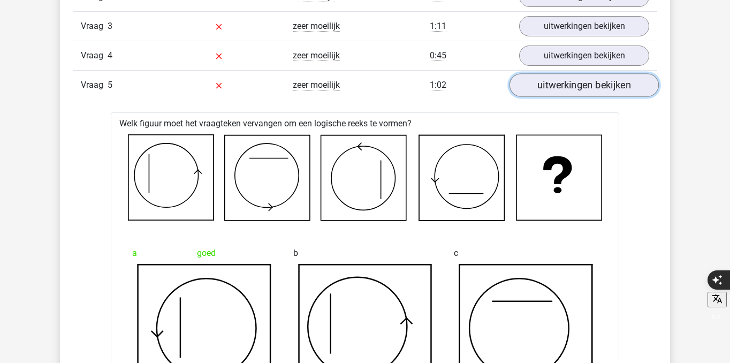
click at [577, 80] on link "uitwerkingen bekijken" at bounding box center [583, 85] width 149 height 24
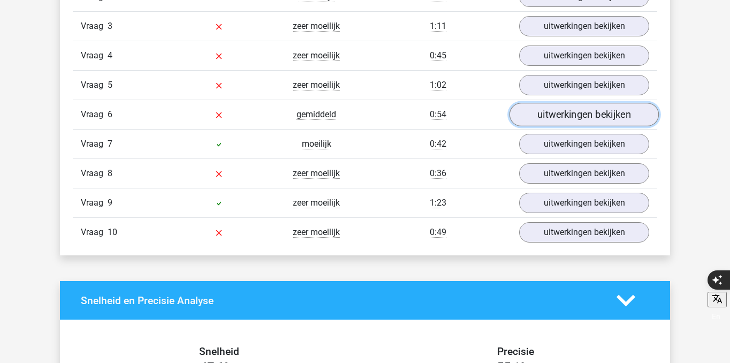
click at [568, 119] on link "uitwerkingen bekijken" at bounding box center [583, 115] width 149 height 24
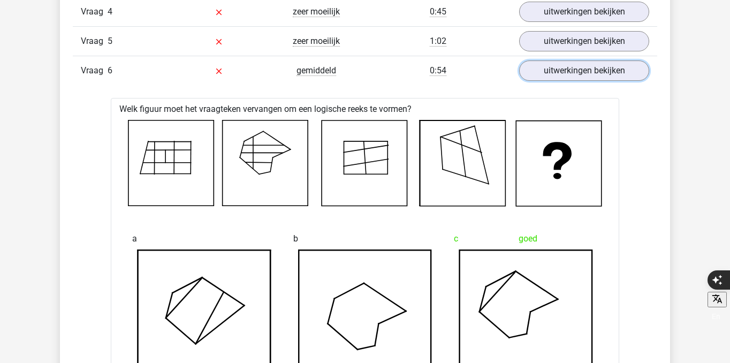
scroll to position [1015, 0]
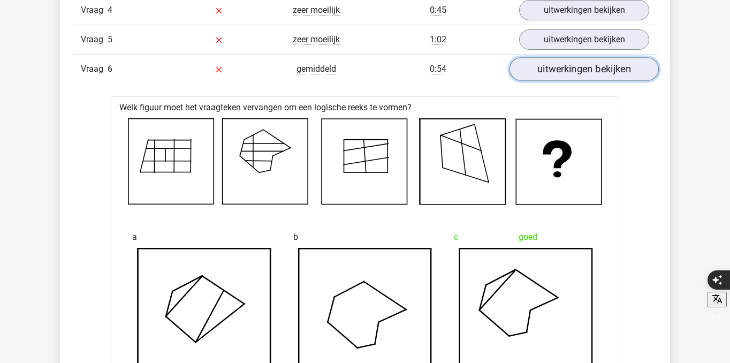
click at [559, 68] on link "uitwerkingen bekijken" at bounding box center [583, 69] width 149 height 24
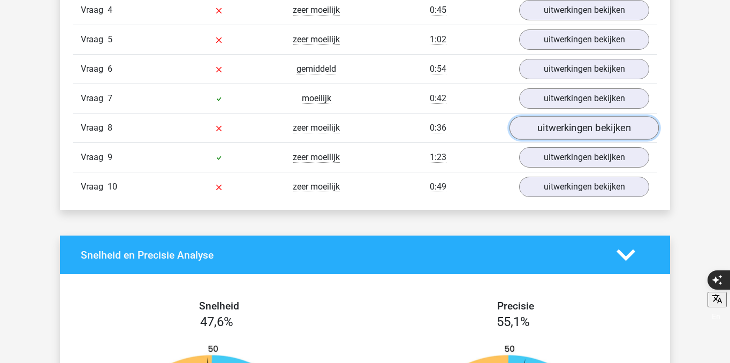
click at [553, 131] on link "uitwerkingen bekijken" at bounding box center [583, 128] width 149 height 24
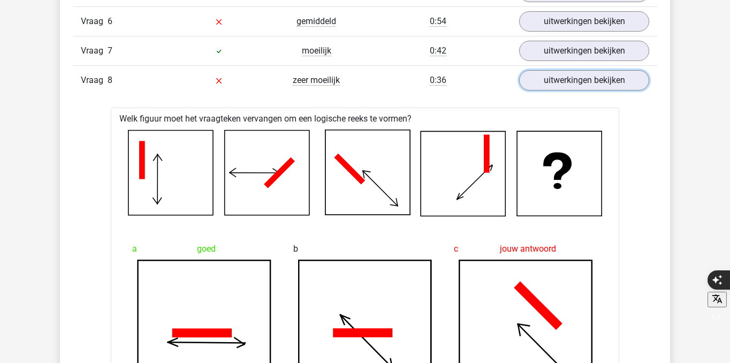
scroll to position [1062, 0]
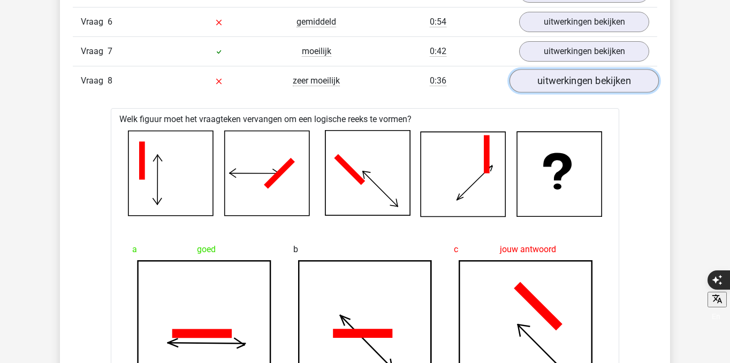
click at [567, 81] on link "uitwerkingen bekijken" at bounding box center [583, 81] width 149 height 24
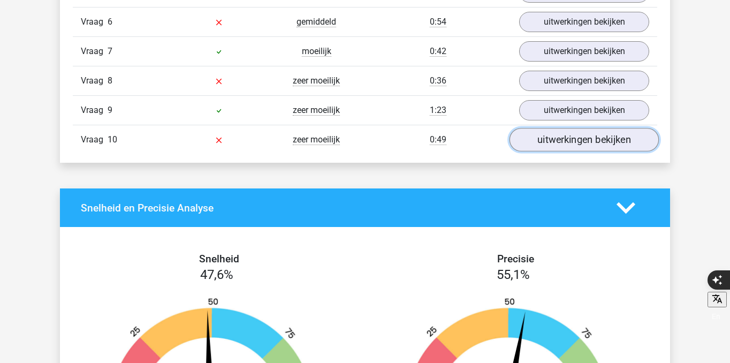
click at [545, 134] on link "uitwerkingen bekijken" at bounding box center [583, 140] width 149 height 24
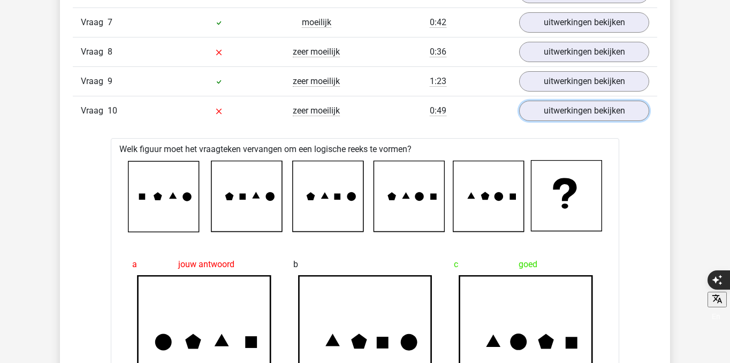
scroll to position [1070, 0]
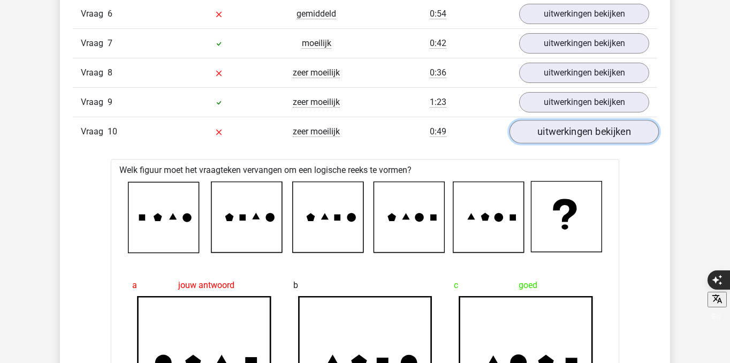
click at [563, 133] on link "uitwerkingen bekijken" at bounding box center [583, 132] width 149 height 24
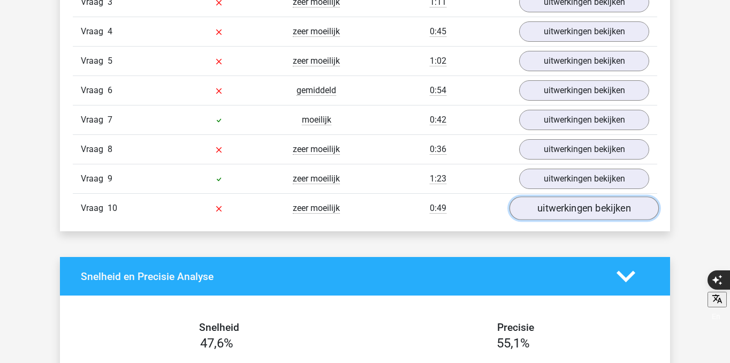
scroll to position [949, 0]
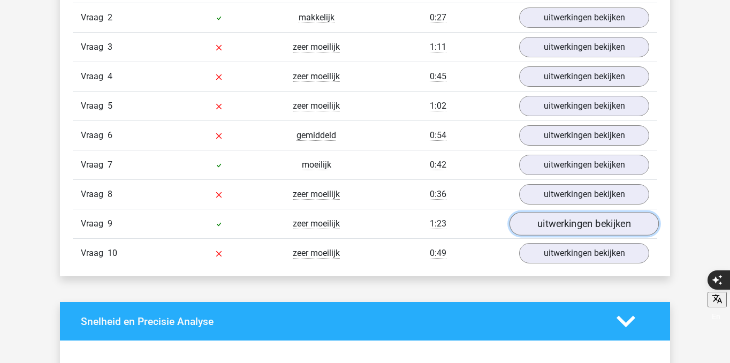
click at [557, 221] on link "uitwerkingen bekijken" at bounding box center [583, 224] width 149 height 24
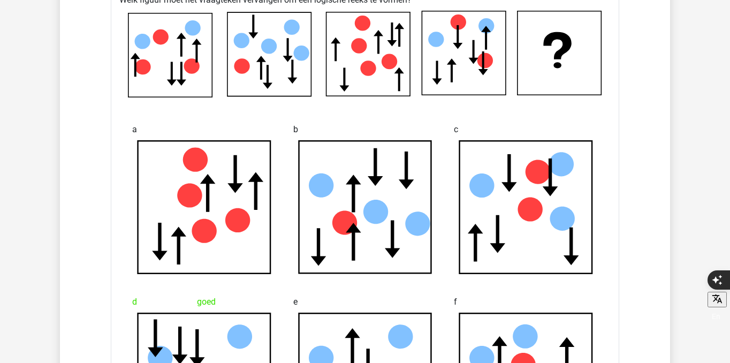
scroll to position [1209, 0]
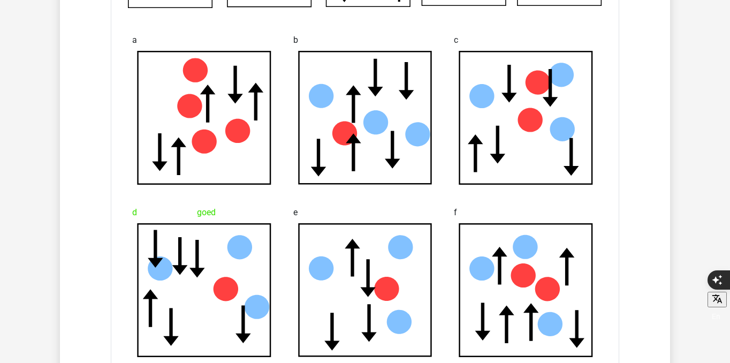
click at [238, 145] on icon at bounding box center [204, 118] width 133 height 133
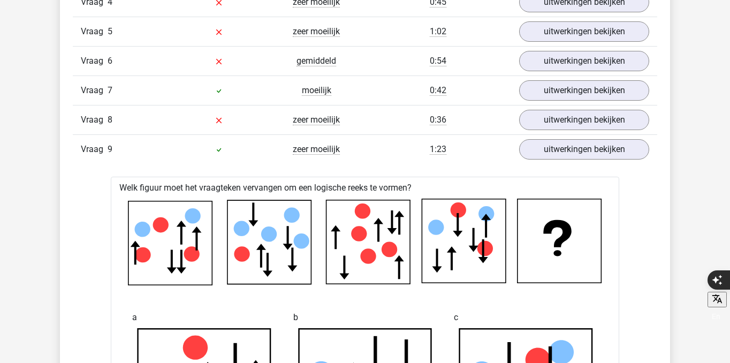
scroll to position [1011, 0]
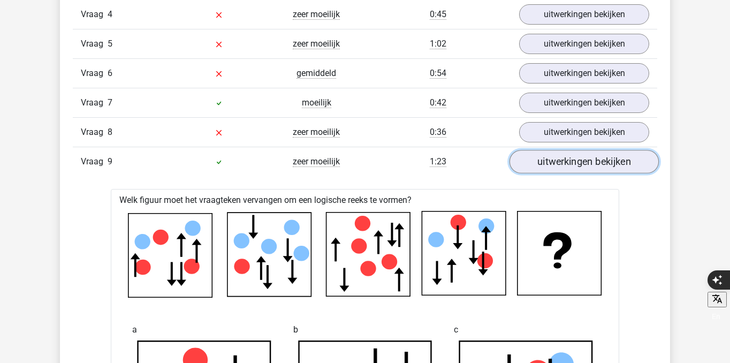
click at [598, 168] on link "uitwerkingen bekijken" at bounding box center [583, 162] width 149 height 24
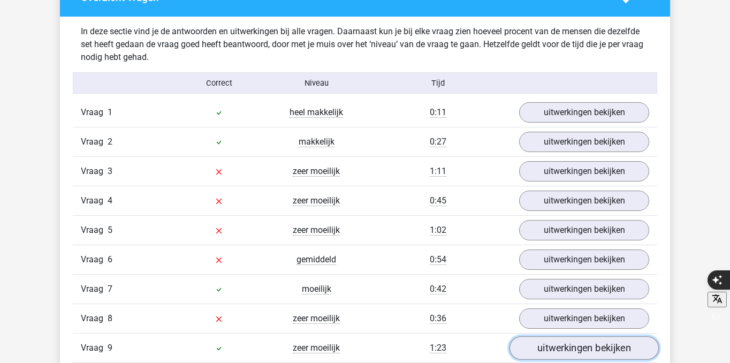
scroll to position [810, 0]
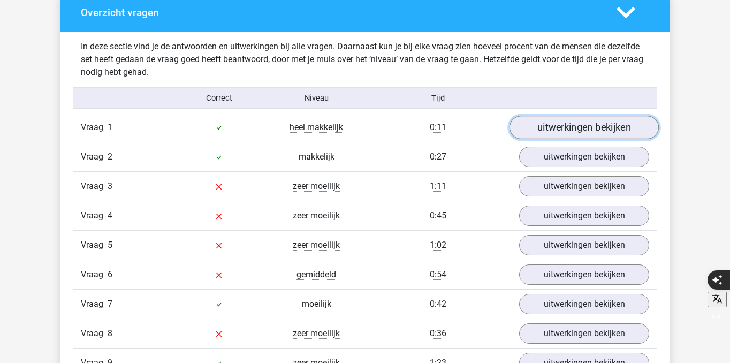
click at [588, 124] on link "uitwerkingen bekijken" at bounding box center [583, 128] width 149 height 24
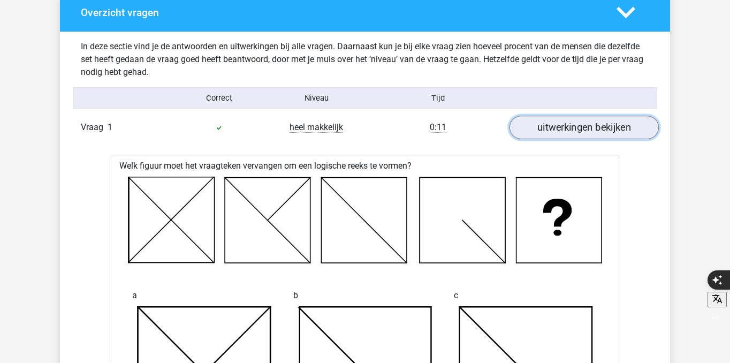
click at [588, 124] on link "uitwerkingen bekijken" at bounding box center [583, 128] width 149 height 24
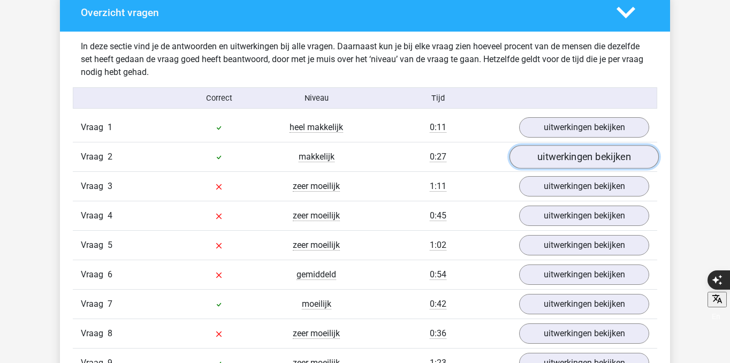
click at [594, 159] on link "uitwerkingen bekijken" at bounding box center [583, 157] width 149 height 24
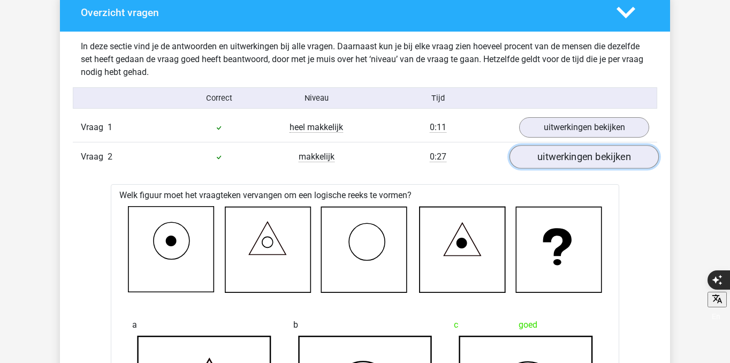
click at [594, 159] on link "uitwerkingen bekijken" at bounding box center [583, 157] width 149 height 24
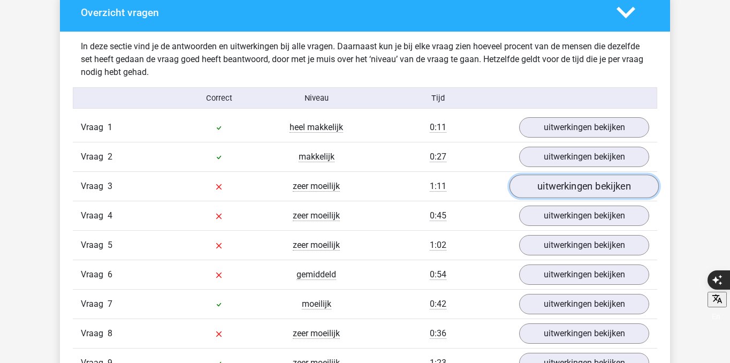
click at [589, 181] on link "uitwerkingen bekijken" at bounding box center [583, 186] width 149 height 24
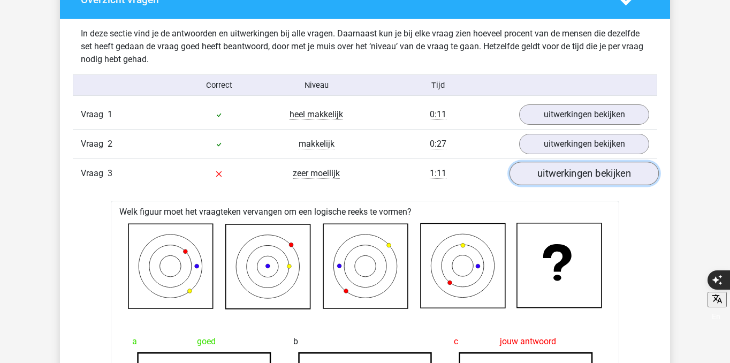
scroll to position [828, 0]
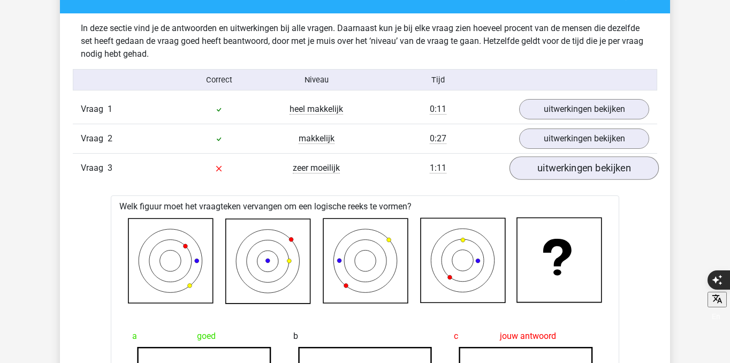
click at [589, 181] on div "Vraag 3 zeer moeilijk 1:11 uitwerkingen bekijken" at bounding box center [365, 167] width 584 height 29
click at [586, 178] on div "Vraag 3 zeer moeilijk 1:11 uitwerkingen bekijken" at bounding box center [365, 167] width 584 height 29
click at [586, 168] on link "uitwerkingen bekijken" at bounding box center [583, 168] width 149 height 24
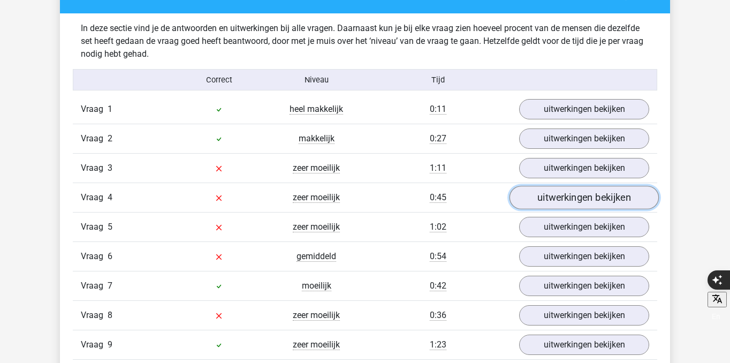
click at [579, 194] on link "uitwerkingen bekijken" at bounding box center [583, 198] width 149 height 24
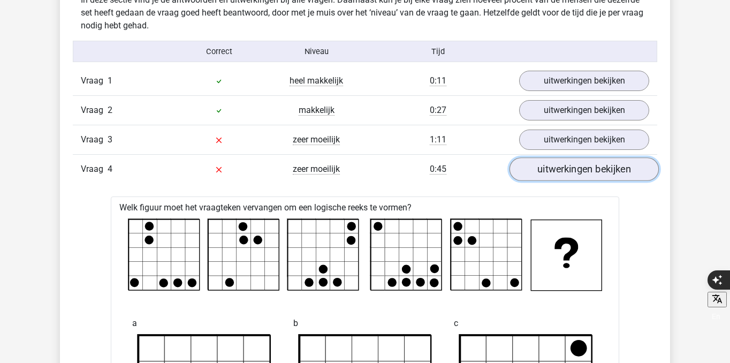
scroll to position [862, 0]
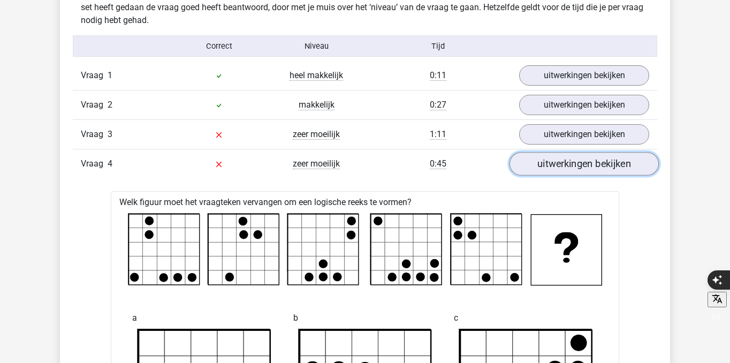
click at [575, 166] on link "uitwerkingen bekijken" at bounding box center [583, 164] width 149 height 24
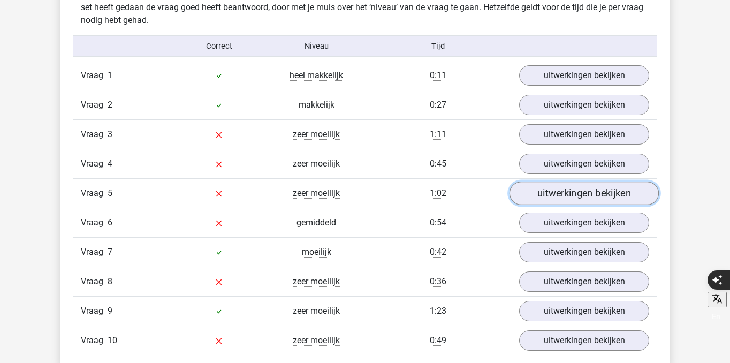
click at [577, 192] on link "uitwerkingen bekijken" at bounding box center [583, 193] width 149 height 24
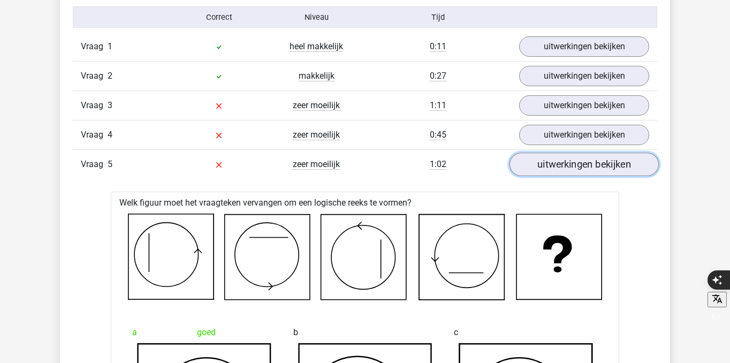
scroll to position [898, 0]
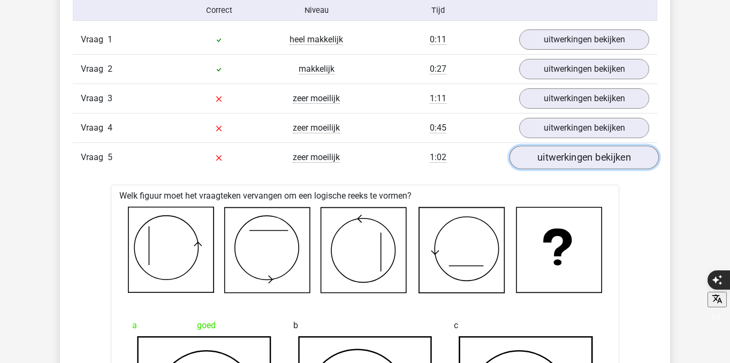
click at [569, 148] on link "uitwerkingen bekijken" at bounding box center [583, 157] width 149 height 24
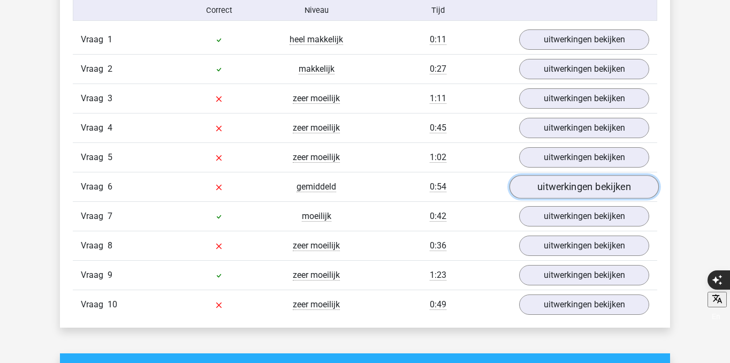
click at [566, 191] on link "uitwerkingen bekijken" at bounding box center [583, 187] width 149 height 24
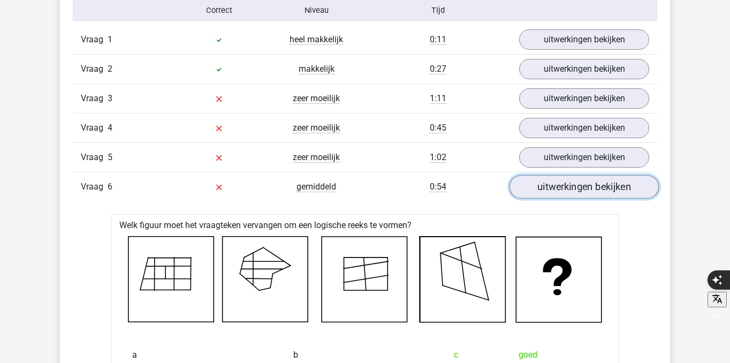
click at [566, 191] on link "uitwerkingen bekijken" at bounding box center [583, 187] width 149 height 24
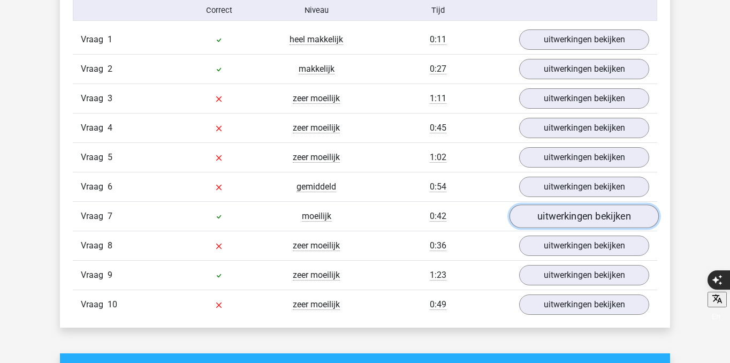
click at [572, 216] on link "uitwerkingen bekijken" at bounding box center [583, 216] width 149 height 24
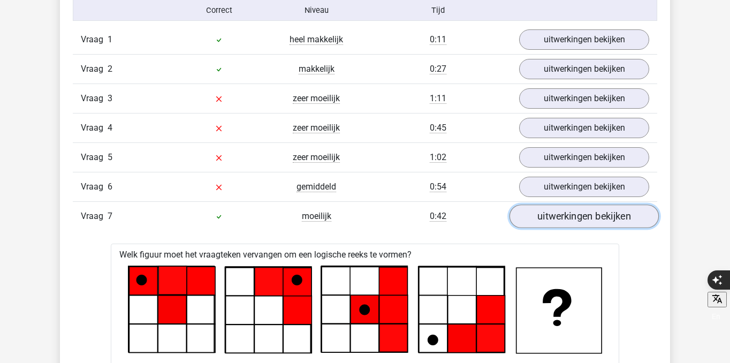
click at [572, 216] on link "uitwerkingen bekijken" at bounding box center [583, 216] width 149 height 24
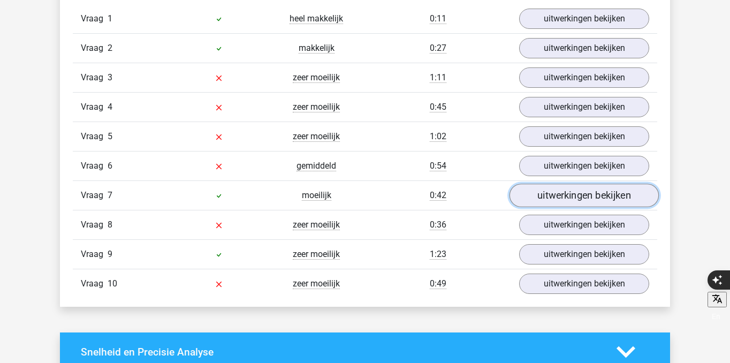
scroll to position [919, 0]
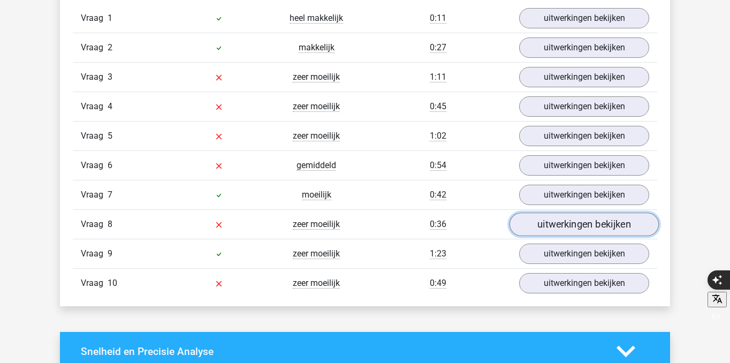
click at [585, 228] on link "uitwerkingen bekijken" at bounding box center [583, 224] width 149 height 24
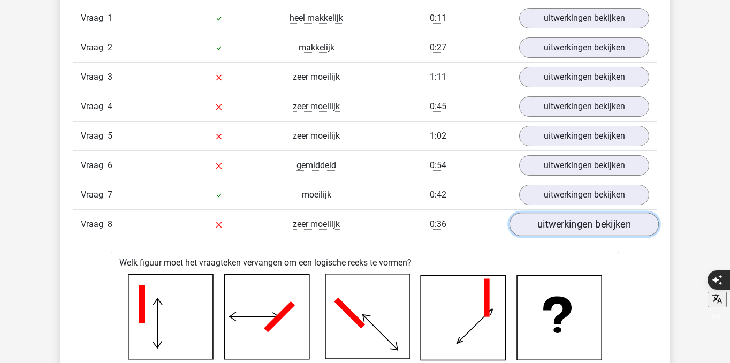
scroll to position [935, 0]
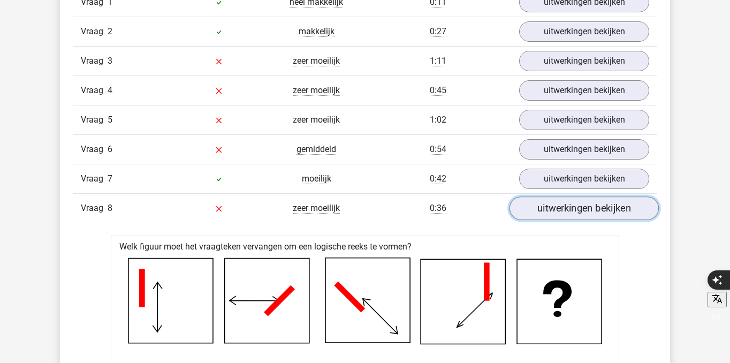
click at [584, 211] on link "uitwerkingen bekijken" at bounding box center [583, 208] width 149 height 24
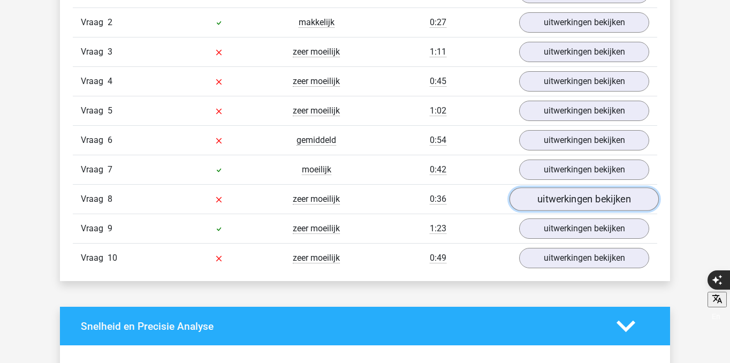
scroll to position [945, 0]
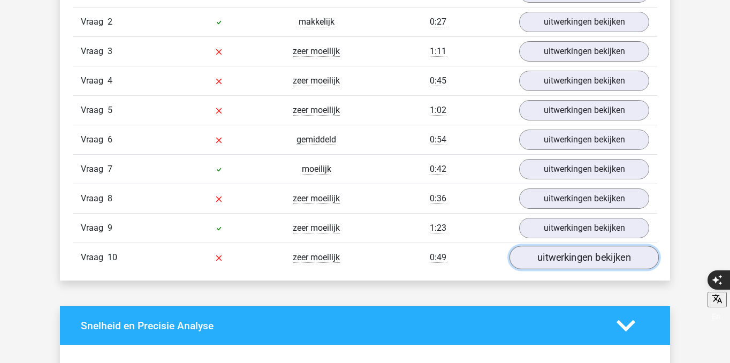
click at [586, 257] on link "uitwerkingen bekijken" at bounding box center [583, 258] width 149 height 24
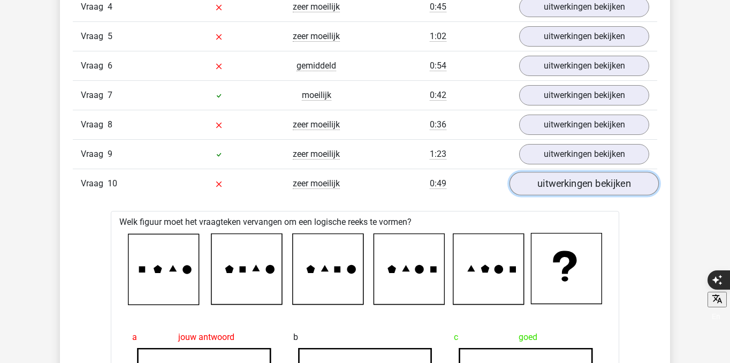
scroll to position [1032, 0]
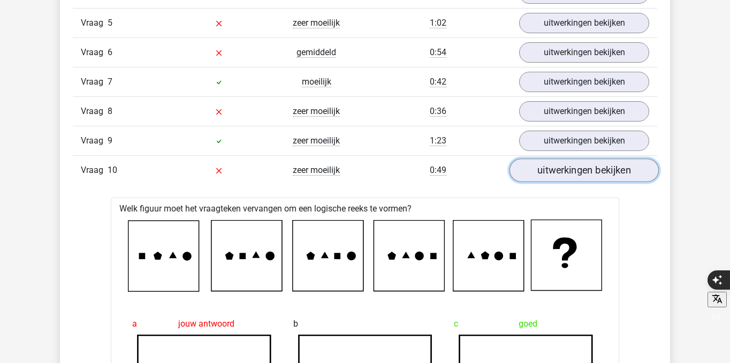
click at [589, 169] on link "uitwerkingen bekijken" at bounding box center [583, 170] width 149 height 24
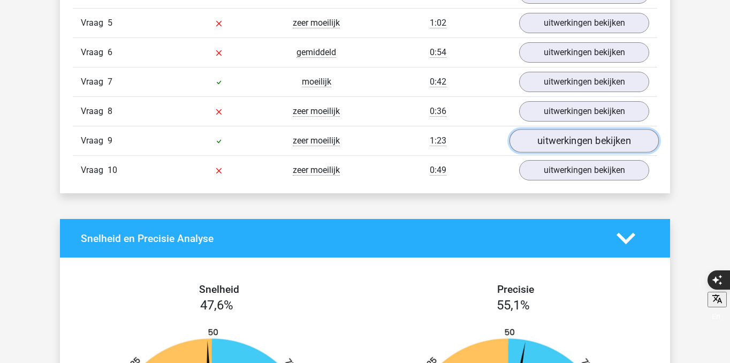
click at [585, 138] on link "uitwerkingen bekijken" at bounding box center [583, 141] width 149 height 24
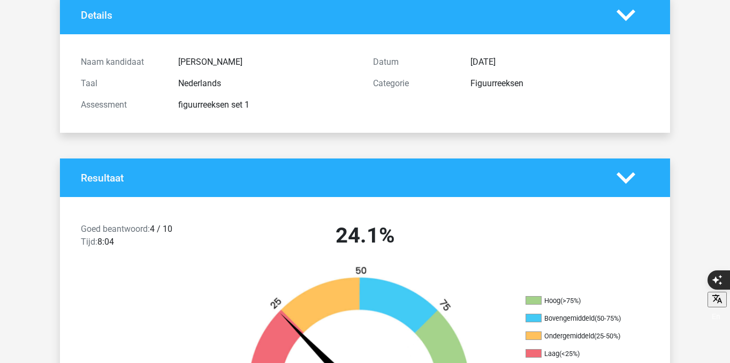
scroll to position [0, 0]
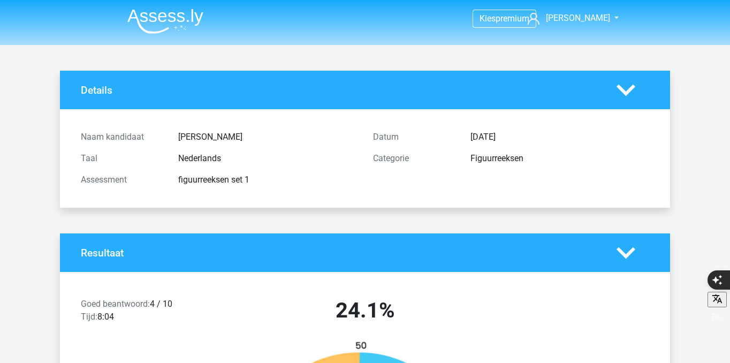
click at [172, 12] on img at bounding box center [165, 21] width 76 height 25
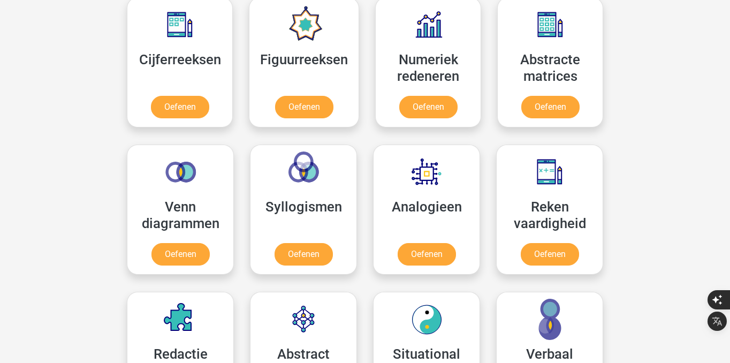
scroll to position [519, 0]
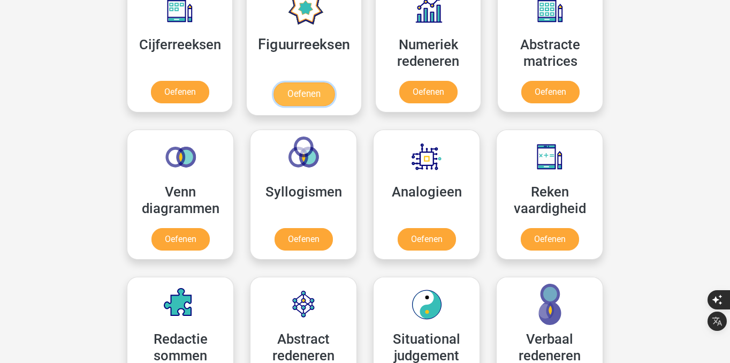
click at [308, 98] on link "Oefenen" at bounding box center [303, 94] width 61 height 24
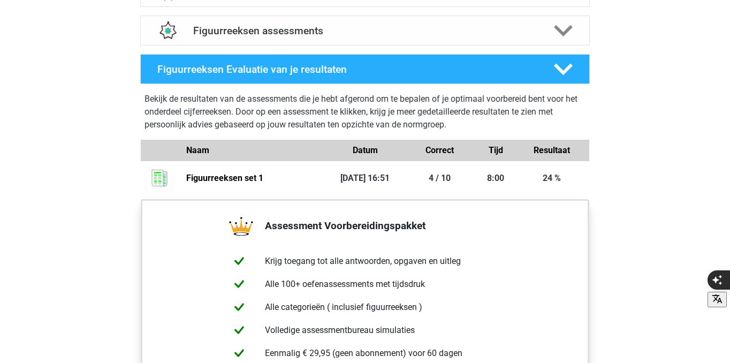
scroll to position [625, 0]
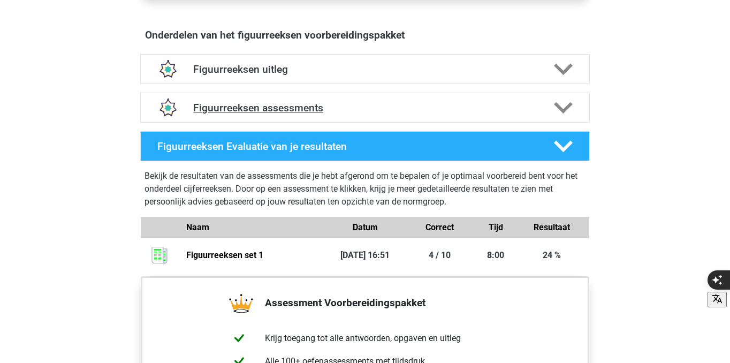
click at [364, 111] on h4 "Figuurreeksen assessments" at bounding box center [364, 108] width 343 height 12
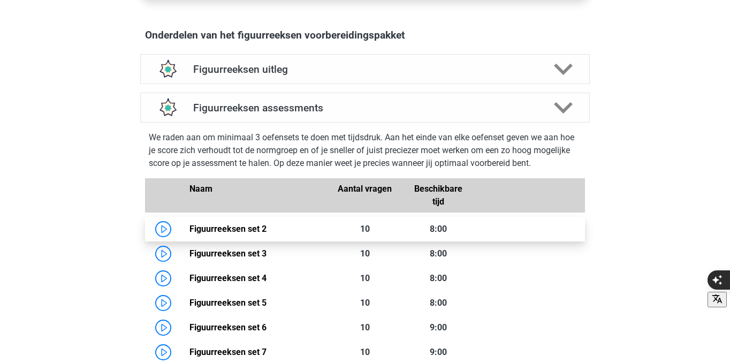
click at [189, 230] on link "Figuurreeksen set 2" at bounding box center [227, 229] width 77 height 10
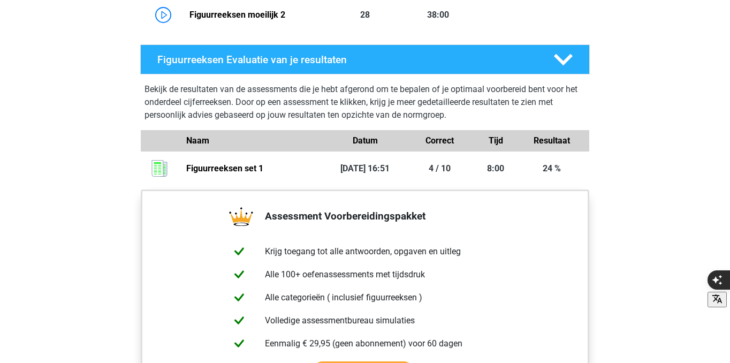
scroll to position [1137, 0]
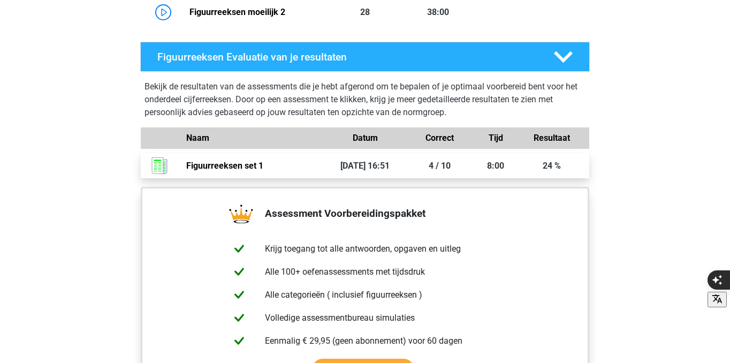
click at [263, 160] on link "Figuurreeksen set 1" at bounding box center [224, 165] width 77 height 10
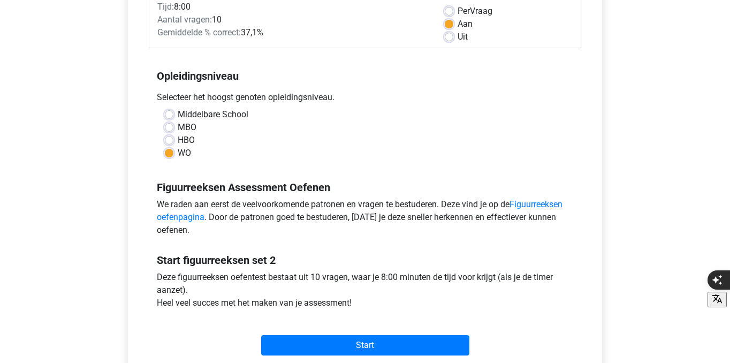
scroll to position [164, 0]
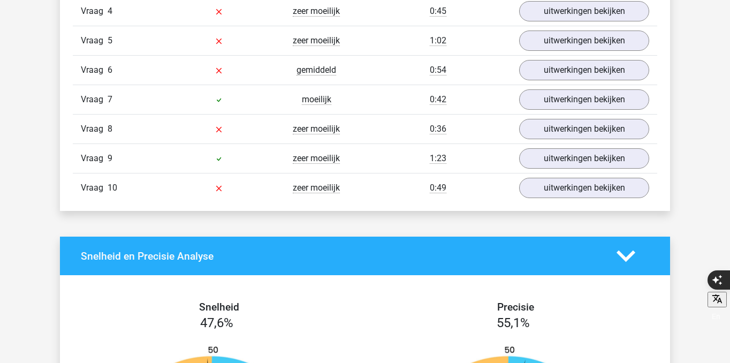
scroll to position [1025, 0]
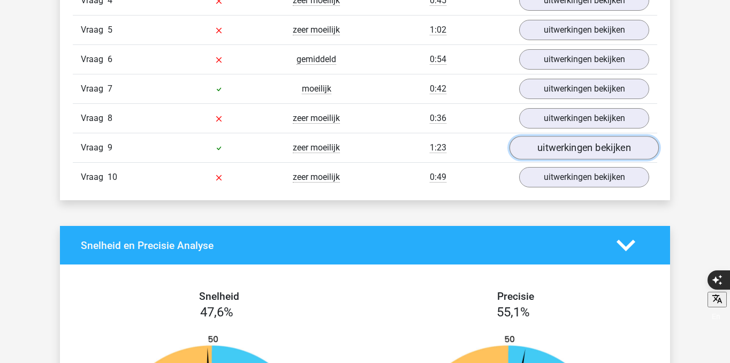
click at [624, 149] on link "uitwerkingen bekijken" at bounding box center [583, 148] width 149 height 24
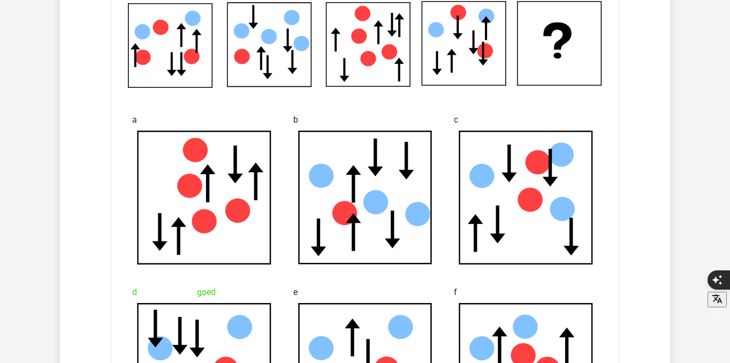
scroll to position [1222, 0]
